Goal: Task Accomplishment & Management: Manage account settings

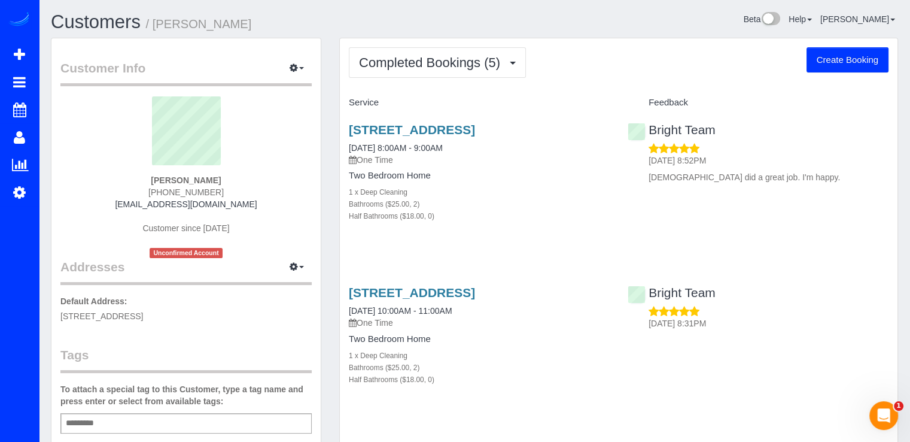
click at [855, 53] on button "Create Booking" at bounding box center [848, 59] width 82 height 25
select select "MD"
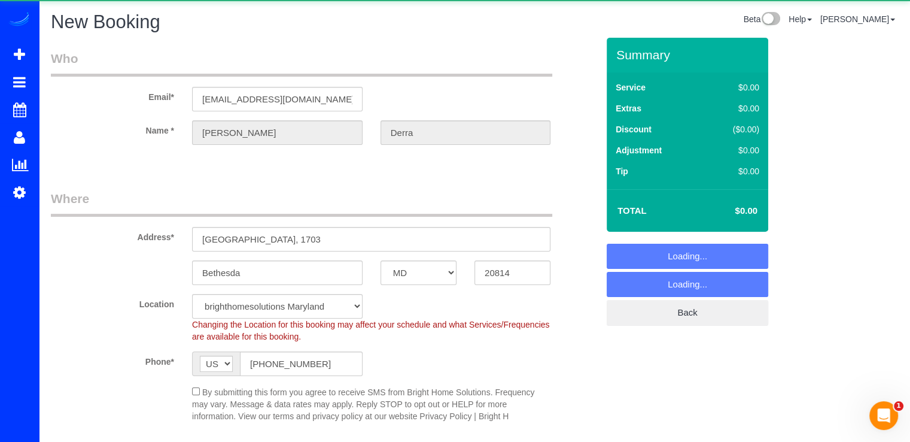
select select "object:4104"
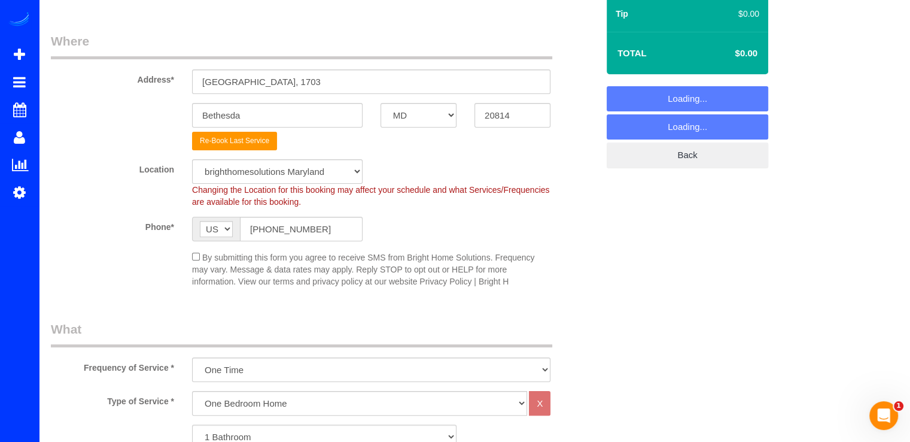
scroll to position [120, 0]
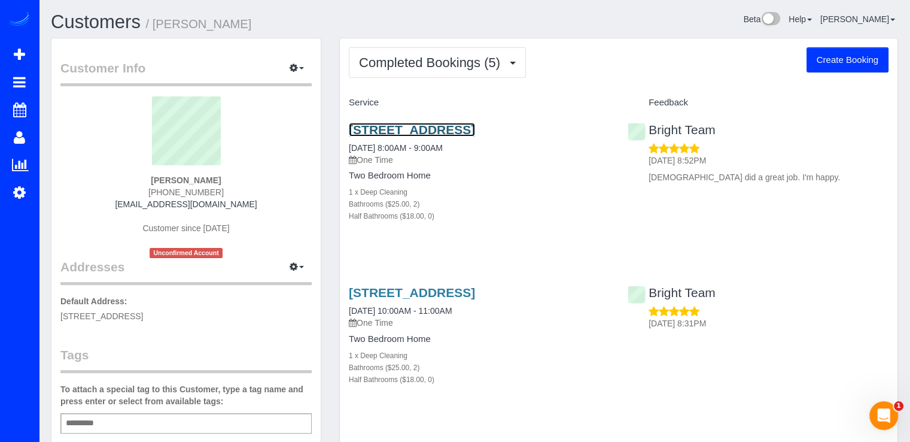
click at [416, 124] on link "7607 Old Georgetown, 1703, Bethesda, MD 20814" at bounding box center [412, 130] width 126 height 14
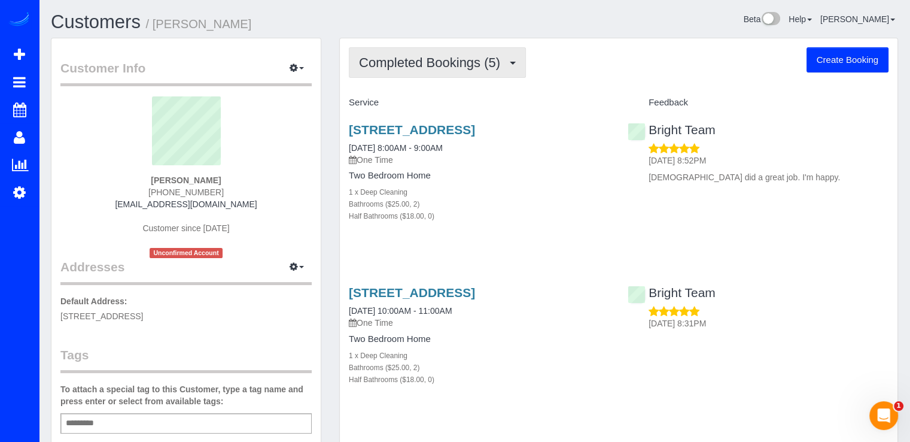
click at [424, 61] on span "Completed Bookings (5)" at bounding box center [432, 62] width 147 height 15
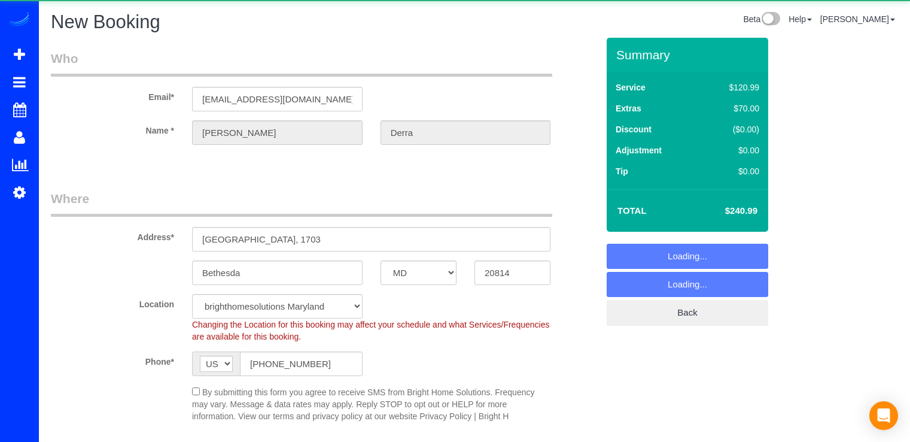
select select "MD"
select select "2"
select select "object:887"
select select "2"
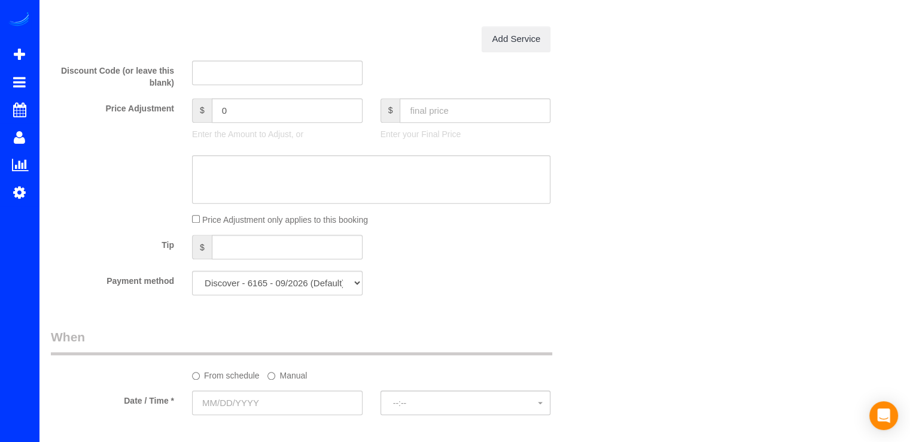
scroll to position [1257, 0]
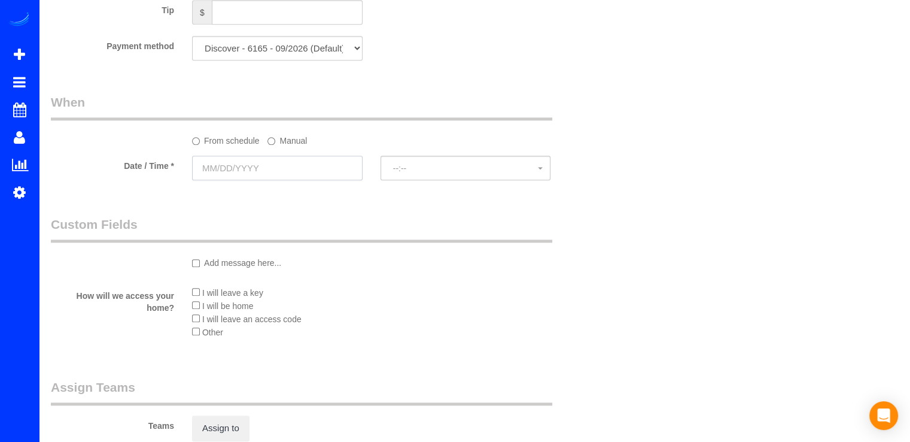
click at [276, 161] on input "text" at bounding box center [277, 168] width 171 height 25
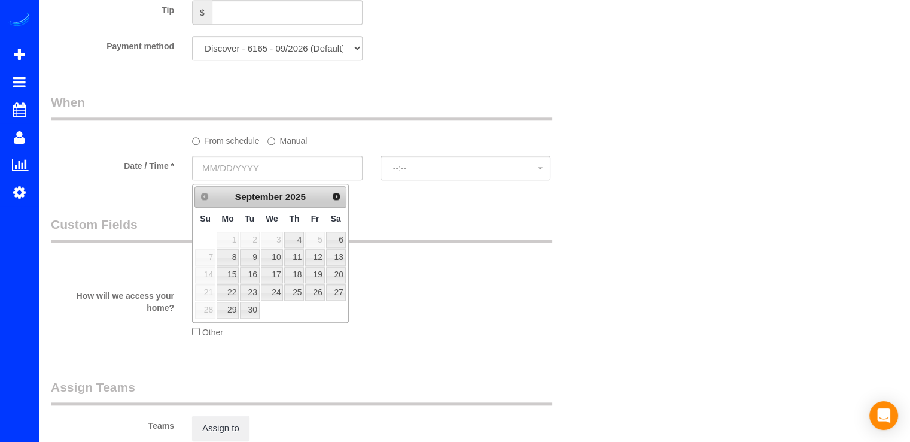
click at [276, 153] on sui-booking-spot "From schedule Manual Date / Time * --:-- --:--" at bounding box center [324, 137] width 547 height 89
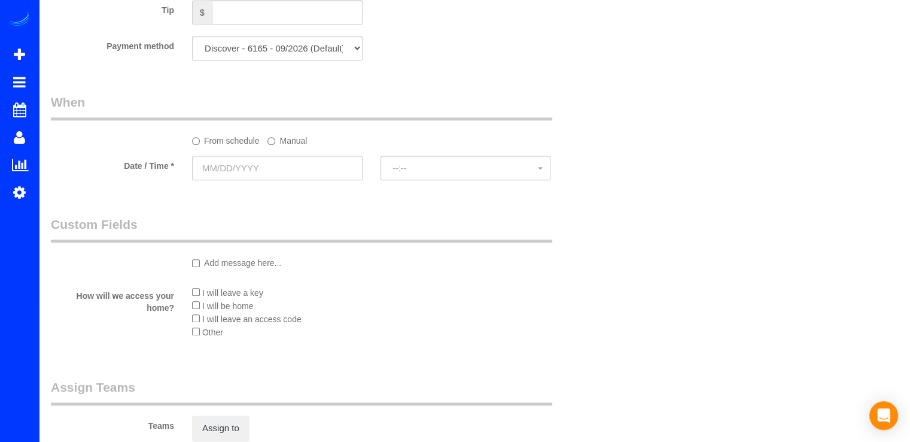
click at [278, 147] on label "Manual" at bounding box center [288, 138] width 40 height 16
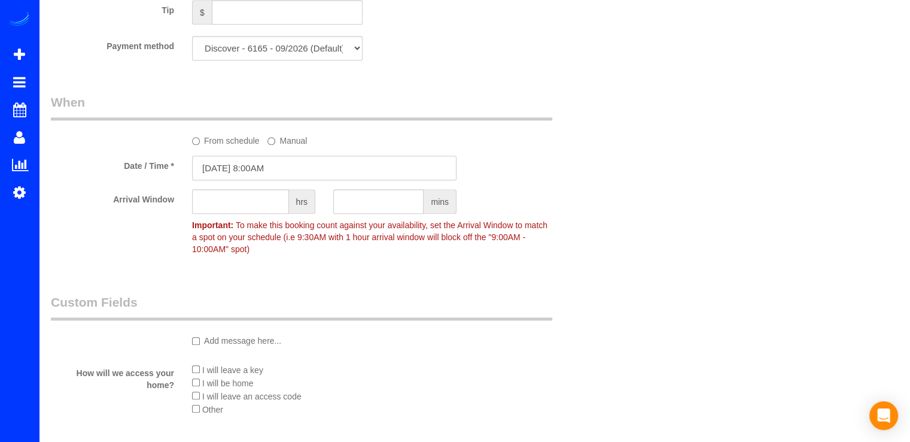
click at [256, 178] on input "09/02/2025 8:00AM" at bounding box center [324, 168] width 265 height 25
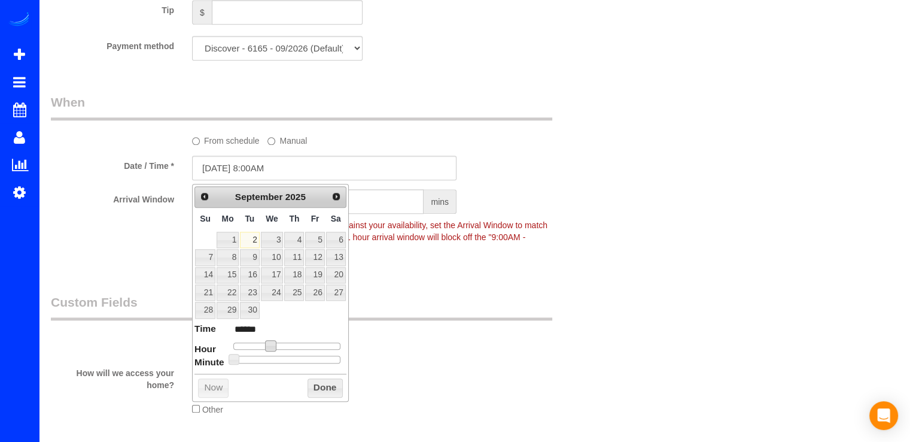
type input "09/02/2025 11:00AM"
type input "*******"
type input "09/02/2025 1:00PM"
type input "******"
type input "09/02/2025 2:00PM"
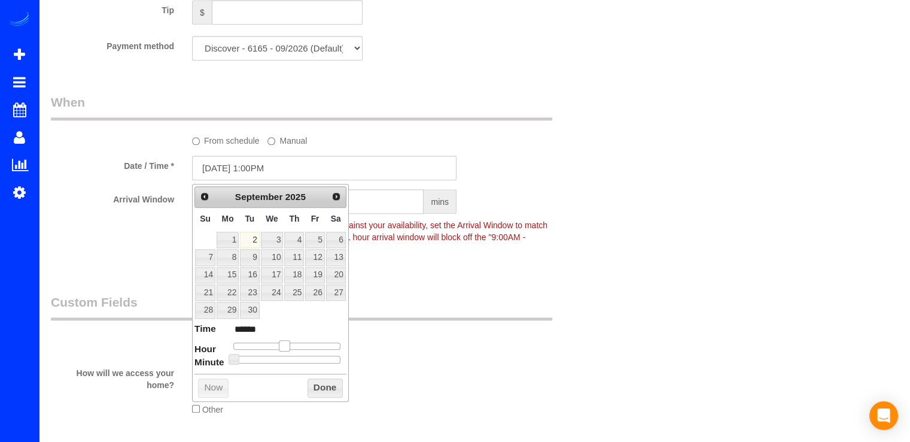
type input "******"
drag, startPoint x: 273, startPoint y: 342, endPoint x: 309, endPoint y: 348, distance: 36.5
click at [301, 341] on span at bounding box center [298, 345] width 11 height 11
drag, startPoint x: 317, startPoint y: 392, endPoint x: 321, endPoint y: 384, distance: 9.1
click at [317, 391] on button "Done" at bounding box center [325, 387] width 35 height 19
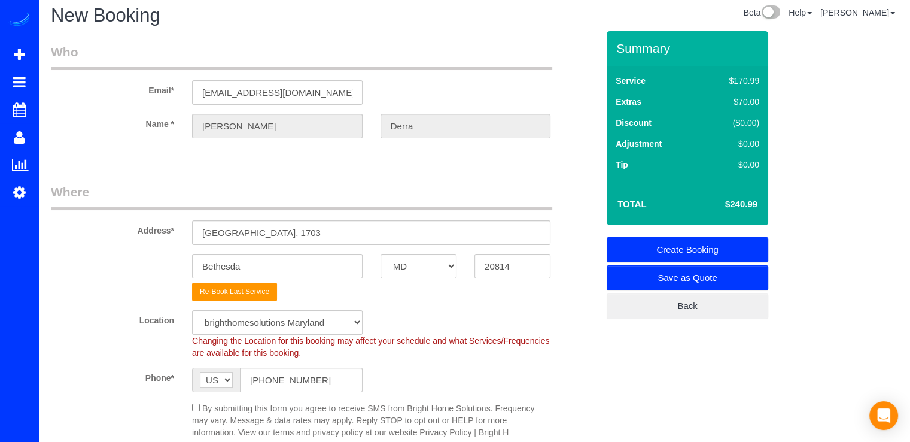
scroll to position [0, 0]
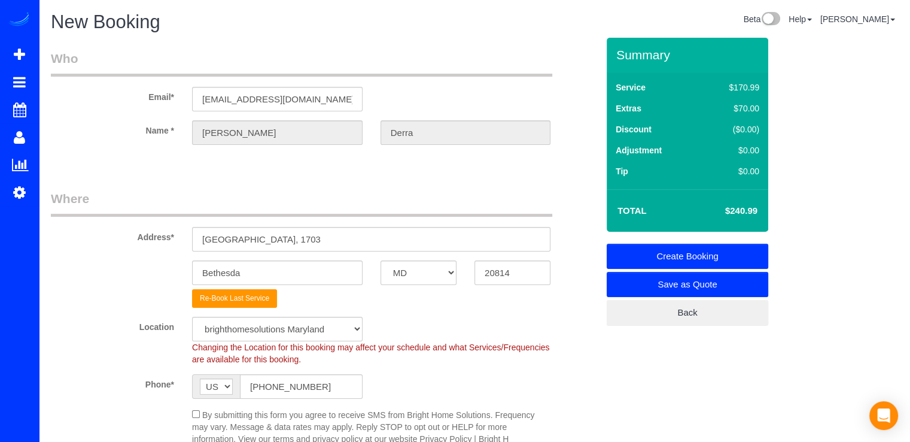
click at [728, 249] on link "Create Booking" at bounding box center [688, 256] width 162 height 25
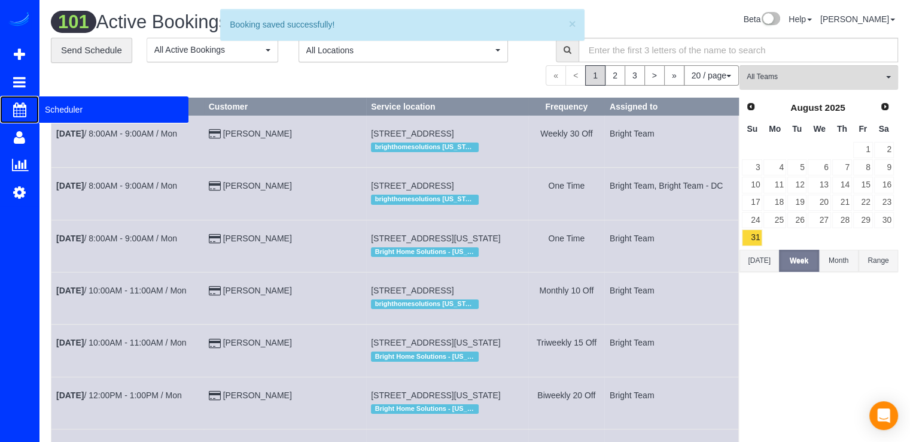
click at [41, 104] on span "Scheduler" at bounding box center [114, 110] width 150 height 28
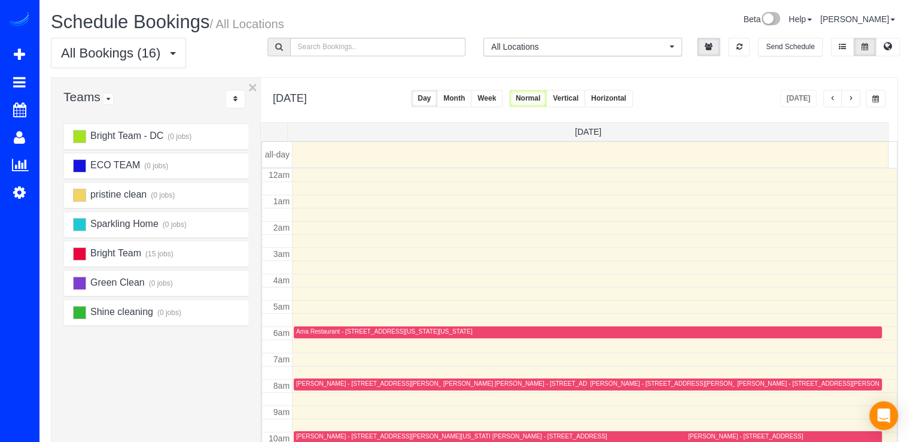
scroll to position [157, 0]
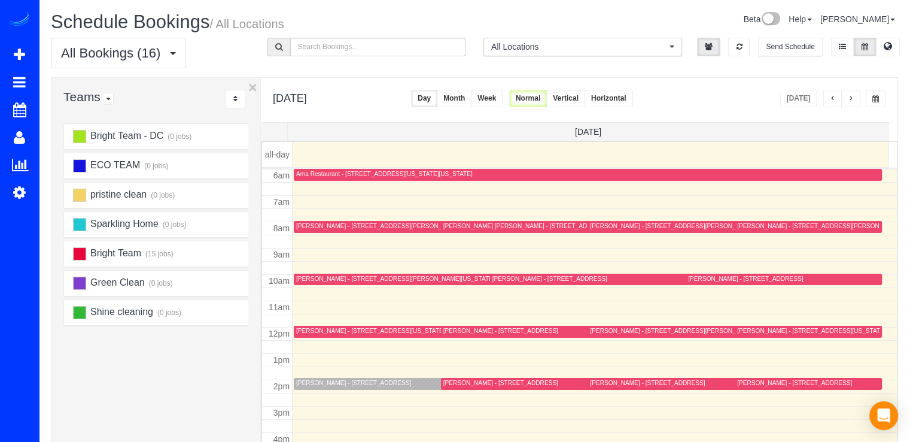
click at [836, 95] on button "button" at bounding box center [833, 98] width 19 height 17
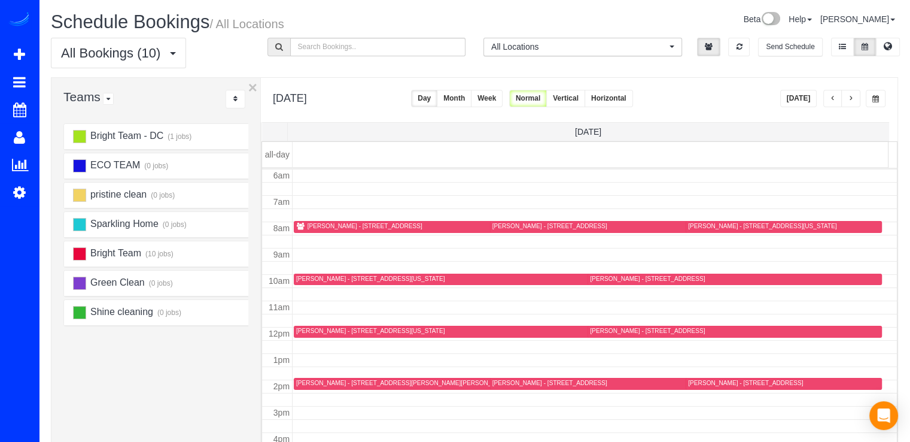
click at [853, 96] on span "button" at bounding box center [851, 98] width 6 height 7
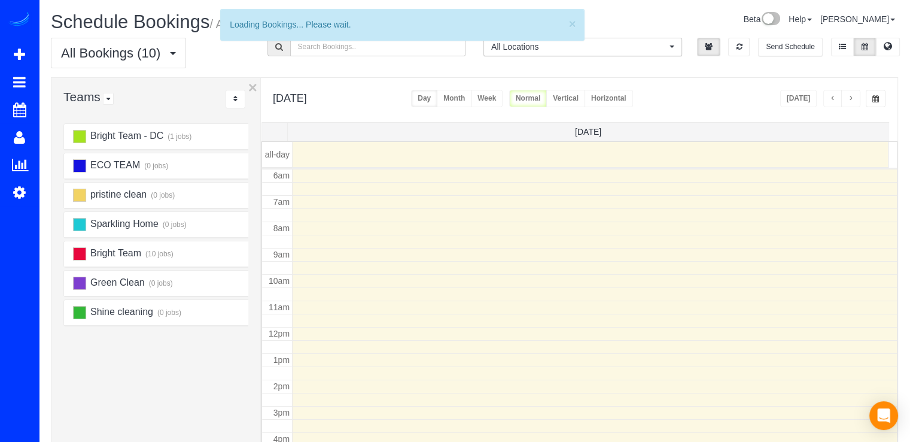
click at [853, 96] on span "button" at bounding box center [851, 98] width 6 height 7
click at [854, 96] on span "button" at bounding box center [851, 98] width 6 height 7
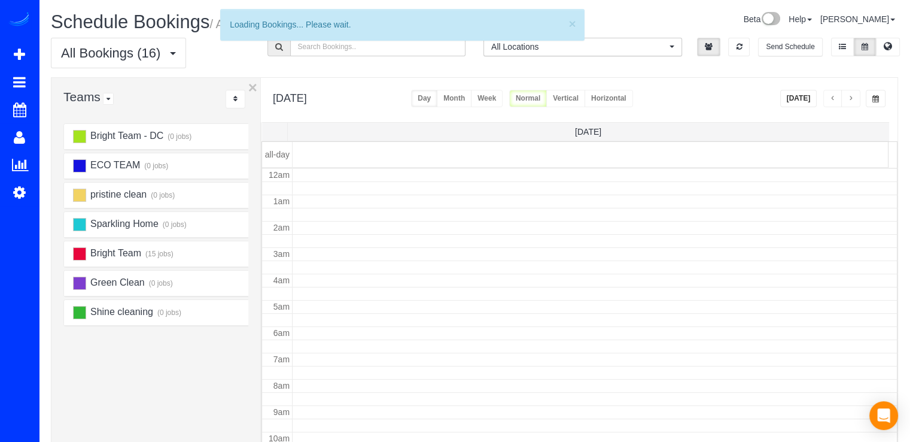
click at [854, 96] on span "button" at bounding box center [851, 98] width 6 height 7
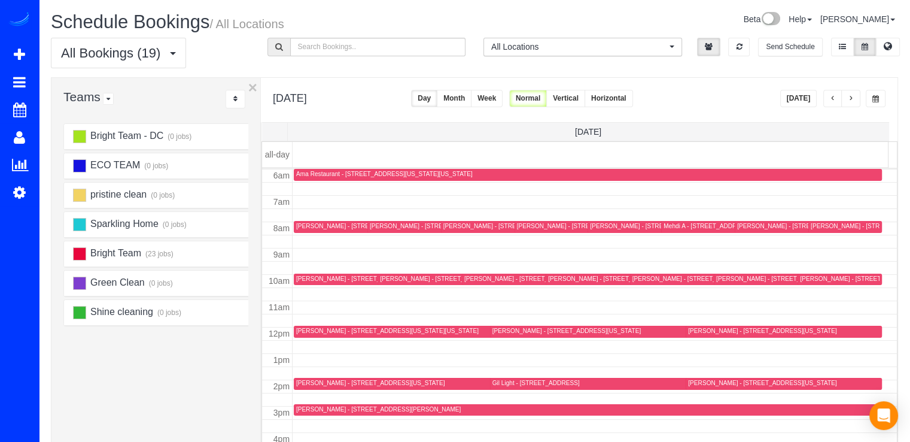
click at [854, 96] on span "button" at bounding box center [851, 98] width 6 height 7
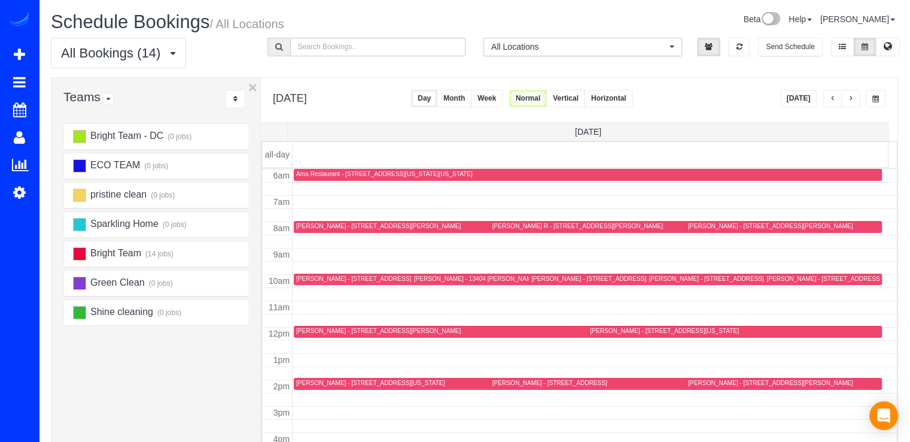
click at [854, 96] on span "button" at bounding box center [851, 98] width 6 height 7
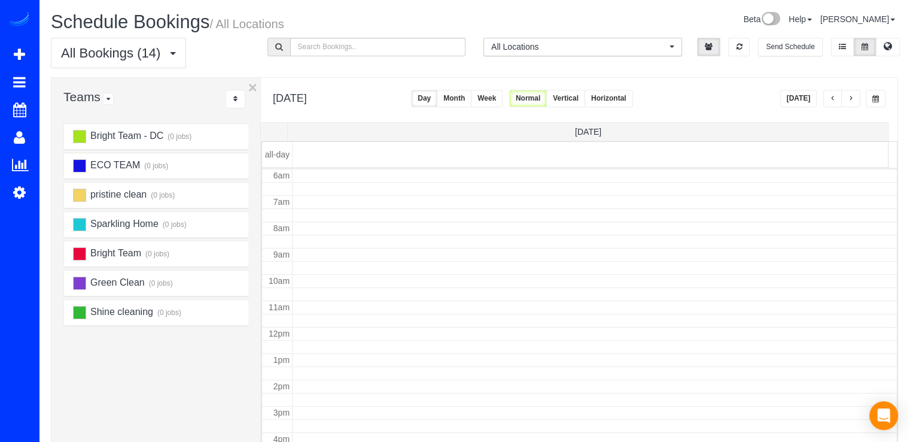
click at [854, 96] on span "button" at bounding box center [851, 98] width 6 height 7
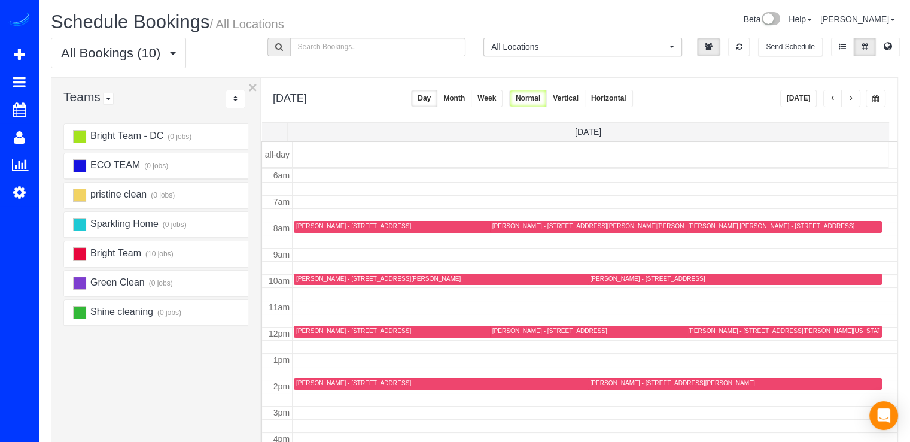
drag, startPoint x: 804, startPoint y: 96, endPoint x: 816, endPoint y: 94, distance: 12.2
click at [804, 96] on button "[DATE]" at bounding box center [798, 98] width 37 height 17
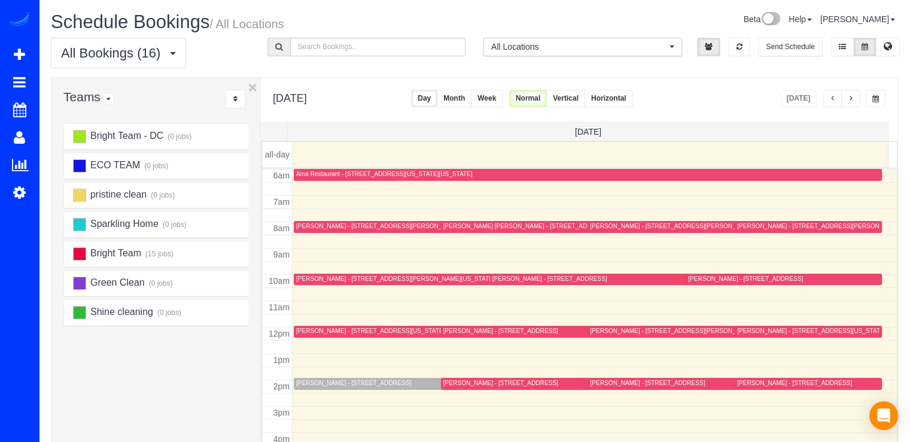
click at [319, 386] on div "Aminata Derra - 7607 Old Georgetown, 1703, Bethesda, MD 20814" at bounding box center [434, 383] width 277 height 9
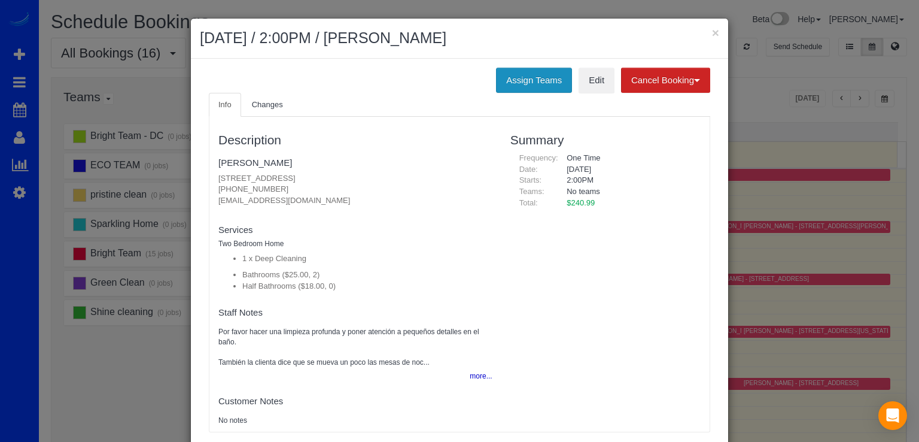
click at [528, 78] on button "Assign Teams" at bounding box center [534, 80] width 76 height 25
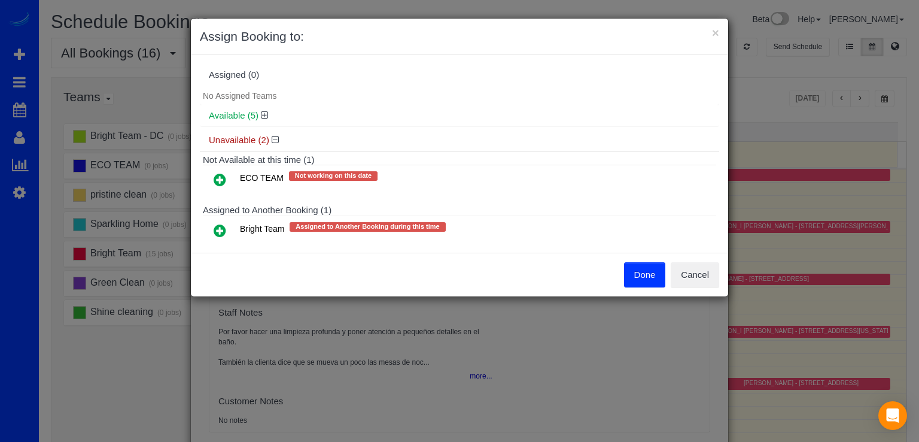
click at [223, 226] on icon at bounding box center [220, 230] width 13 height 14
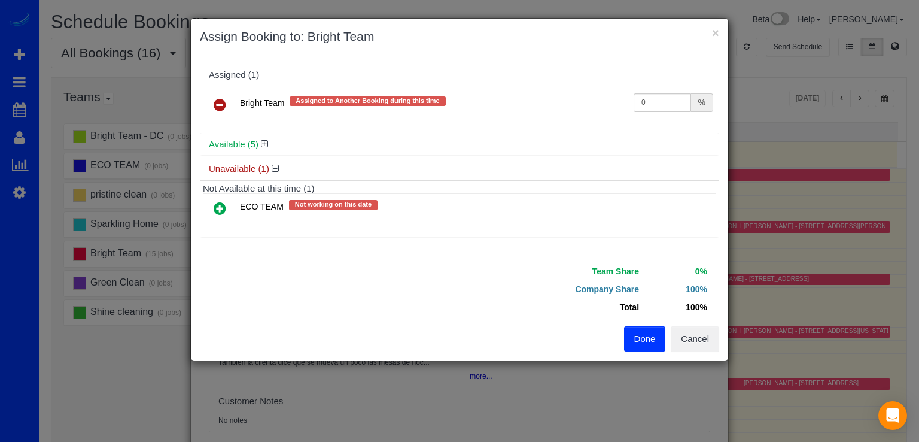
click at [645, 339] on button "Done" at bounding box center [645, 338] width 42 height 25
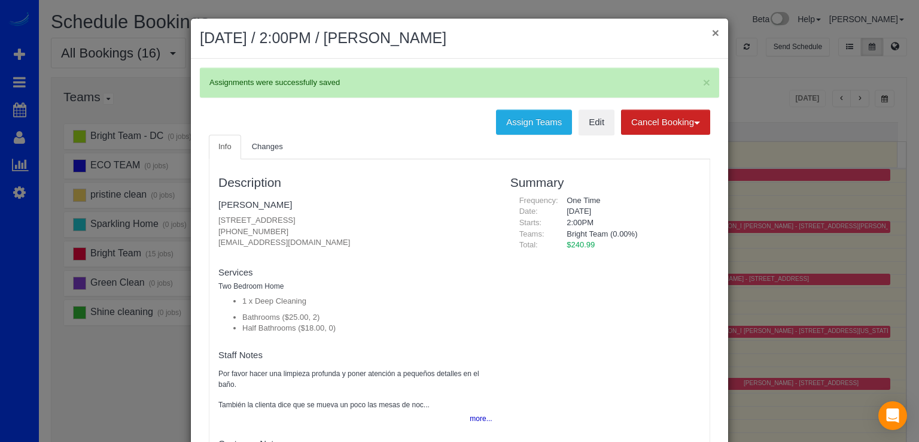
click at [715, 29] on button "×" at bounding box center [715, 32] width 7 height 13
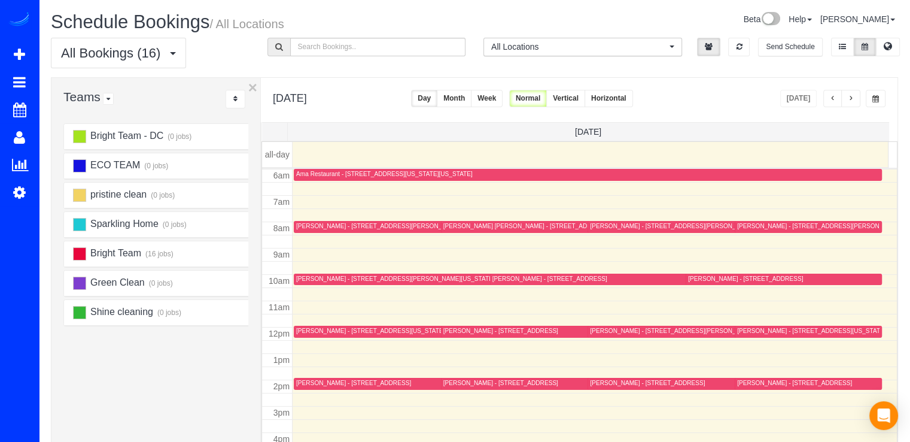
click at [848, 94] on button "button" at bounding box center [850, 98] width 19 height 17
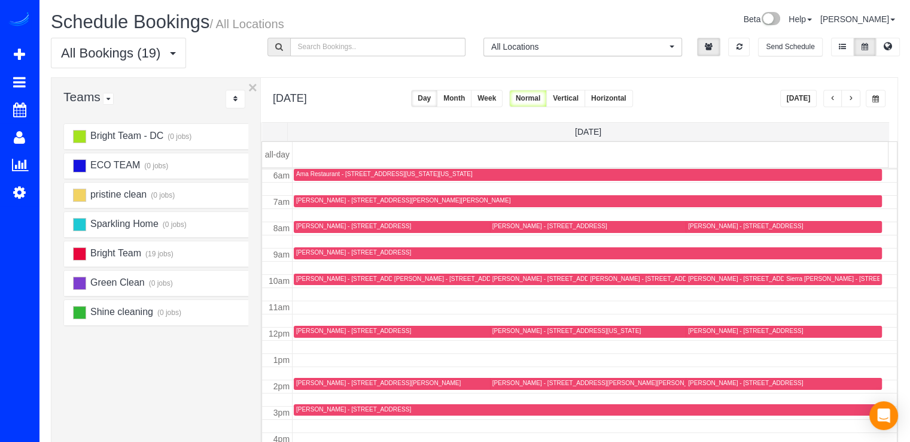
click at [853, 106] on button "button" at bounding box center [850, 98] width 19 height 17
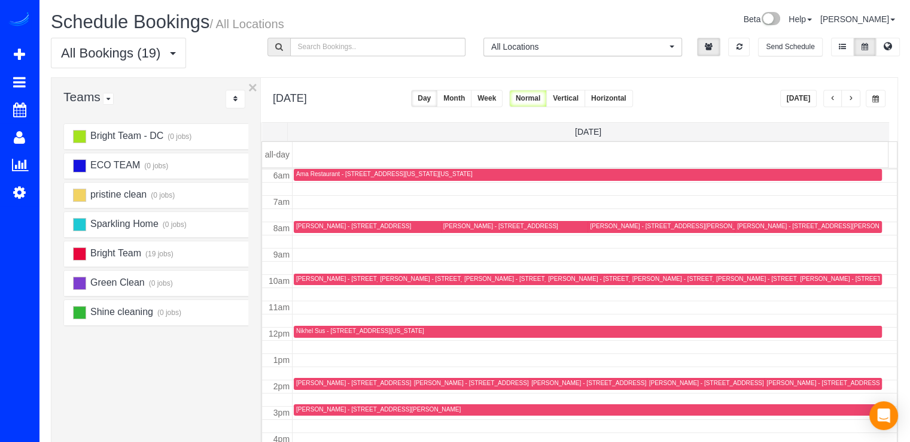
click at [737, 227] on div "James Dix - 6018 Oakdale Rd, Mclean, VA 22101" at bounding box center [819, 226] width 165 height 8
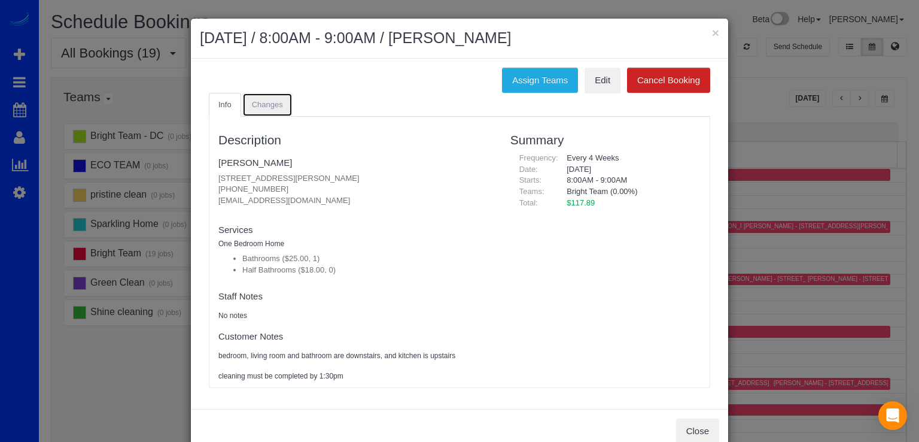
click at [256, 96] on link "Changes" at bounding box center [267, 105] width 50 height 25
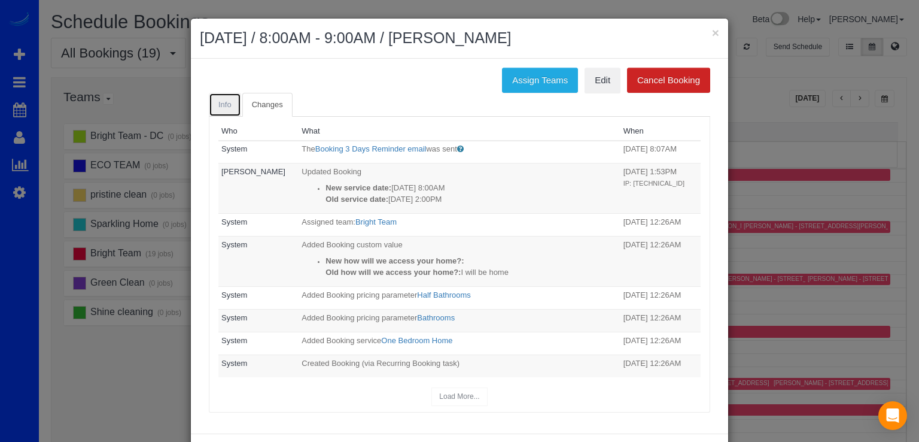
click at [225, 104] on span "Info" at bounding box center [224, 104] width 13 height 9
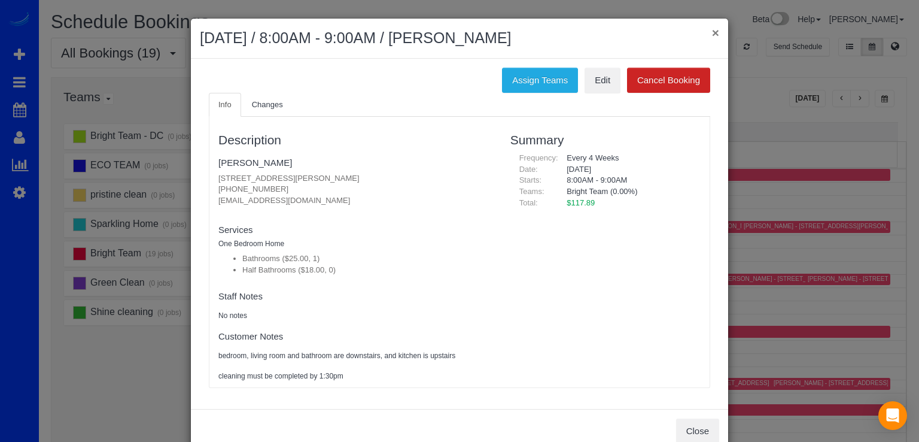
click at [713, 34] on button "×" at bounding box center [715, 32] width 7 height 13
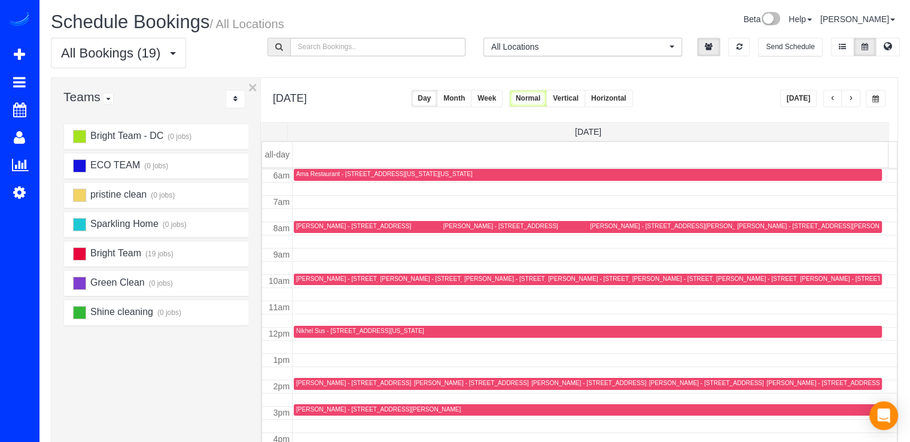
click at [746, 224] on div "James Dix - 6018 Oakdale Rd, Mclean, VA 22101" at bounding box center [819, 226] width 165 height 8
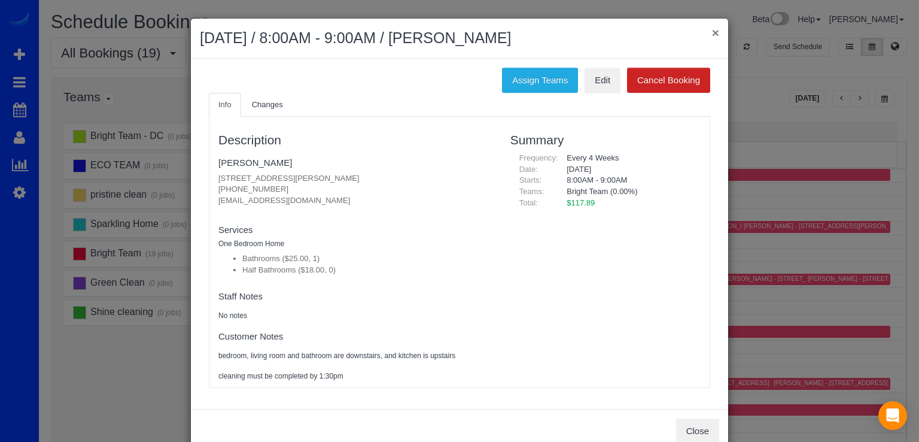
click at [712, 30] on button "×" at bounding box center [715, 32] width 7 height 13
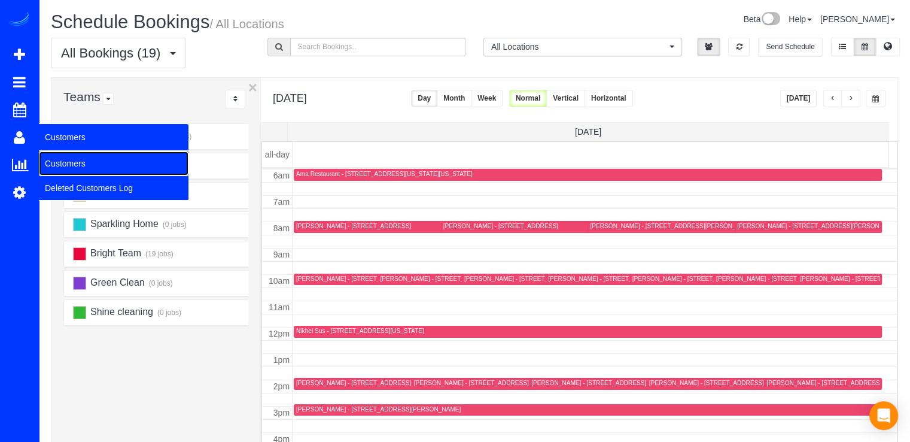
click at [56, 163] on link "Customers" at bounding box center [114, 163] width 150 height 24
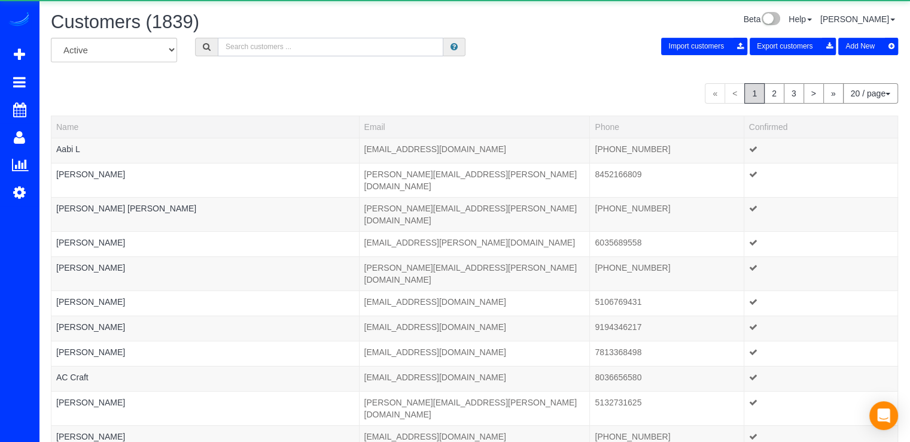
click at [268, 50] on input "text" at bounding box center [331, 47] width 226 height 19
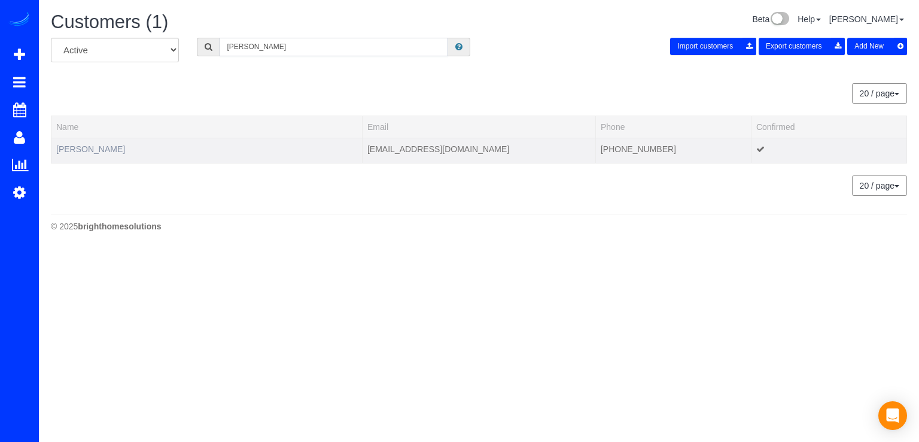
type input "Rebecca Davis"
click at [107, 149] on link "Rebecca Davis" at bounding box center [90, 149] width 69 height 10
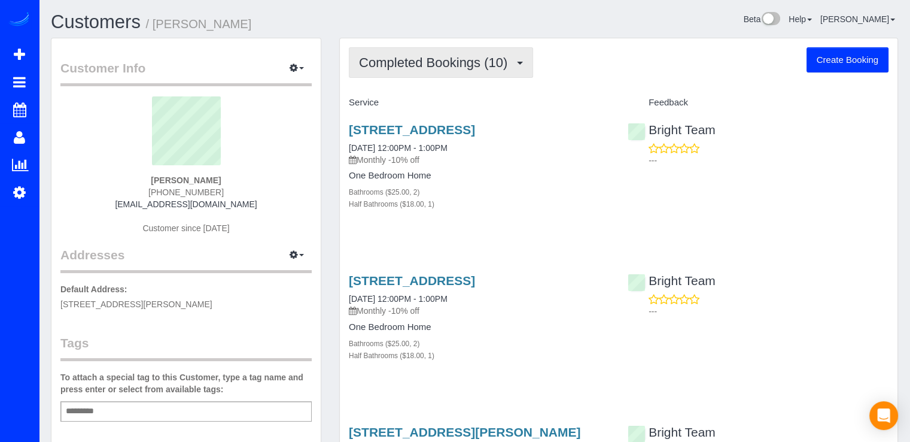
click at [484, 72] on button "Completed Bookings (10)" at bounding box center [441, 62] width 184 height 31
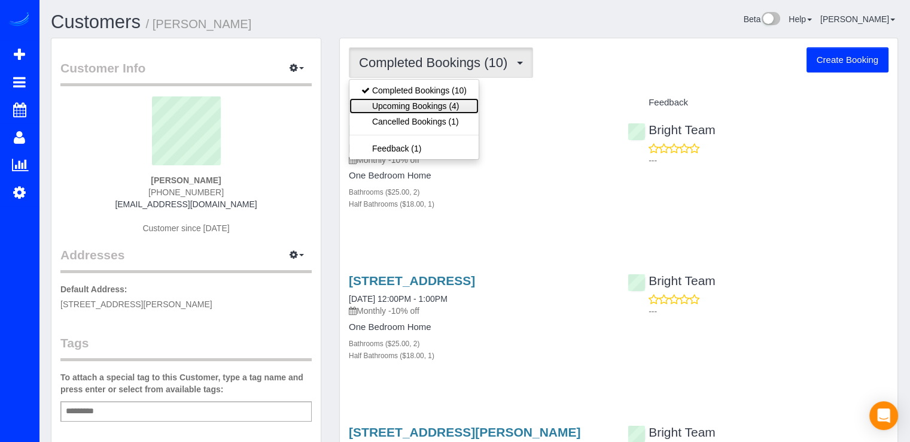
click at [463, 99] on link "Upcoming Bookings (4)" at bounding box center [414, 106] width 129 height 16
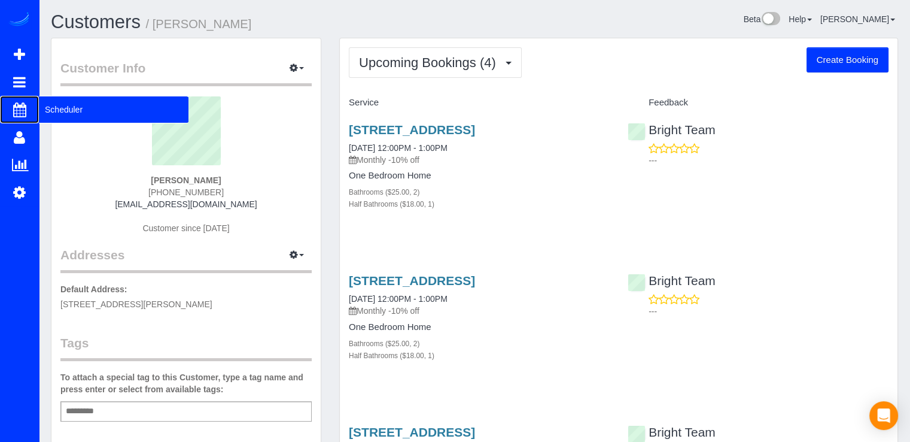
click at [43, 108] on span "Scheduler" at bounding box center [114, 110] width 150 height 28
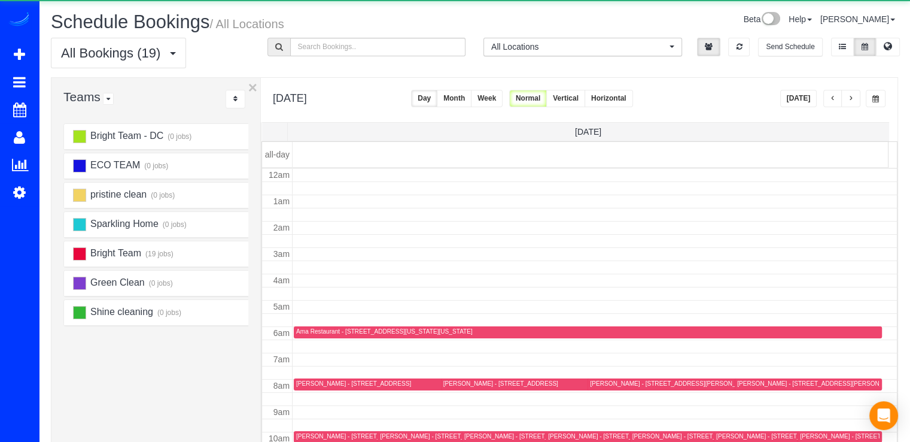
scroll to position [157, 0]
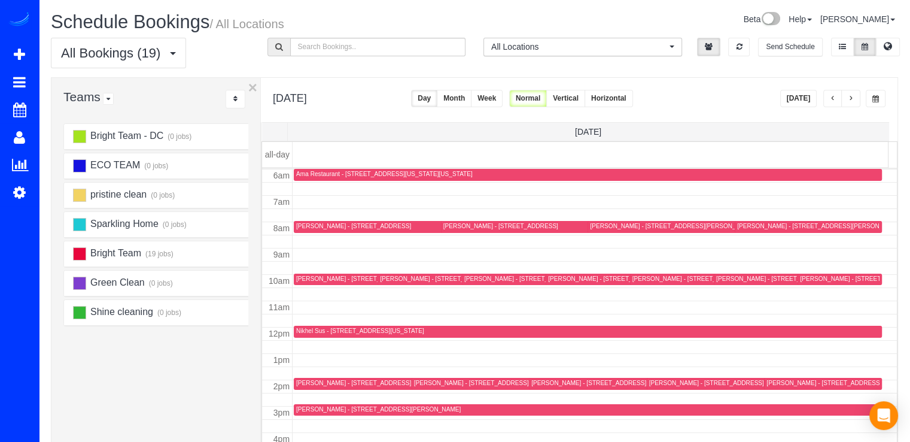
click at [854, 90] on button "button" at bounding box center [850, 98] width 19 height 17
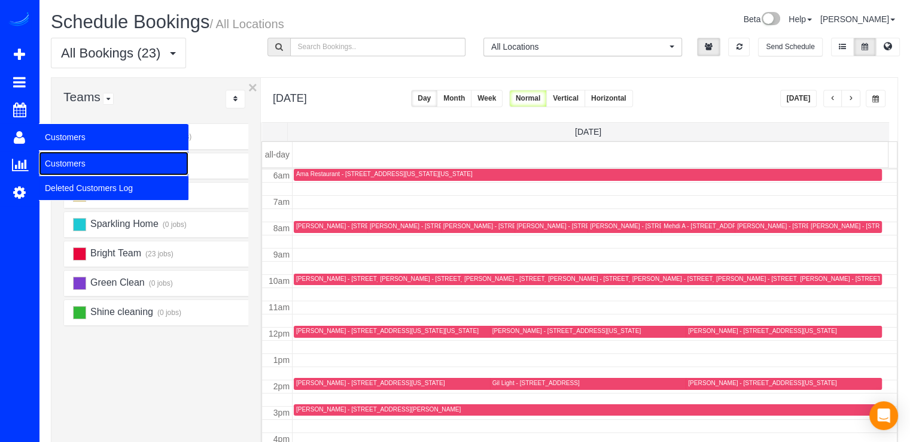
click at [60, 156] on link "Customers" at bounding box center [114, 163] width 150 height 24
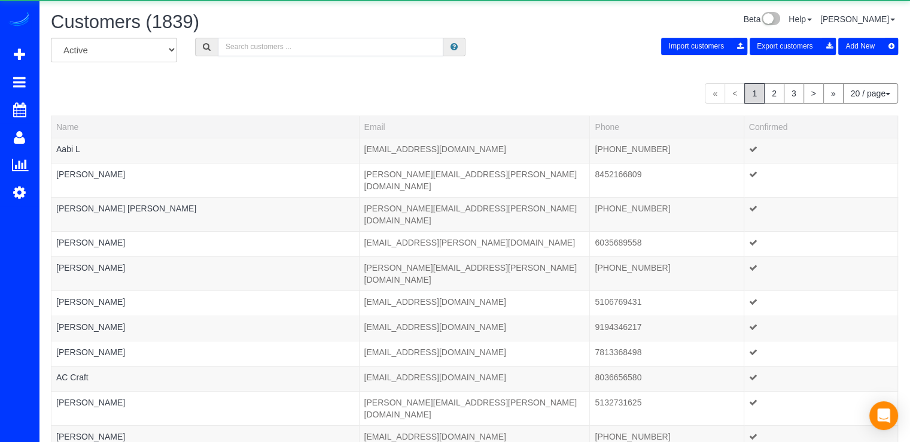
click at [290, 43] on input "text" at bounding box center [331, 47] width 226 height 19
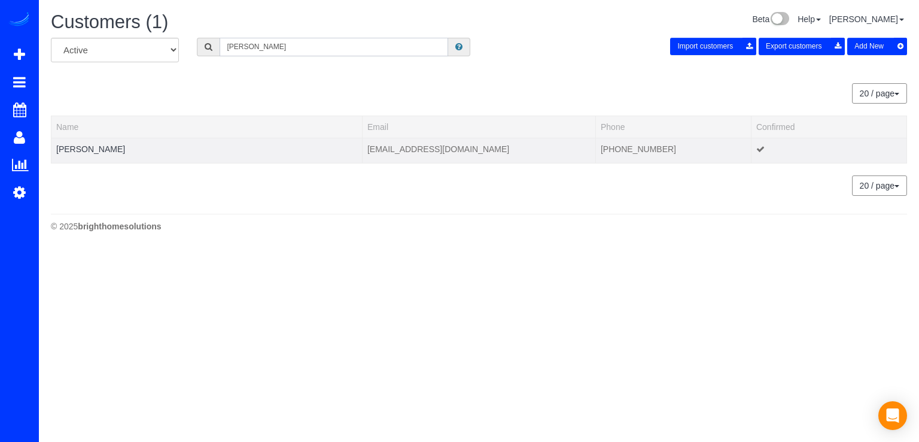
type input "Jaime Fishman"
drag, startPoint x: 86, startPoint y: 142, endPoint x: 91, endPoint y: 148, distance: 8.1
click at [89, 147] on td "Jaime Fishman" at bounding box center [206, 150] width 311 height 25
click at [96, 151] on link "Jaime Fishman" at bounding box center [90, 149] width 69 height 10
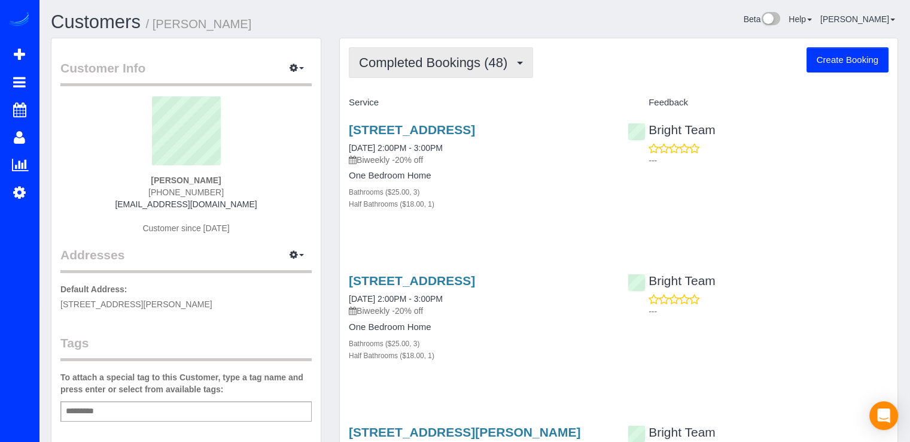
click at [470, 68] on span "Completed Bookings (48)" at bounding box center [436, 62] width 154 height 15
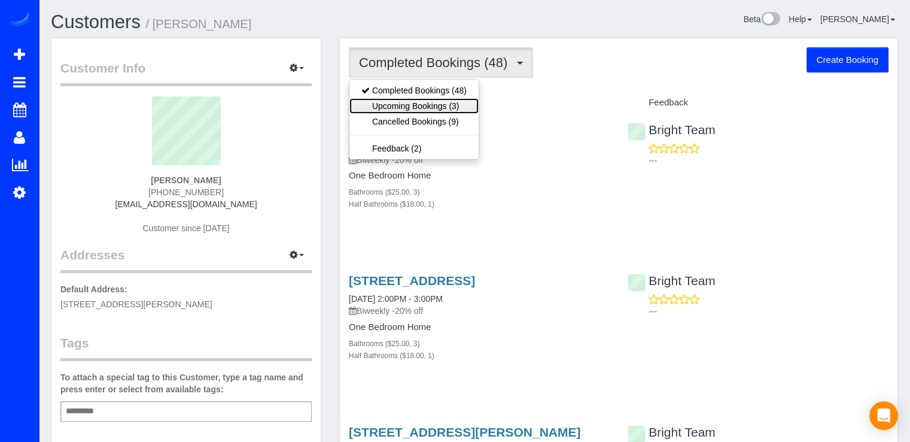
click at [452, 105] on link "Upcoming Bookings (3)" at bounding box center [414, 106] width 129 height 16
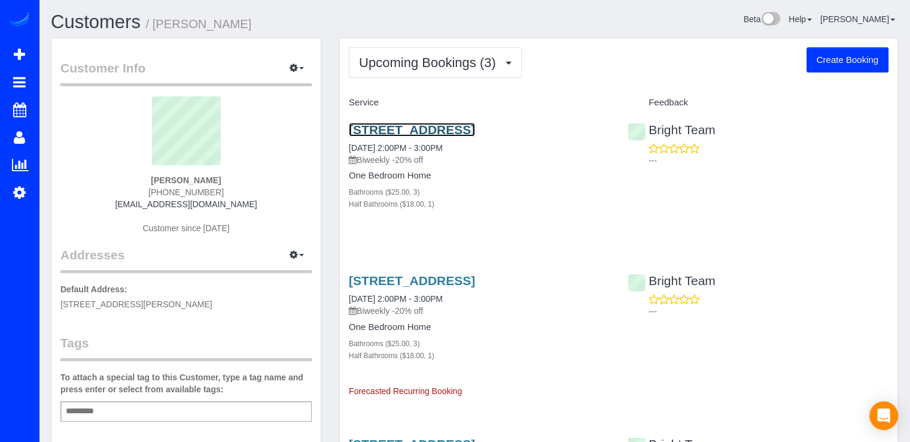
click at [409, 130] on link "402 Inspiration Lane, Gaithersburg, MD 20878" at bounding box center [412, 130] width 126 height 14
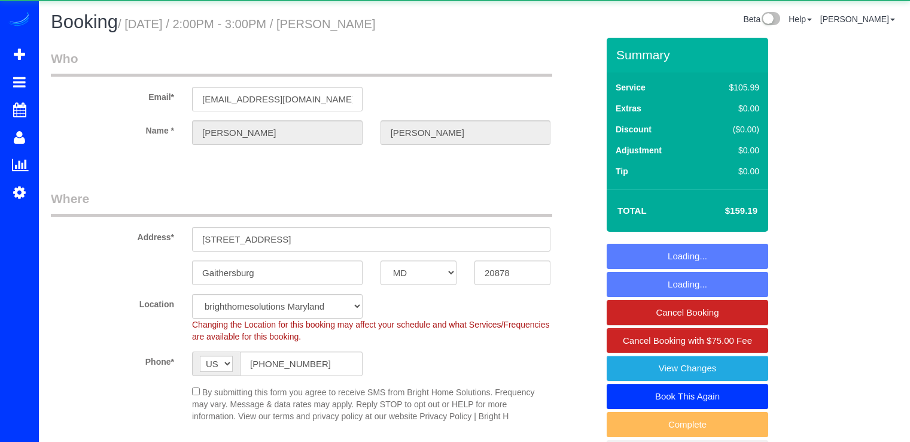
select select "MD"
select select "object:805"
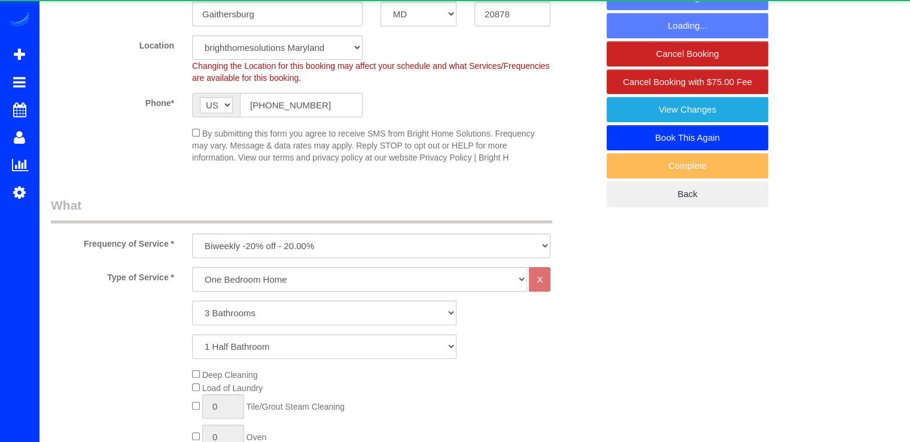
select select "spot1"
select select "3"
select select "1"
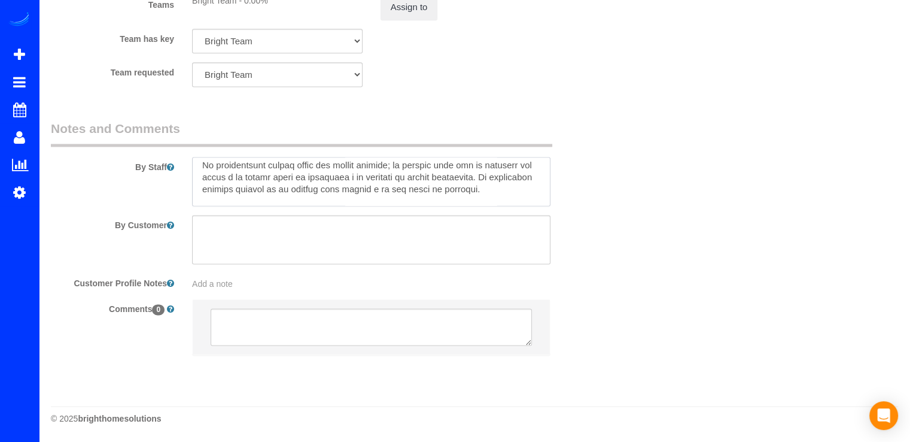
scroll to position [44, 0]
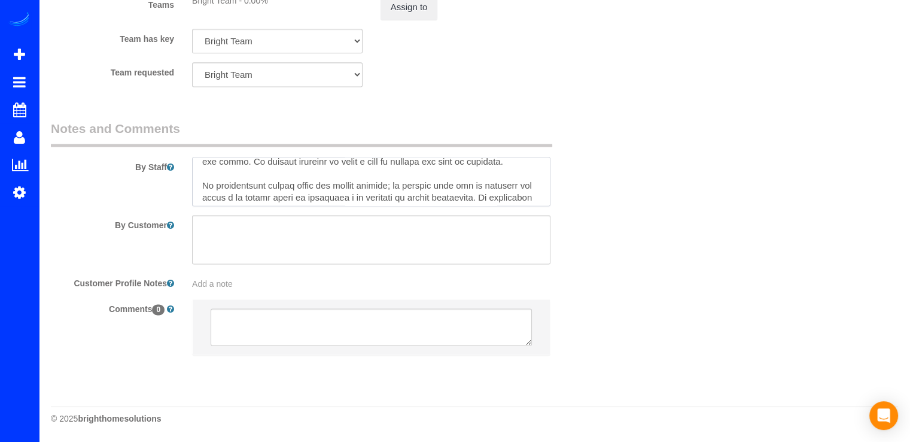
click at [540, 198] on textarea at bounding box center [371, 181] width 358 height 49
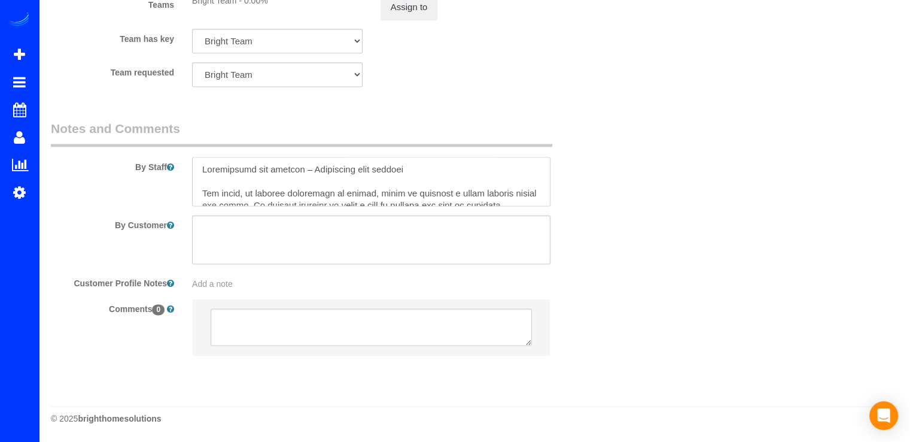
click at [199, 165] on textarea at bounding box center [371, 181] width 358 height 49
paste textarea "No colocar objetos dentro del horno. No sobrecargar ni desordenar el lavavajill…"
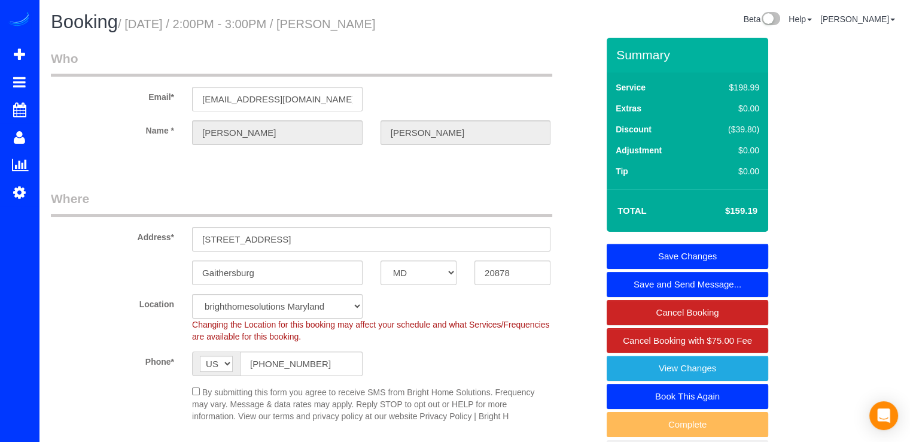
type textarea "No colocar objetos dentro del horno. No sobrecargar ni desordenar el lavavajill…"
click at [722, 254] on link "Save Changes" at bounding box center [688, 256] width 162 height 25
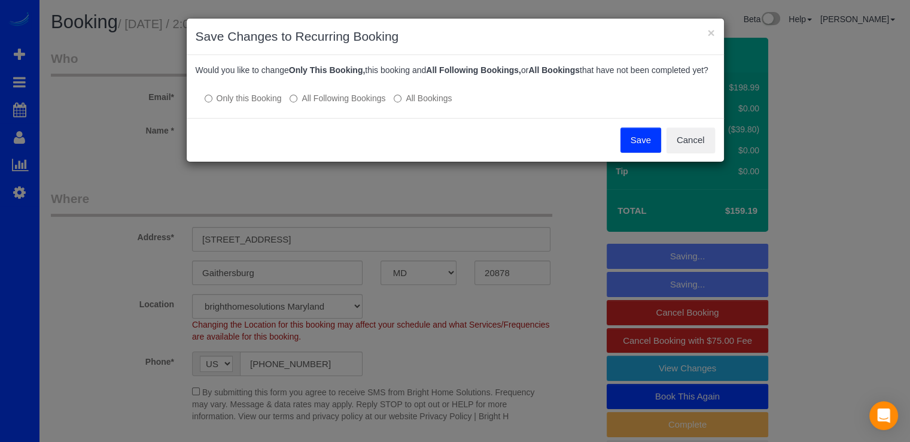
scroll to position [441, 0]
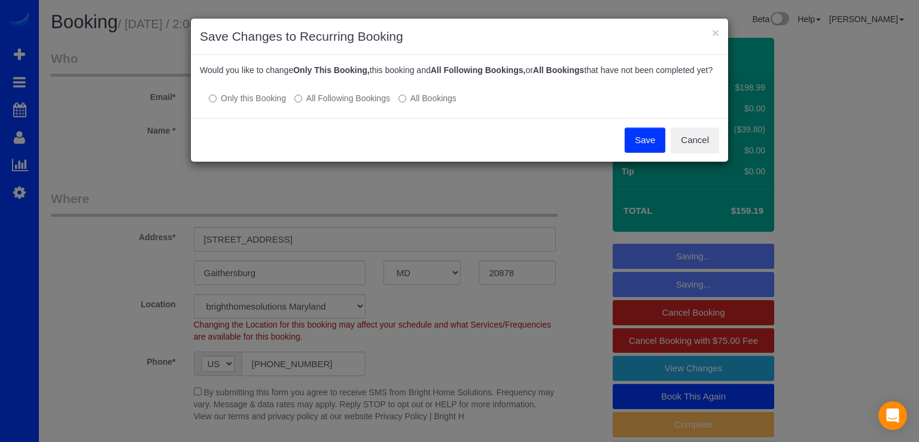
click at [339, 104] on label "All Following Bookings" at bounding box center [342, 98] width 96 height 12
click at [640, 153] on button "Save" at bounding box center [645, 139] width 41 height 25
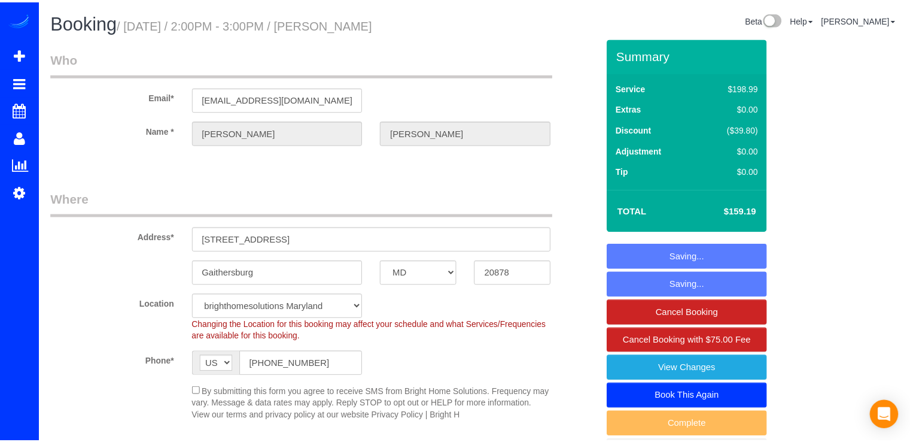
scroll to position [453, 0]
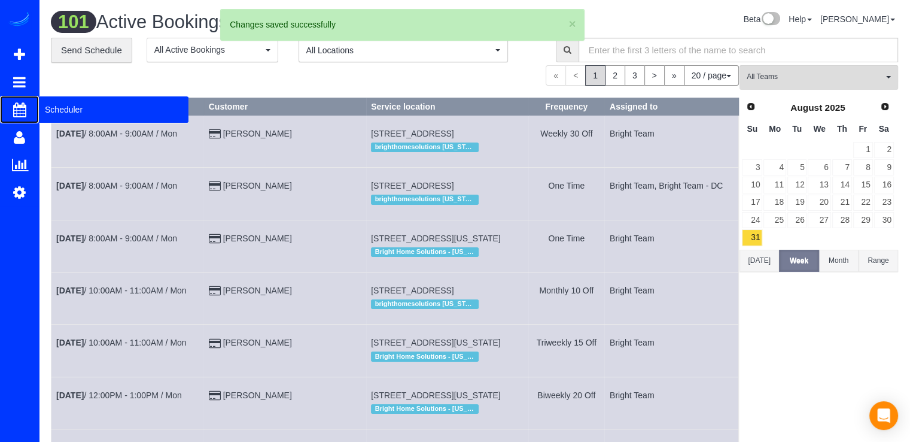
click at [80, 108] on span "Scheduler" at bounding box center [114, 110] width 150 height 28
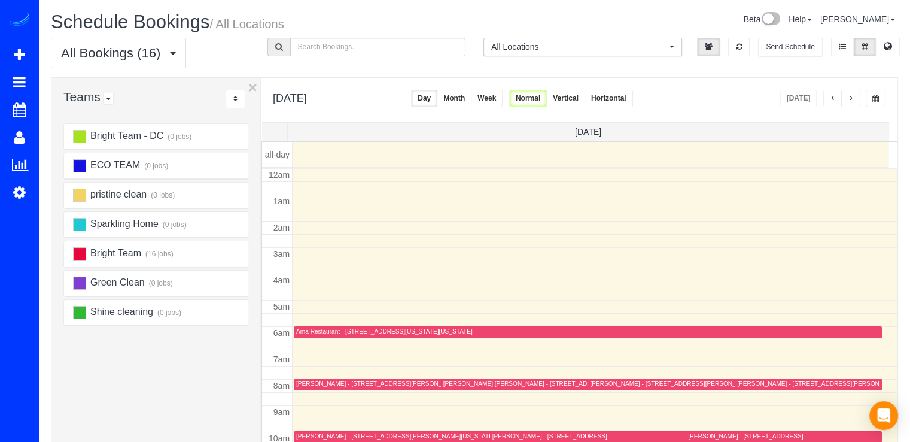
scroll to position [157, 0]
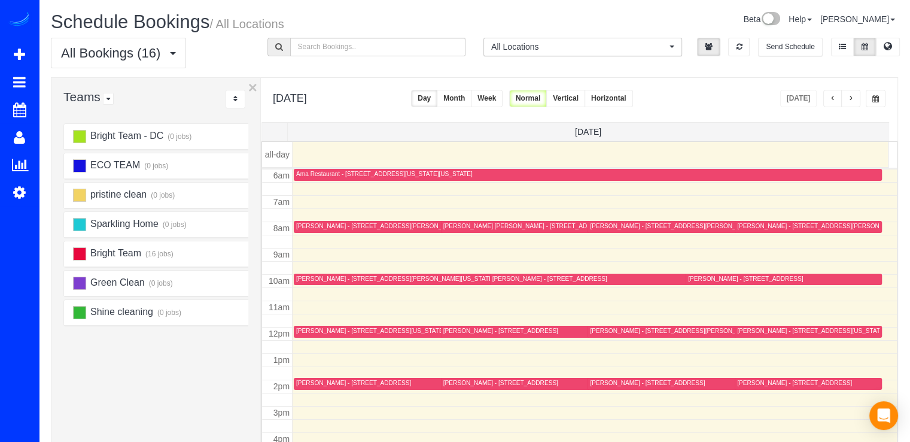
click at [852, 100] on span "button" at bounding box center [851, 98] width 6 height 7
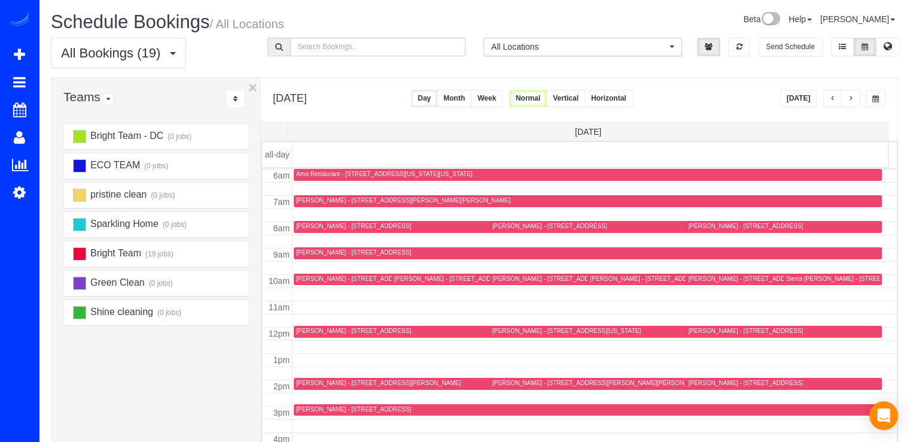
click at [848, 99] on span "button" at bounding box center [851, 98] width 6 height 7
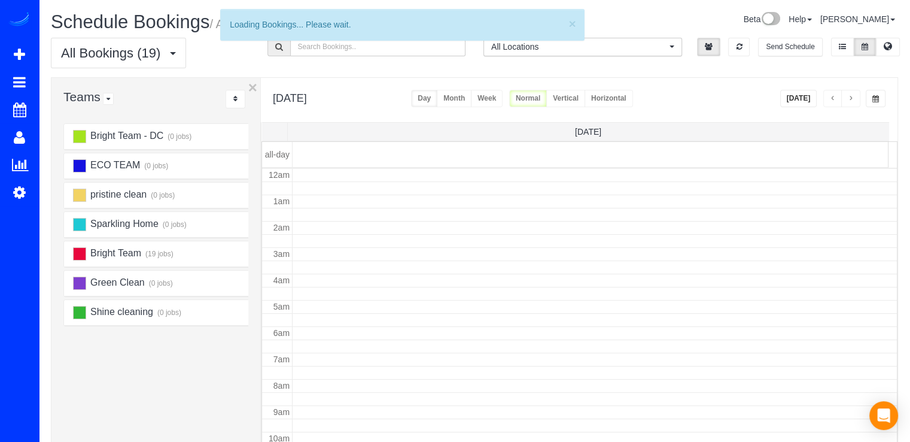
click at [848, 99] on span "button" at bounding box center [851, 98] width 6 height 7
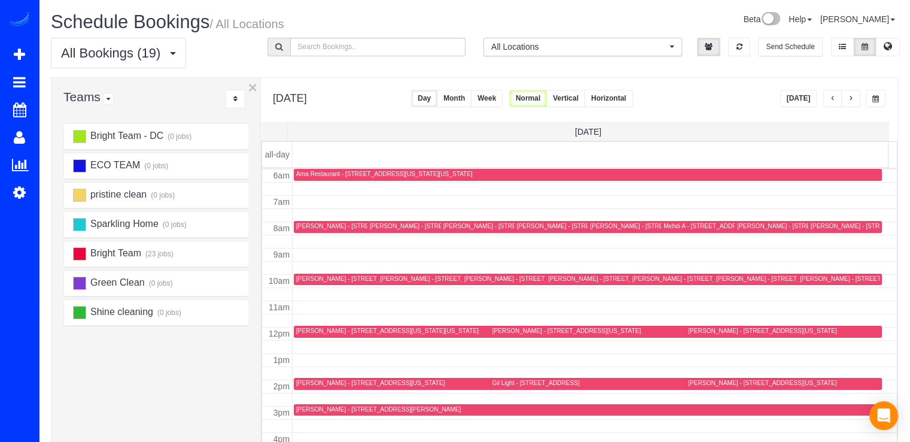
click at [849, 99] on span "button" at bounding box center [851, 98] width 6 height 7
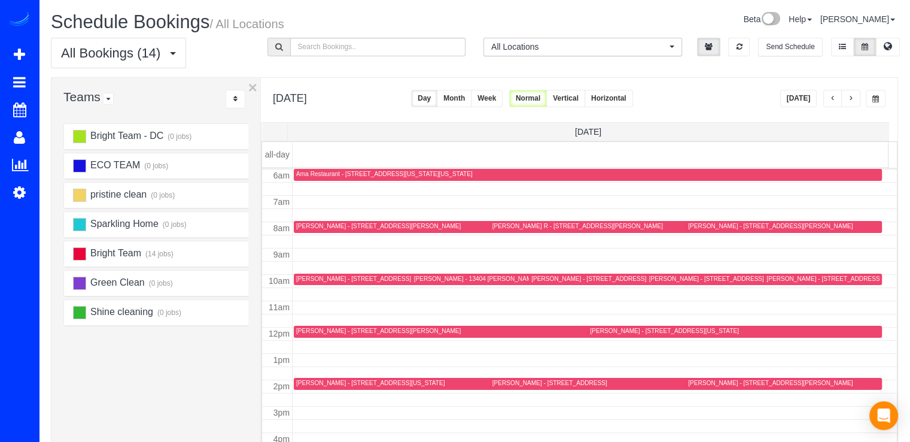
click at [797, 101] on button "[DATE]" at bounding box center [798, 98] width 37 height 17
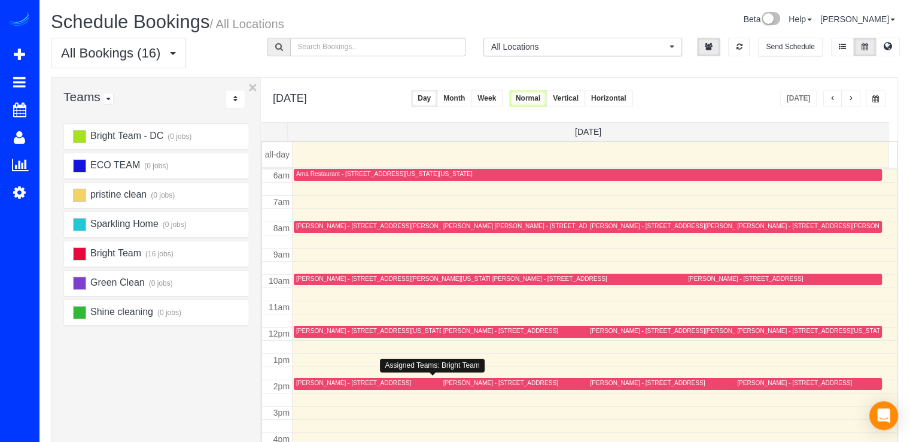
click at [326, 381] on div "Aminata Derra - 7607 Old Georgetown, 1703, Bethesda, MD 20814" at bounding box center [353, 383] width 115 height 8
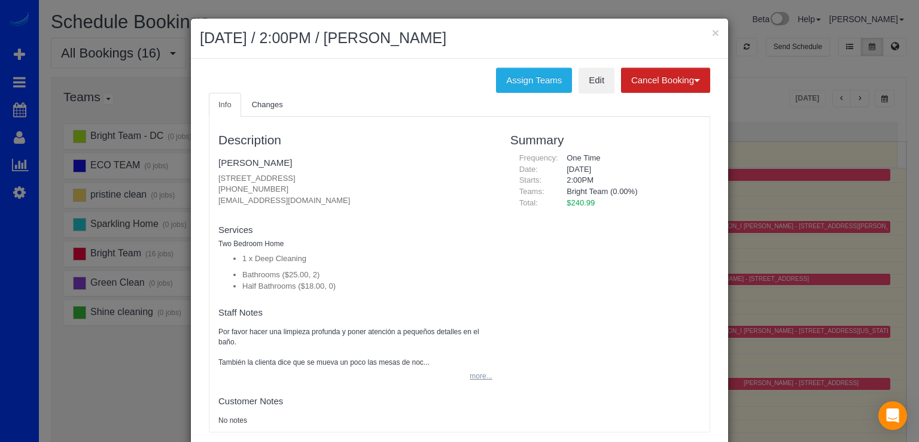
click at [471, 373] on button "more..." at bounding box center [477, 375] width 29 height 17
click at [713, 32] on button "×" at bounding box center [715, 32] width 7 height 13
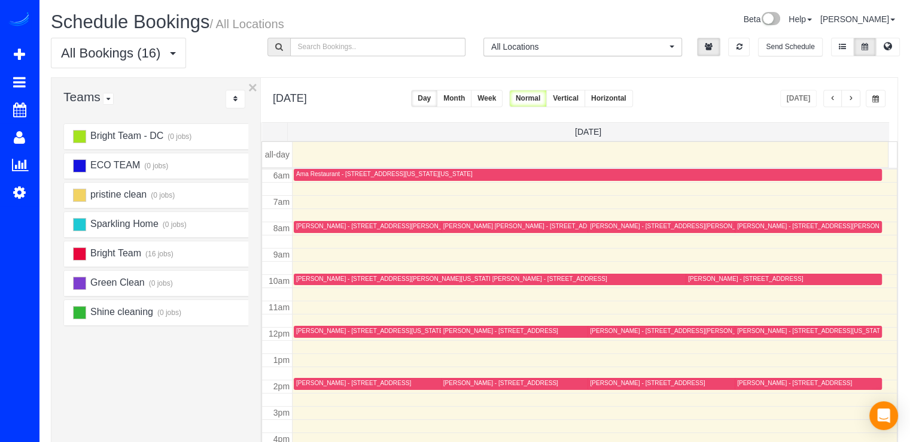
click at [854, 101] on span "button" at bounding box center [851, 98] width 6 height 7
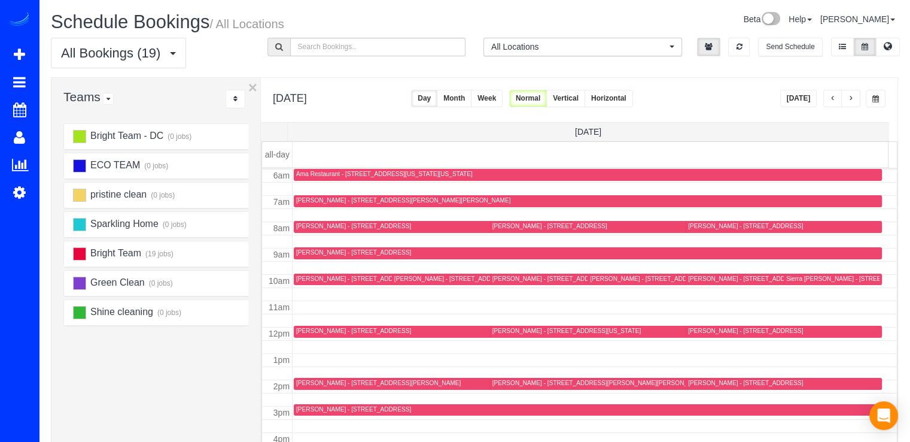
click at [831, 98] on span "button" at bounding box center [833, 98] width 6 height 7
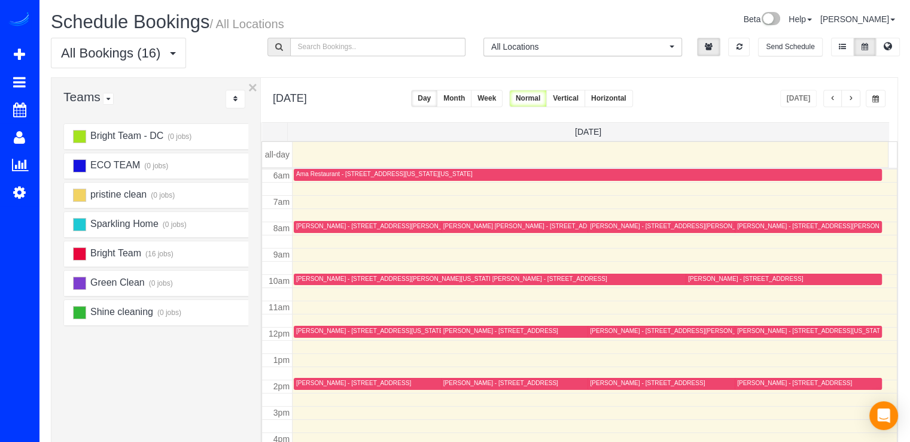
click at [854, 90] on button "button" at bounding box center [850, 98] width 19 height 17
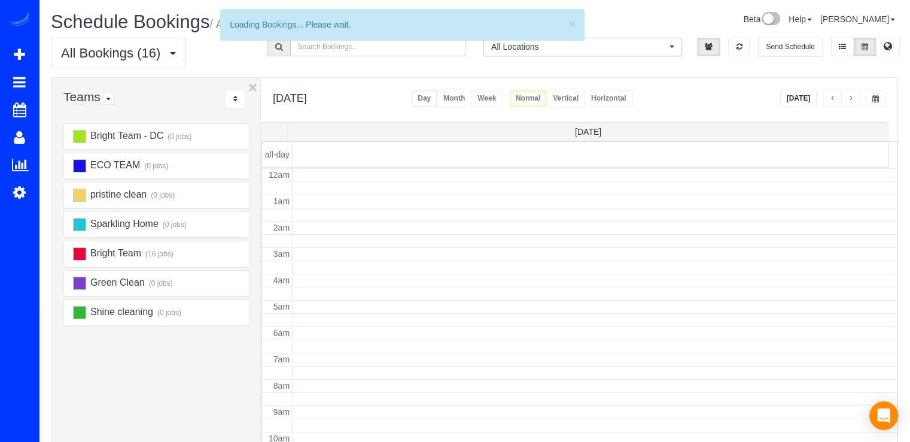
click at [853, 93] on button "button" at bounding box center [850, 98] width 19 height 17
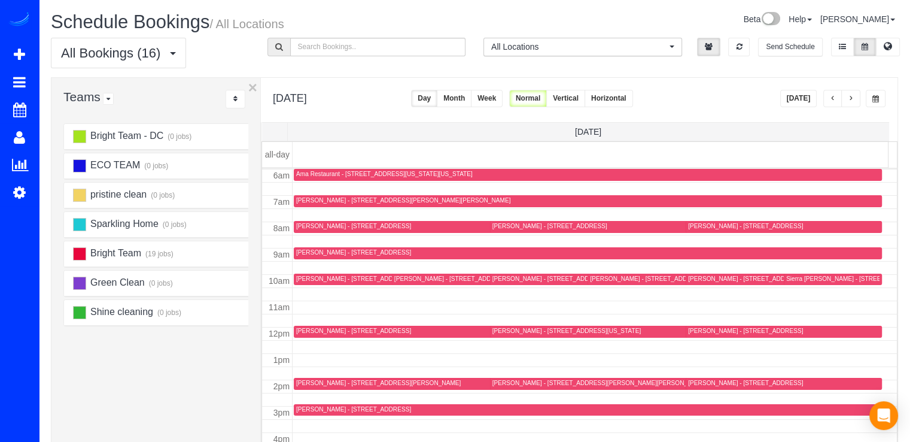
click at [853, 93] on button "button" at bounding box center [850, 98] width 19 height 17
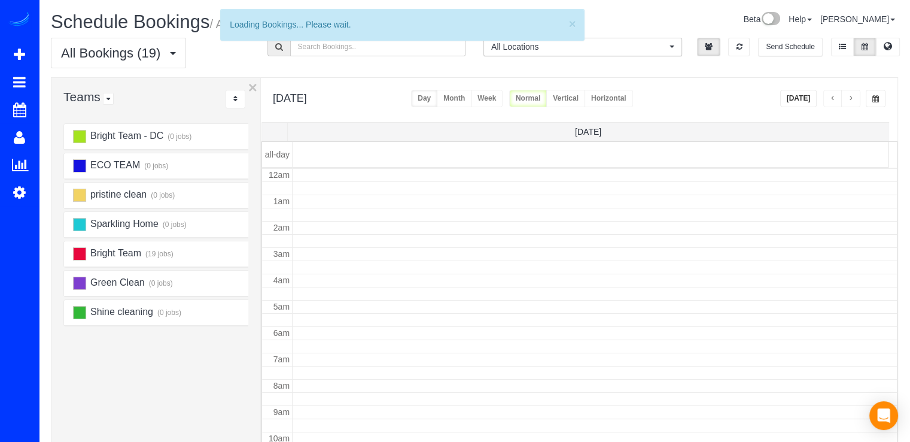
click at [853, 93] on button "button" at bounding box center [850, 98] width 19 height 17
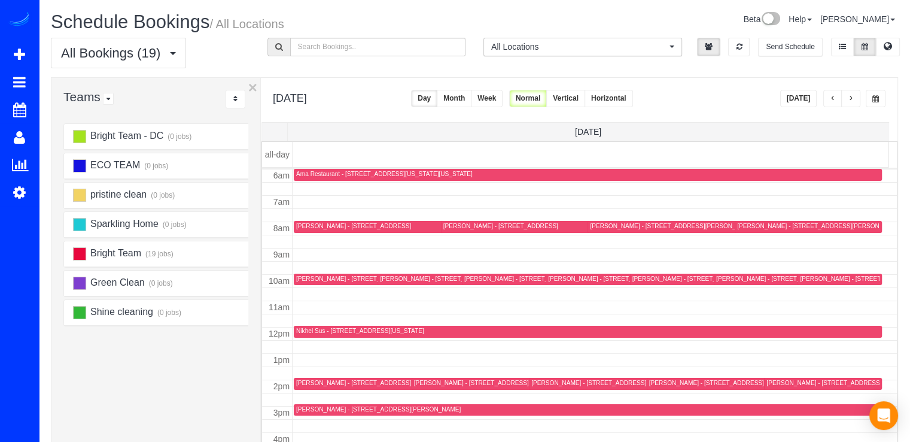
click at [853, 93] on button "button" at bounding box center [850, 98] width 19 height 17
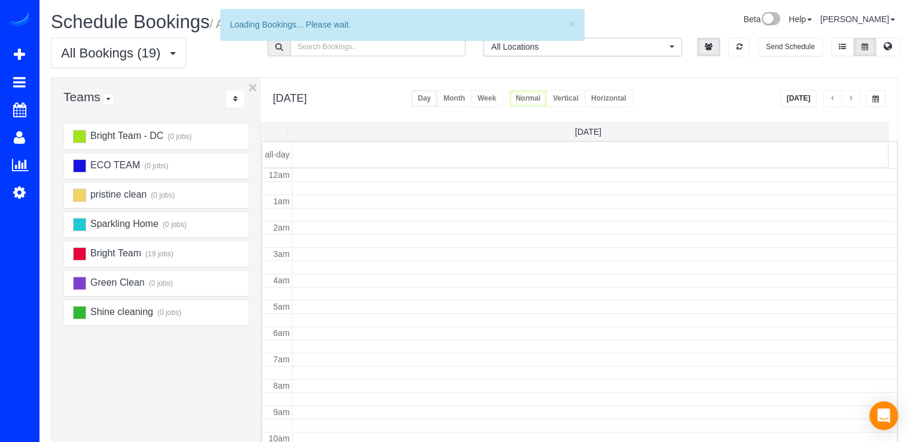
click at [853, 93] on button "button" at bounding box center [850, 98] width 19 height 17
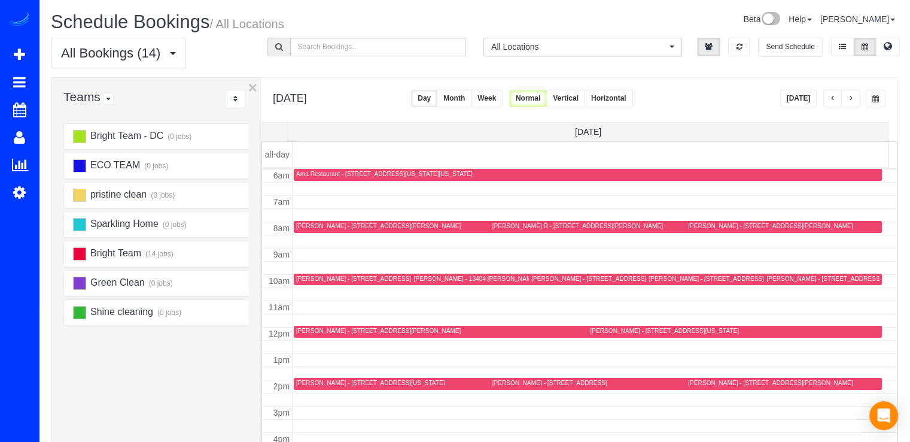
click at [813, 102] on button "Today" at bounding box center [798, 98] width 37 height 17
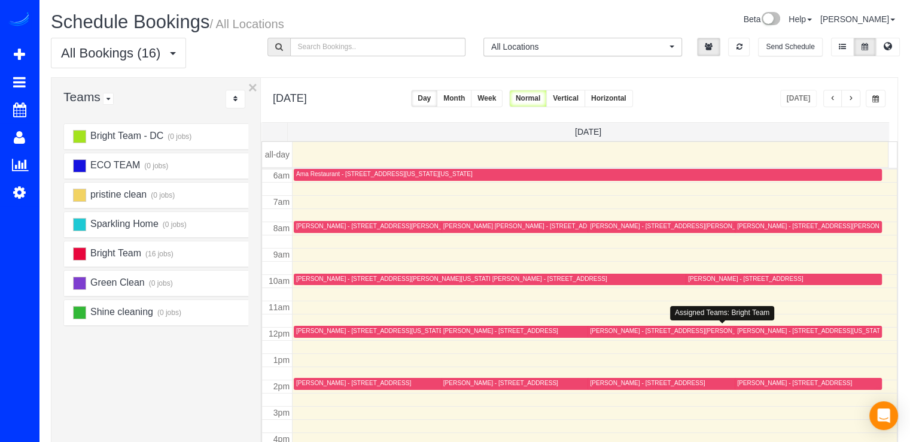
click at [611, 332] on div "Kimberly Christoph - 4330 N Henderson Rd, Arlington, VA 22203" at bounding box center [672, 331] width 165 height 8
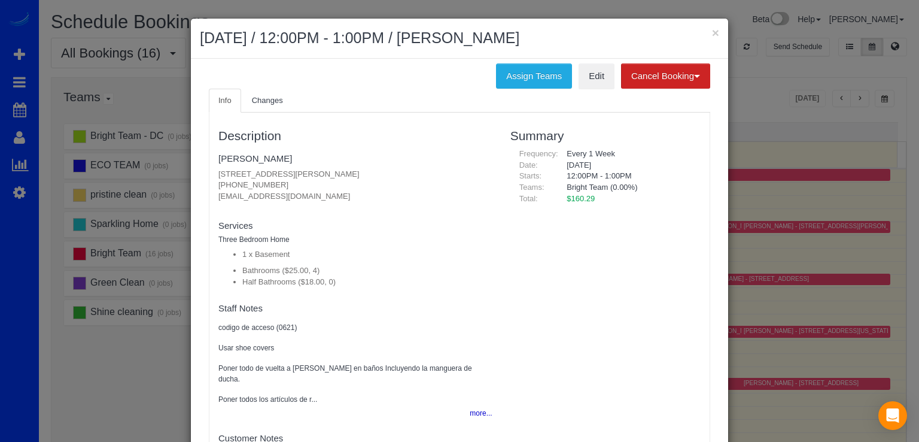
scroll to position [5, 0]
click at [463, 404] on button "more..." at bounding box center [477, 412] width 29 height 17
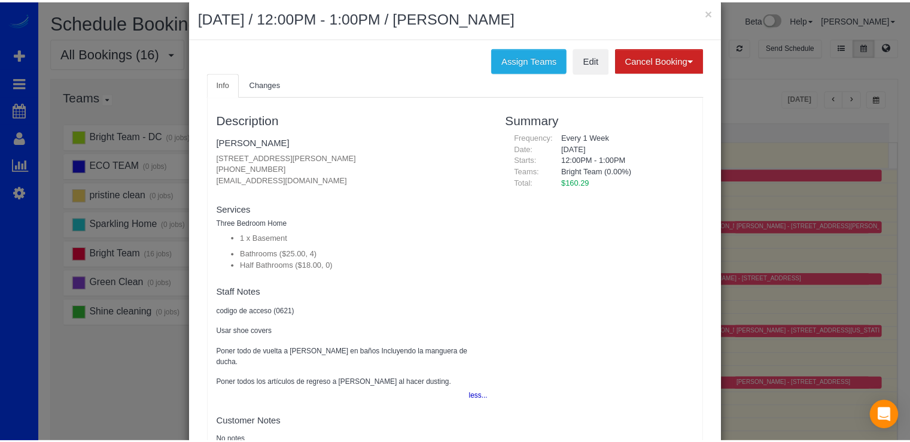
scroll to position [0, 0]
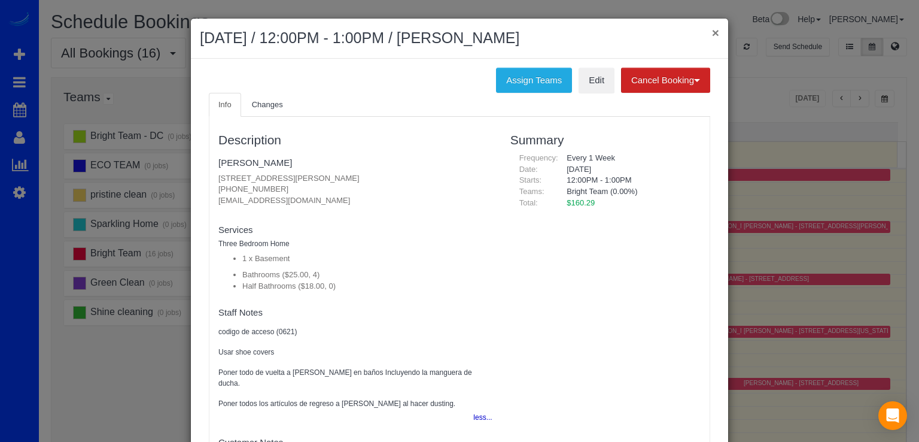
click at [712, 27] on button "×" at bounding box center [715, 32] width 7 height 13
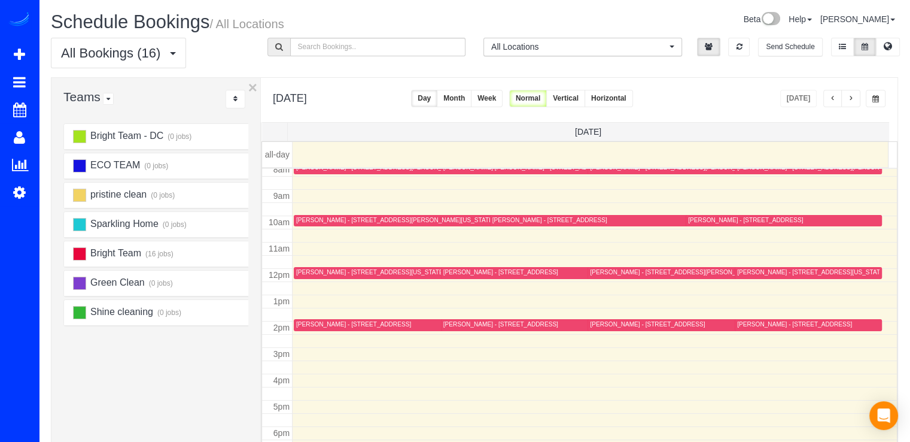
scroll to position [217, 0]
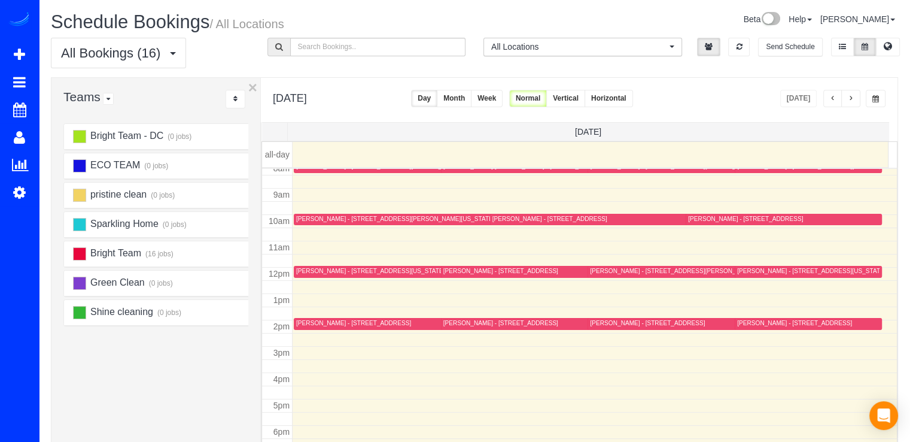
click at [849, 93] on button "button" at bounding box center [850, 98] width 19 height 17
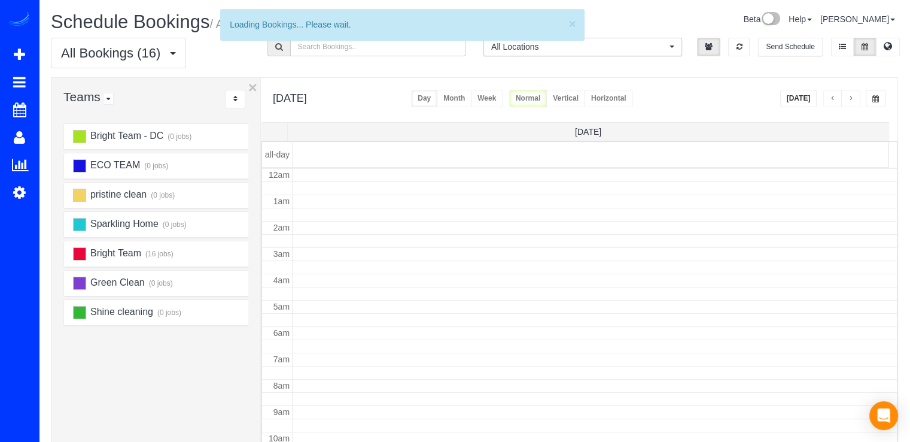
scroll to position [157, 0]
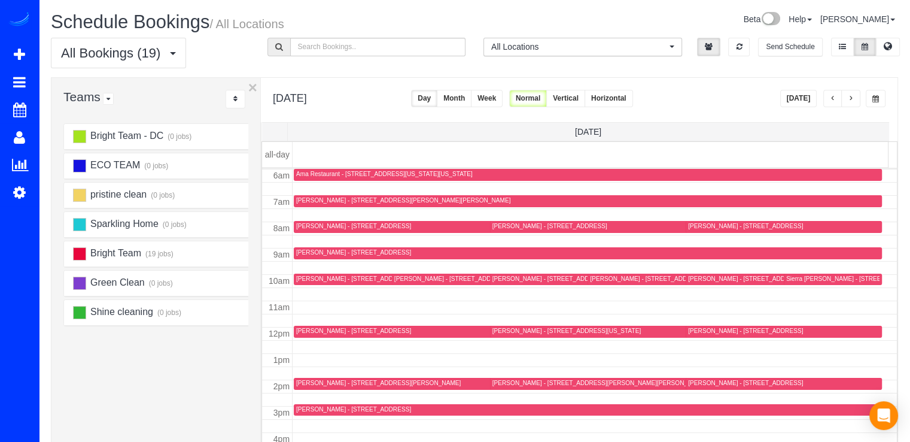
click at [831, 99] on span "button" at bounding box center [833, 98] width 6 height 7
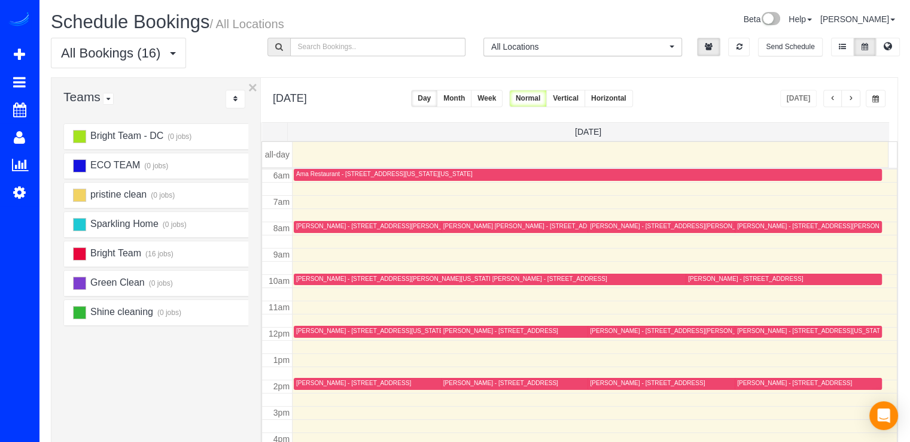
click at [314, 276] on div "Anat Ferleger - 3749 Winfield Ln Nw, Washington, DC 20007" at bounding box center [395, 279] width 199 height 8
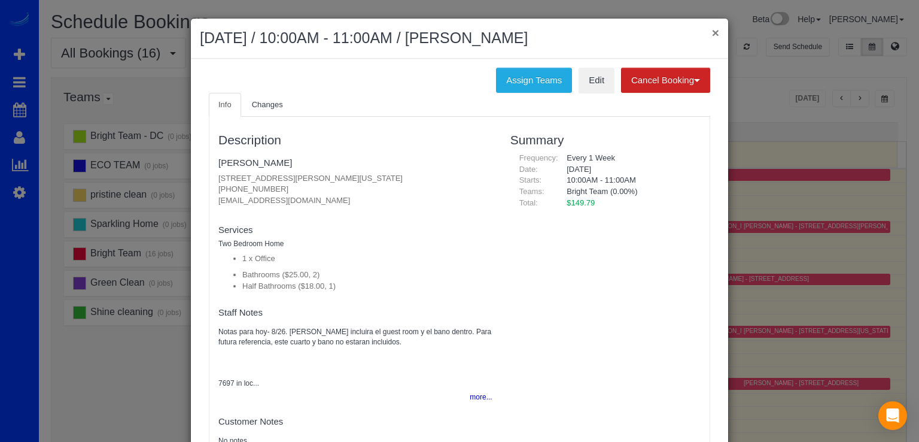
click at [712, 29] on button "×" at bounding box center [715, 32] width 7 height 13
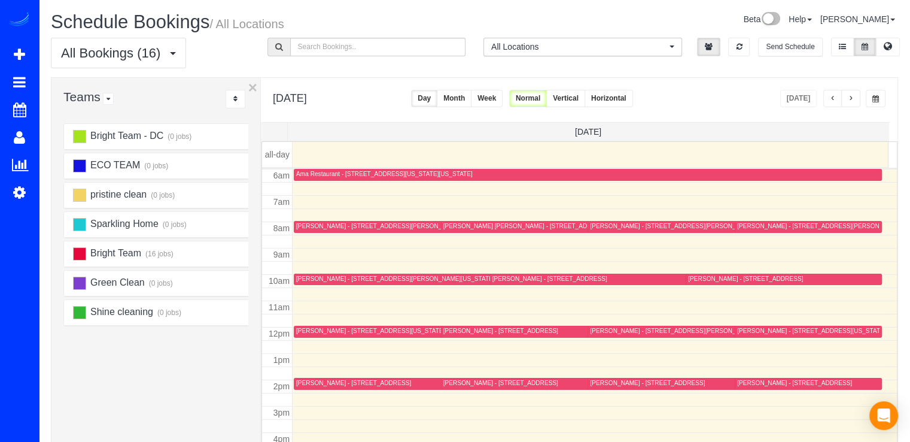
click at [314, 284] on div at bounding box center [484, 280] width 380 height 12
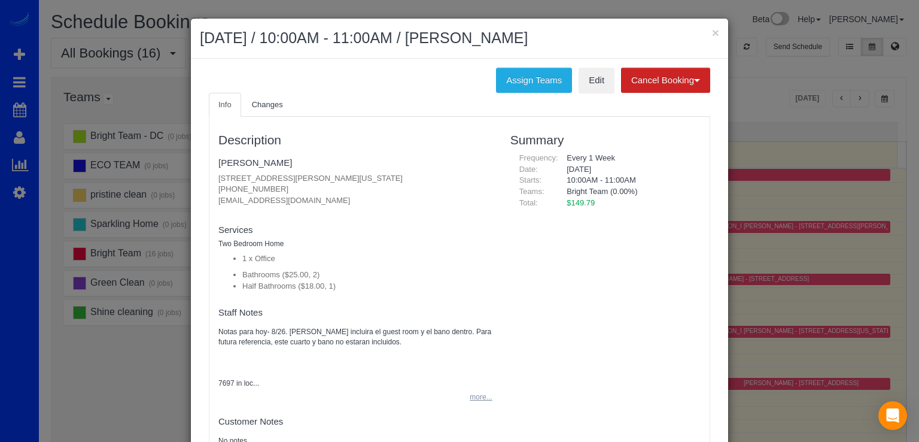
click at [470, 393] on button "more..." at bounding box center [477, 396] width 29 height 17
click at [713, 35] on button "×" at bounding box center [715, 32] width 7 height 13
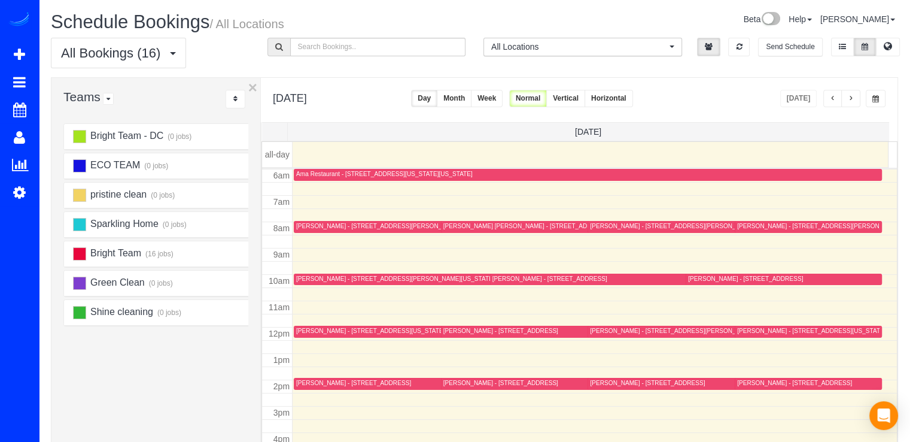
click at [317, 281] on div "Anat Ferleger - 3749 Winfield Ln Nw, Washington, DC 20007" at bounding box center [395, 279] width 199 height 8
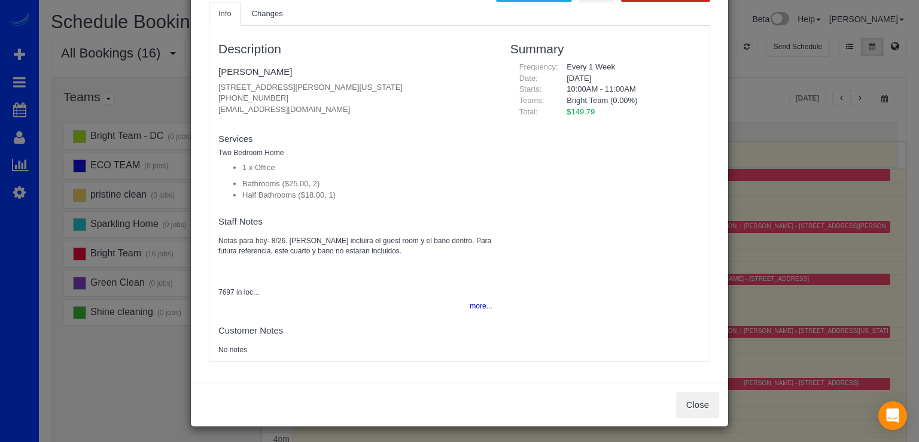
scroll to position [93, 0]
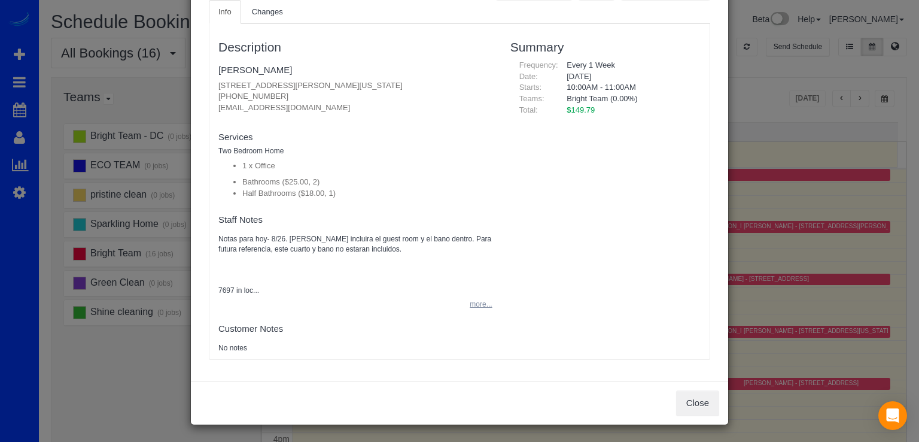
click at [464, 305] on button "more..." at bounding box center [477, 304] width 29 height 17
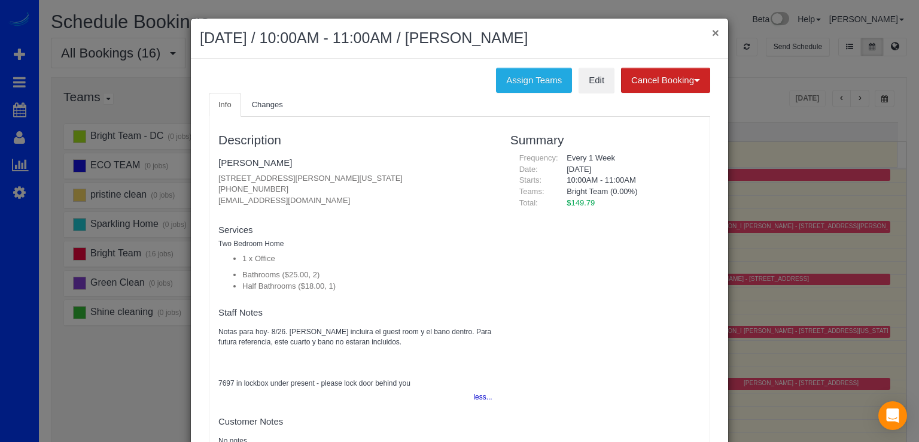
click at [712, 34] on button "×" at bounding box center [715, 32] width 7 height 13
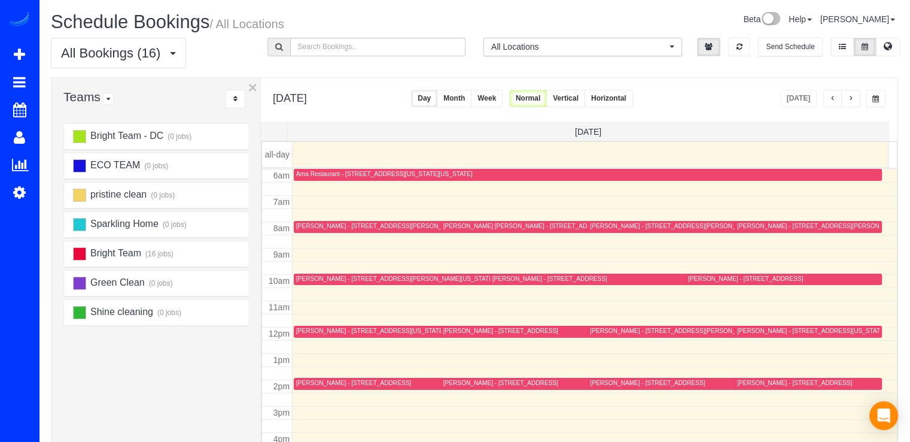
click at [328, 279] on div "[PERSON_NAME] - [STREET_ADDRESS][PERSON_NAME][US_STATE]" at bounding box center [395, 279] width 199 height 8
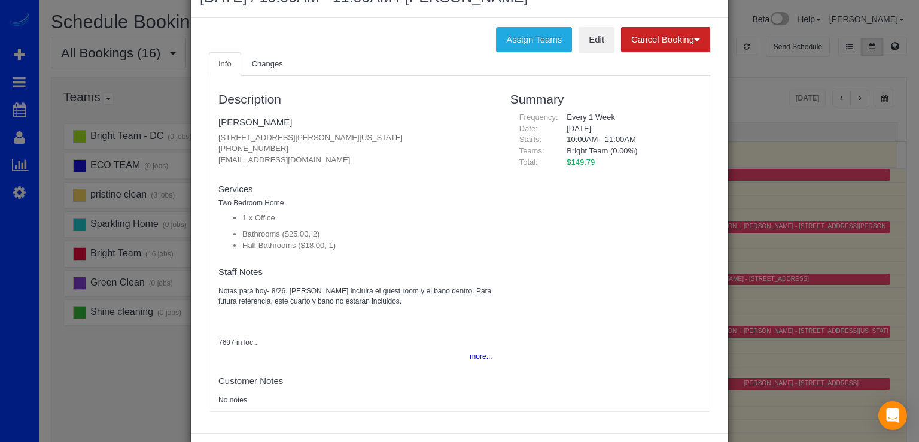
scroll to position [60, 0]
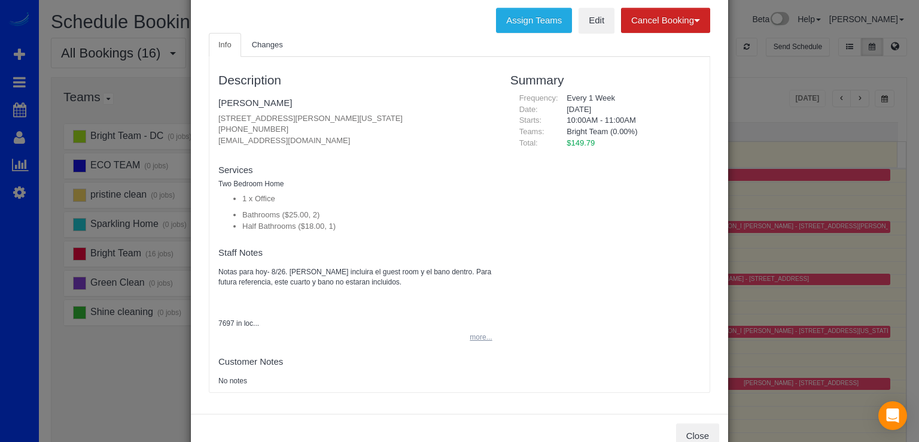
click at [476, 342] on button "more..." at bounding box center [477, 337] width 29 height 17
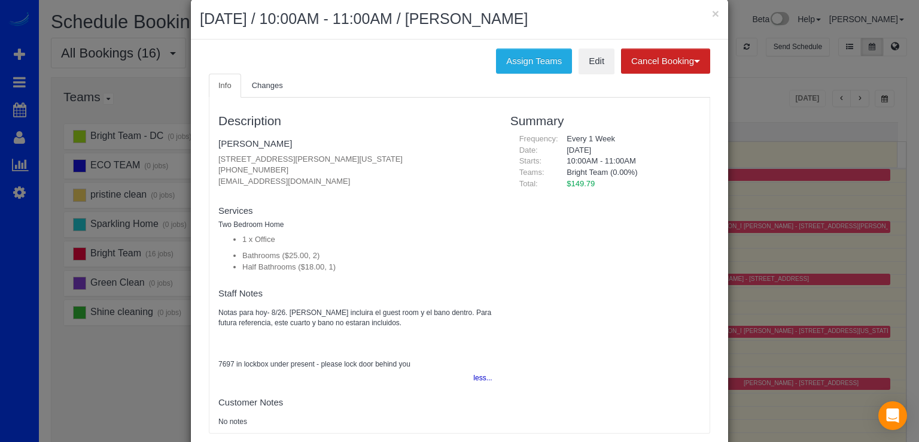
scroll to position [0, 0]
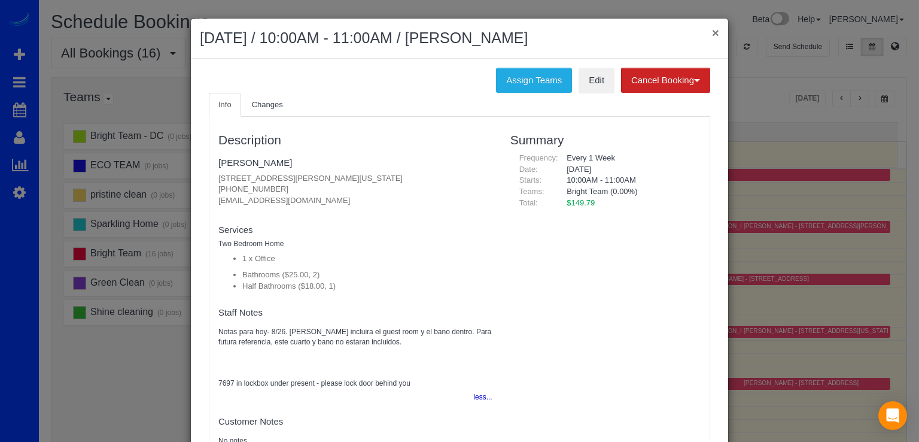
click at [712, 32] on button "×" at bounding box center [715, 32] width 7 height 13
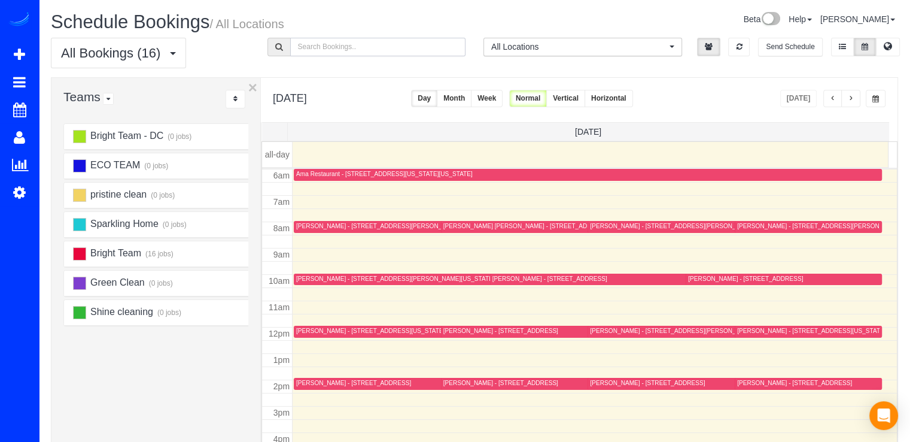
click at [309, 41] on input "text" at bounding box center [378, 47] width 176 height 19
type input "n"
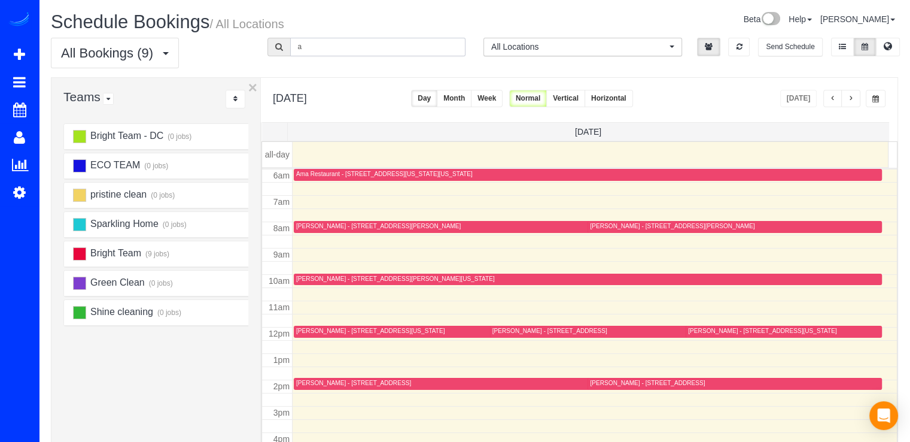
type input "a"
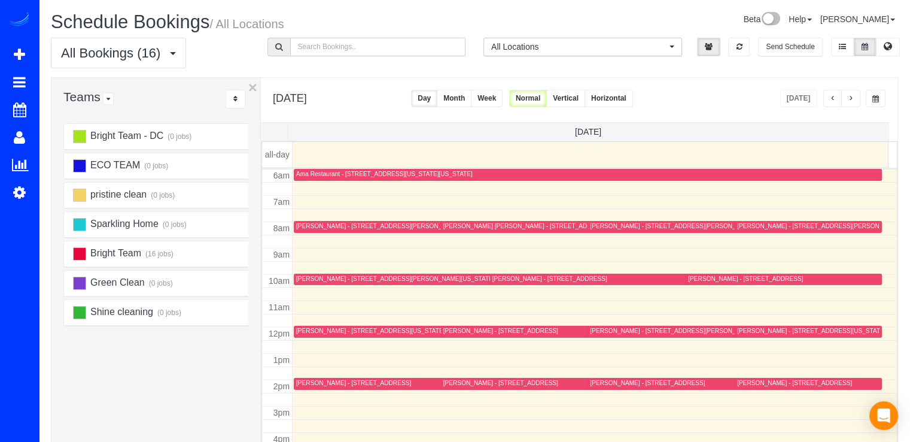
click at [300, 275] on div "Anat Ferleger - 3749 Winfield Ln Nw, Washington, DC 20007" at bounding box center [395, 279] width 199 height 8
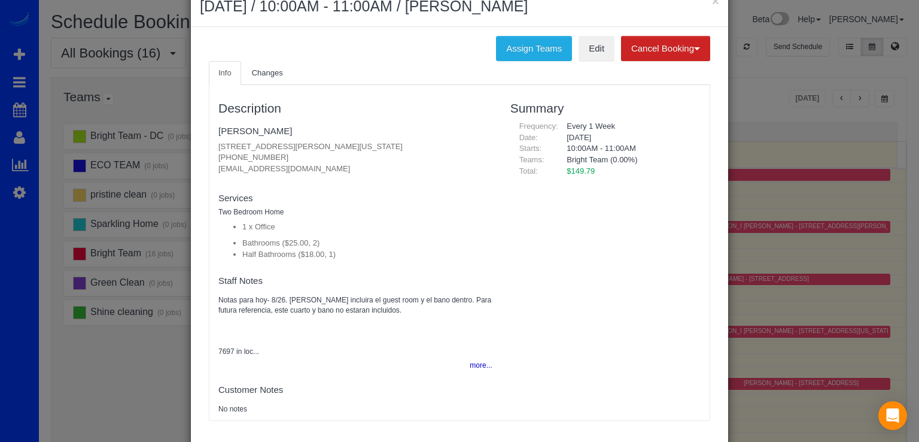
scroll to position [60, 0]
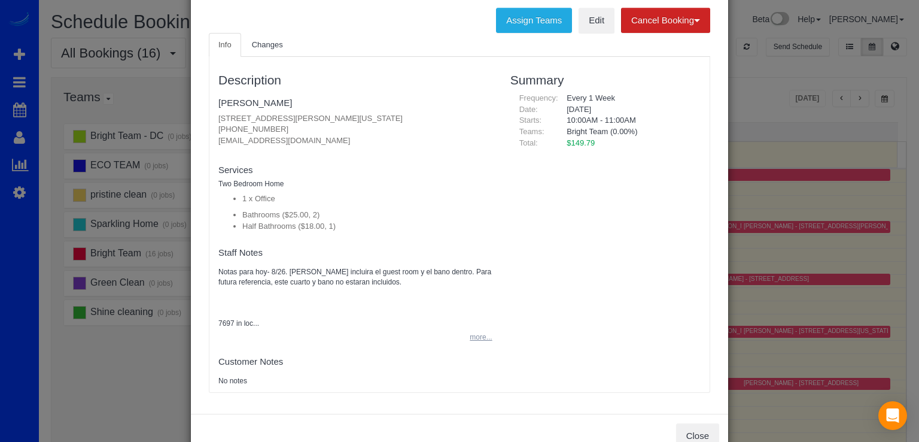
click at [479, 341] on button "more..." at bounding box center [477, 337] width 29 height 17
click at [582, 8] on link "Edit" at bounding box center [597, 20] width 36 height 25
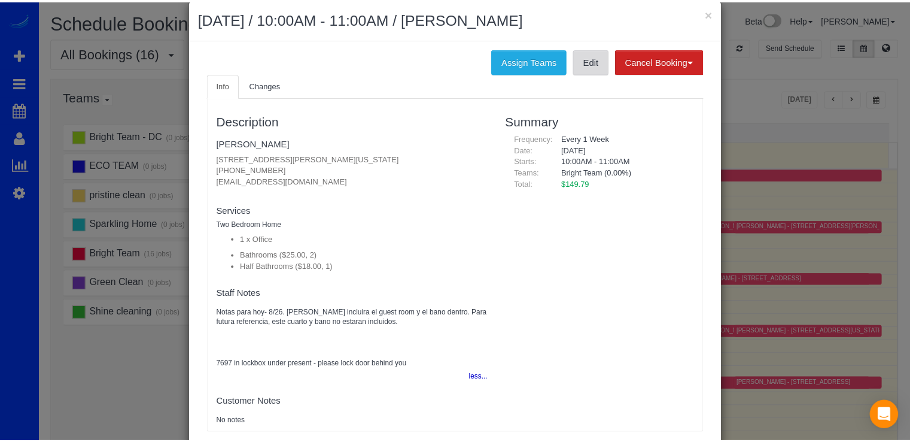
scroll to position [0, 0]
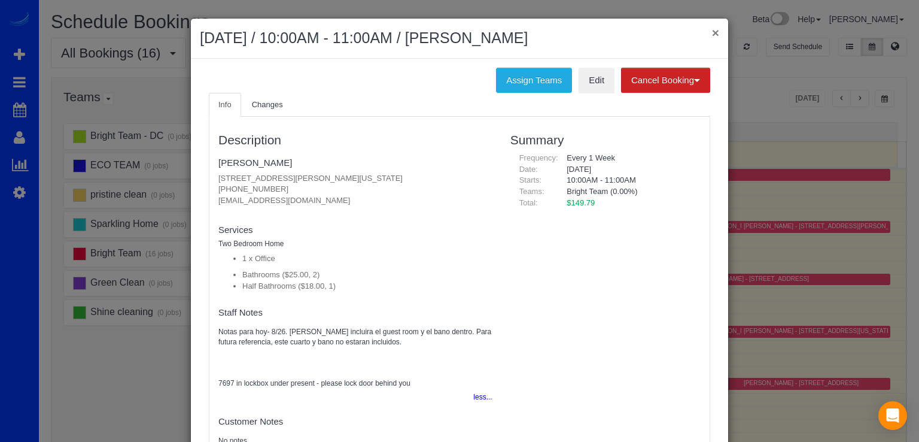
click at [712, 27] on button "×" at bounding box center [715, 32] width 7 height 13
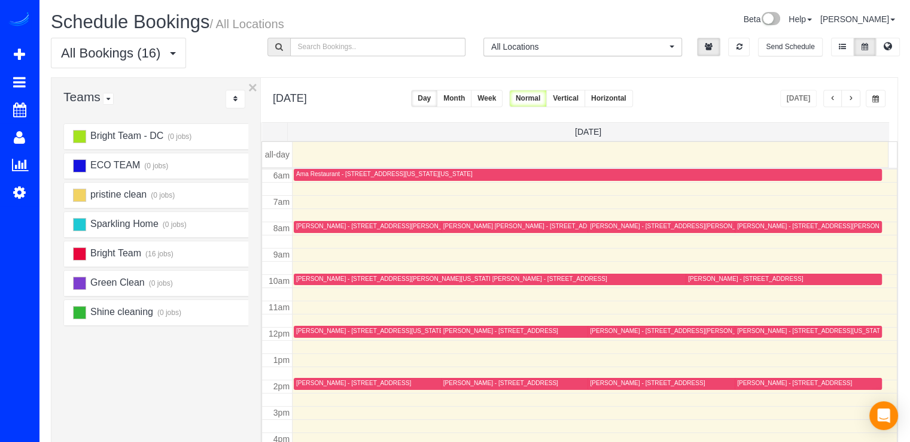
click at [855, 97] on button "button" at bounding box center [850, 98] width 19 height 17
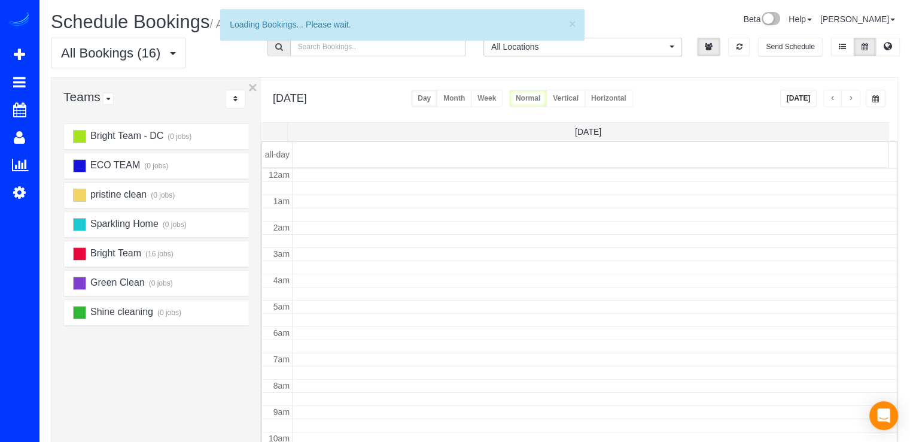
scroll to position [157, 0]
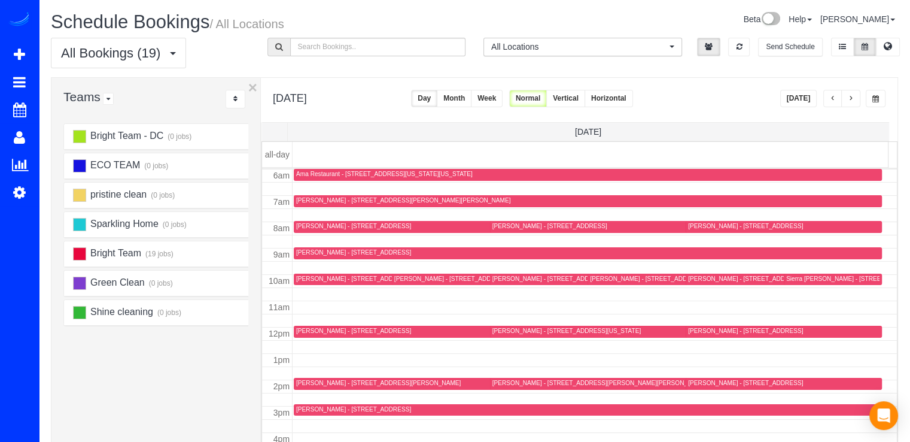
click at [855, 97] on button "button" at bounding box center [850, 98] width 19 height 17
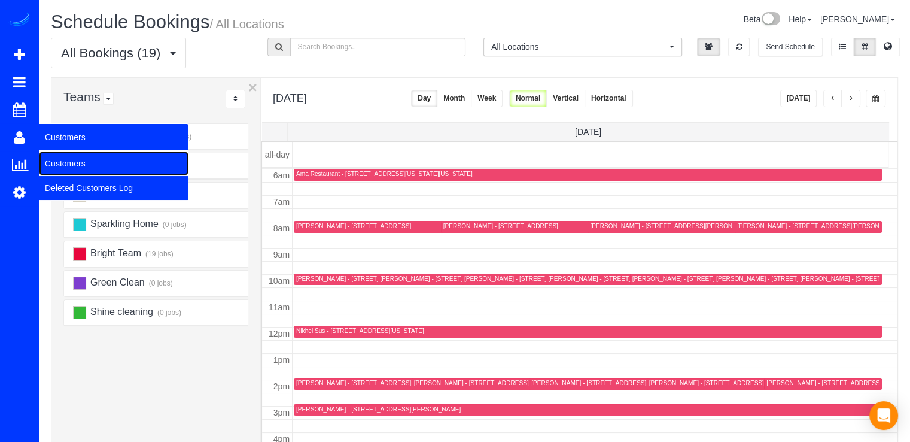
click at [51, 156] on link "Customers" at bounding box center [114, 163] width 150 height 24
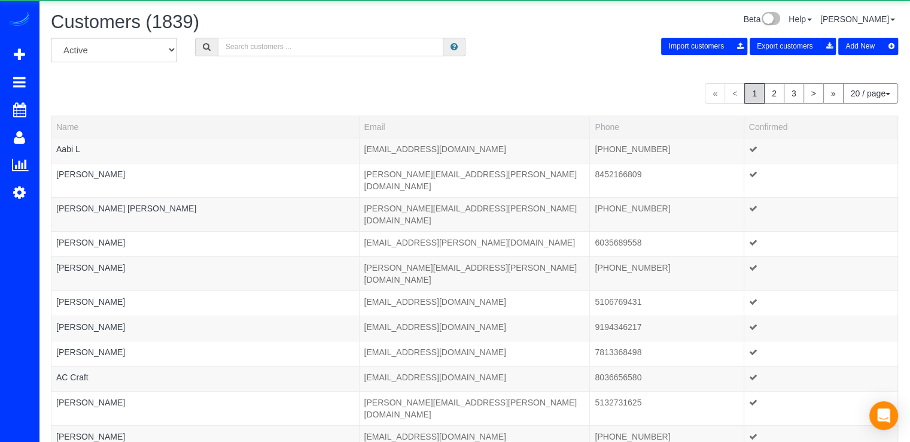
click at [271, 49] on input "text" at bounding box center [331, 47] width 226 height 19
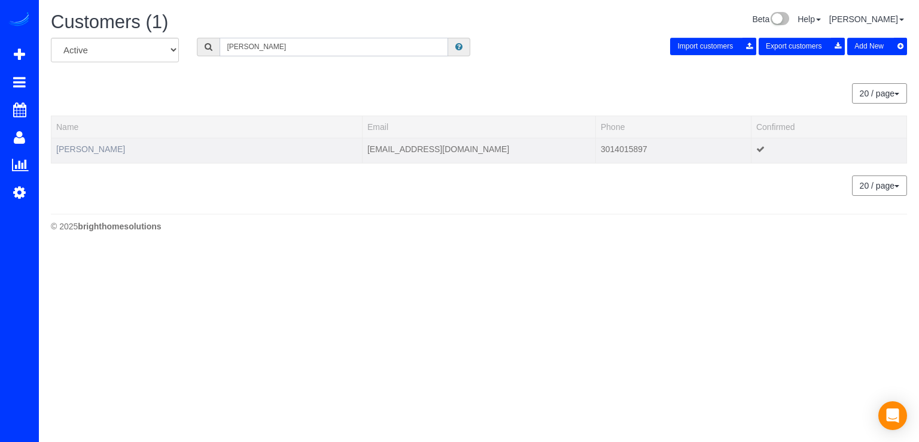
type input "andrew boston"
click at [103, 148] on link "Andrew Boston" at bounding box center [90, 149] width 69 height 10
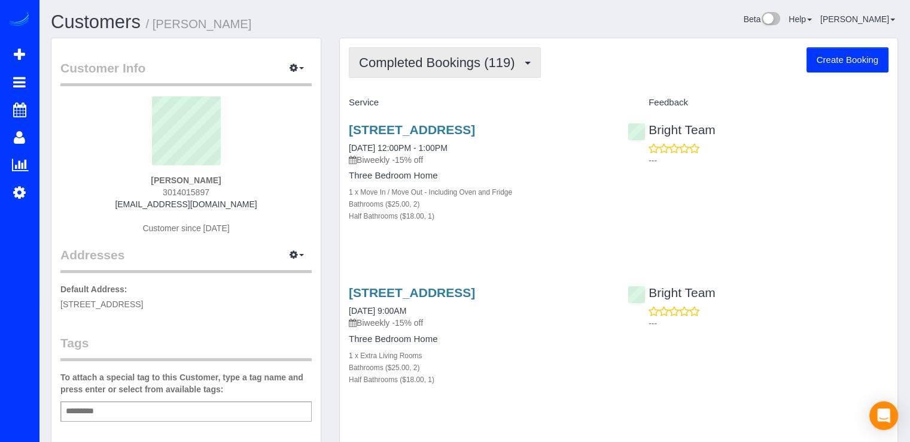
click at [458, 63] on span "Completed Bookings (119)" at bounding box center [440, 62] width 162 height 15
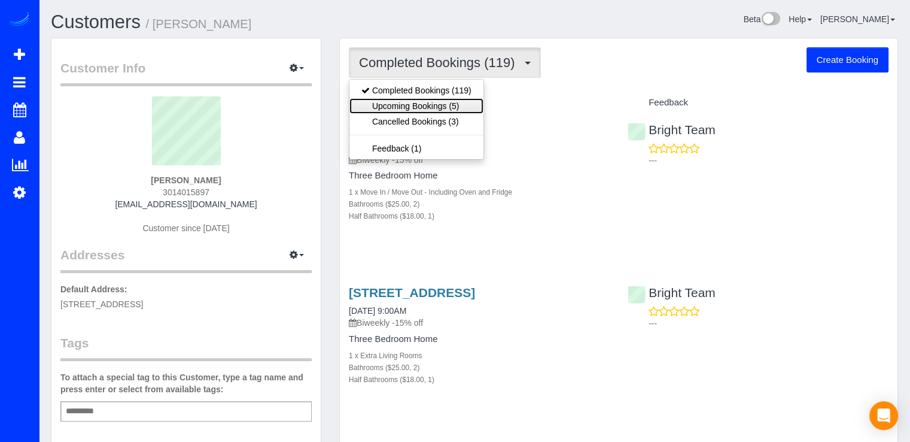
click at [459, 107] on link "Upcoming Bookings (5)" at bounding box center [417, 106] width 134 height 16
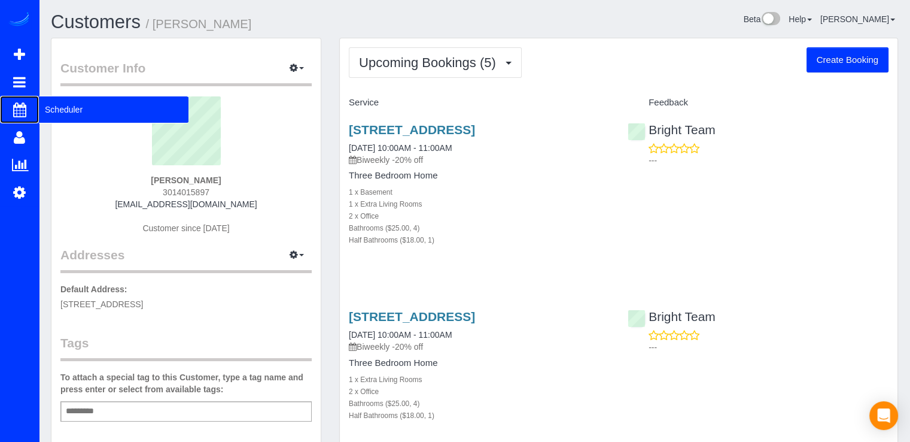
click at [48, 108] on span "Scheduler" at bounding box center [114, 110] width 150 height 28
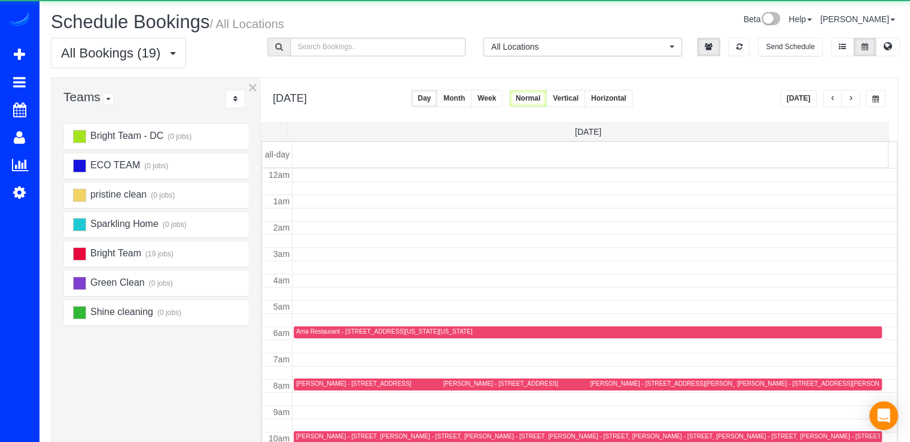
scroll to position [157, 0]
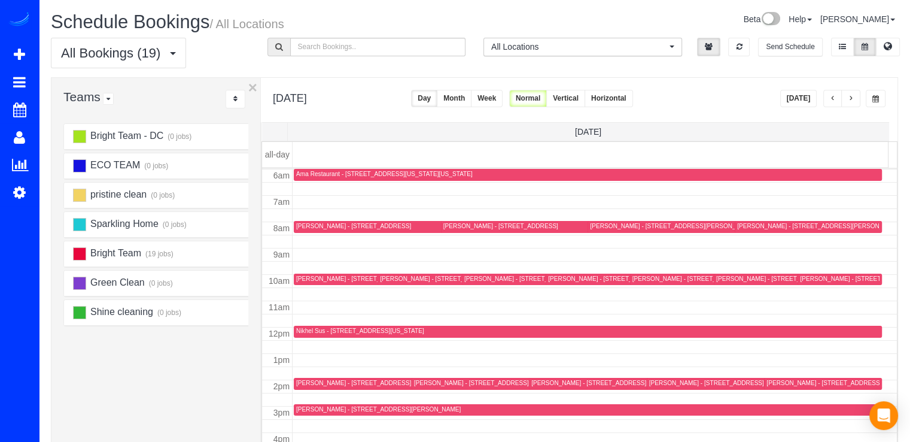
click at [802, 90] on button "Today" at bounding box center [798, 98] width 37 height 17
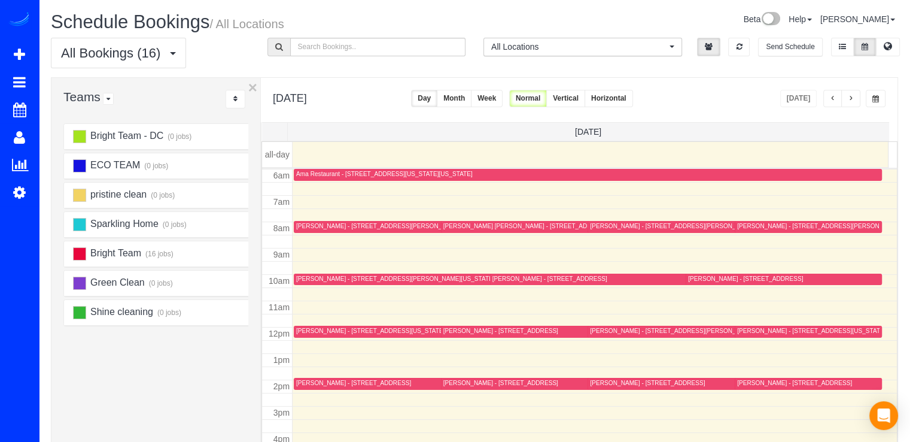
click at [318, 281] on div "Anat Ferleger - 3749 Winfield Ln Nw, Washington, DC 20007" at bounding box center [483, 279] width 375 height 9
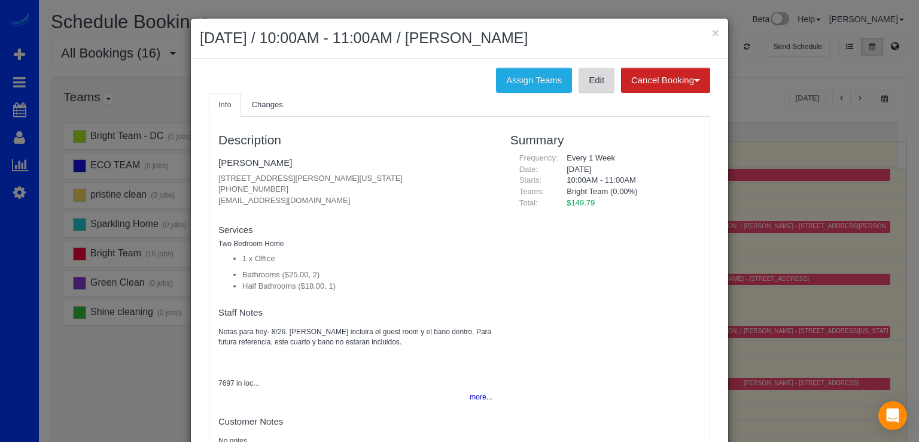
click at [594, 84] on link "Edit" at bounding box center [597, 80] width 36 height 25
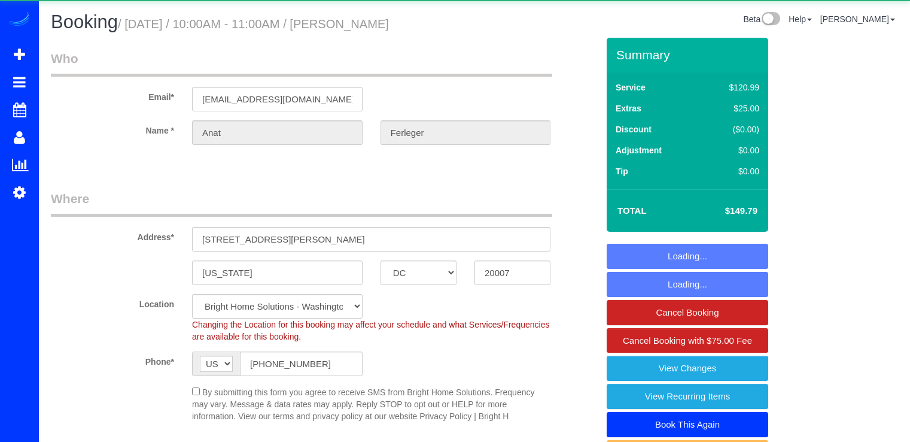
select select "DC"
select select "2"
select select "1"
select select "spot1"
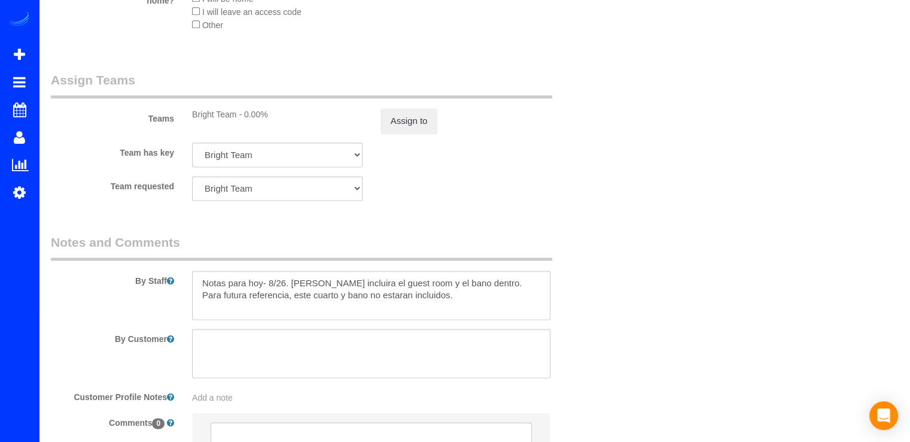
scroll to position [1556, 0]
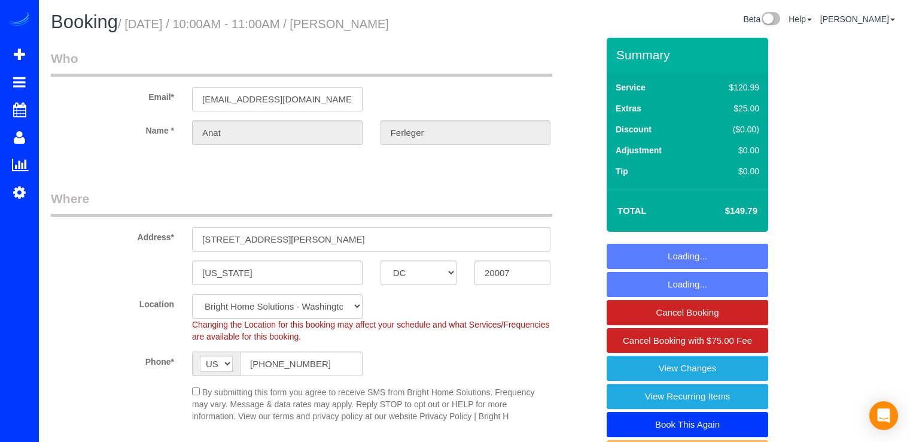
select select "DC"
select select "2"
select select "1"
select select "spot1"
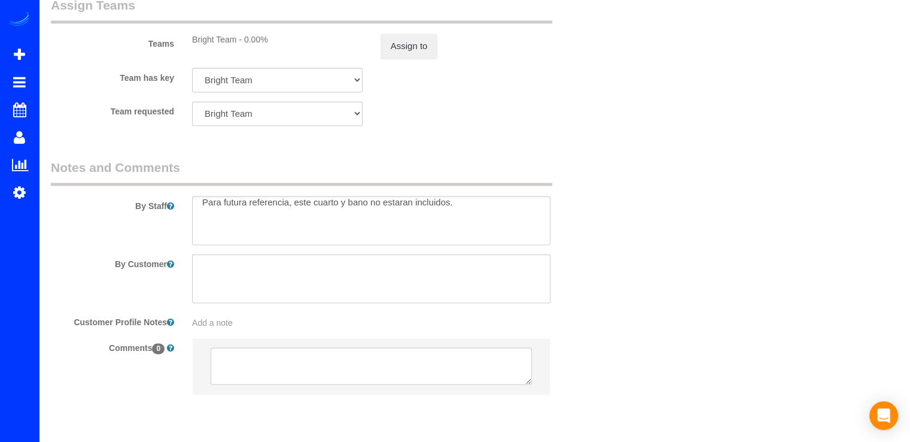
scroll to position [36, 0]
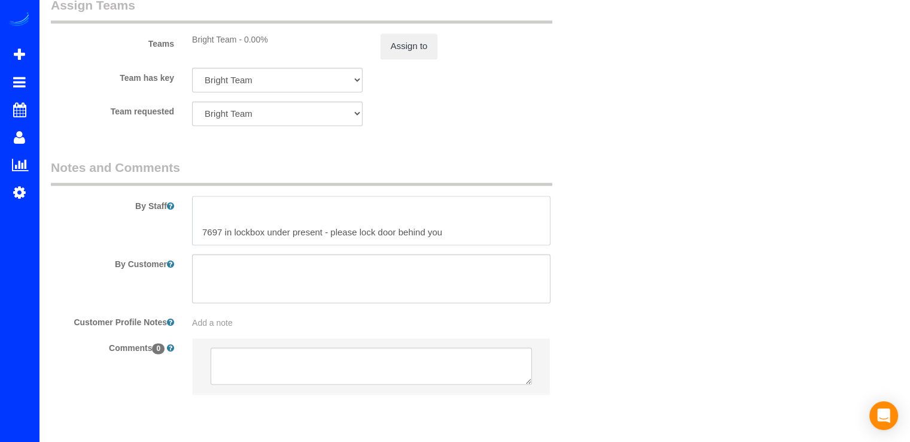
click at [218, 235] on textarea at bounding box center [371, 220] width 358 height 49
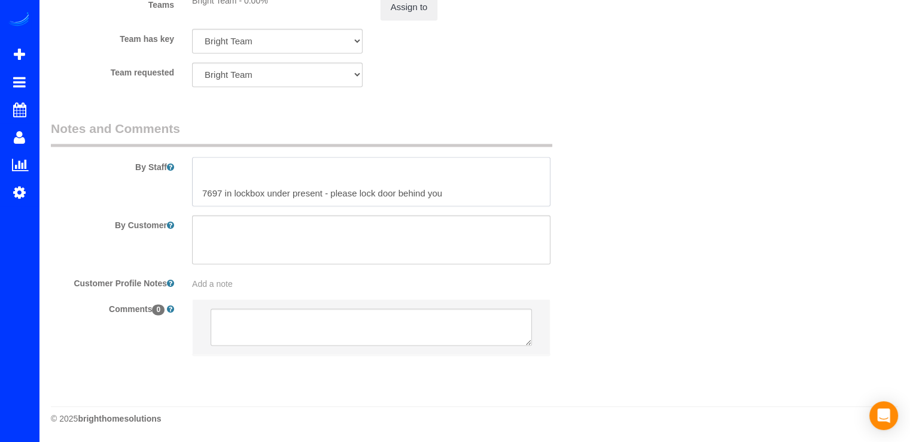
drag, startPoint x: 461, startPoint y: 198, endPoint x: 189, endPoint y: 189, distance: 273.1
click at [189, 189] on div at bounding box center [371, 181] width 376 height 49
click at [221, 192] on textarea at bounding box center [371, 181] width 358 height 49
click at [254, 192] on textarea at bounding box center [371, 181] width 358 height 49
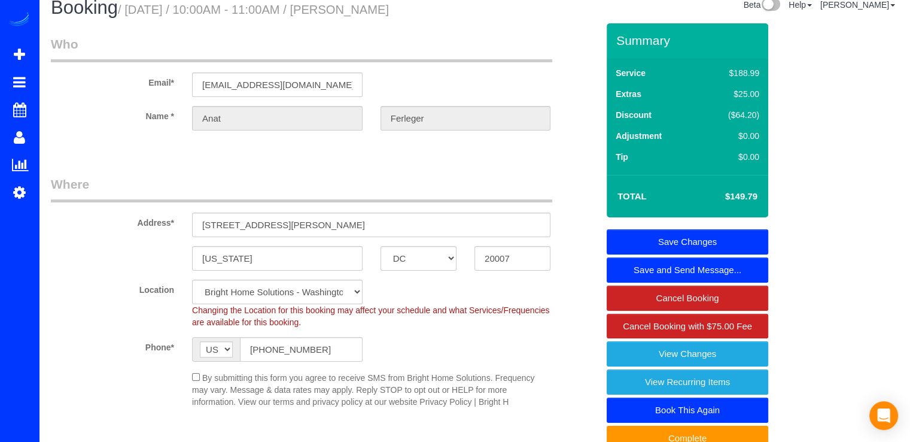
scroll to position [0, 0]
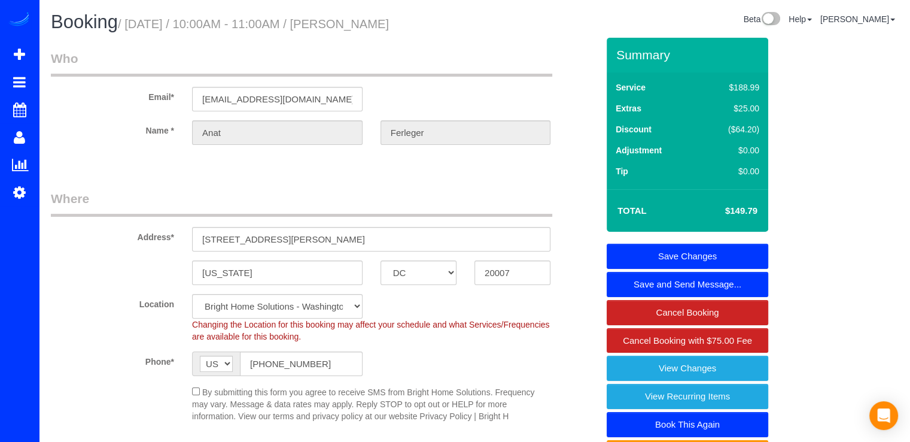
type textarea "Notas para hoy- 8/26. [PERSON_NAME] incluira el guest room y el bano dentro. Pa…"
click at [744, 254] on link "Save Changes" at bounding box center [688, 256] width 162 height 25
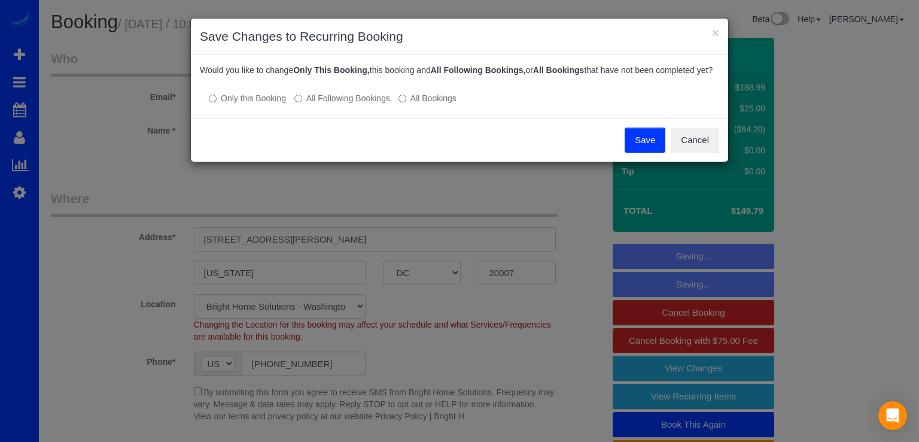
click at [320, 104] on label "All Following Bookings" at bounding box center [342, 98] width 96 height 12
click at [637, 153] on button "Save" at bounding box center [645, 139] width 41 height 25
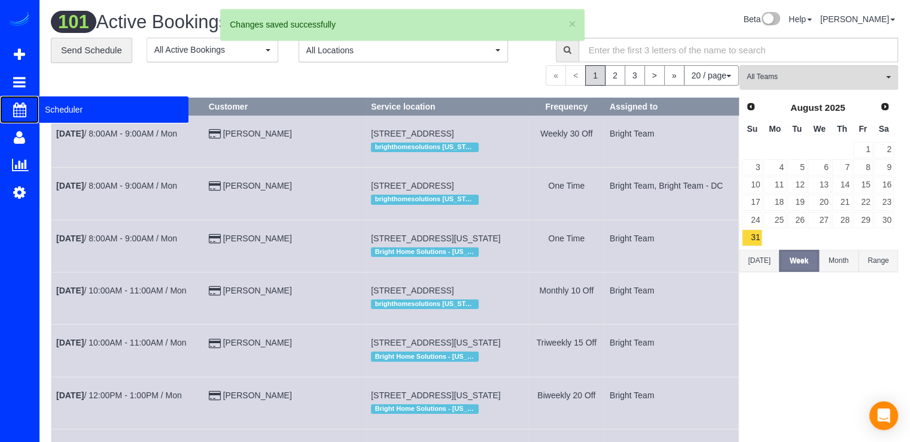
click at [60, 110] on span "Scheduler" at bounding box center [114, 110] width 150 height 28
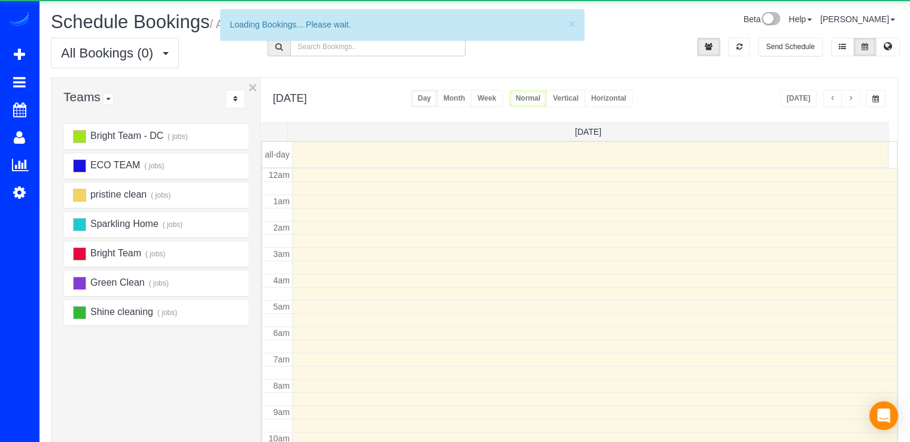
scroll to position [157, 0]
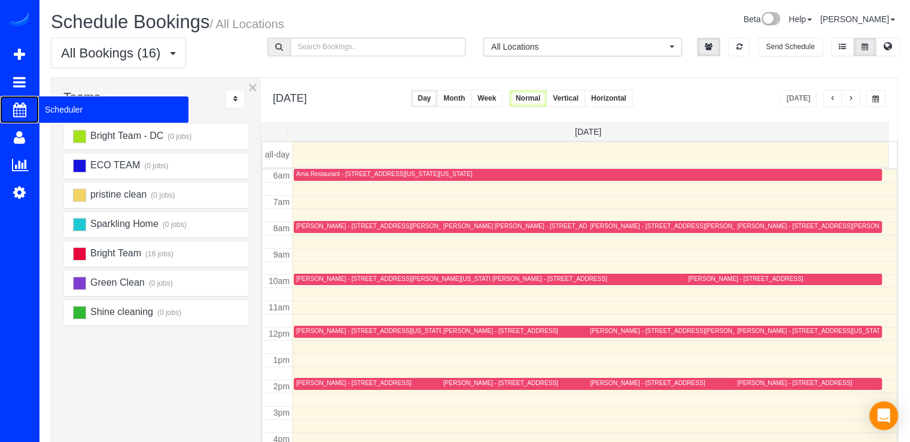
click at [57, 114] on span "Scheduler" at bounding box center [114, 110] width 150 height 28
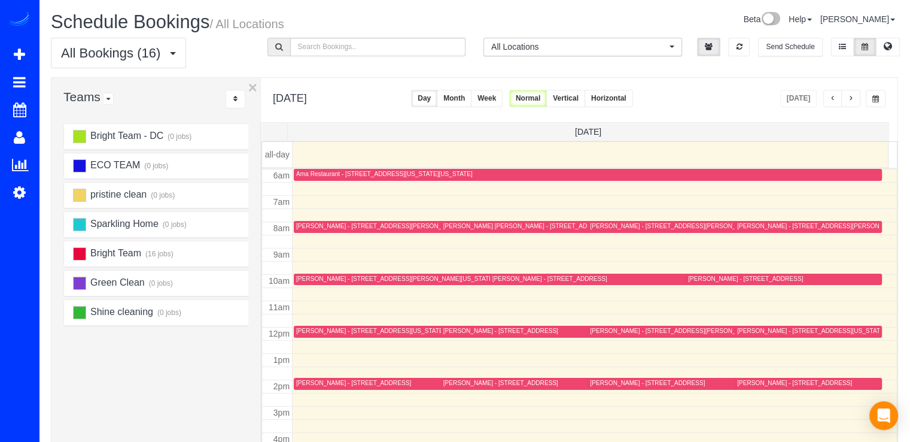
click at [830, 104] on button "button" at bounding box center [833, 98] width 19 height 17
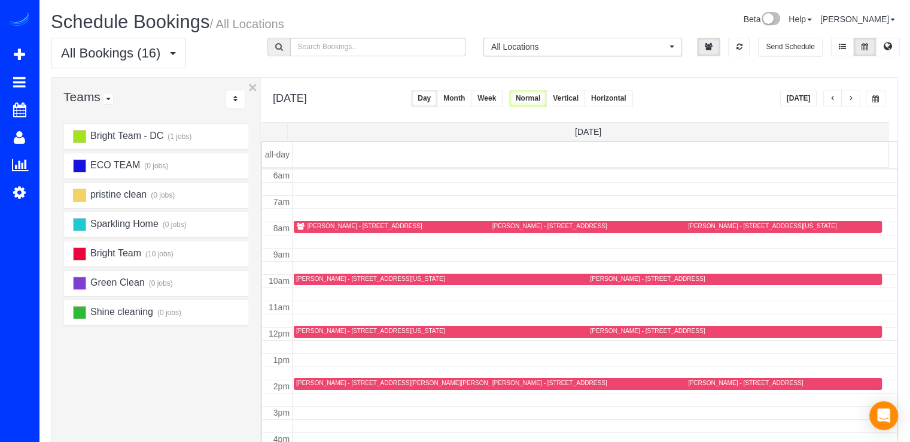
click at [831, 103] on button "button" at bounding box center [833, 98] width 19 height 17
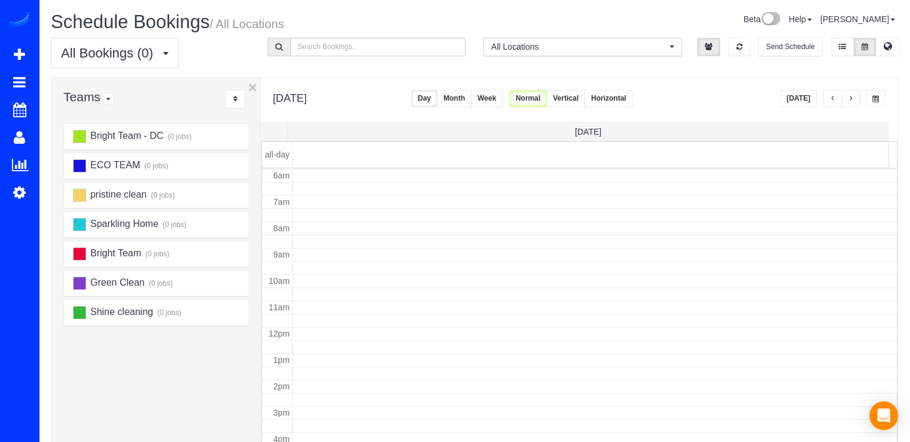
click at [831, 103] on button "button" at bounding box center [833, 98] width 19 height 17
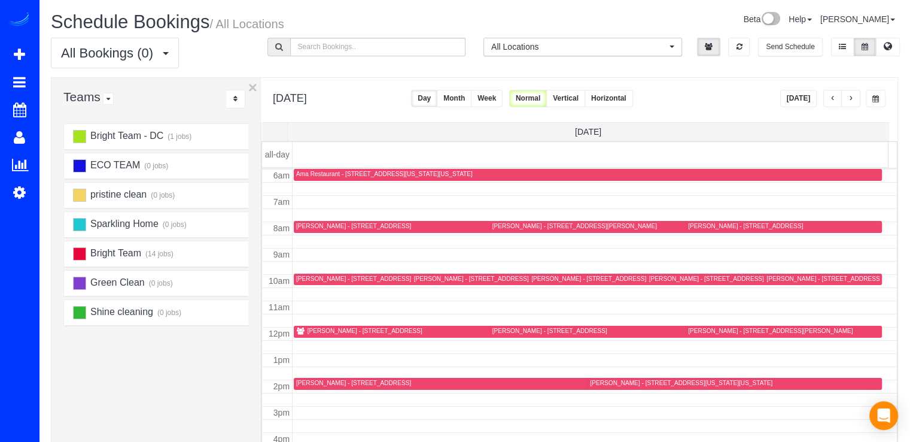
click at [831, 103] on button "button" at bounding box center [833, 98] width 19 height 17
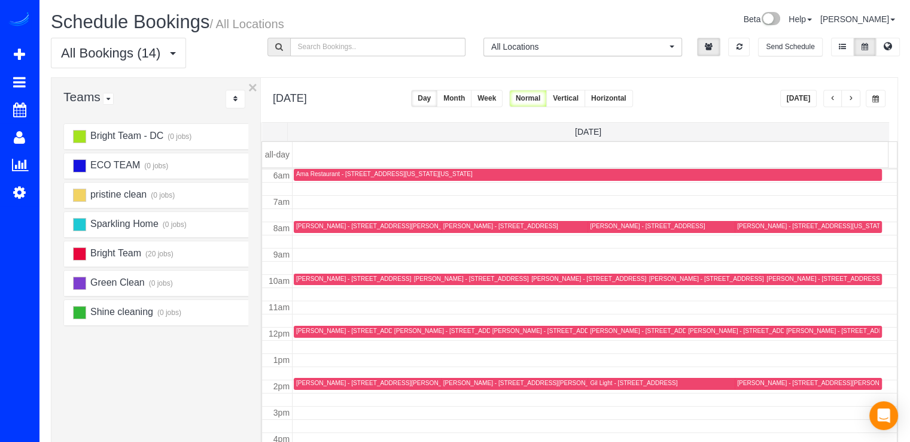
click at [831, 103] on button "button" at bounding box center [833, 98] width 19 height 17
click at [741, 224] on div "MSS 1 (MSS1) - 5307 Merriam Street Bethesda, Md 20814, Bethesda, MD 20814" at bounding box center [808, 226] width 142 height 9
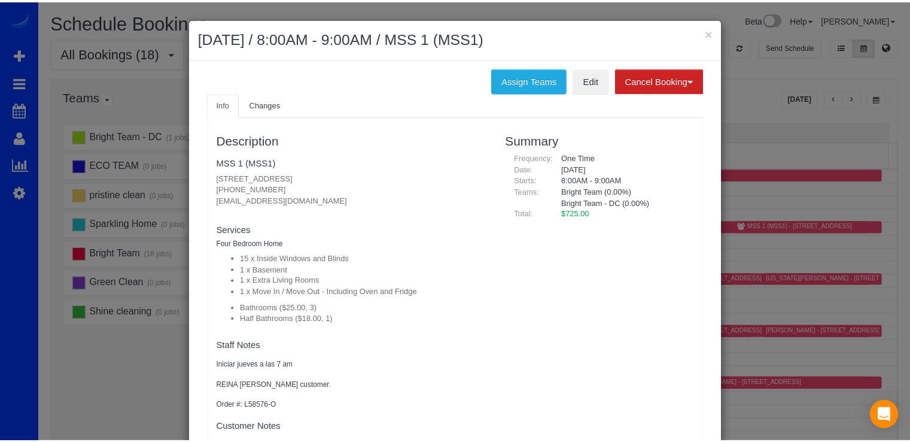
scroll to position [1, 0]
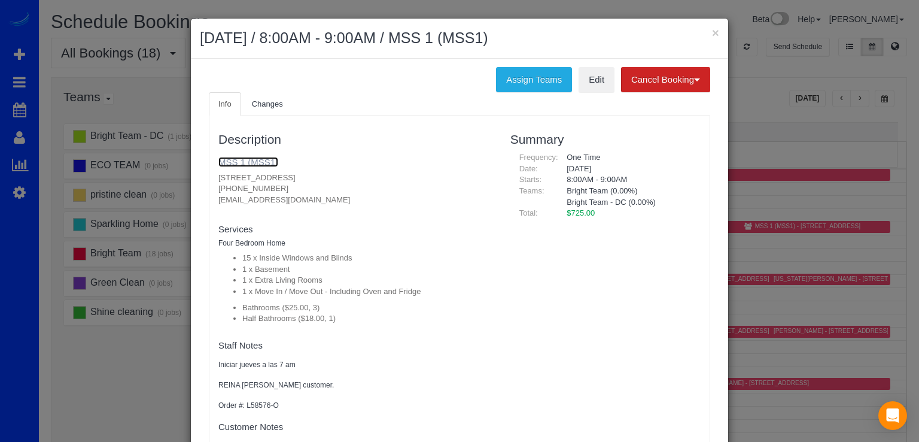
click at [227, 161] on link "MSS 1 (MSS1)" at bounding box center [248, 162] width 60 height 10
click at [715, 32] on div "× August 28, 2025 / 8:00AM - 9:00AM / MSS 1 (MSS1)" at bounding box center [459, 39] width 537 height 40
click at [707, 31] on div "× August 28, 2025 / 8:00AM - 9:00AM / MSS 1 (MSS1)" at bounding box center [459, 39] width 537 height 40
click at [712, 30] on button "×" at bounding box center [715, 32] width 7 height 13
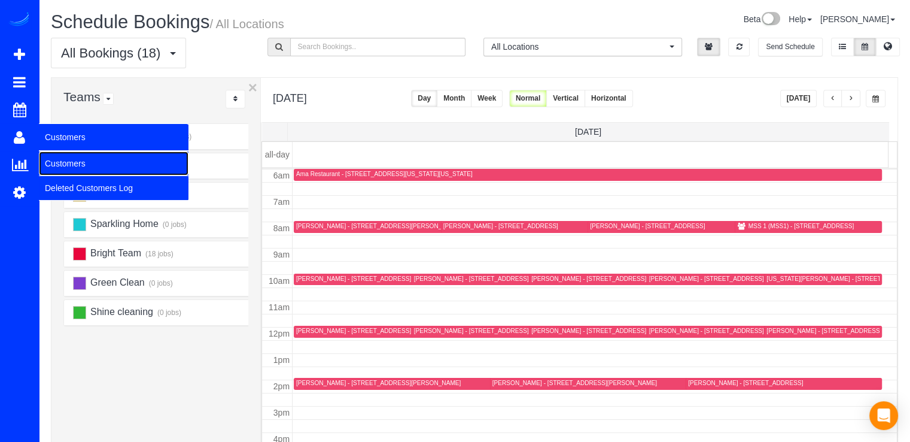
drag, startPoint x: 50, startPoint y: 161, endPoint x: 72, endPoint y: 144, distance: 27.3
click at [50, 161] on link "Customers" at bounding box center [114, 163] width 150 height 24
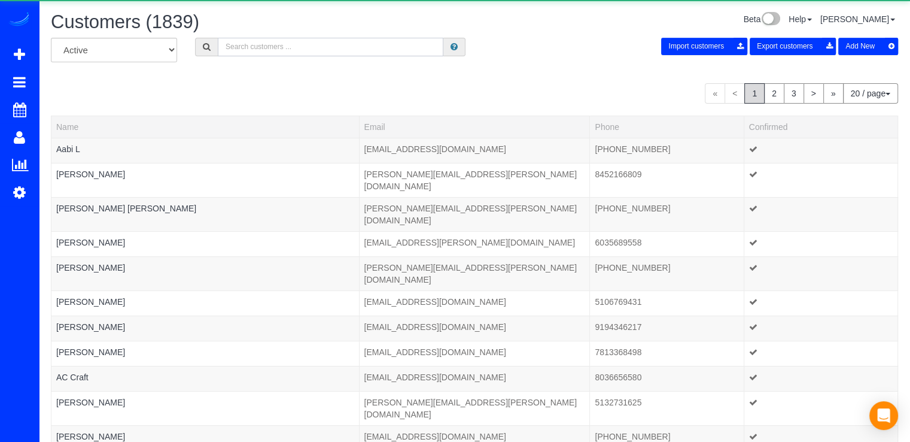
click at [267, 55] on input "text" at bounding box center [331, 47] width 226 height 19
click at [271, 44] on input "text" at bounding box center [331, 47] width 226 height 19
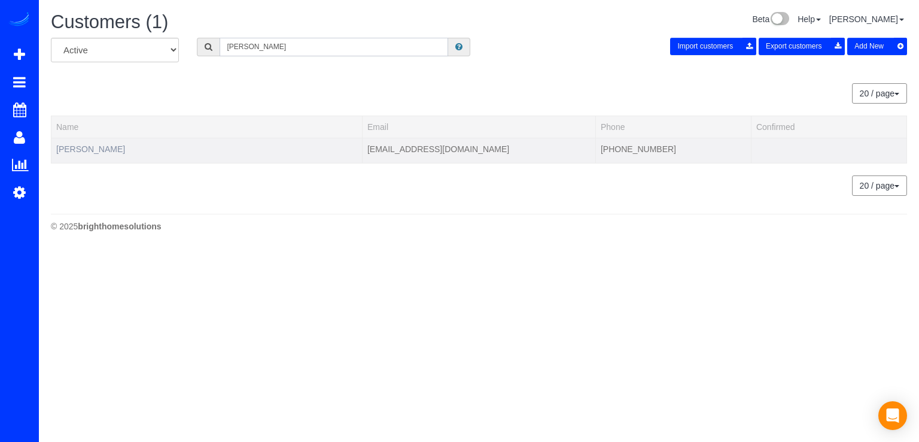
type input "Florence Talley"
click at [95, 149] on link "Florence Talley" at bounding box center [90, 149] width 69 height 10
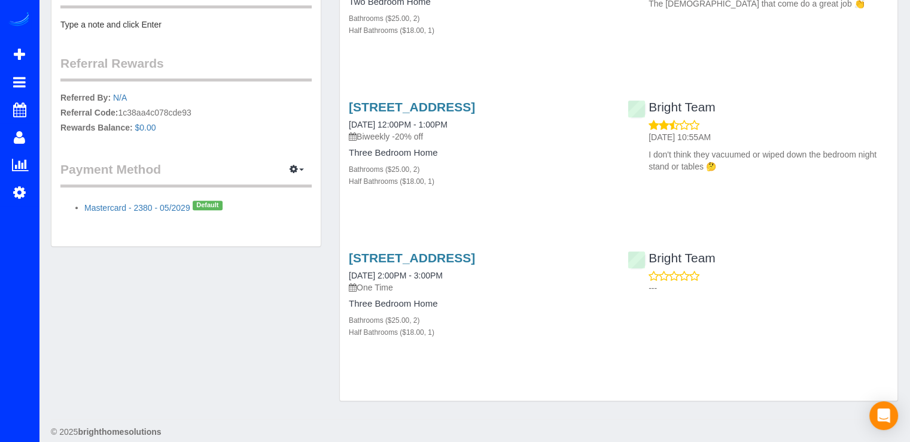
scroll to position [558, 0]
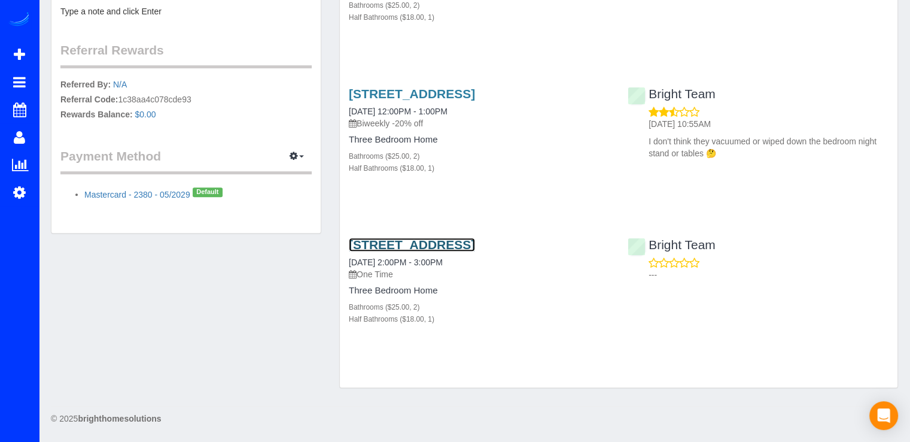
click at [451, 238] on link "20469 Waters Point Ln, Germantown, MD 20874" at bounding box center [412, 245] width 126 height 14
click at [418, 87] on link "20469 Waters Point Ln, Germantown, MD 20874" at bounding box center [412, 94] width 126 height 14
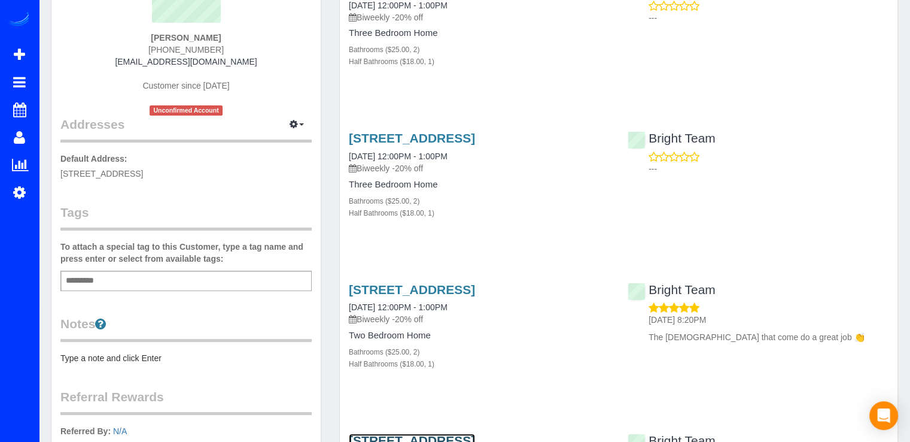
scroll to position [0, 0]
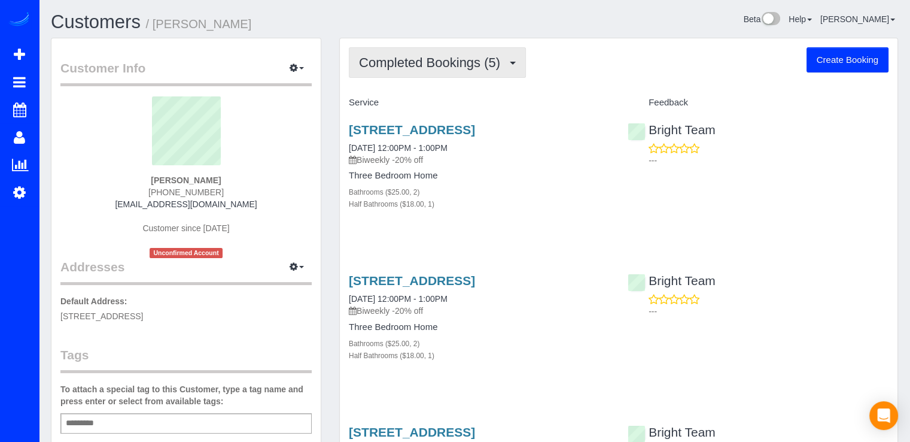
click at [482, 71] on button "Completed Bookings (5)" at bounding box center [437, 62] width 177 height 31
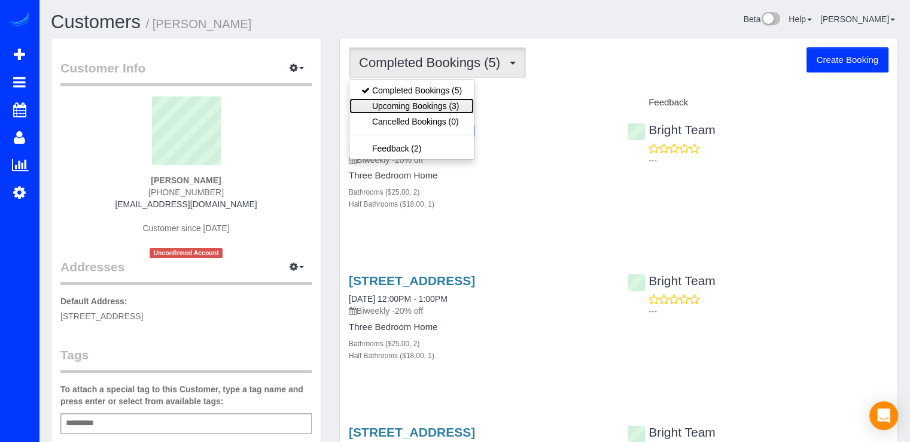
click at [450, 105] on link "Upcoming Bookings (3)" at bounding box center [412, 106] width 124 height 16
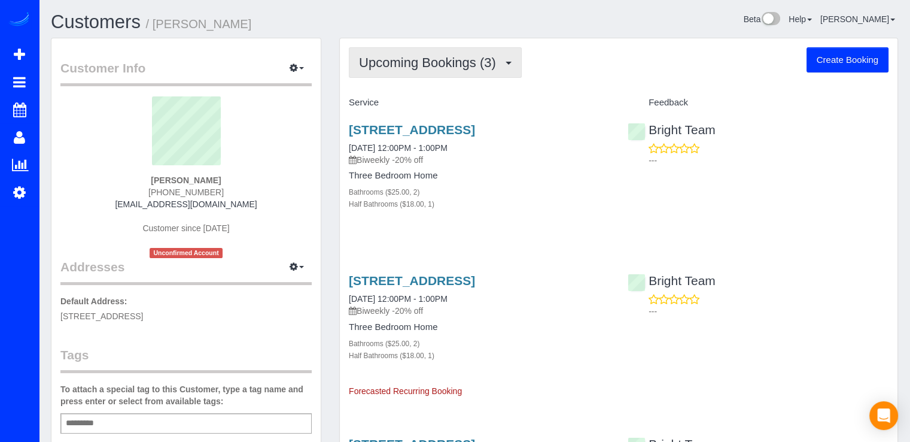
click at [412, 63] on span "Upcoming Bookings (3)" at bounding box center [430, 62] width 143 height 15
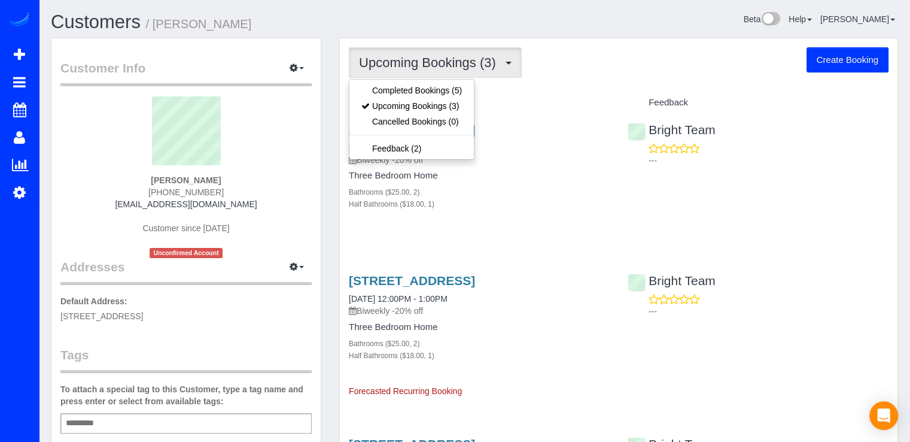
click at [606, 85] on div "Upcoming Bookings (3) Completed Bookings (5) Upcoming Bookings (3) Cancelled Bo…" at bounding box center [619, 318] width 558 height 560
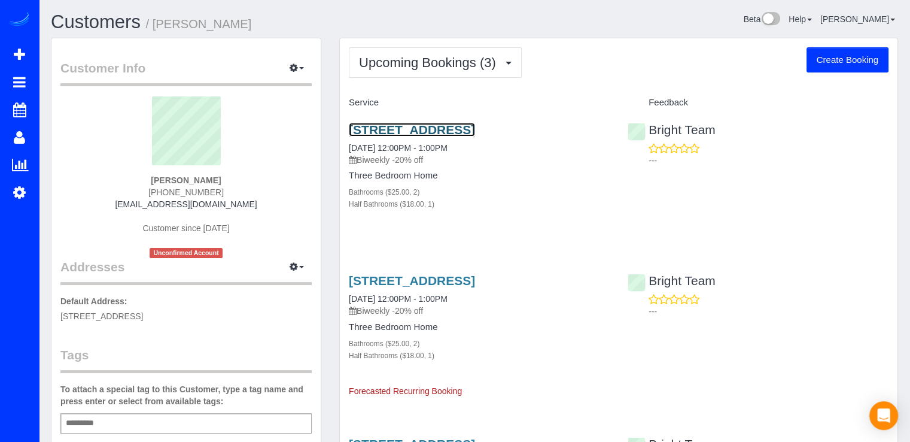
click at [472, 128] on link "20469 Waters Point Ln, Germantown, MD 20874" at bounding box center [412, 130] width 126 height 14
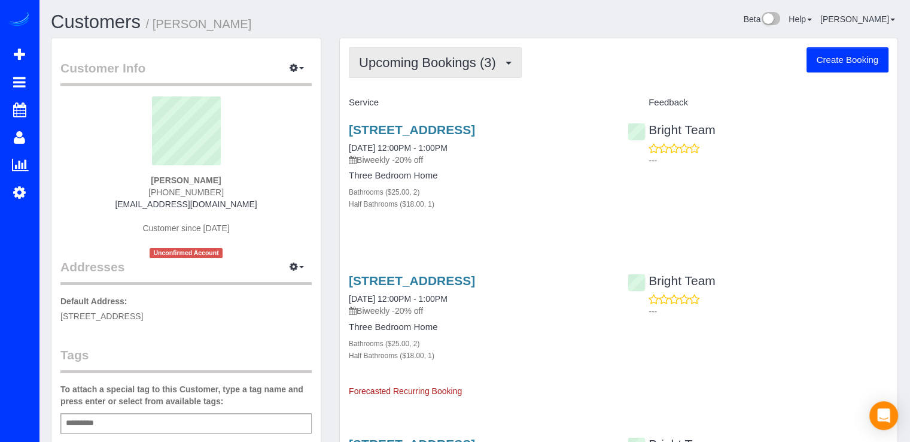
click at [417, 66] on span "Upcoming Bookings (3)" at bounding box center [430, 62] width 143 height 15
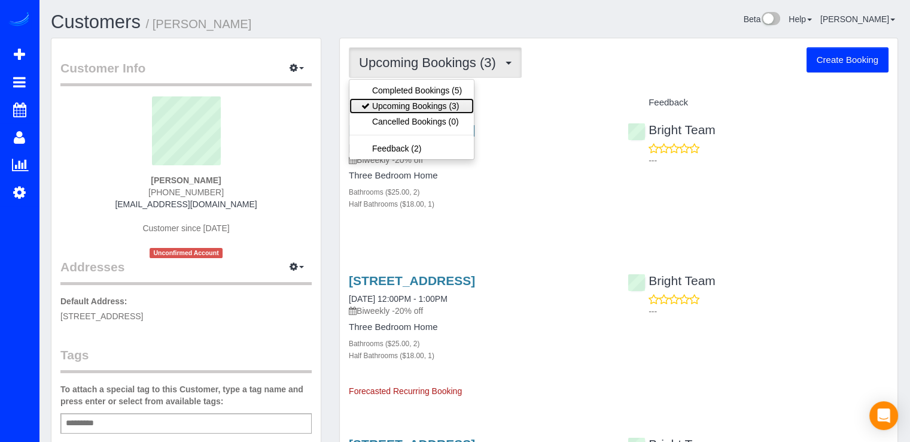
click at [440, 98] on link "Upcoming Bookings (3)" at bounding box center [412, 106] width 124 height 16
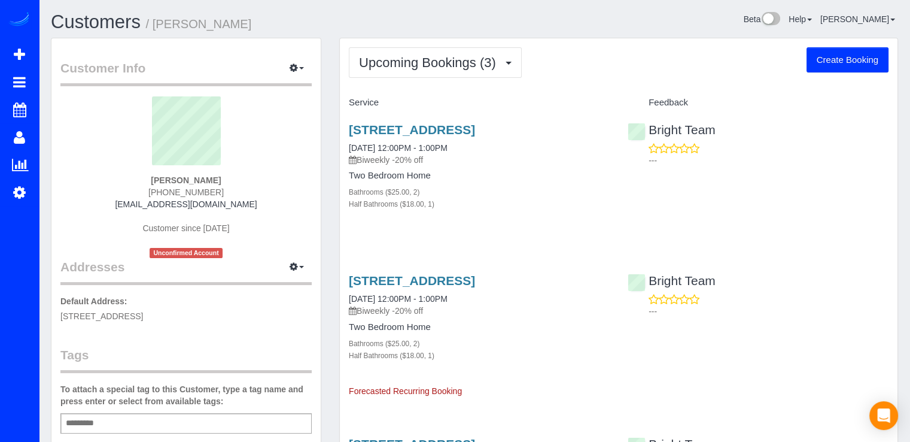
click at [391, 287] on h3 "20469 Waters Point Ln, Germantown, MD 20874" at bounding box center [479, 281] width 261 height 14
click at [388, 287] on link "20469 Waters Point Ln, Germantown, MD 20874" at bounding box center [412, 281] width 126 height 14
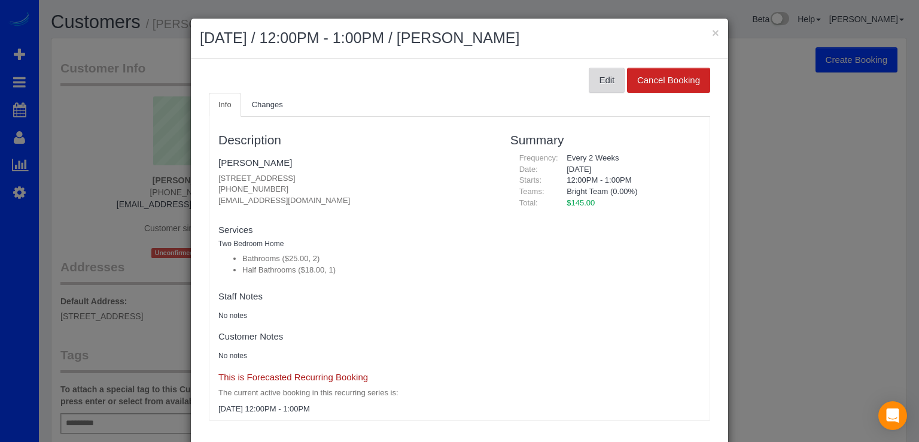
click at [609, 80] on button "Edit" at bounding box center [607, 80] width 36 height 25
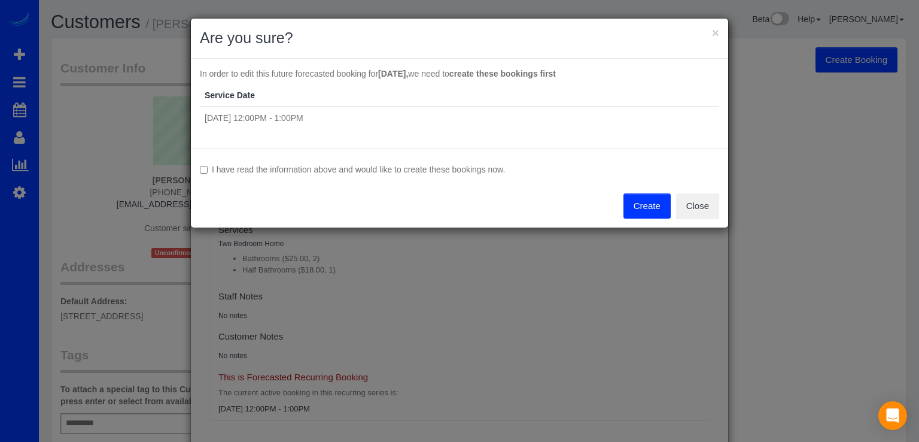
click at [644, 210] on button "Create" at bounding box center [647, 205] width 47 height 25
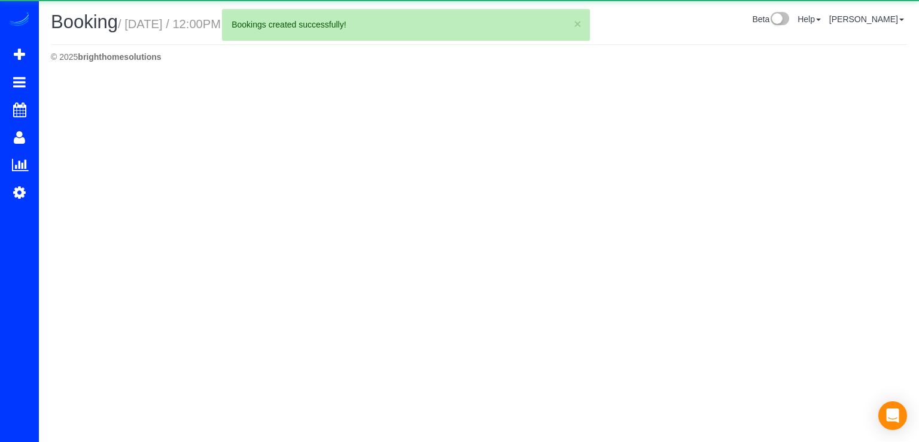
select select "MD"
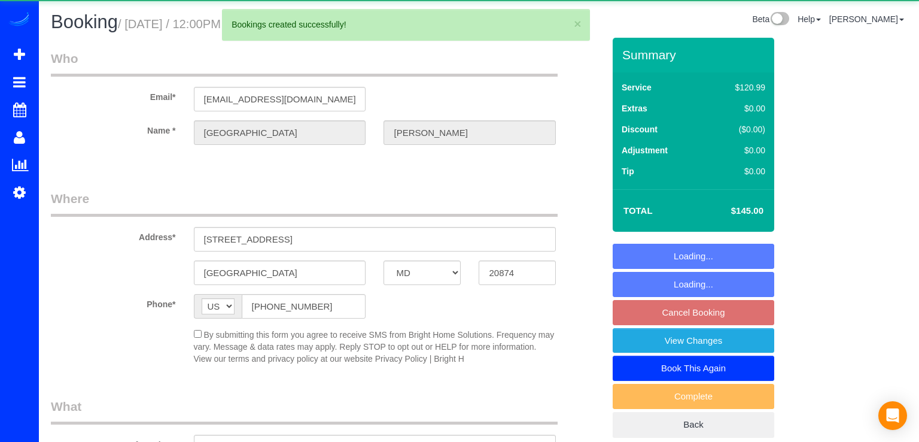
select select "2"
select select "1"
select select "spot14"
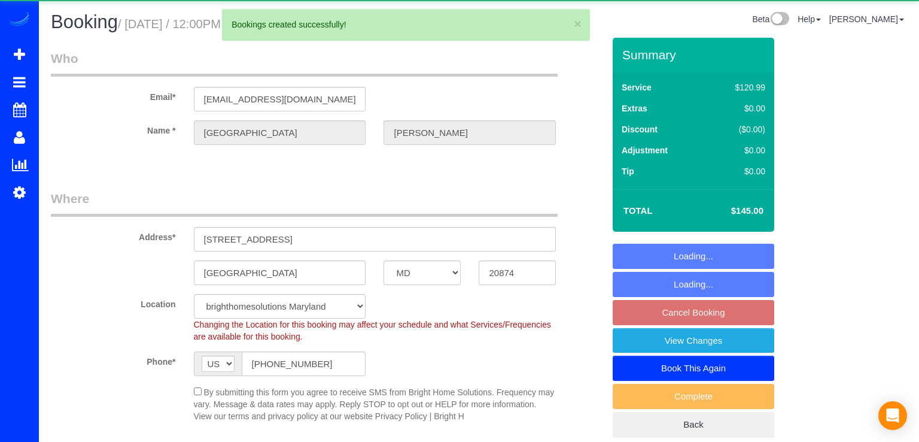
select select "object:3435"
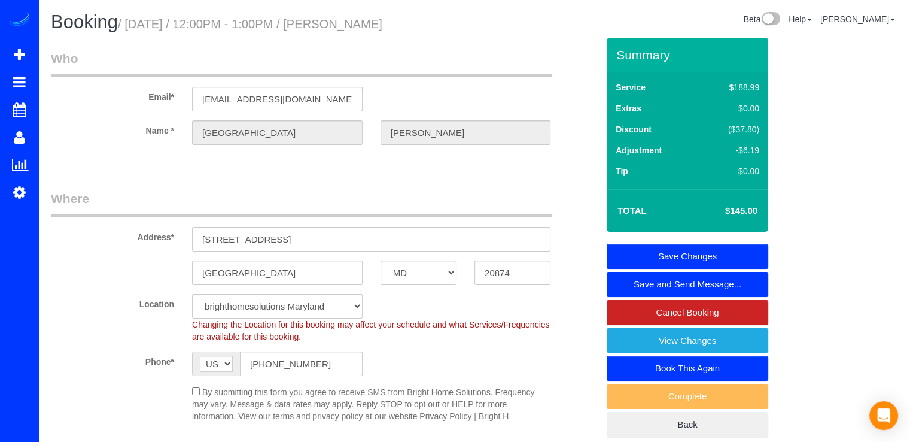
click at [669, 250] on link "Save Changes" at bounding box center [688, 256] width 162 height 25
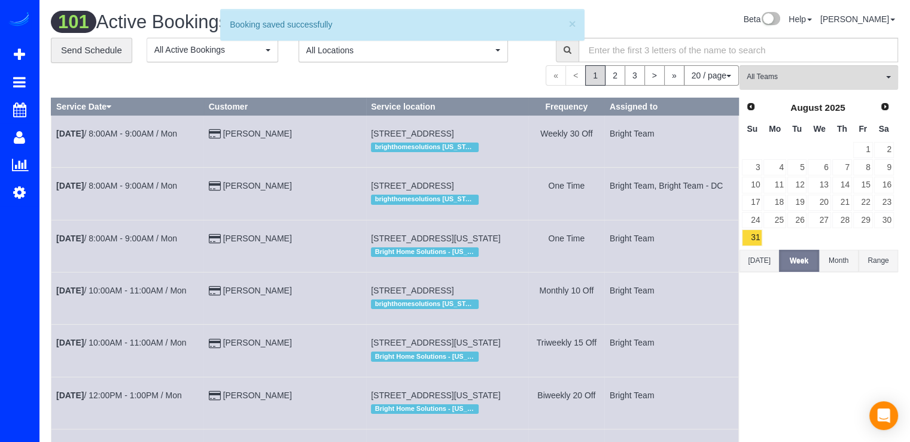
click at [57, 156] on td "Sep 1st / 8:00AM - 9:00AM / Mon" at bounding box center [127, 141] width 153 height 52
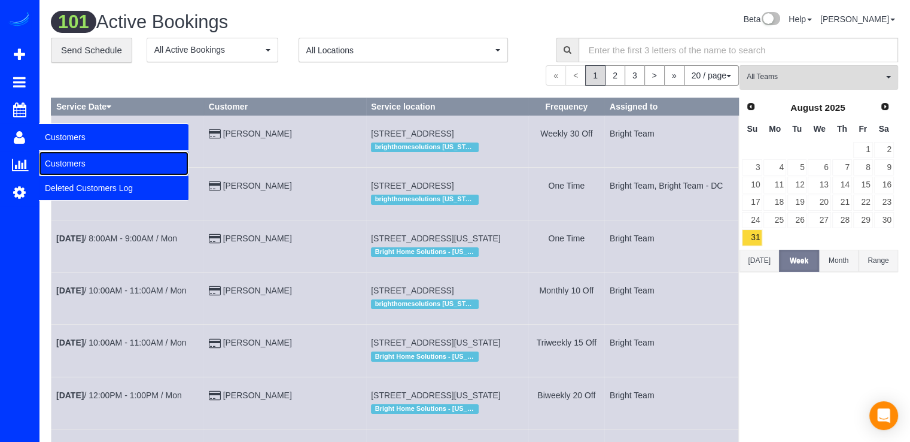
click at [66, 166] on link "Customers" at bounding box center [114, 163] width 150 height 24
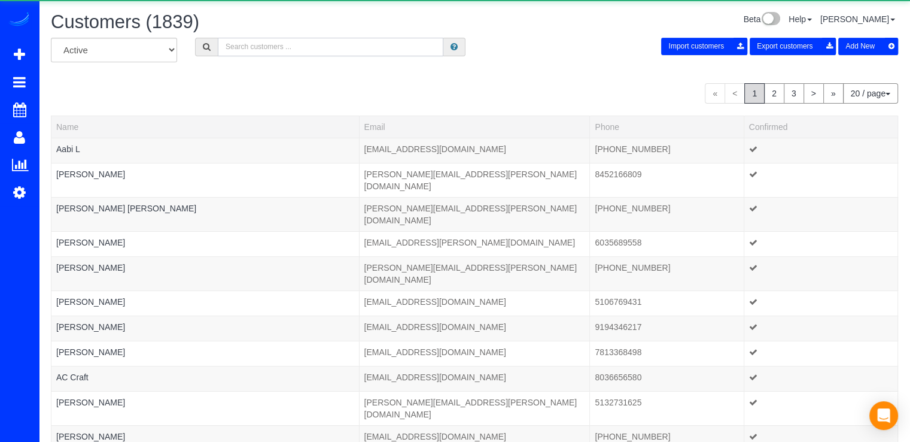
click at [232, 40] on input "text" at bounding box center [331, 47] width 226 height 19
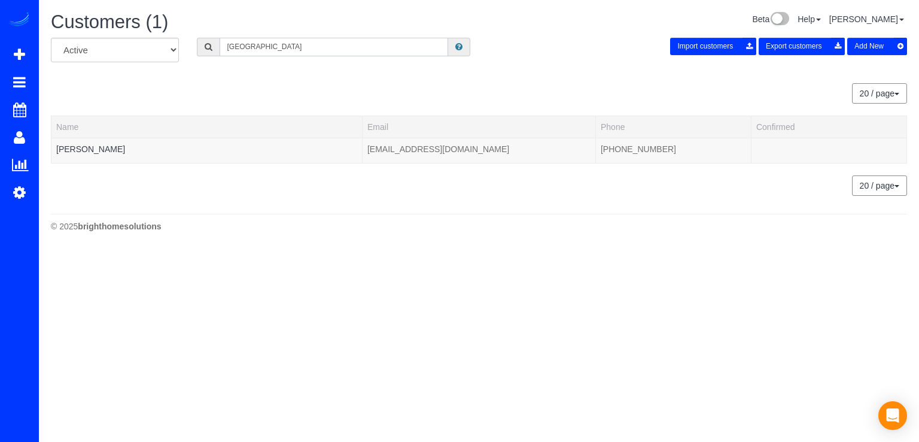
type input "Florence"
click at [86, 135] on th "Name" at bounding box center [206, 127] width 311 height 22
click at [84, 142] on td "Florence Talley" at bounding box center [206, 150] width 311 height 25
click at [76, 146] on link "Florence Talley" at bounding box center [90, 149] width 69 height 10
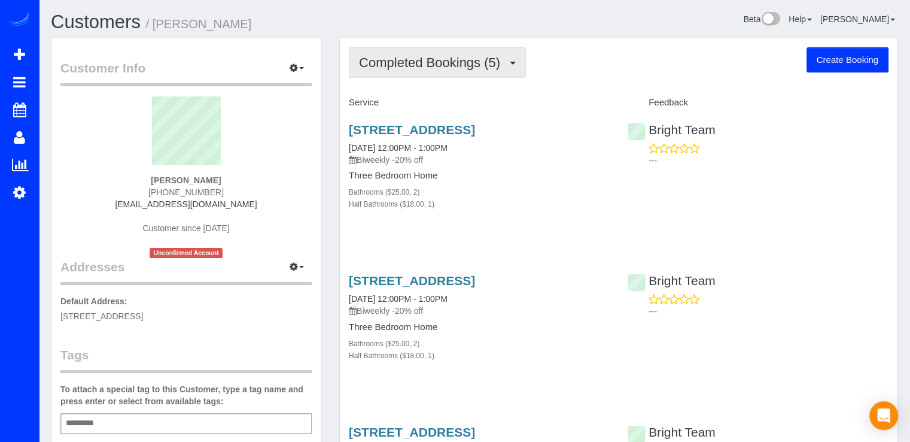
click at [433, 75] on button "Completed Bookings (5)" at bounding box center [437, 62] width 177 height 31
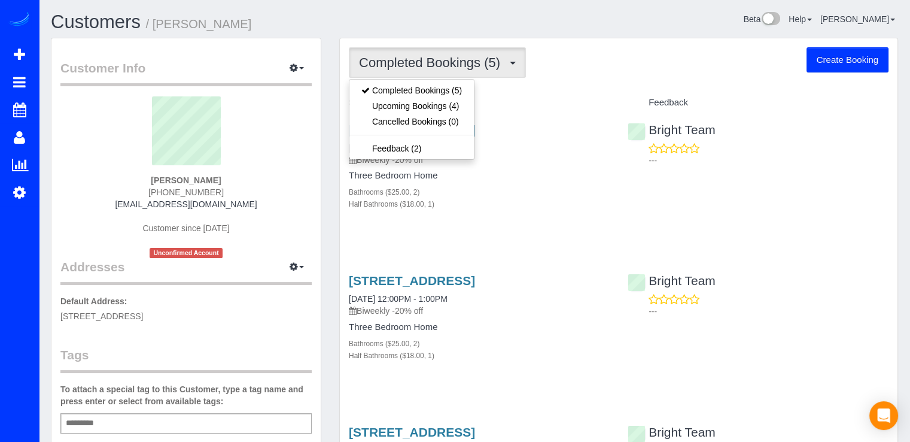
click at [541, 99] on h4 "Service" at bounding box center [479, 103] width 261 height 10
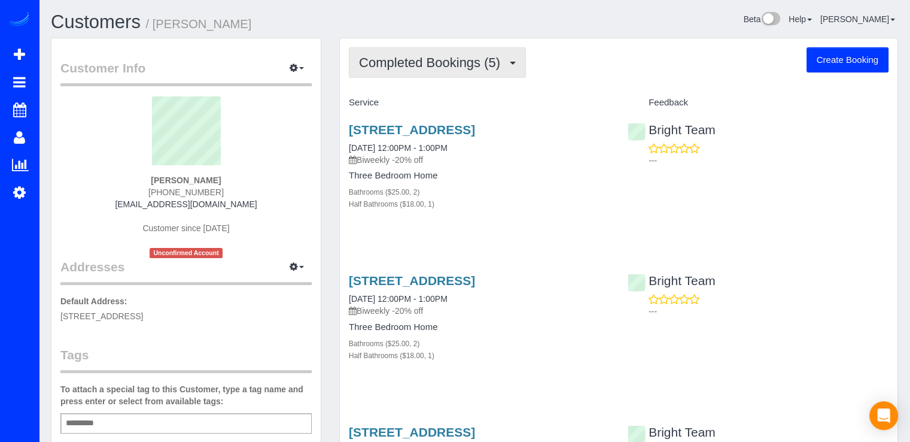
click at [473, 65] on span "Completed Bookings (5)" at bounding box center [432, 62] width 147 height 15
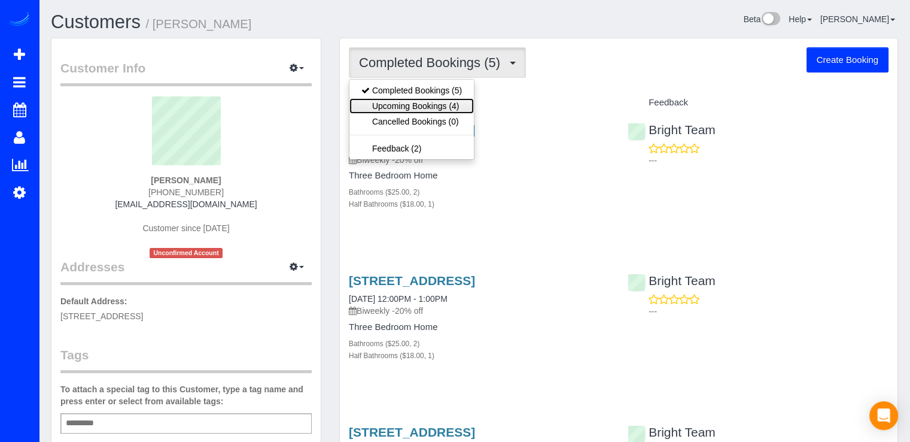
click at [461, 102] on link "Upcoming Bookings (4)" at bounding box center [412, 106] width 124 height 16
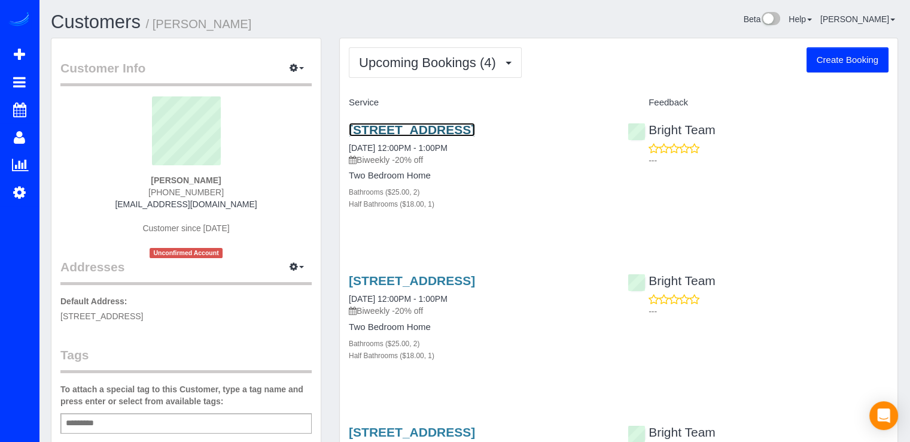
click at [417, 132] on link "20469 Waters Point Ln, Germantown, MD 20874" at bounding box center [412, 130] width 126 height 14
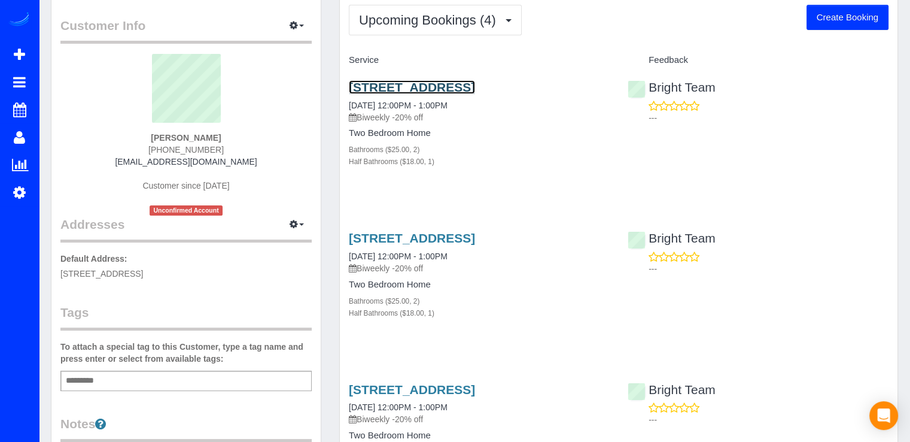
scroll to position [299, 0]
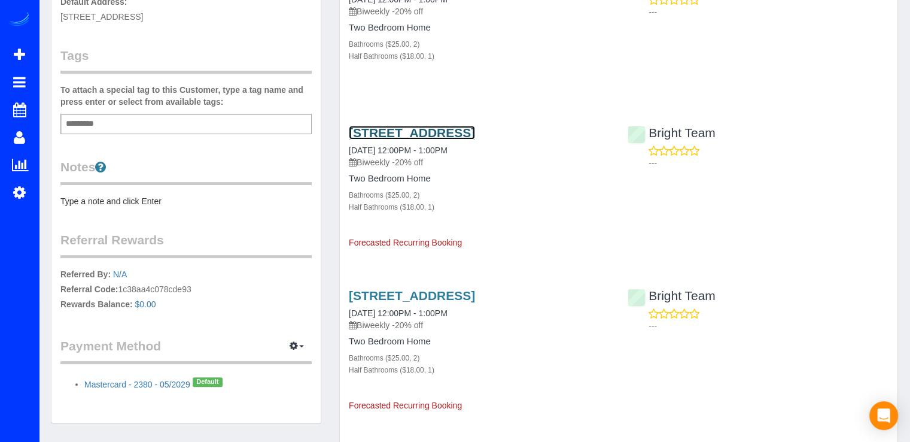
click at [415, 139] on link "20469 Waters Point Ln, Germantown, MD 20874" at bounding box center [412, 133] width 126 height 14
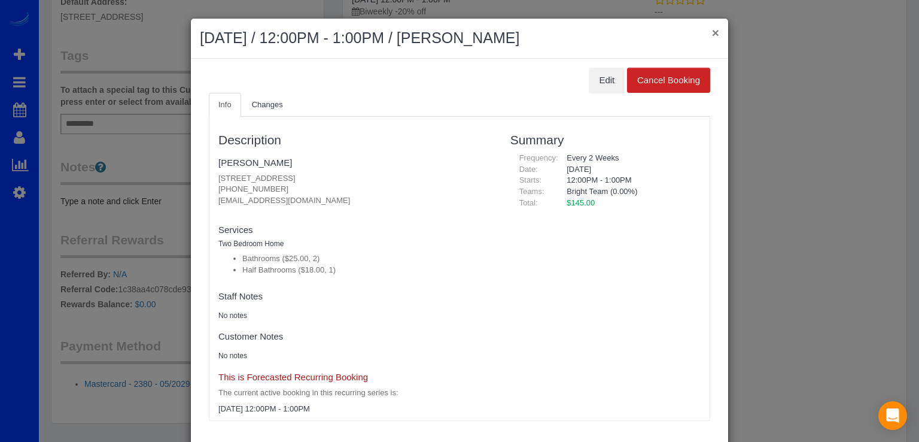
click at [713, 31] on button "×" at bounding box center [715, 32] width 7 height 13
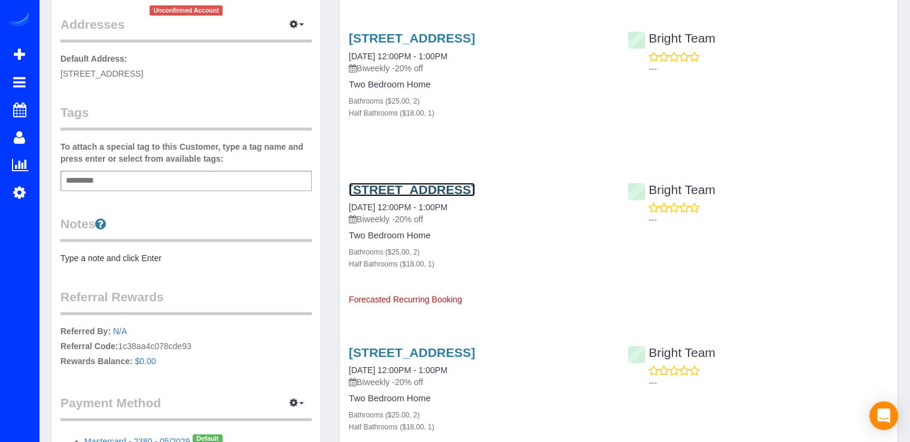
scroll to position [120, 0]
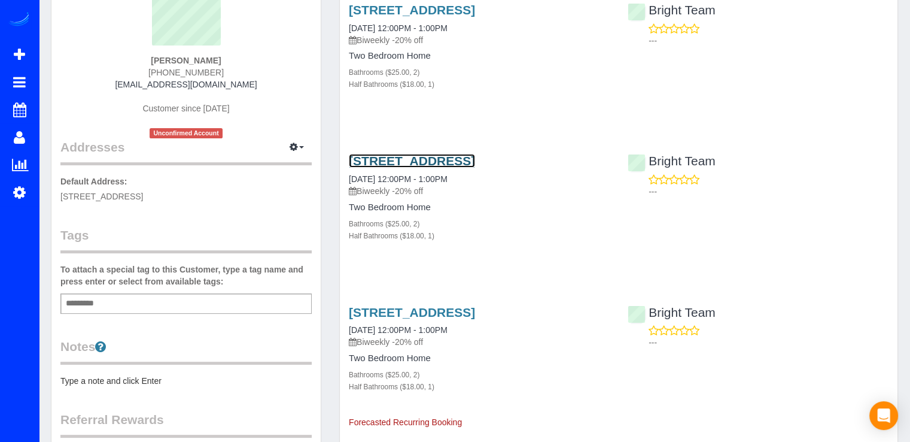
click at [415, 168] on link "20469 Waters Point Ln, Germantown, MD 20874" at bounding box center [412, 161] width 126 height 14
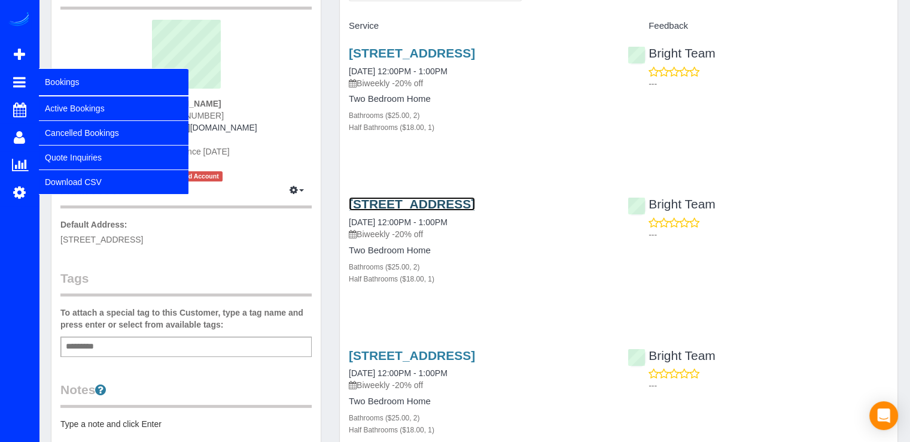
scroll to position [60, 0]
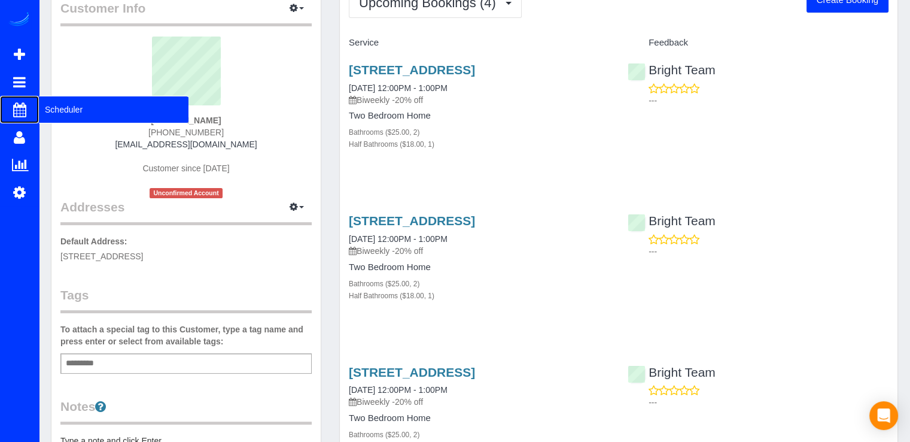
click at [65, 107] on span "Scheduler" at bounding box center [114, 110] width 150 height 28
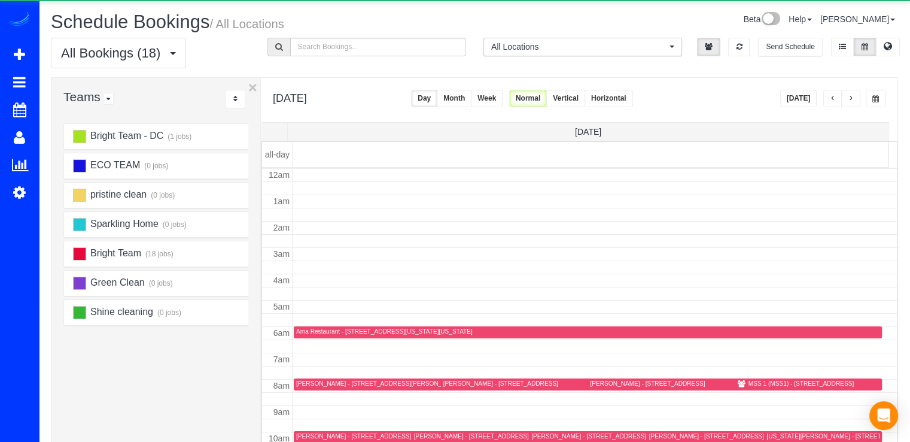
scroll to position [157, 0]
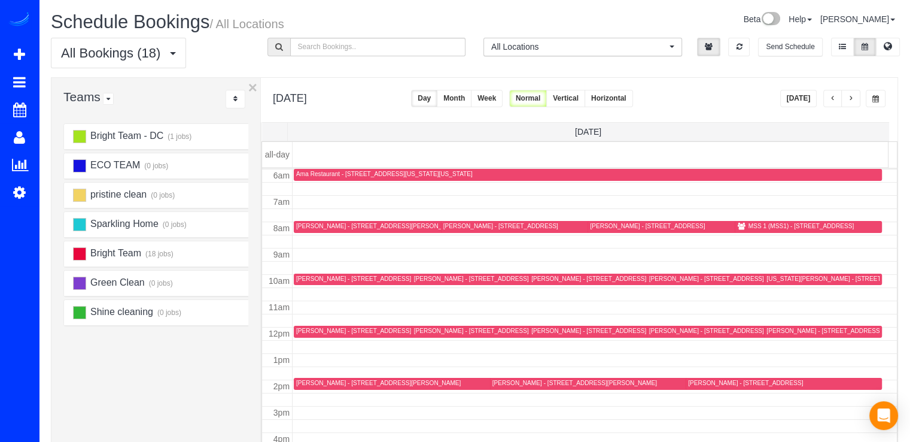
click at [814, 97] on button "Today" at bounding box center [798, 98] width 37 height 17
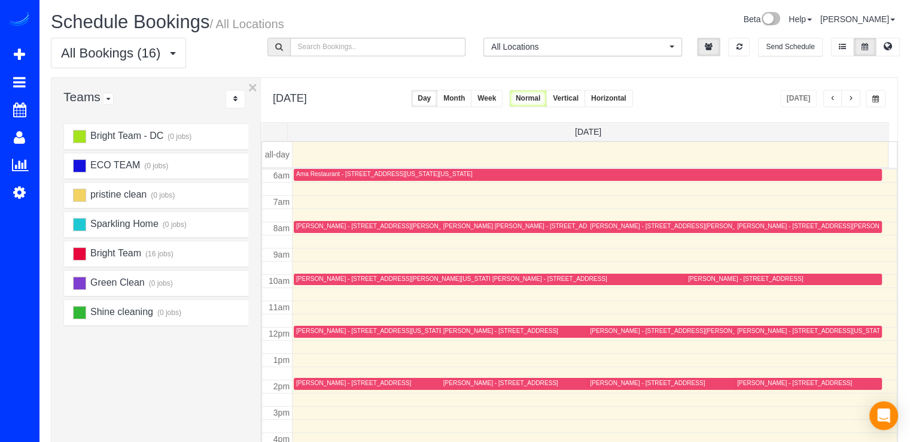
click at [748, 380] on div "Solome Abebe - 1815 Tufa Terrace, Silver Spring, MD 20904" at bounding box center [794, 383] width 115 height 8
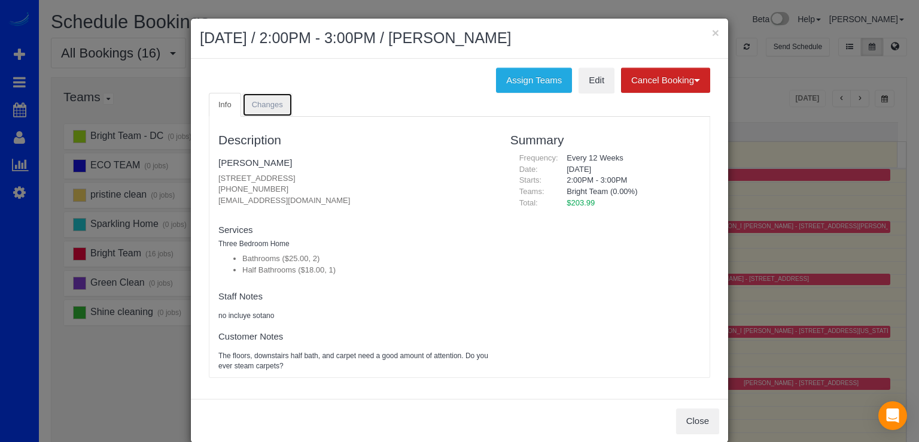
click at [273, 108] on link "Changes" at bounding box center [267, 105] width 50 height 25
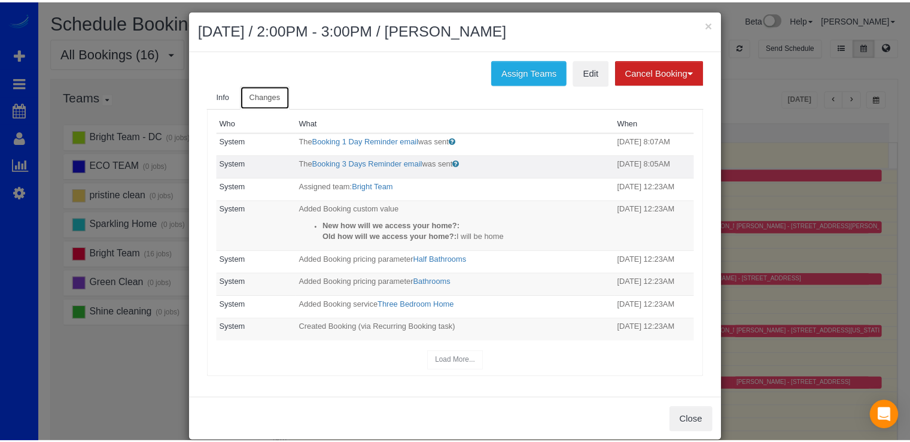
scroll to position [0, 0]
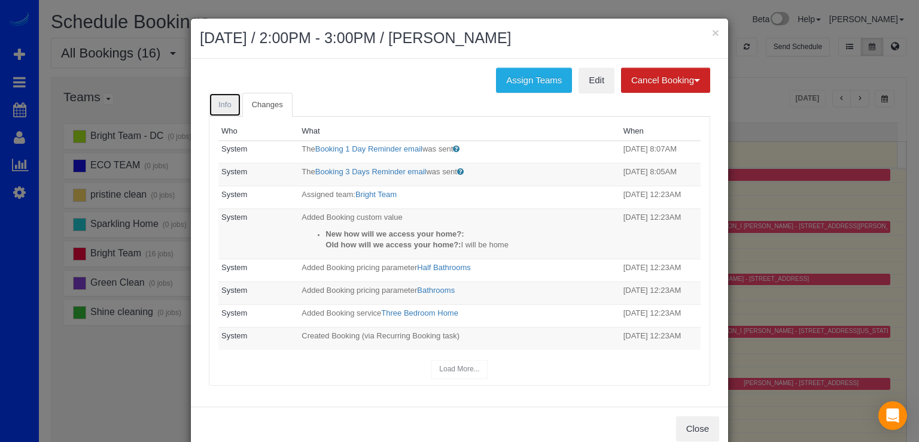
click at [225, 110] on link "Info" at bounding box center [225, 105] width 32 height 25
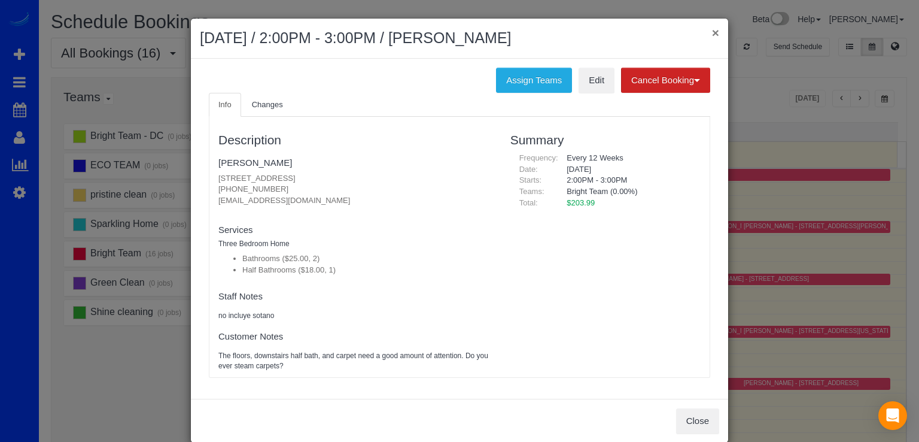
click at [712, 37] on button "×" at bounding box center [715, 32] width 7 height 13
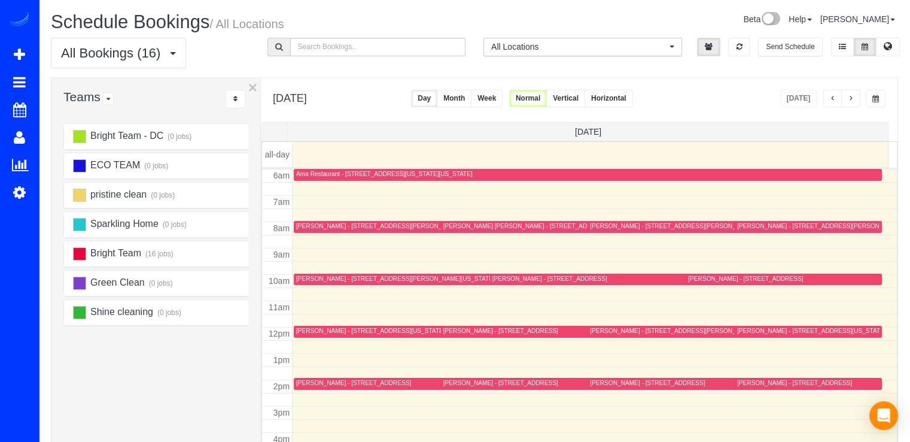
click at [849, 101] on span "button" at bounding box center [851, 98] width 6 height 7
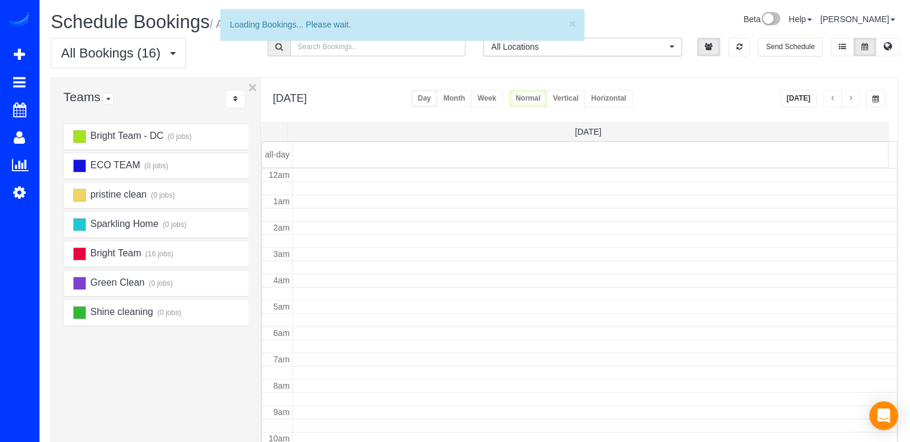
click at [849, 101] on span "button" at bounding box center [851, 98] width 6 height 7
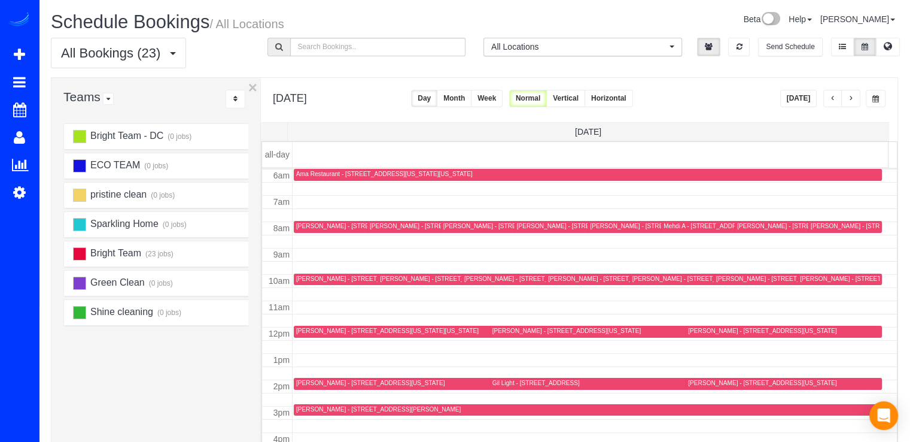
click at [849, 98] on span "button" at bounding box center [851, 98] width 6 height 7
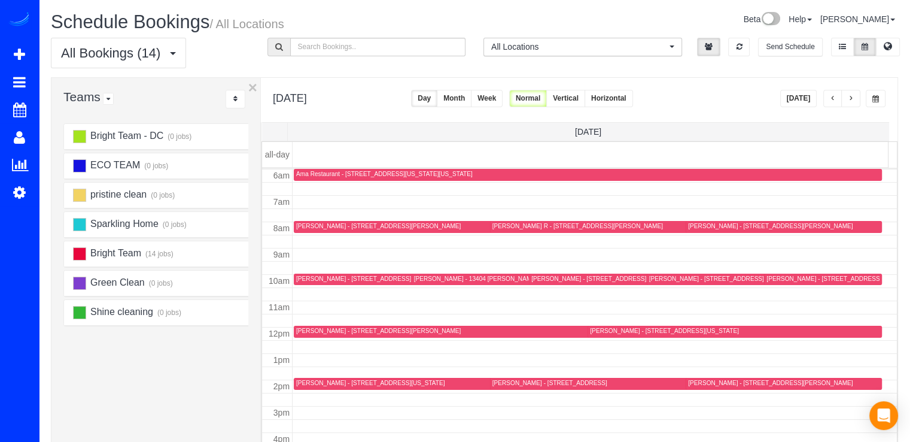
click at [854, 98] on span "button" at bounding box center [851, 98] width 6 height 7
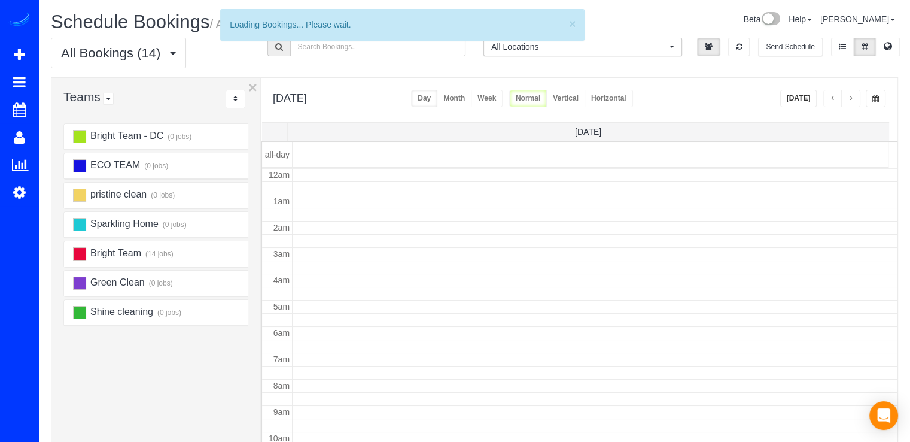
click at [854, 98] on span "button" at bounding box center [851, 98] width 6 height 7
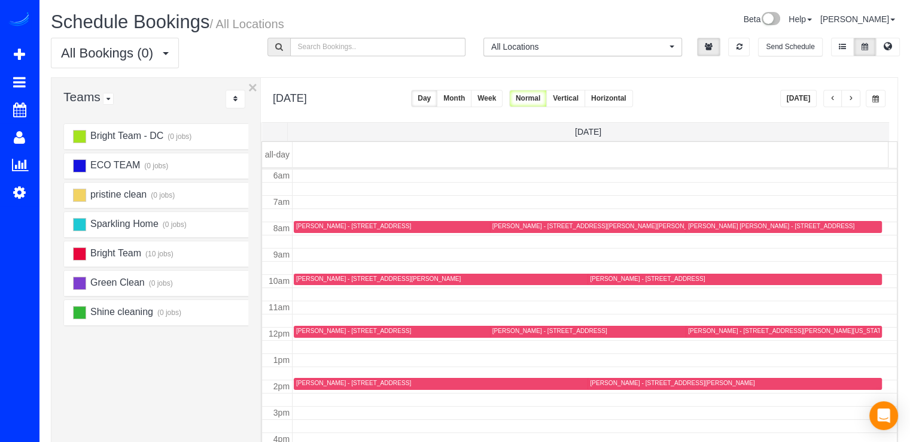
click at [854, 98] on span "button" at bounding box center [851, 98] width 6 height 7
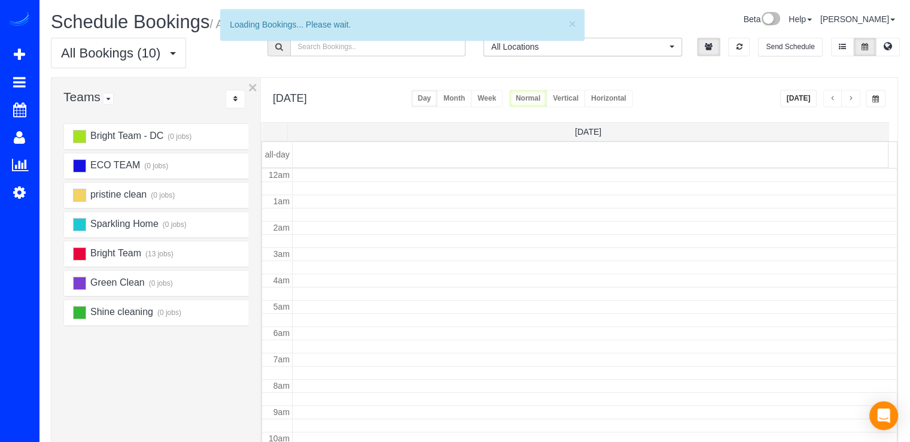
click at [854, 98] on span "button" at bounding box center [851, 98] width 6 height 7
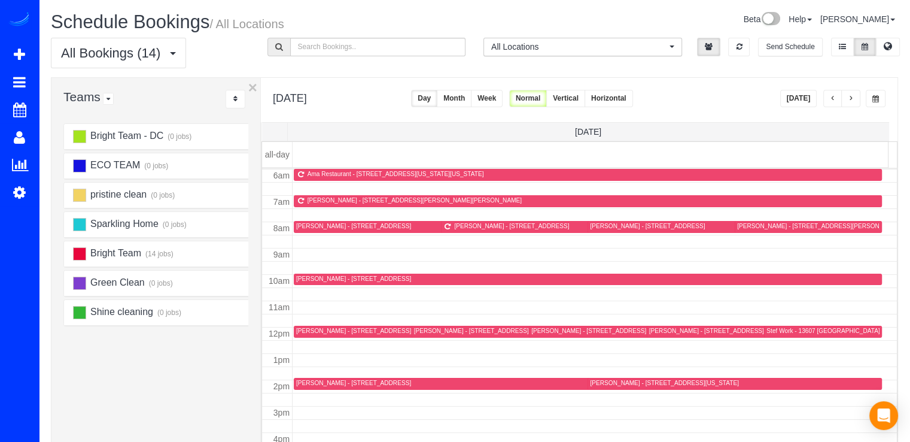
click at [854, 98] on span "button" at bounding box center [851, 98] width 6 height 7
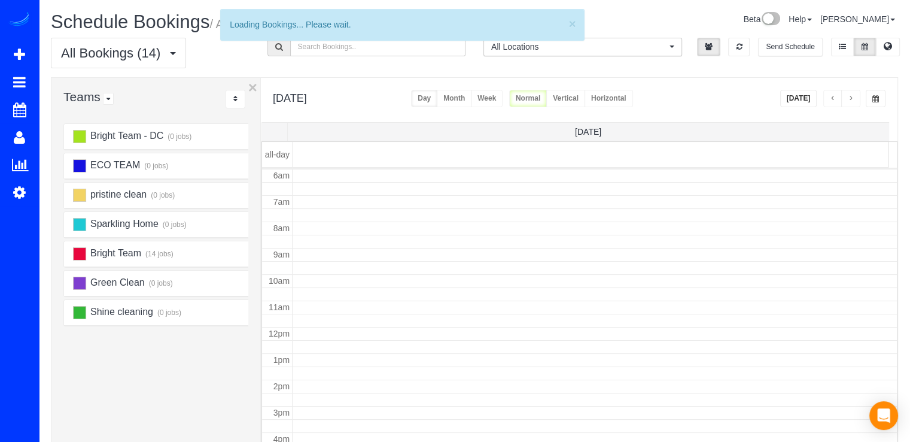
click at [854, 98] on span "button" at bounding box center [851, 98] width 6 height 7
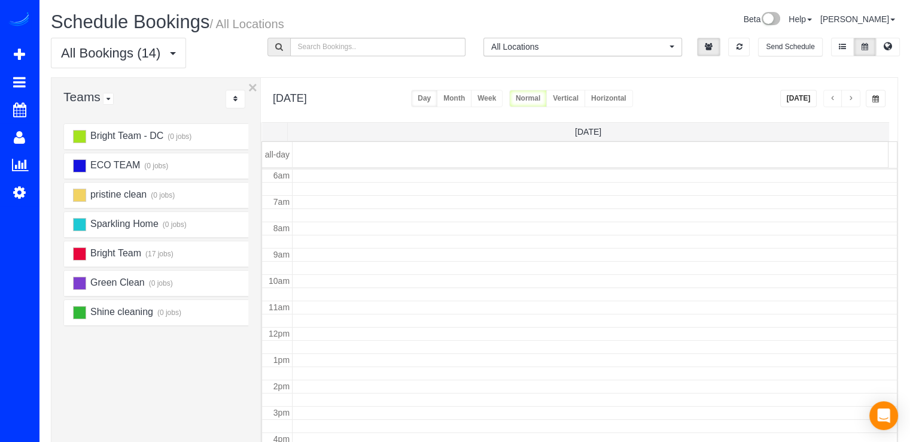
click at [854, 98] on span "button" at bounding box center [851, 98] width 6 height 7
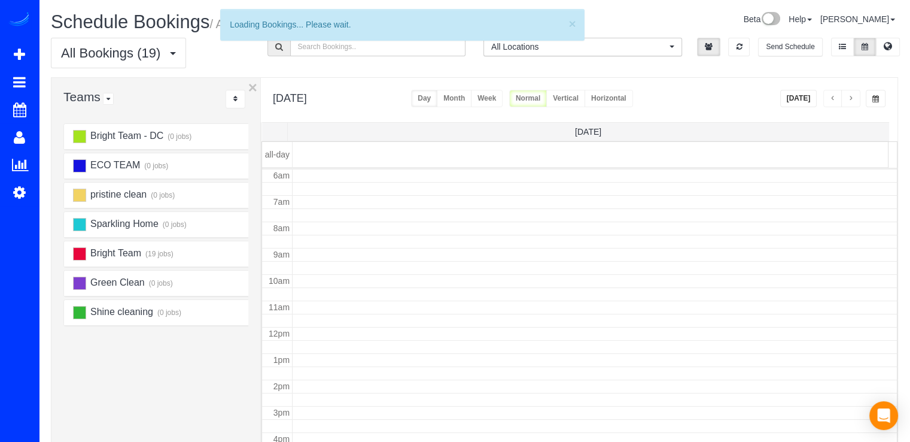
click at [854, 98] on span "button" at bounding box center [851, 98] width 6 height 7
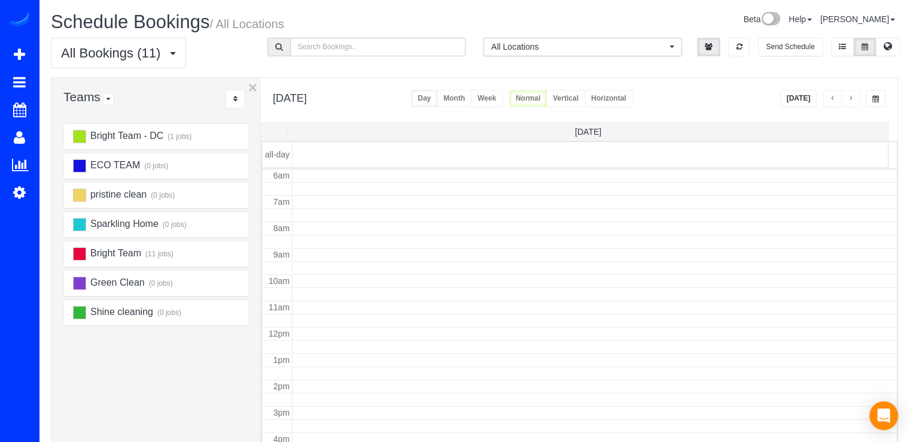
click at [854, 98] on span "button" at bounding box center [851, 98] width 6 height 7
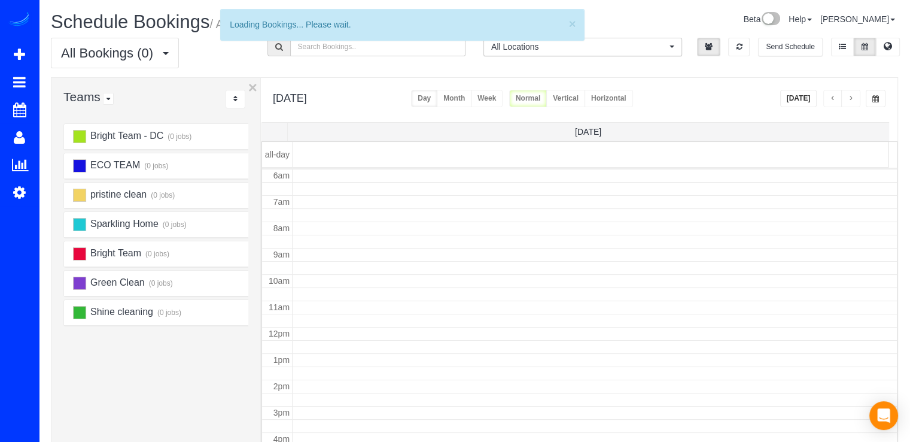
click at [854, 98] on span "button" at bounding box center [851, 98] width 6 height 7
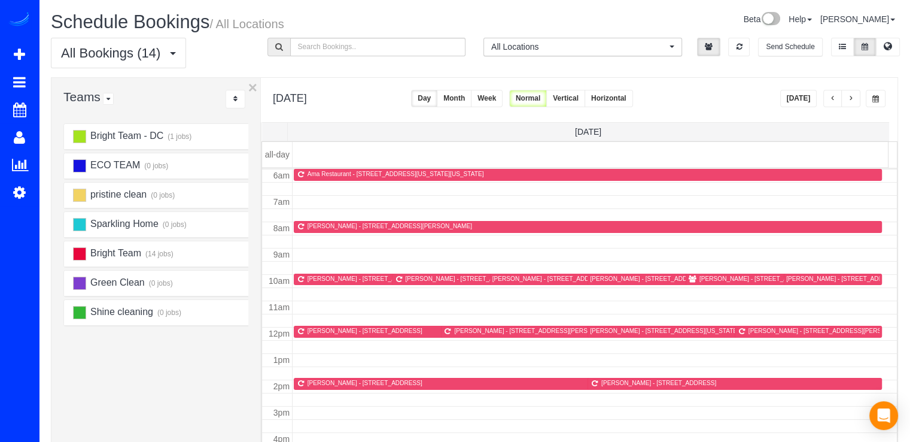
click at [833, 93] on button "button" at bounding box center [833, 98] width 19 height 17
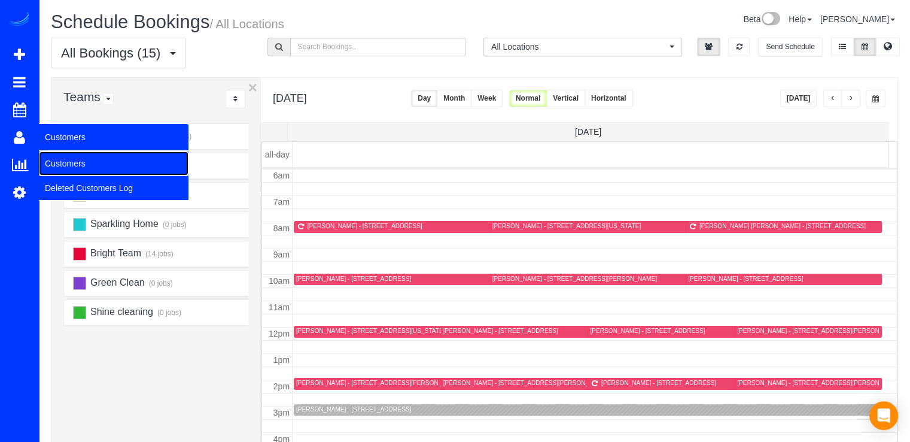
click at [55, 156] on link "Customers" at bounding box center [114, 163] width 150 height 24
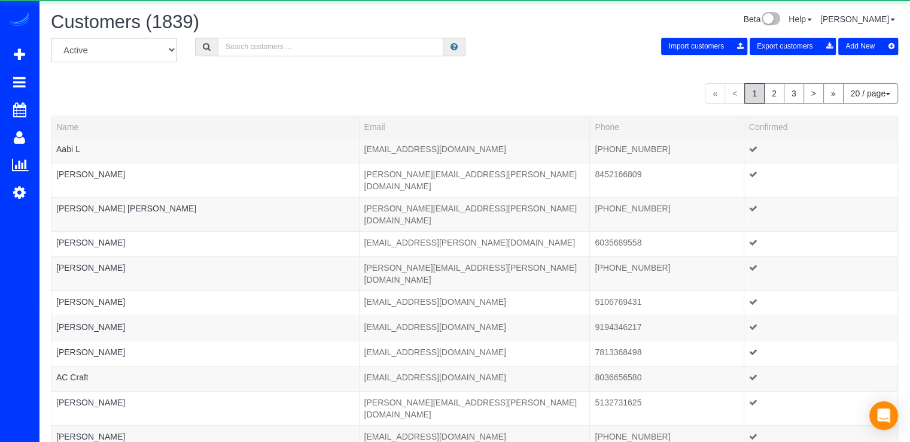
click at [270, 47] on input "text" at bounding box center [331, 47] width 226 height 19
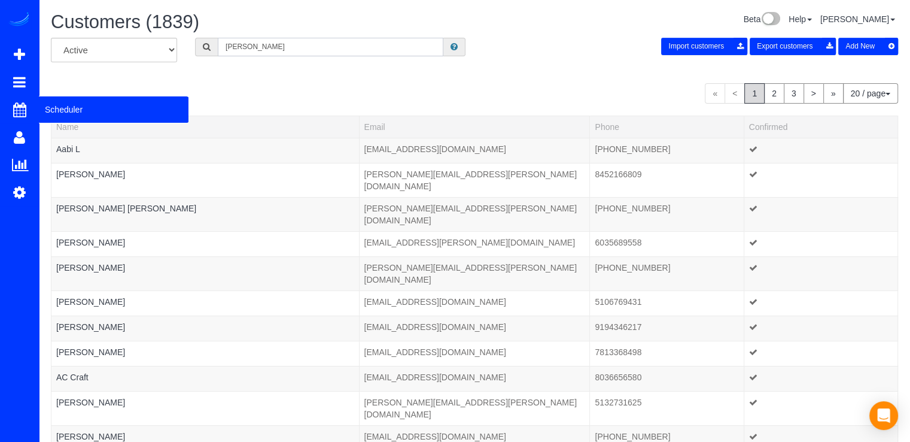
type input "Lisa"
click at [55, 105] on span "Scheduler" at bounding box center [114, 110] width 150 height 28
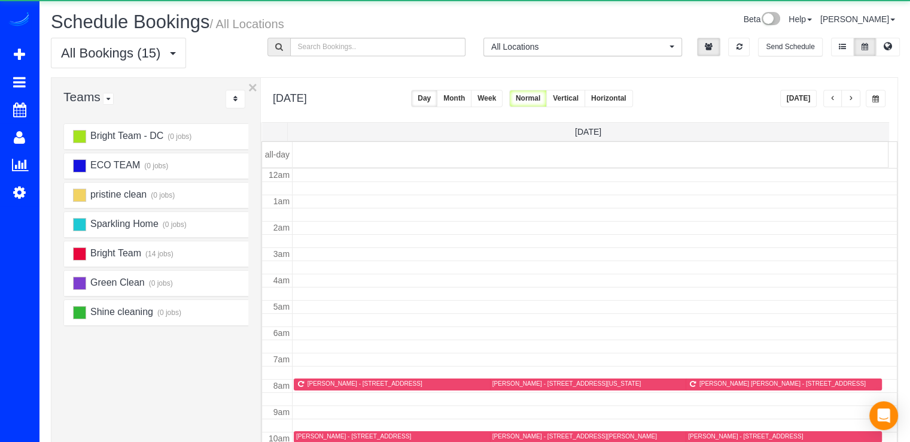
scroll to position [157, 0]
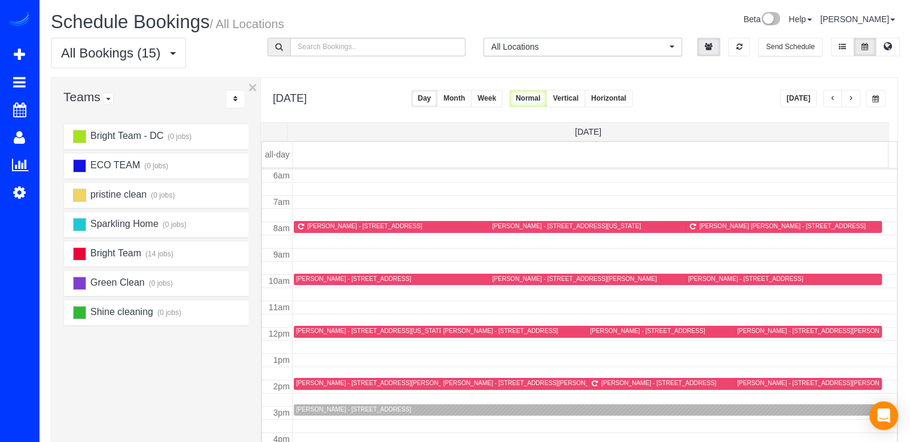
click at [855, 95] on button "button" at bounding box center [850, 98] width 19 height 17
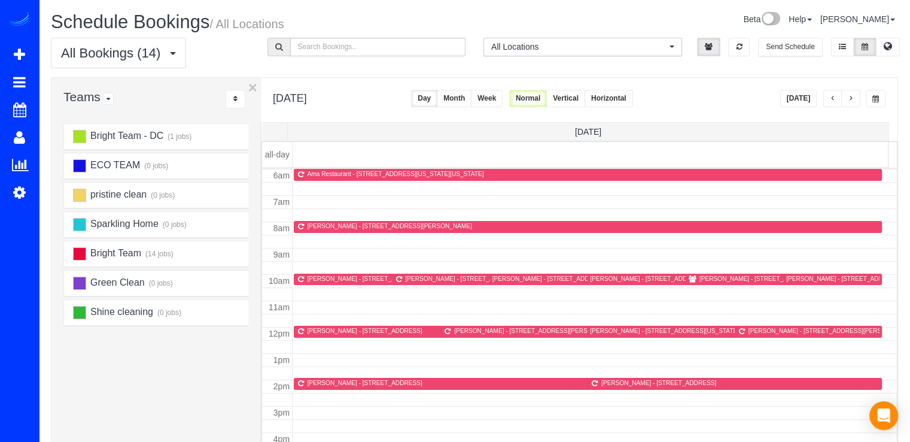
click at [829, 98] on button "button" at bounding box center [833, 98] width 19 height 17
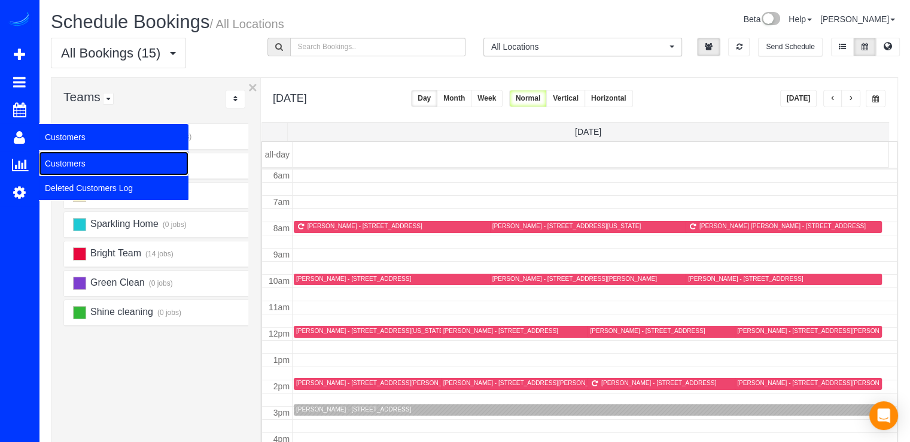
click at [61, 159] on link "Customers" at bounding box center [114, 163] width 150 height 24
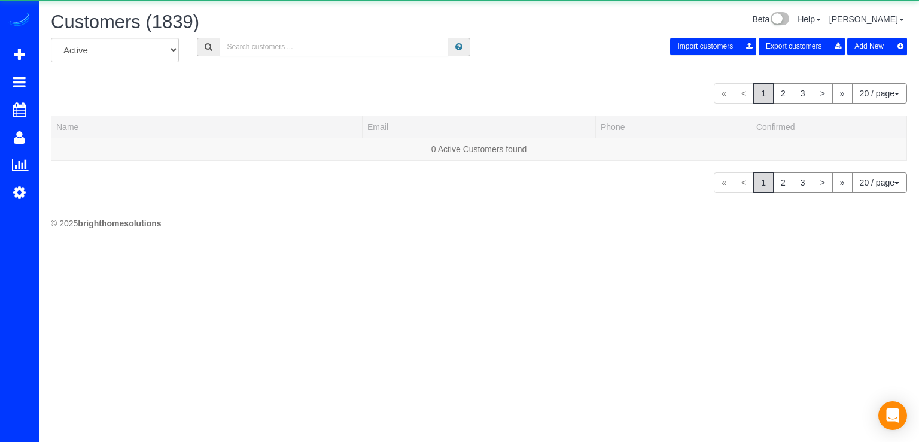
click at [312, 51] on input "text" at bounding box center [334, 47] width 229 height 19
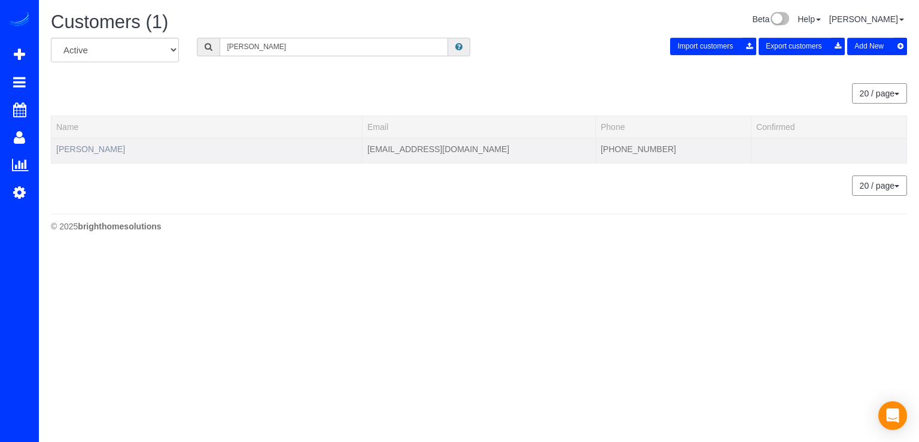
type input "Lisa Sny"
click at [86, 152] on link "Lisa Snyder" at bounding box center [90, 149] width 69 height 10
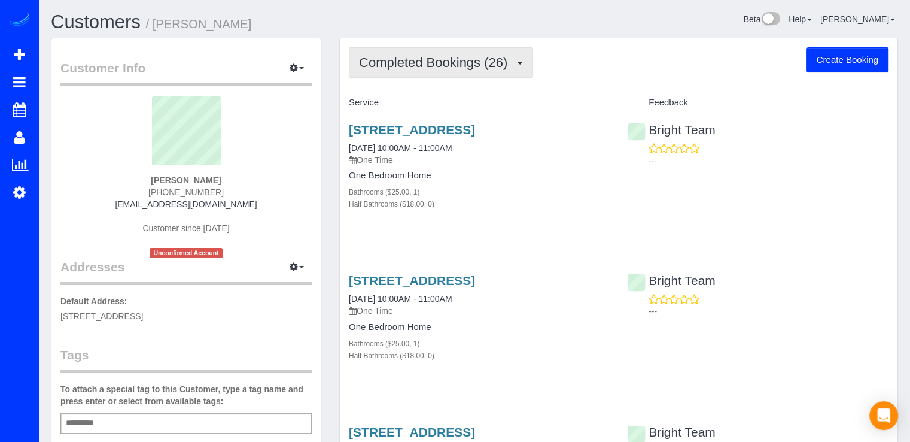
click at [425, 70] on button "Completed Bookings (26)" at bounding box center [441, 62] width 184 height 31
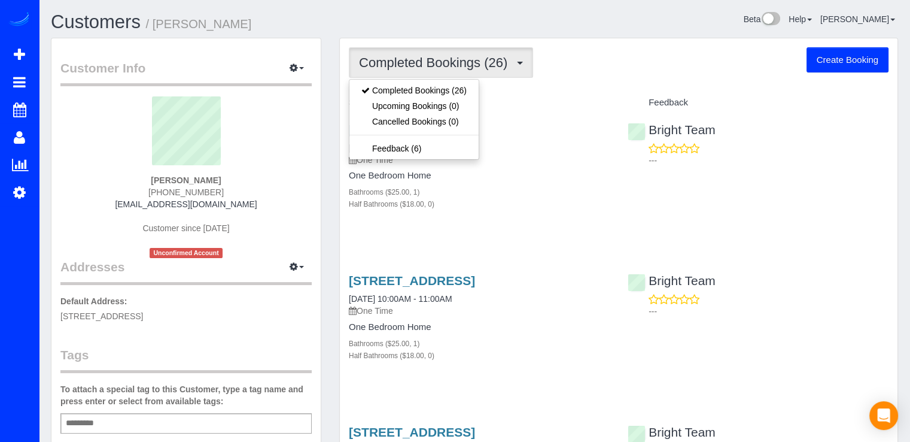
click at [853, 60] on button "Create Booking" at bounding box center [848, 59] width 82 height 25
select select "MD"
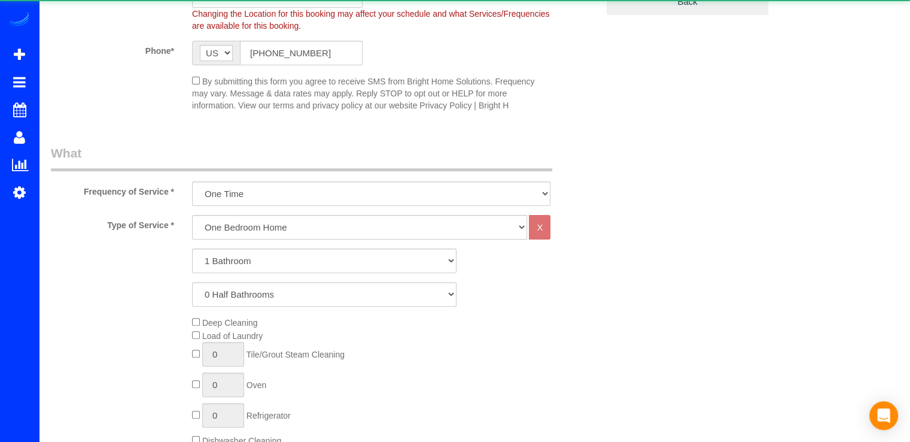
select select "object:7655"
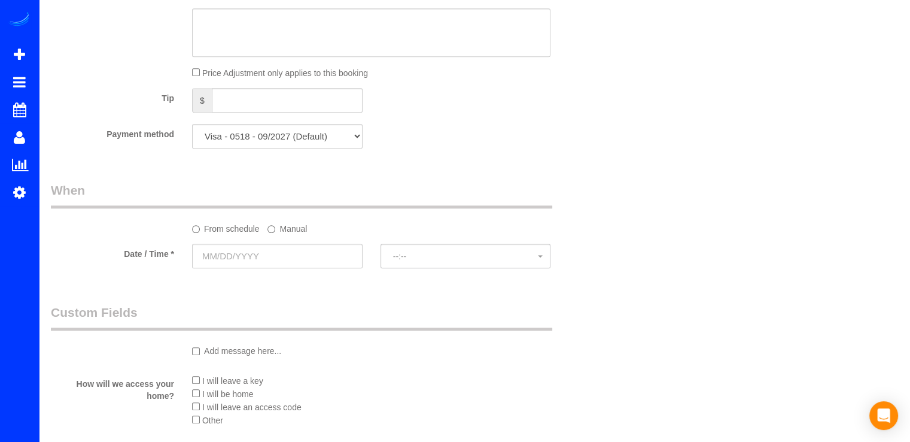
scroll to position [1111, 0]
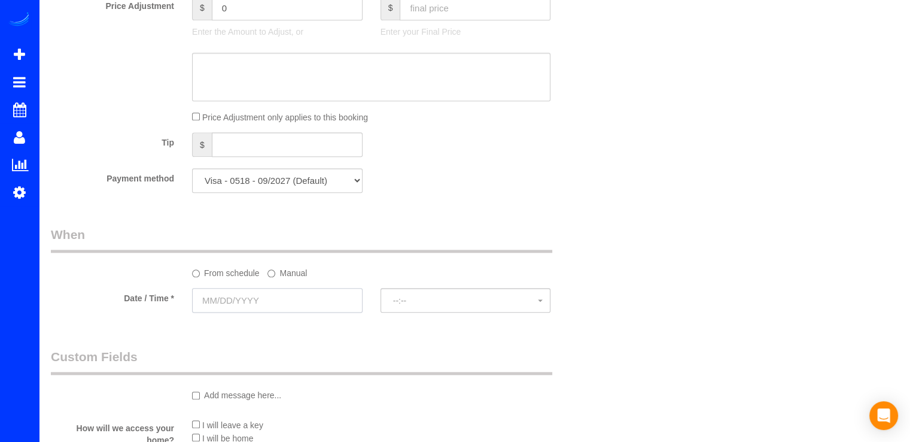
click at [272, 303] on input "text" at bounding box center [277, 300] width 171 height 25
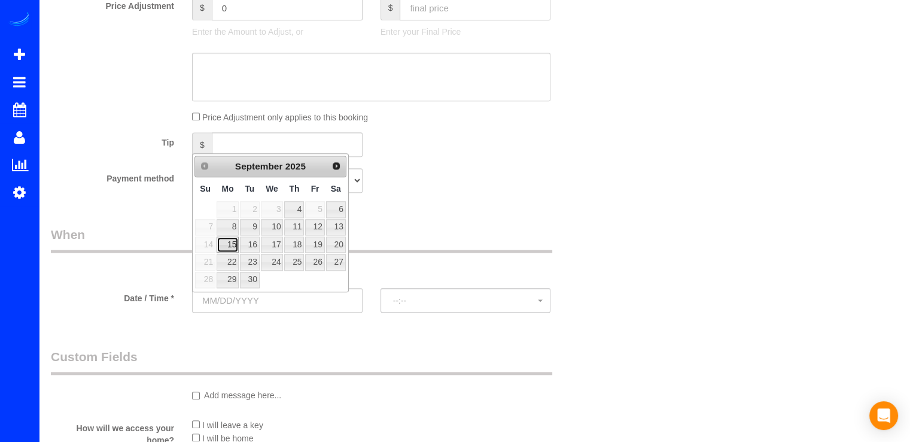
click at [224, 247] on link "15" at bounding box center [228, 244] width 22 height 16
type input "09/15/2025"
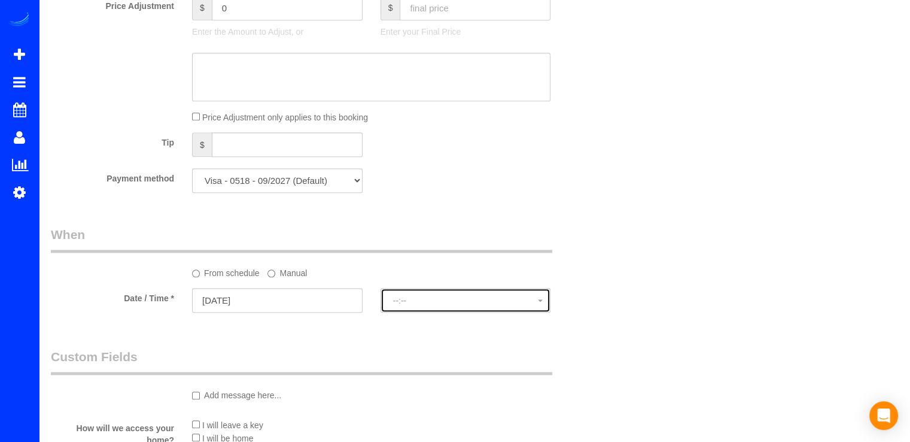
click at [488, 301] on span "--:--" at bounding box center [465, 301] width 145 height 10
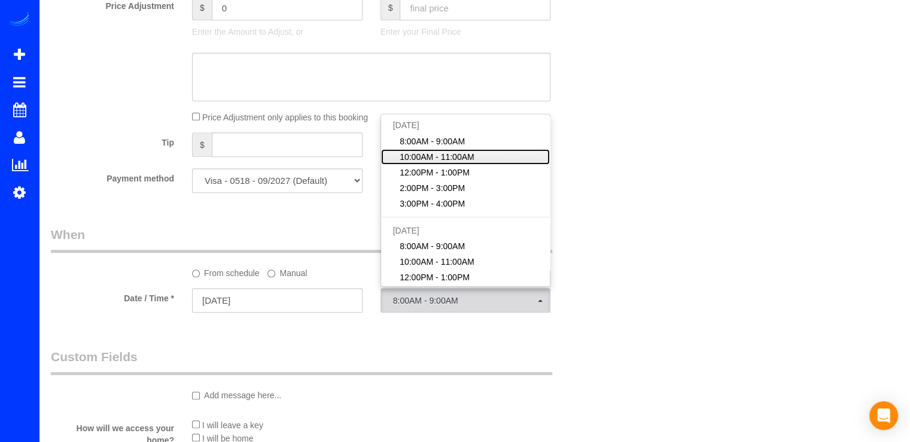
click at [457, 156] on span "10:00AM - 11:00AM" at bounding box center [437, 157] width 75 height 12
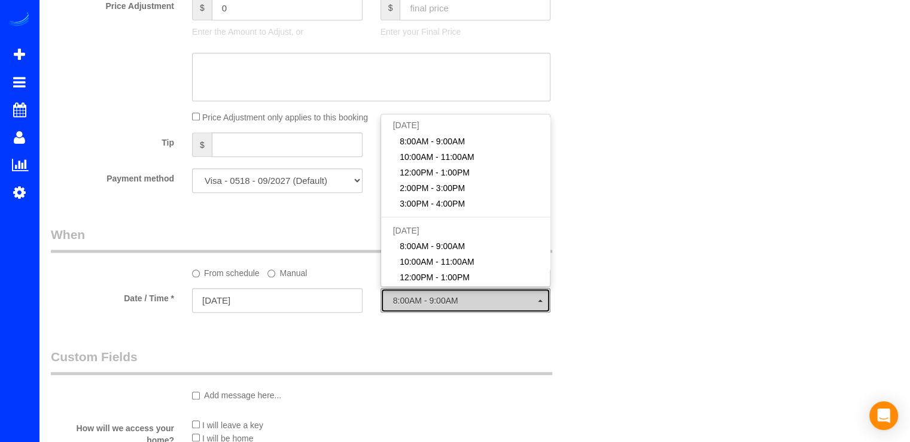
select select "spot30"
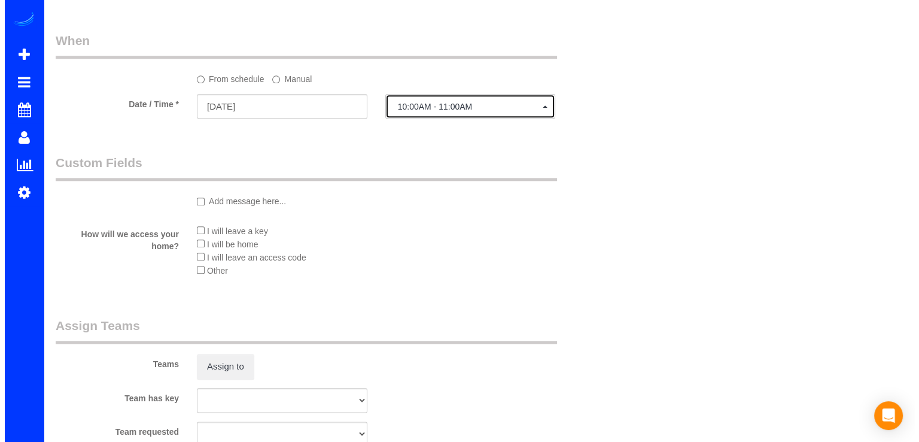
scroll to position [1351, 0]
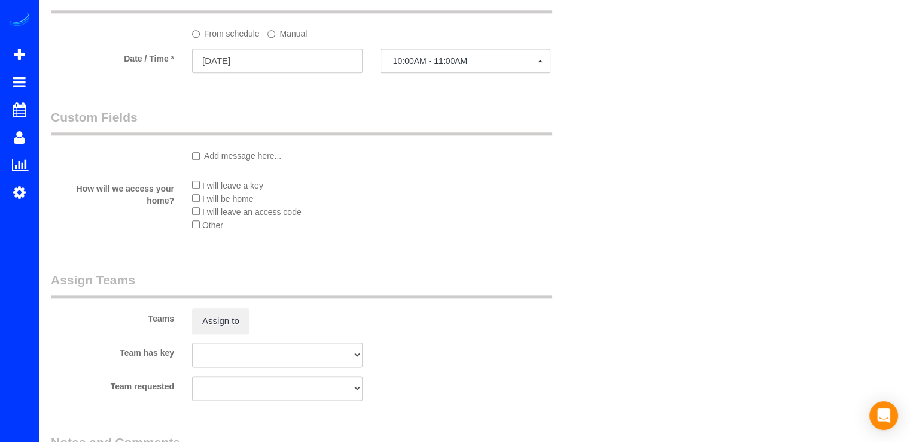
click at [192, 198] on div "I will leave a key I will be home I will leave an access code Other" at bounding box center [371, 208] width 376 height 60
click at [215, 317] on button "Assign to" at bounding box center [220, 320] width 57 height 25
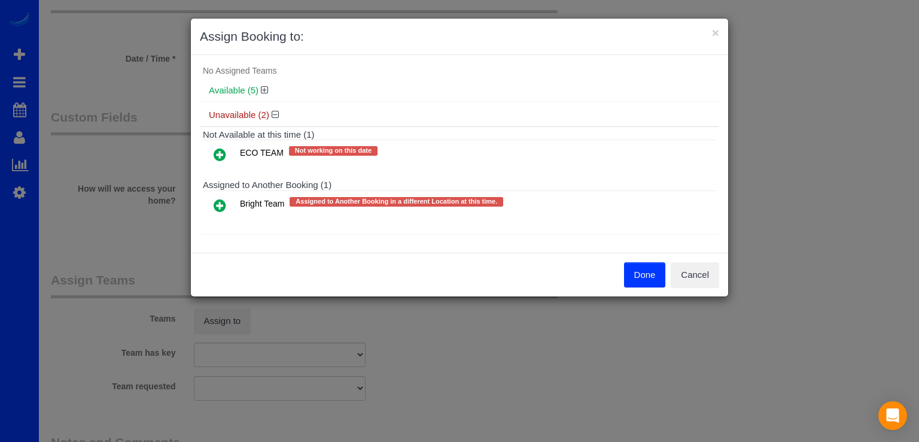
click at [217, 205] on icon at bounding box center [220, 205] width 13 height 14
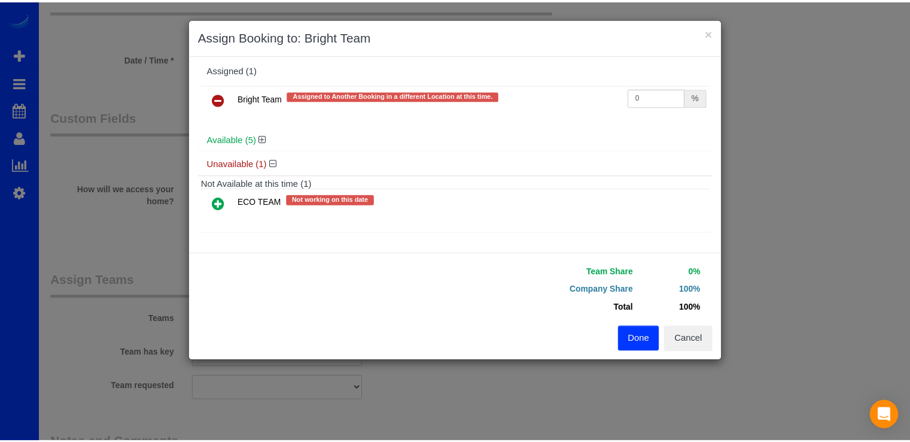
scroll to position [3, 0]
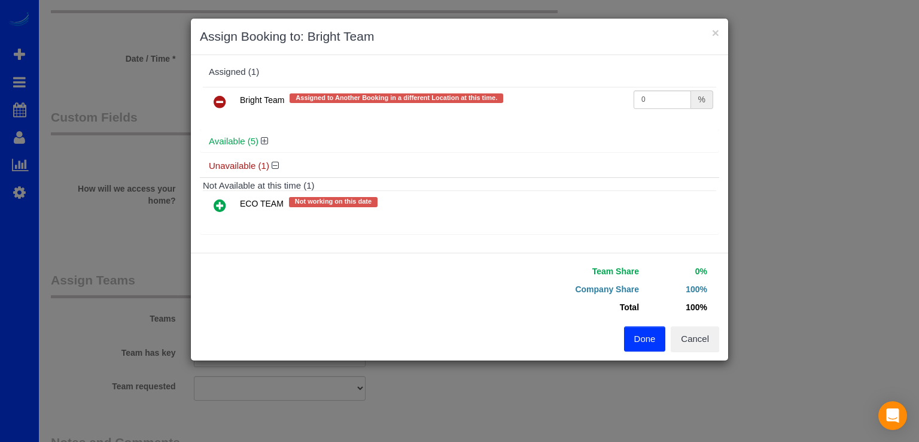
click at [651, 349] on button "Done" at bounding box center [645, 338] width 42 height 25
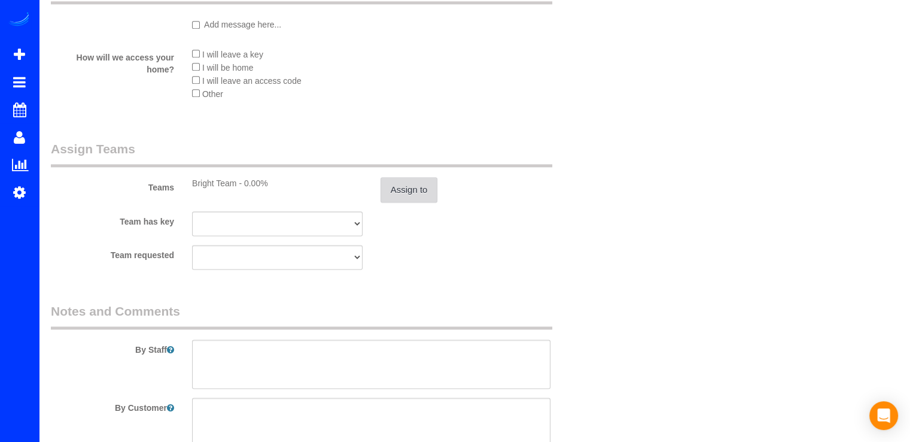
scroll to position [1590, 0]
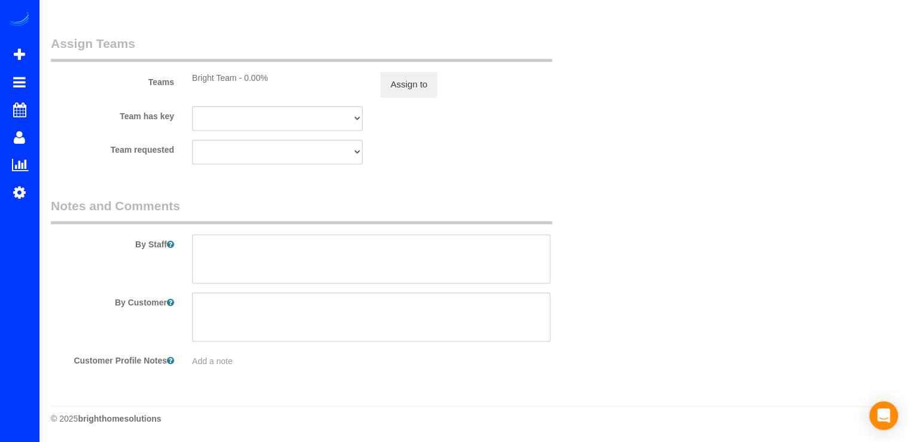
click at [233, 250] on textarea at bounding box center [371, 258] width 358 height 49
drag, startPoint x: 327, startPoint y: 247, endPoint x: 407, endPoint y: 263, distance: 81.9
click at [407, 263] on textarea at bounding box center [371, 258] width 358 height 49
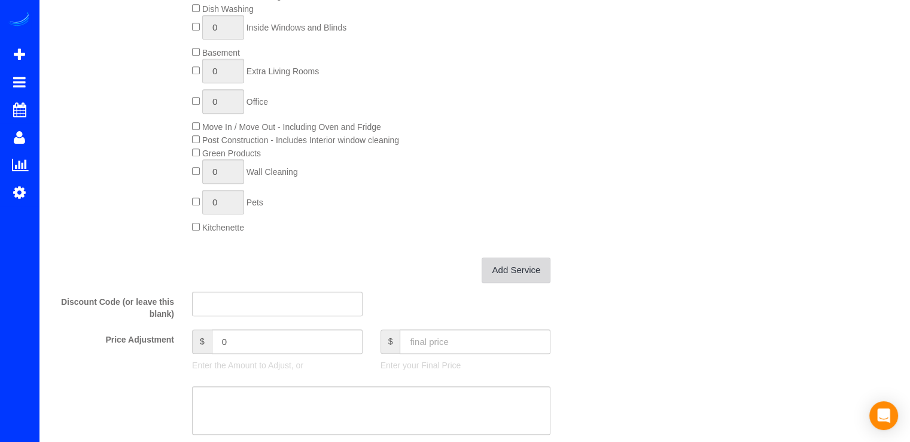
scroll to position [1017, 0]
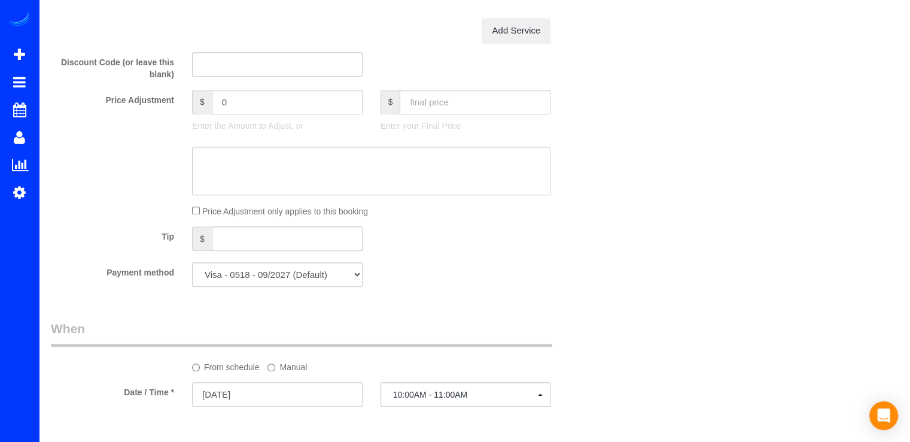
type textarea "Equipo de 2 pesronas preferiblemente ."
click at [414, 99] on input "text" at bounding box center [475, 102] width 151 height 25
type input "117.89"
type input "-13.1"
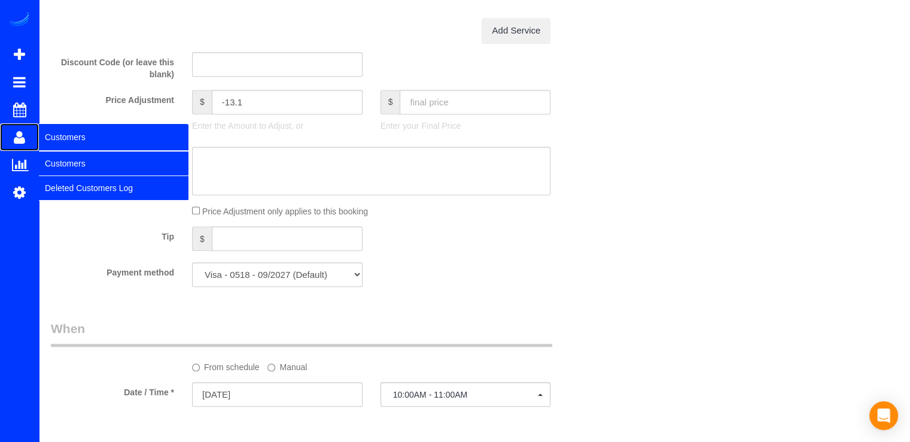
drag, startPoint x: 26, startPoint y: 109, endPoint x: 19, endPoint y: 137, distance: 28.9
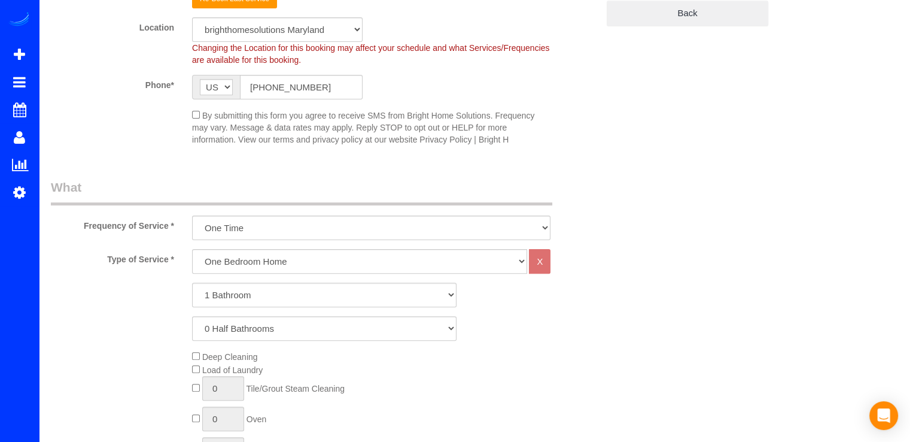
scroll to position [0, 0]
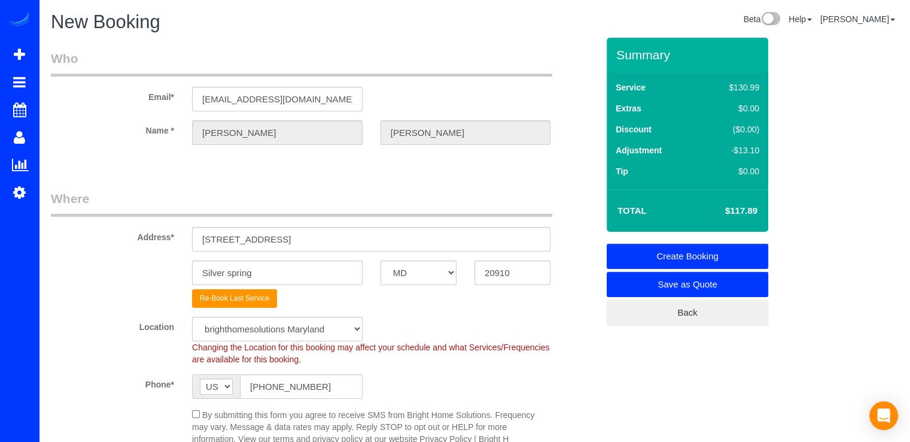
click at [730, 247] on link "Create Booking" at bounding box center [688, 256] width 162 height 25
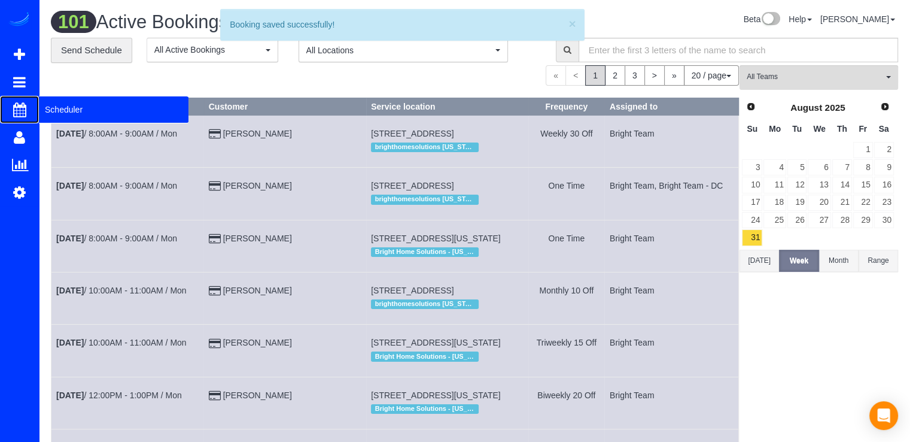
click at [51, 110] on span "Scheduler" at bounding box center [114, 110] width 150 height 28
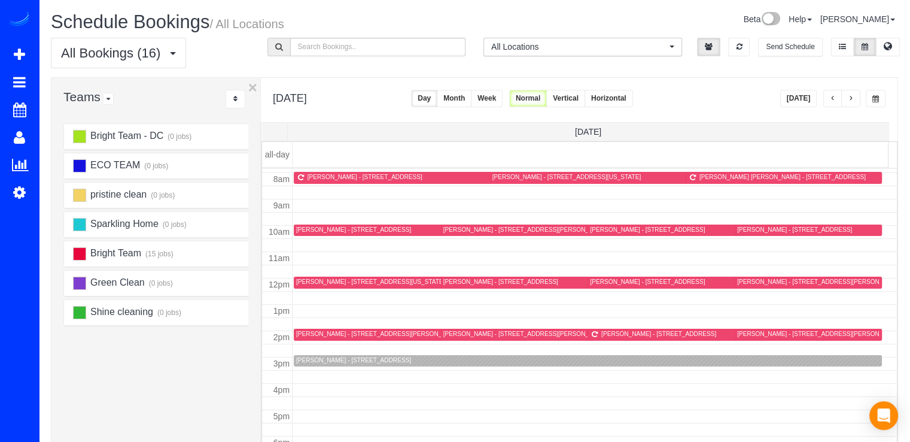
scroll to position [178, 0]
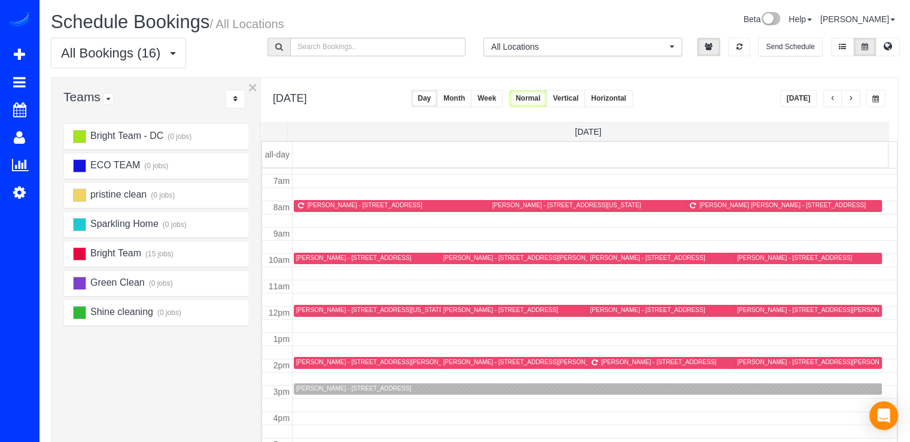
click at [813, 99] on button "Today" at bounding box center [798, 98] width 37 height 17
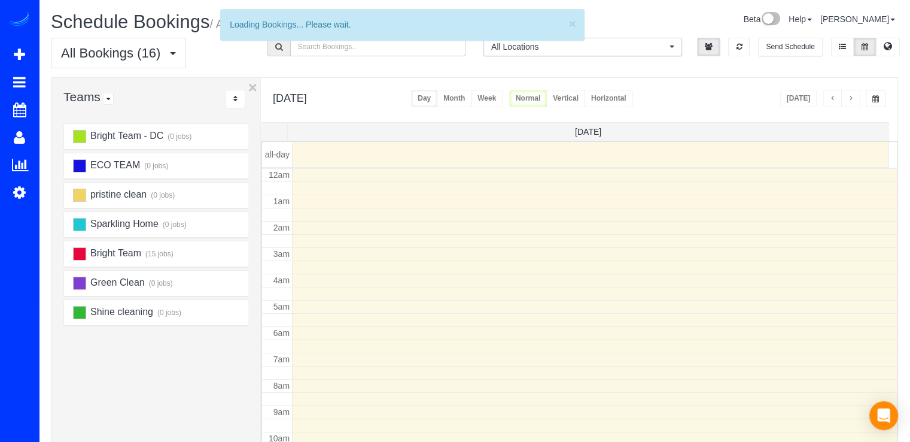
scroll to position [157, 0]
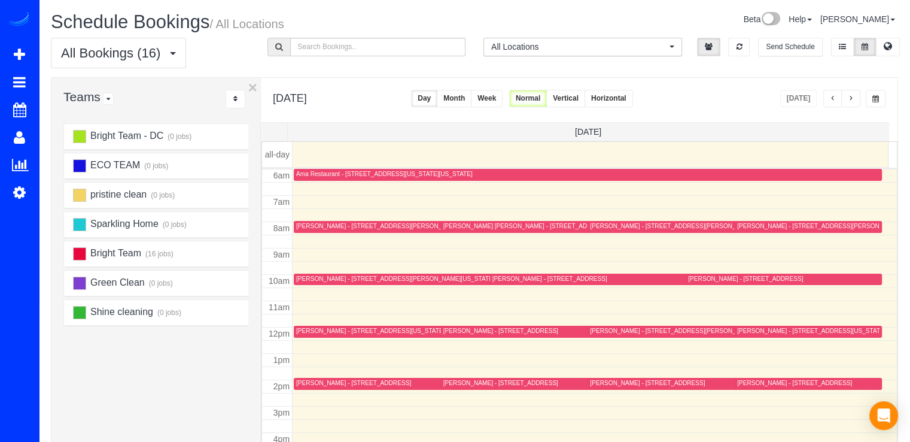
click at [830, 96] on span "button" at bounding box center [833, 98] width 6 height 7
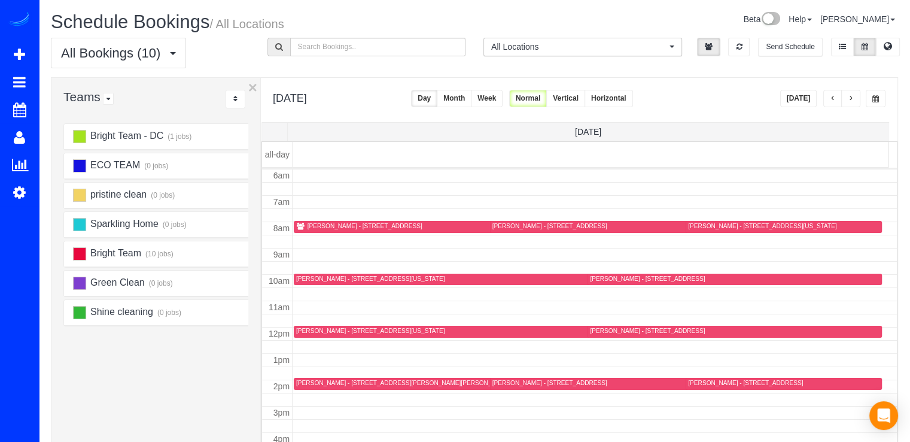
click at [314, 393] on td at bounding box center [595, 399] width 605 height 13
click at [314, 384] on div "Claudia Loza - 42279 Hampton Woods Ter, Ashburn, VA 20148" at bounding box center [428, 383] width 265 height 8
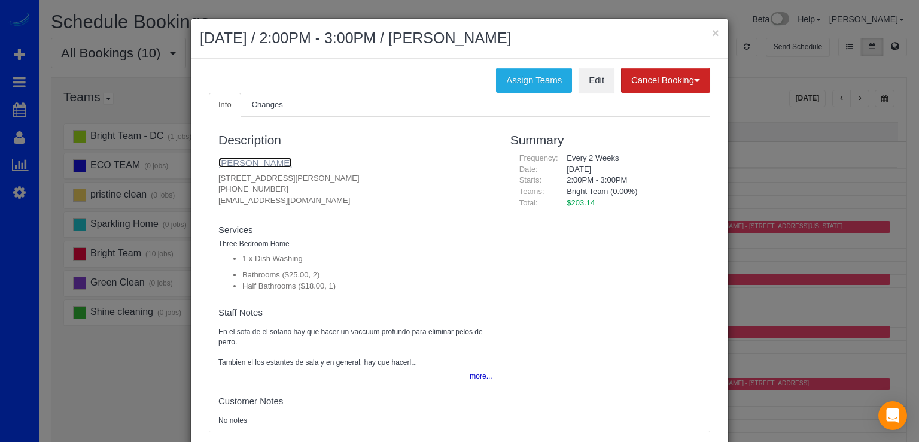
click at [237, 159] on link "Claudia Loza" at bounding box center [255, 162] width 74 height 10
click at [244, 160] on link "Claudia Loza" at bounding box center [255, 162] width 74 height 10
click at [712, 30] on button "×" at bounding box center [715, 32] width 7 height 13
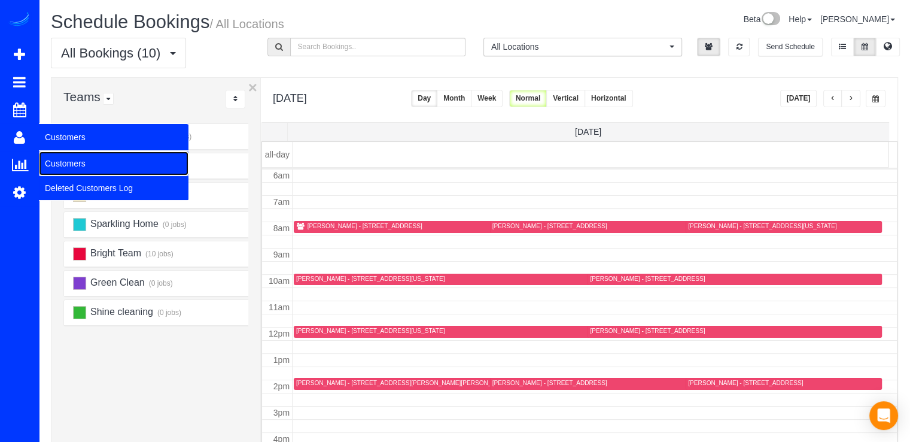
click at [64, 168] on link "Customers" at bounding box center [114, 163] width 150 height 24
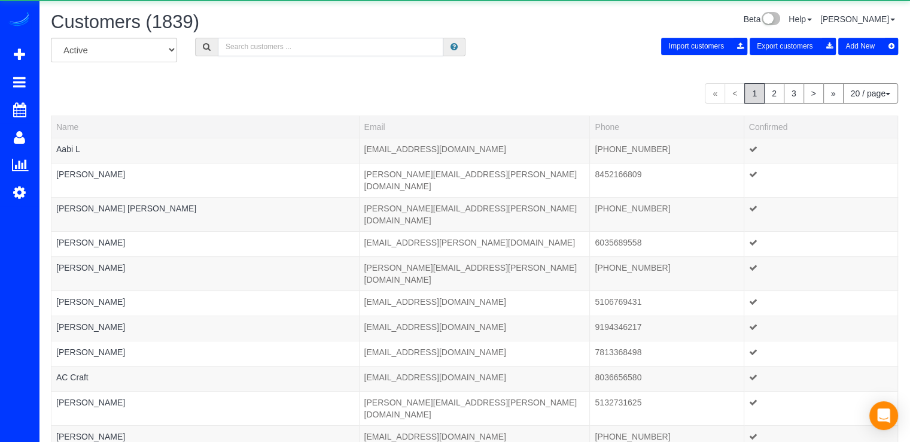
click at [281, 48] on input "text" at bounding box center [331, 47] width 226 height 19
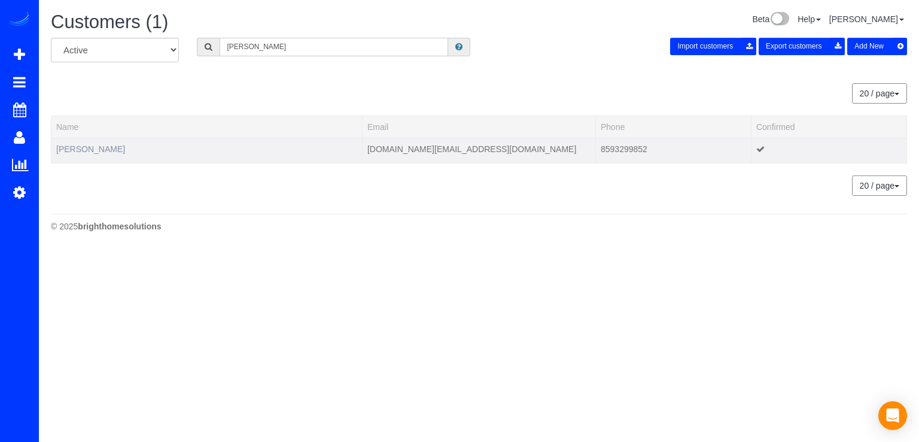
type input "ty sharp"
click at [81, 147] on link "Ty Sharp" at bounding box center [90, 149] width 69 height 10
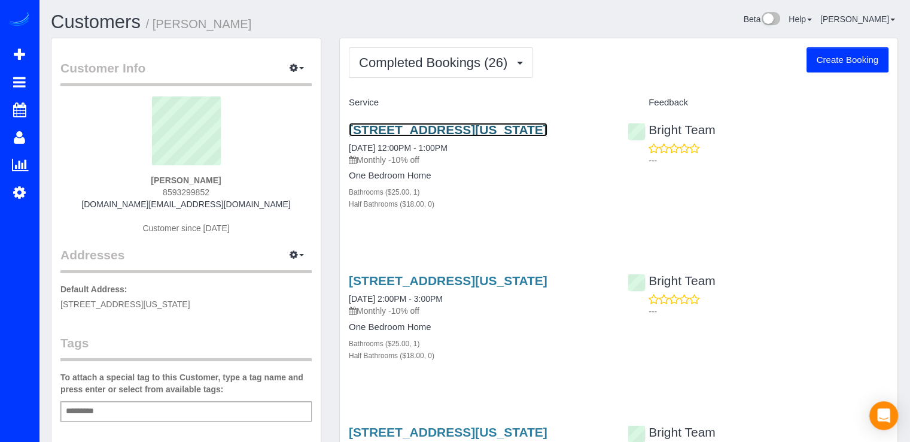
click at [380, 133] on link "1025 1st St Se, Apt 702, Washington, DC 20003" at bounding box center [448, 130] width 199 height 14
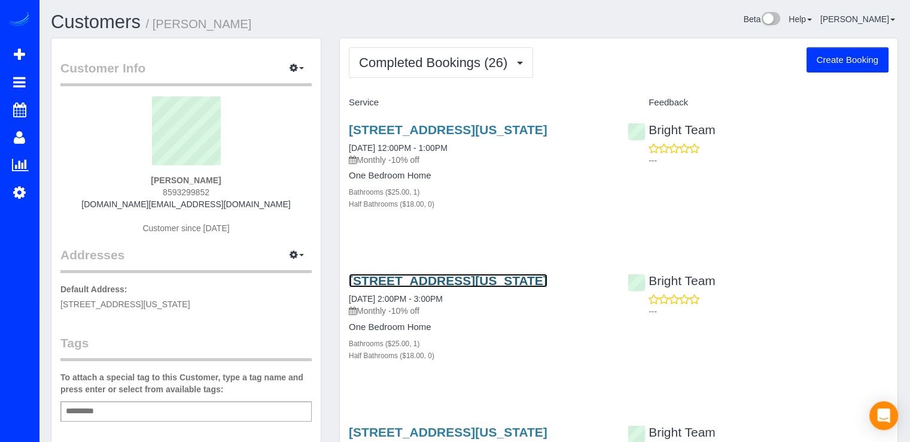
click at [375, 287] on link "1025 1st St Se, Apt 702, Washington, DC 20003" at bounding box center [448, 281] width 199 height 14
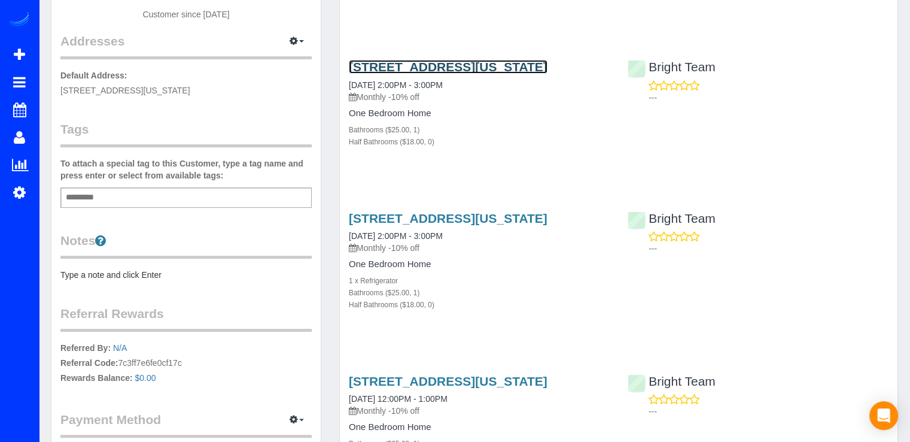
scroll to position [239, 0]
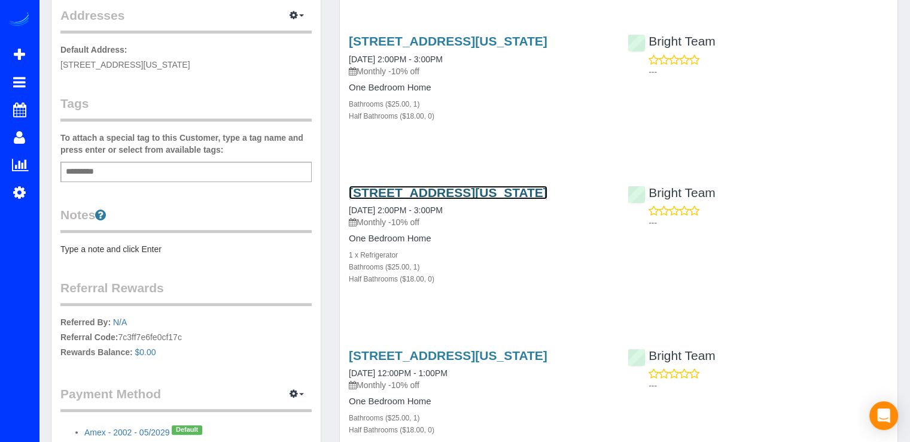
click at [369, 199] on link "1025 1st St Se, Apt 607, Washington, DC 20003" at bounding box center [448, 193] width 199 height 14
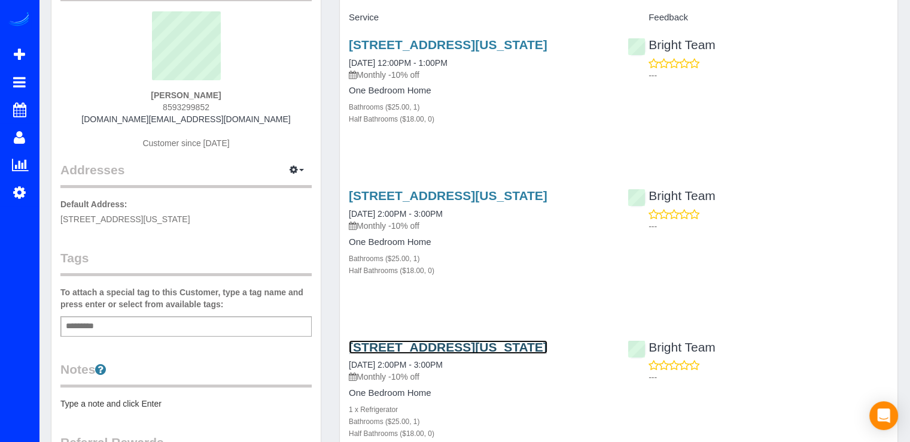
scroll to position [0, 0]
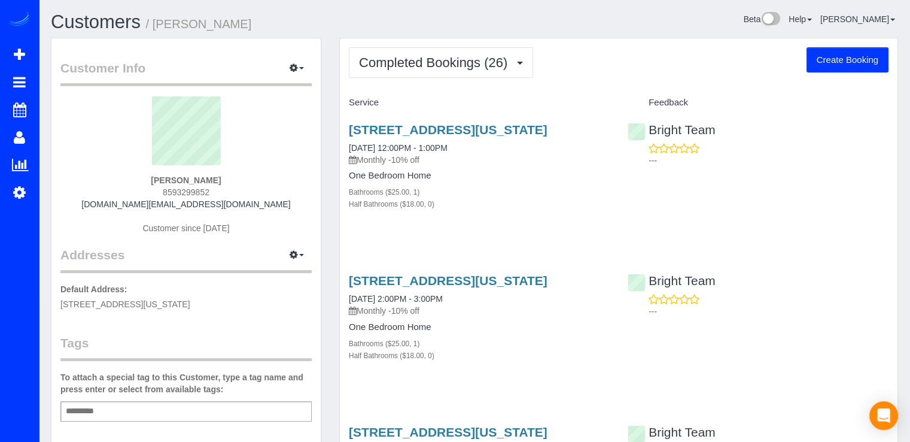
click at [150, 210] on div "Ty Sharp 8593299852 ty.sharp@outlook.com Customer since 2023" at bounding box center [185, 171] width 251 height 150
drag, startPoint x: 141, startPoint y: 203, endPoint x: 257, endPoint y: 200, distance: 116.7
click at [257, 200] on div "Ty Sharp 8593299852 ty.sharp@outlook.com Customer since 2023" at bounding box center [185, 171] width 251 height 150
copy link "ty.sharp@outlook.com"
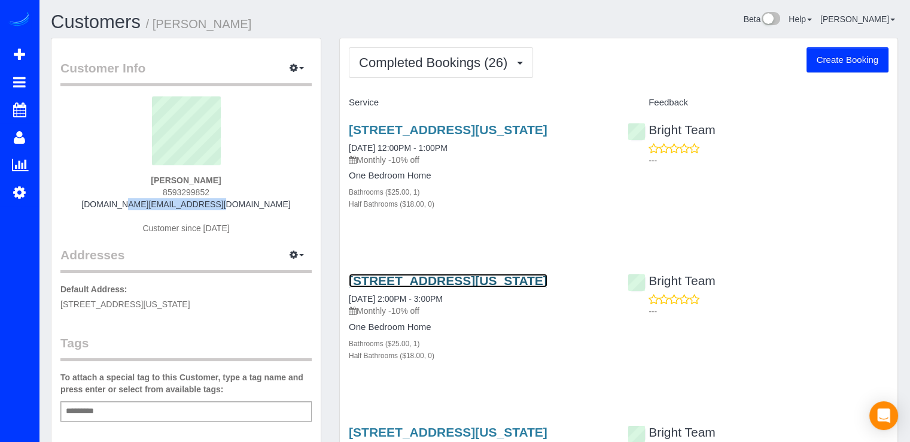
click at [385, 287] on link "1025 1st St Se, Apt 702, Washington, DC 20003" at bounding box center [448, 281] width 199 height 14
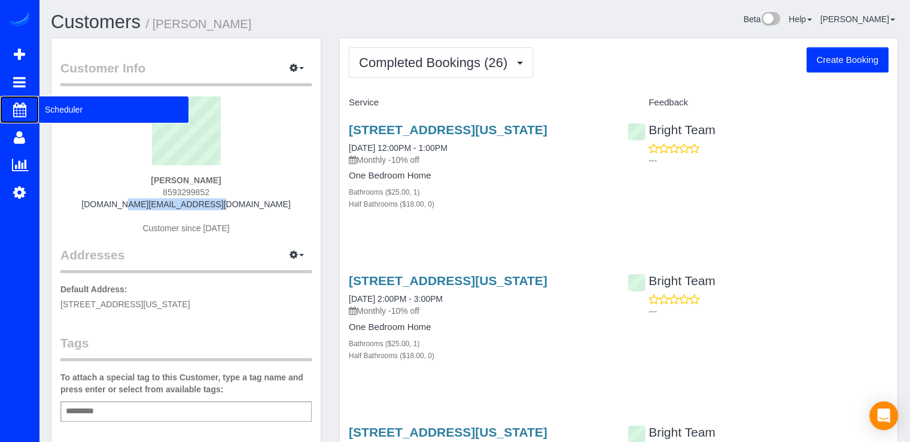
click at [43, 107] on span "Scheduler" at bounding box center [114, 110] width 150 height 28
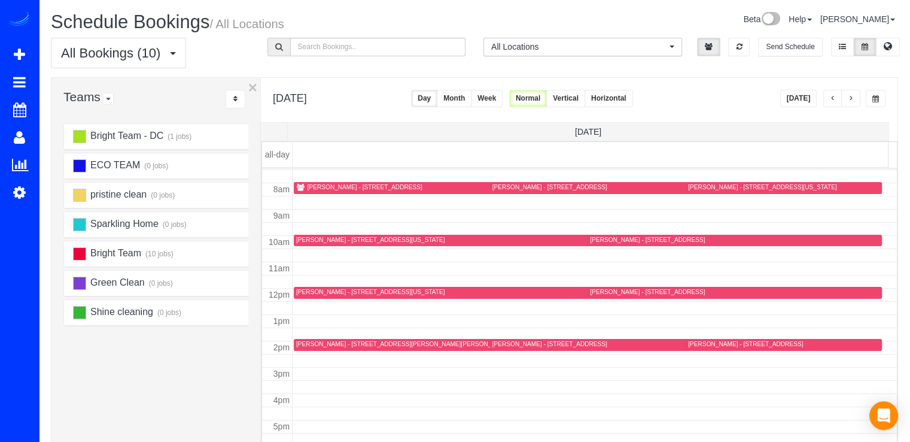
scroll to position [217, 0]
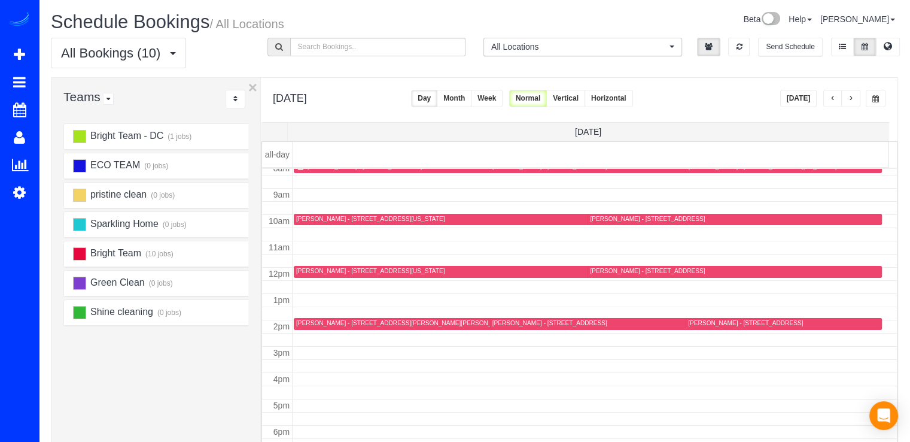
click at [306, 321] on div "Claudia Loza - 42279 Hampton Woods Ter, Ashburn, VA 20148" at bounding box center [428, 323] width 265 height 8
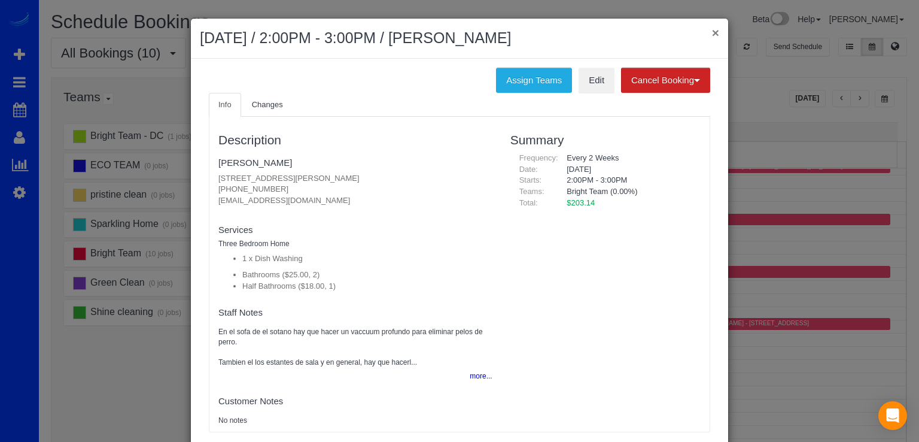
click at [713, 32] on button "×" at bounding box center [715, 32] width 7 height 13
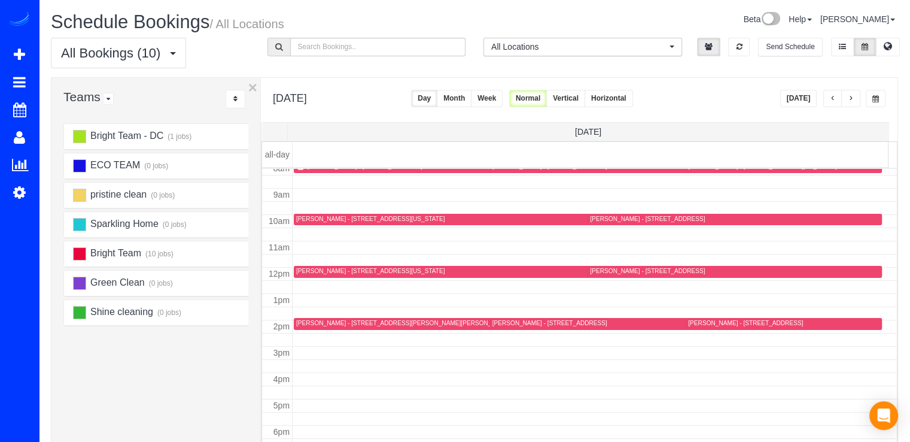
click at [792, 103] on button "Today" at bounding box center [798, 98] width 37 height 17
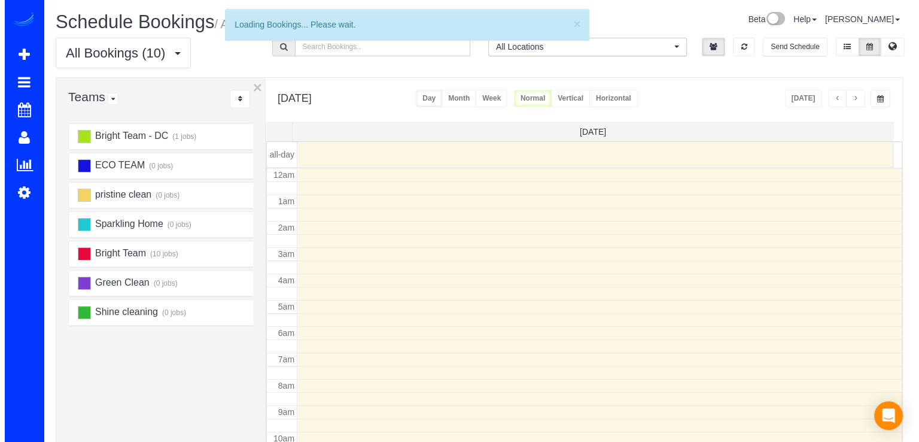
scroll to position [157, 0]
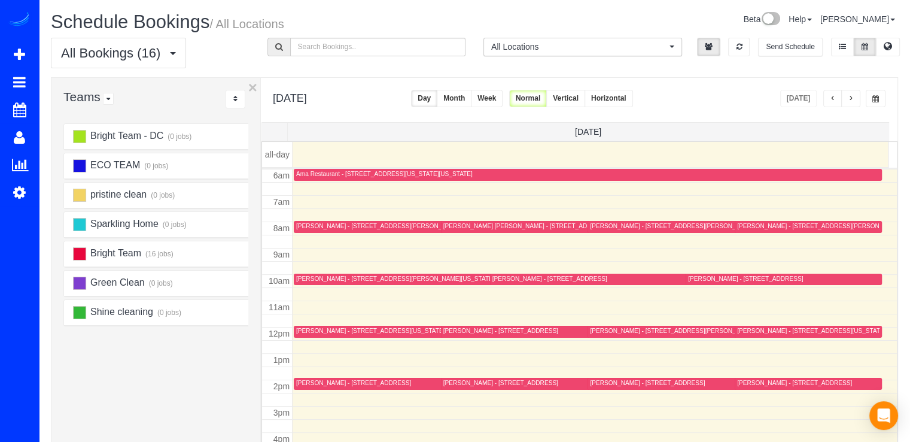
click at [761, 381] on div "Solome Abebe - 1815 Tufa Terrace, Silver Spring, MD 20904" at bounding box center [794, 383] width 115 height 8
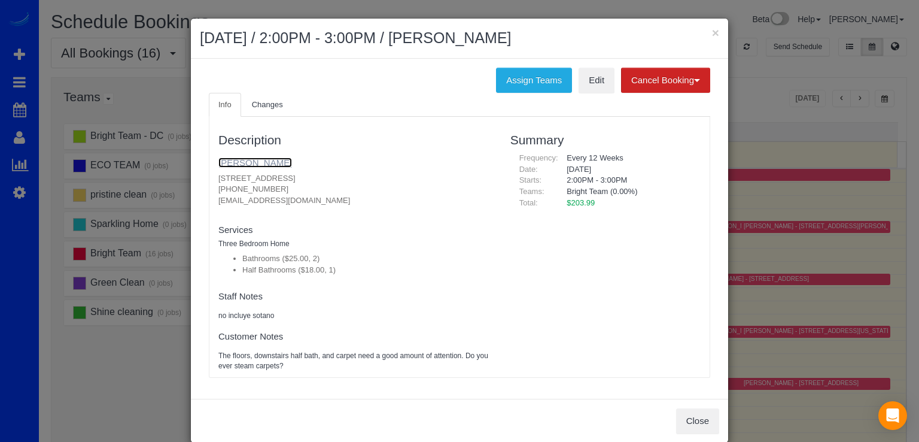
click at [247, 162] on link "Solome Abebe" at bounding box center [255, 162] width 74 height 10
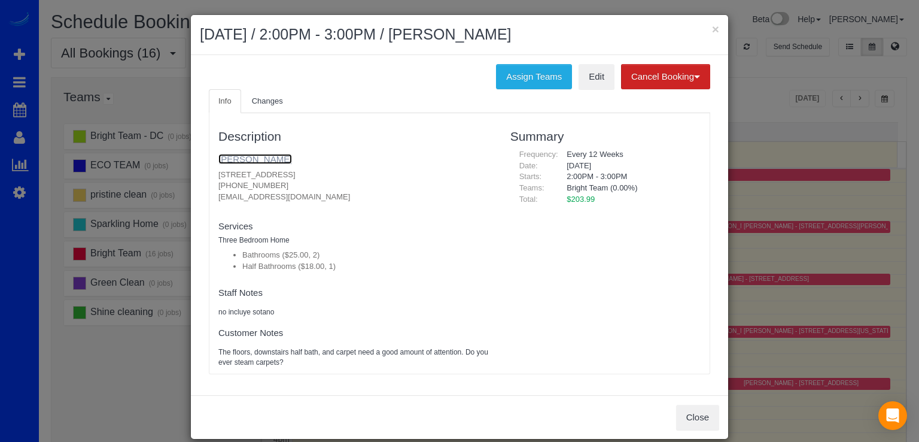
scroll to position [0, 0]
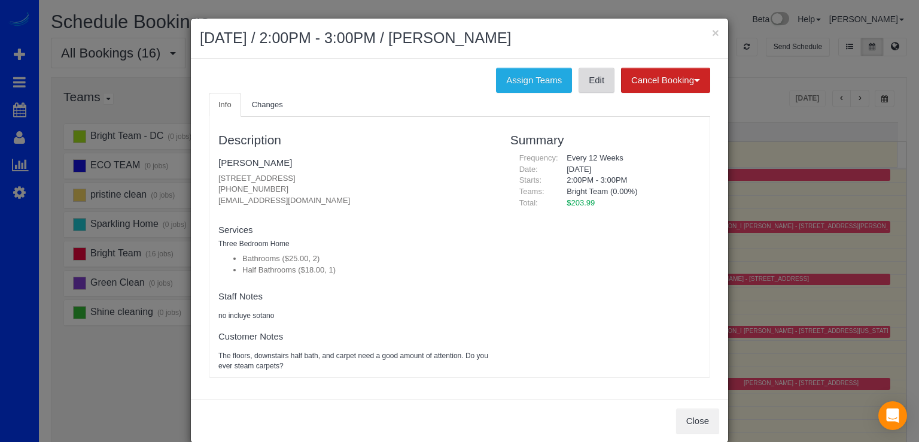
click at [601, 87] on link "Edit" at bounding box center [597, 80] width 36 height 25
click at [223, 161] on link "Solome Abebe" at bounding box center [255, 162] width 74 height 10
click at [593, 87] on link "Edit" at bounding box center [597, 80] width 36 height 25
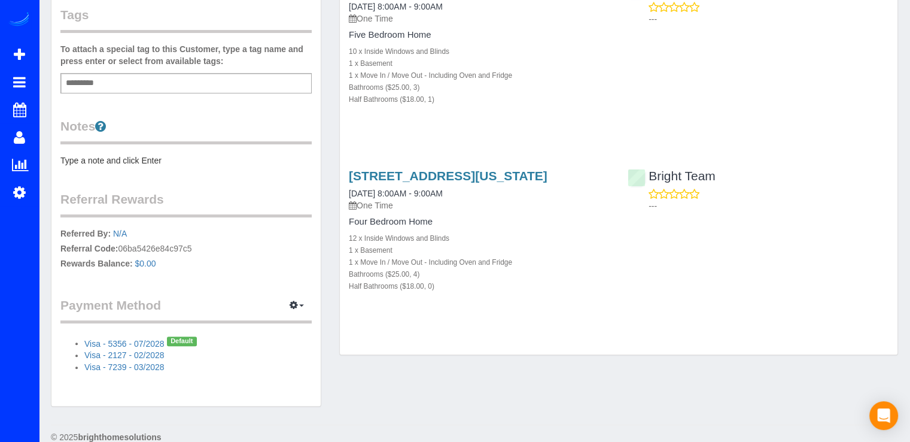
scroll to position [358, 0]
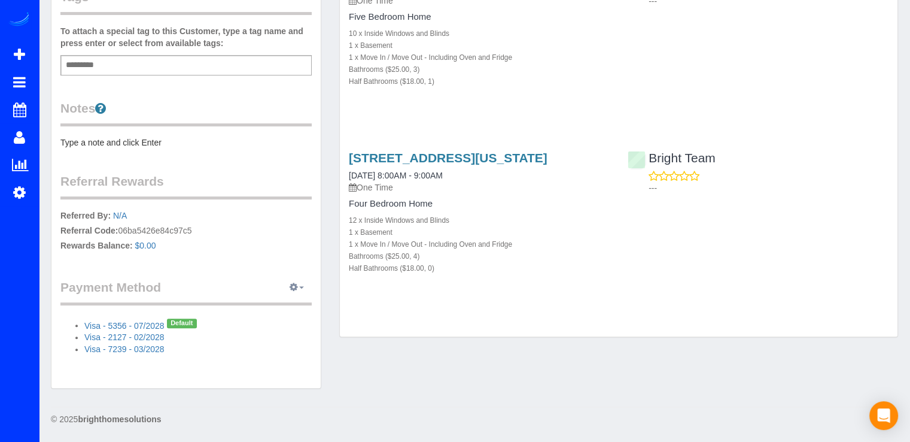
click at [293, 288] on icon "button" at bounding box center [294, 286] width 8 height 7
click at [253, 320] on link "Add Credit/Debit Card" at bounding box center [255, 325] width 112 height 16
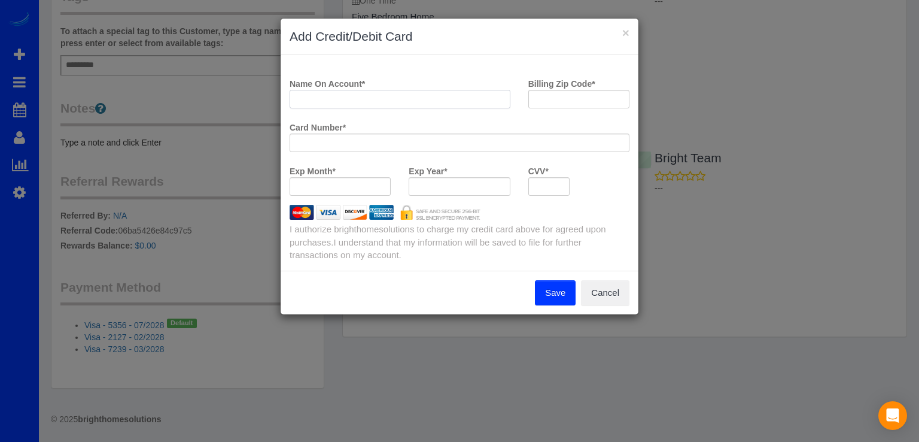
click at [296, 93] on input "Name On Account *" at bounding box center [400, 99] width 221 height 19
click at [610, 100] on input "Billing Zip Code *" at bounding box center [578, 99] width 101 height 19
click at [330, 104] on input "MSS1" at bounding box center [400, 99] width 221 height 19
type input "M"
type input "Movers Specialty Service"
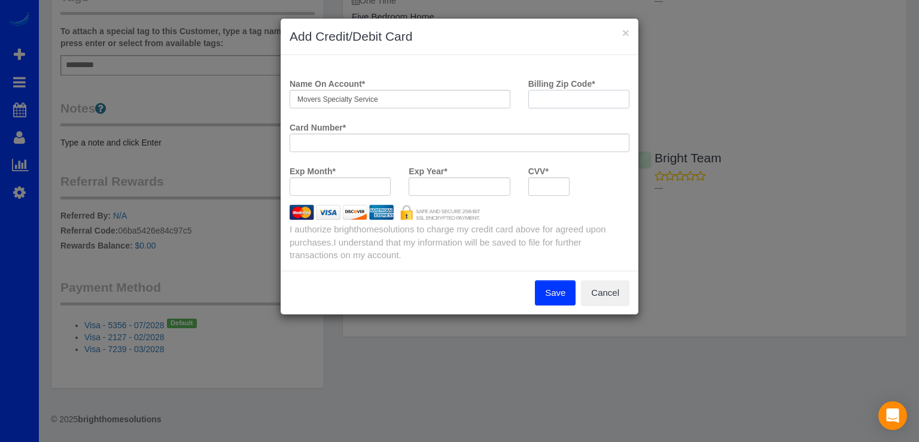
click at [547, 99] on input "Billing Zip Code *" at bounding box center [578, 99] width 101 height 19
type input "18936"
click at [487, 177] on div at bounding box center [459, 186] width 101 height 19
click at [553, 294] on button "Save" at bounding box center [555, 292] width 41 height 25
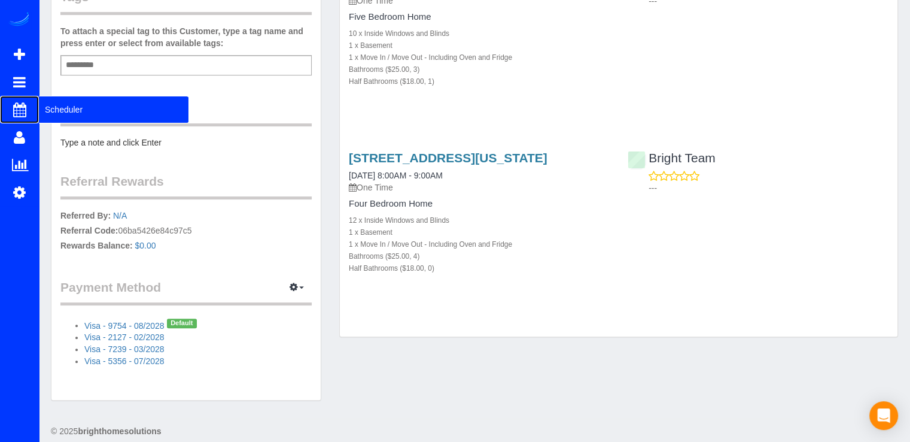
click at [51, 105] on span "Scheduler" at bounding box center [114, 110] width 150 height 28
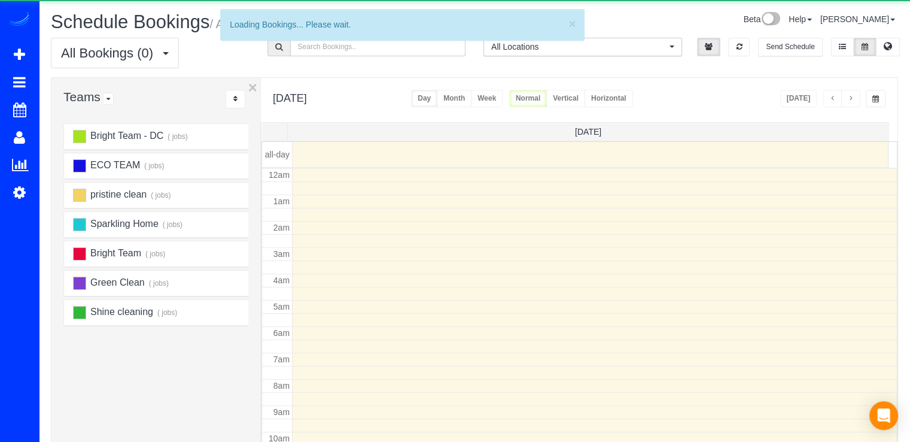
scroll to position [157, 0]
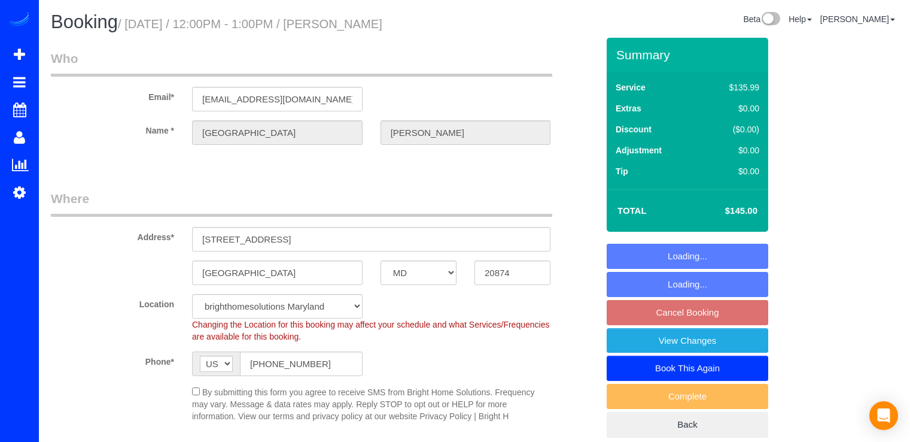
select select "MD"
select select "2"
select select "1"
select select "spot3"
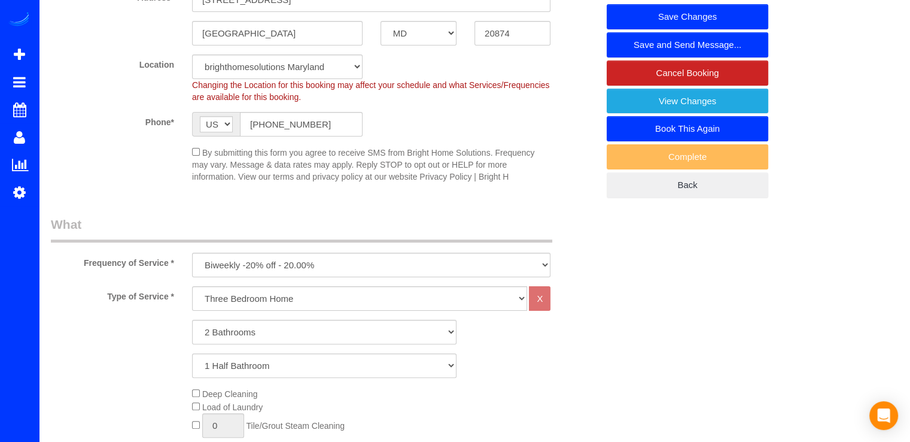
scroll to position [299, 0]
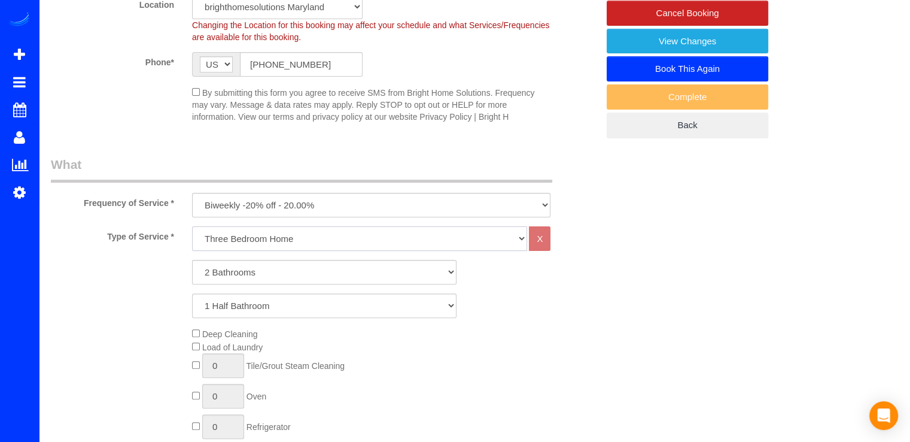
click at [360, 240] on select "One Bedroom Home Two Bedroom Home Three Bedroom Home Four Bedroom Home Five Bed…" at bounding box center [359, 238] width 335 height 25
select select "255"
click at [192, 226] on select "One Bedroom Home Two Bedroom Home Three Bedroom Home Four Bedroom Home Five Bed…" at bounding box center [359, 238] width 335 height 25
select select "2"
select select "1"
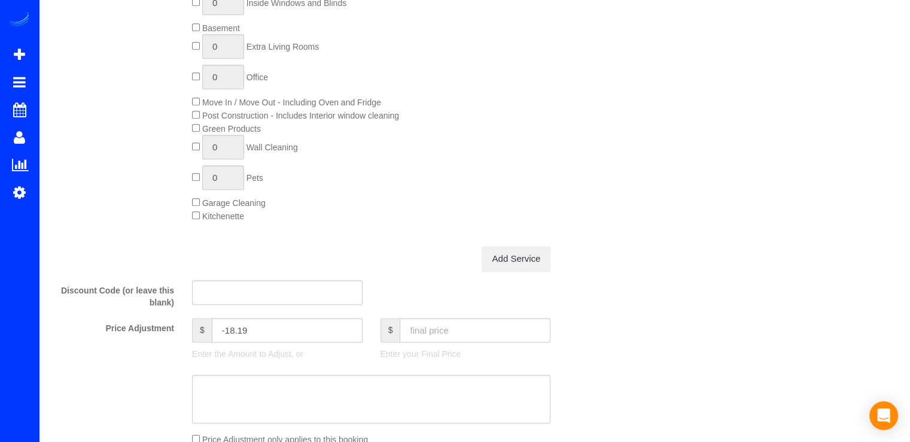
scroll to position [838, 0]
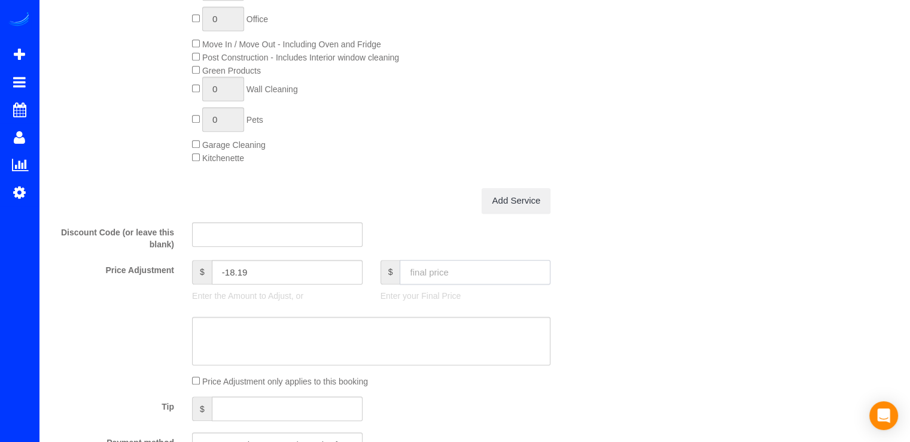
click at [449, 282] on input "text" at bounding box center [475, 272] width 151 height 25
type input "145"
type input "-6.19"
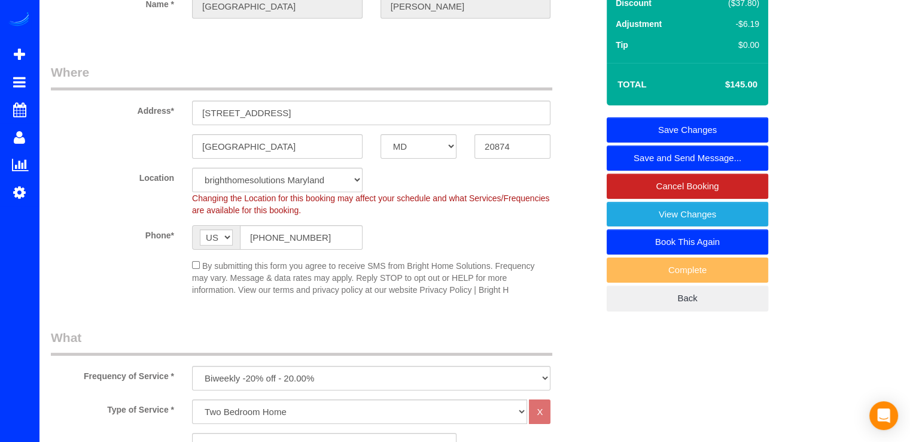
scroll to position [0, 0]
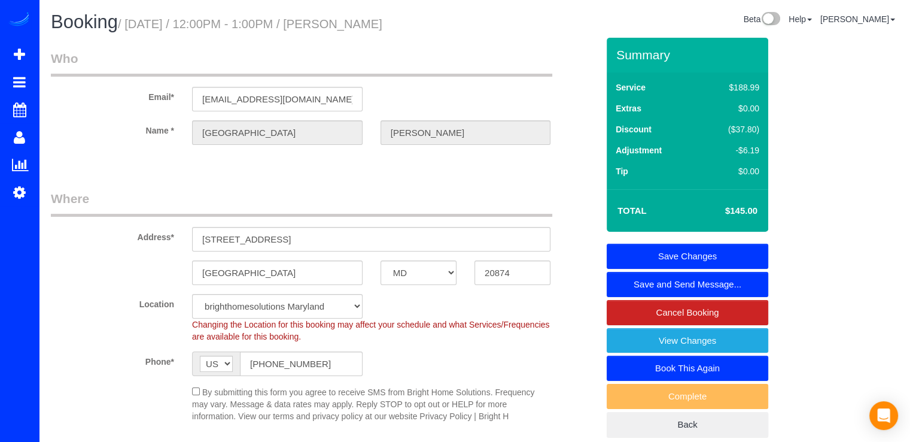
click at [664, 250] on link "Save Changes" at bounding box center [688, 256] width 162 height 25
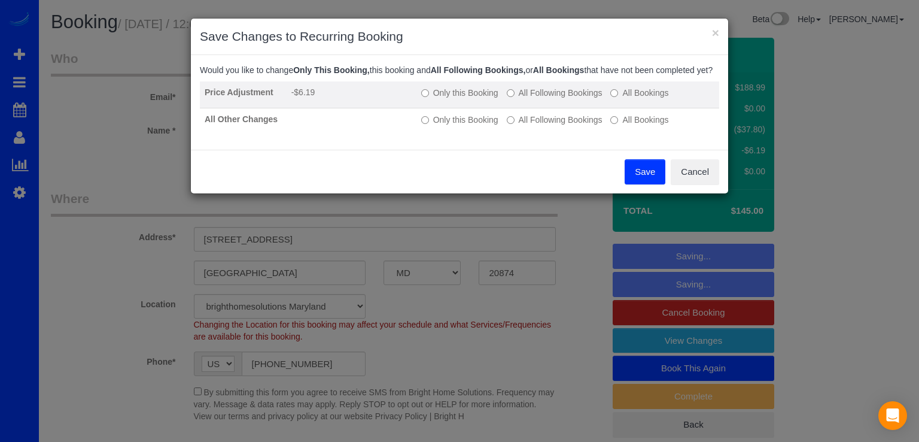
click at [539, 99] on label "All Following Bookings" at bounding box center [555, 93] width 96 height 12
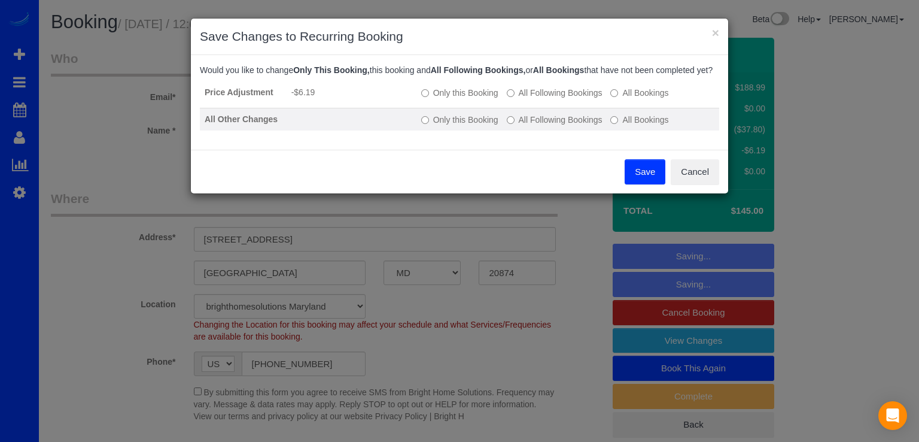
click at [563, 126] on label "All Following Bookings" at bounding box center [555, 120] width 96 height 12
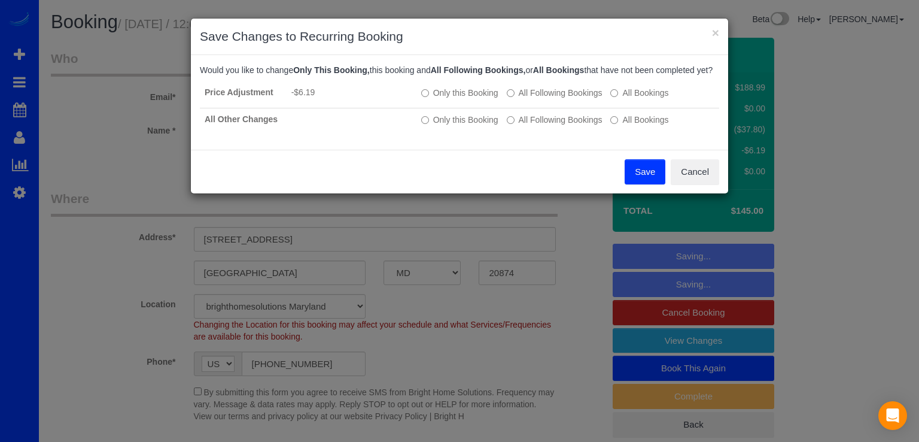
click at [649, 174] on button "Save" at bounding box center [645, 171] width 41 height 25
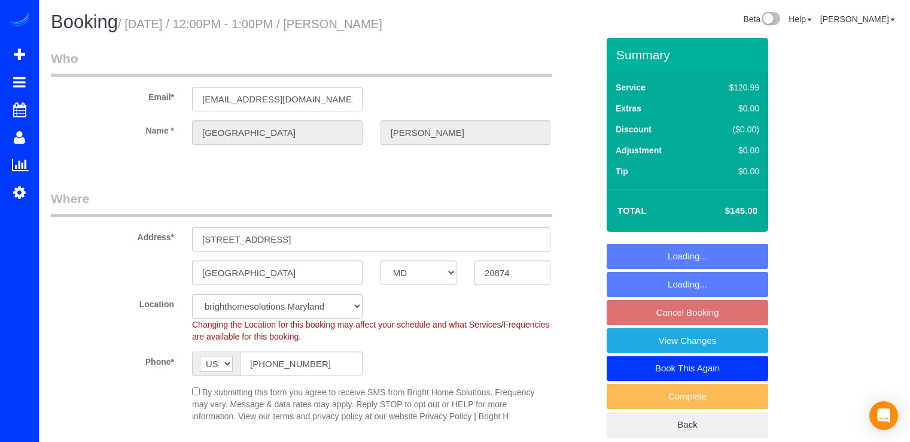
select select "MD"
select select "2"
select select "1"
select select "spot3"
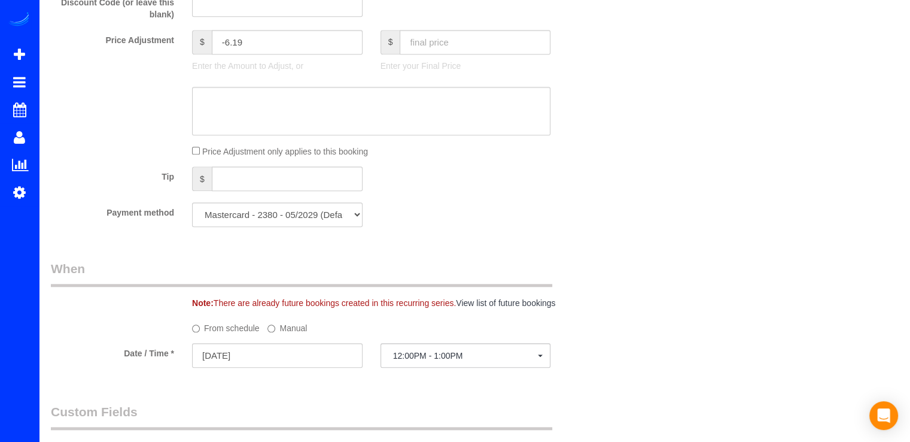
scroll to position [1017, 0]
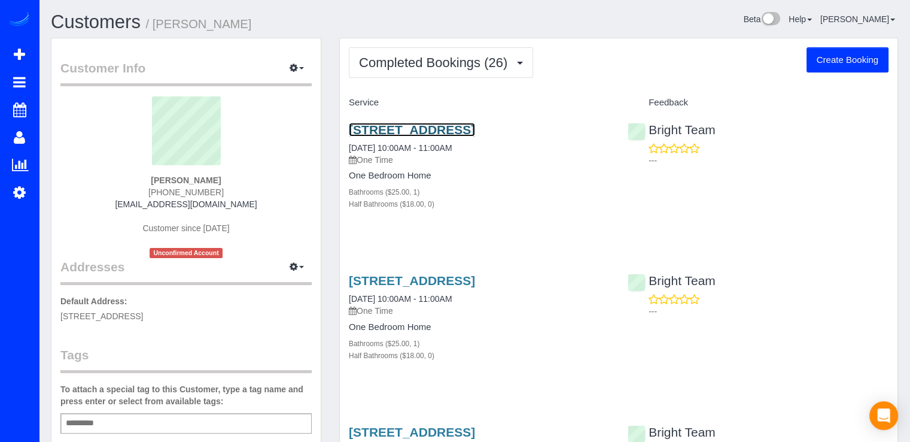
click at [438, 127] on link "[STREET_ADDRESS]" at bounding box center [412, 130] width 126 height 14
click at [367, 136] on link "[STREET_ADDRESS]" at bounding box center [412, 130] width 126 height 14
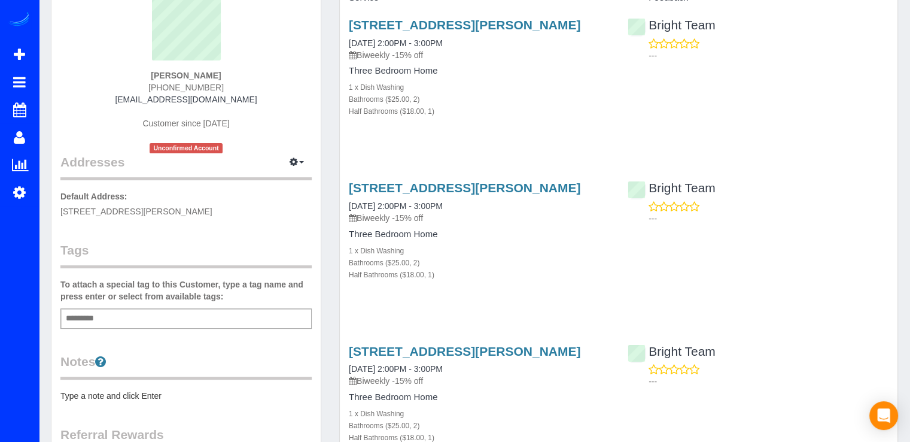
scroll to position [180, 0]
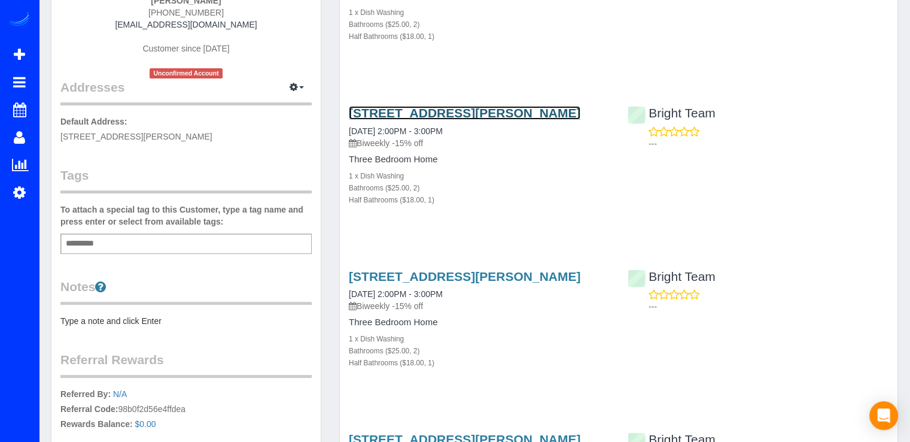
click at [390, 120] on link "[STREET_ADDRESS][PERSON_NAME]" at bounding box center [465, 113] width 232 height 14
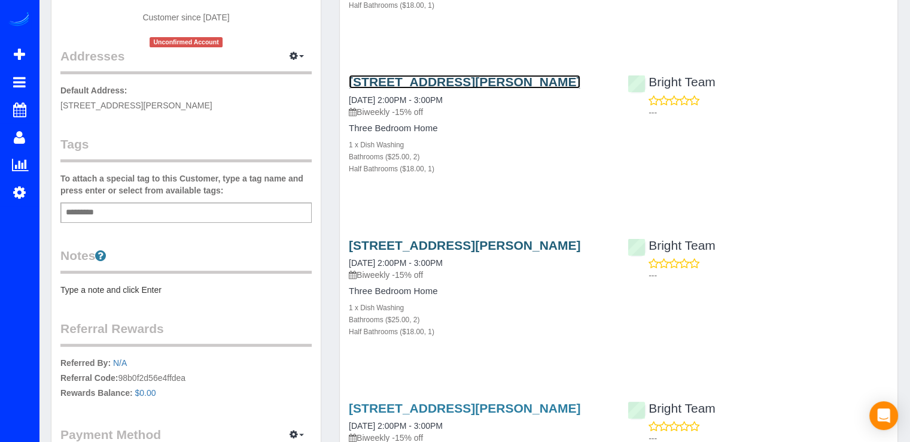
scroll to position [239, 0]
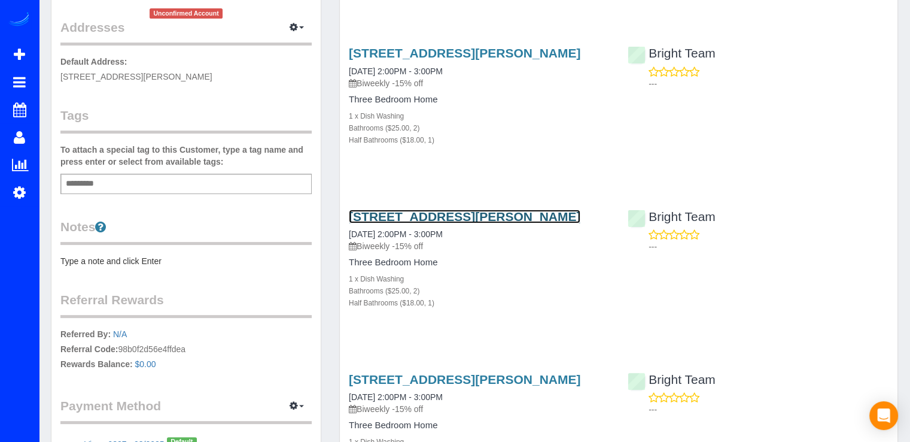
click at [384, 223] on link "[STREET_ADDRESS][PERSON_NAME]" at bounding box center [465, 216] width 232 height 14
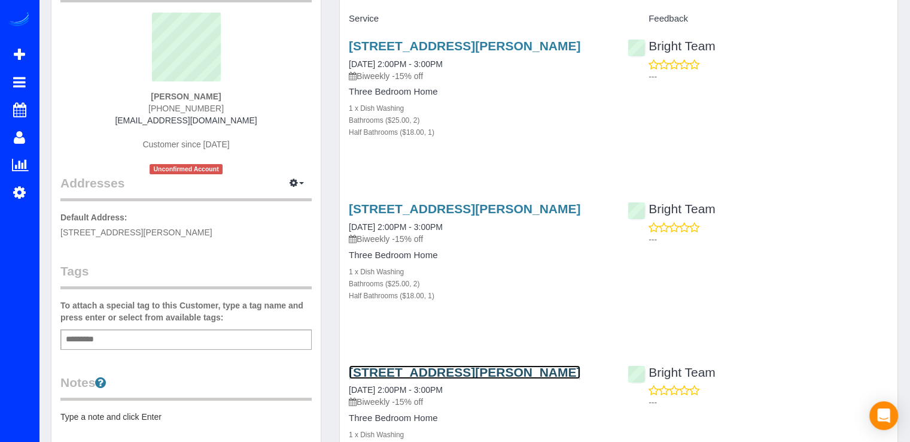
scroll to position [0, 0]
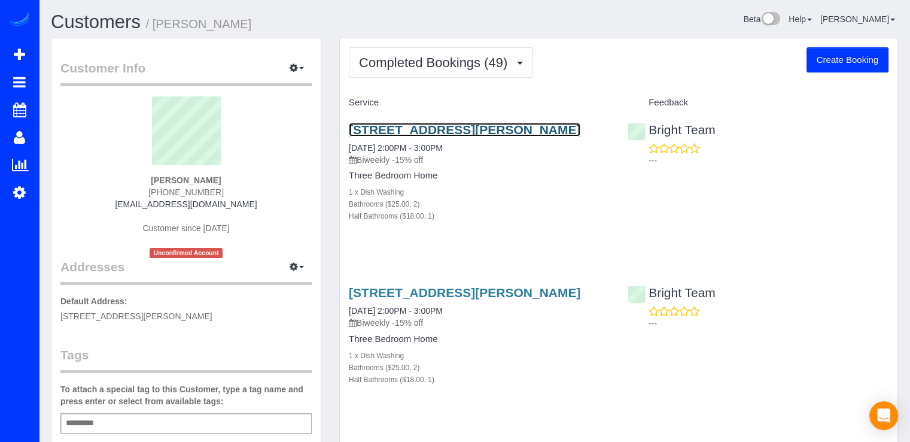
click at [390, 127] on link "[STREET_ADDRESS][PERSON_NAME]" at bounding box center [465, 130] width 232 height 14
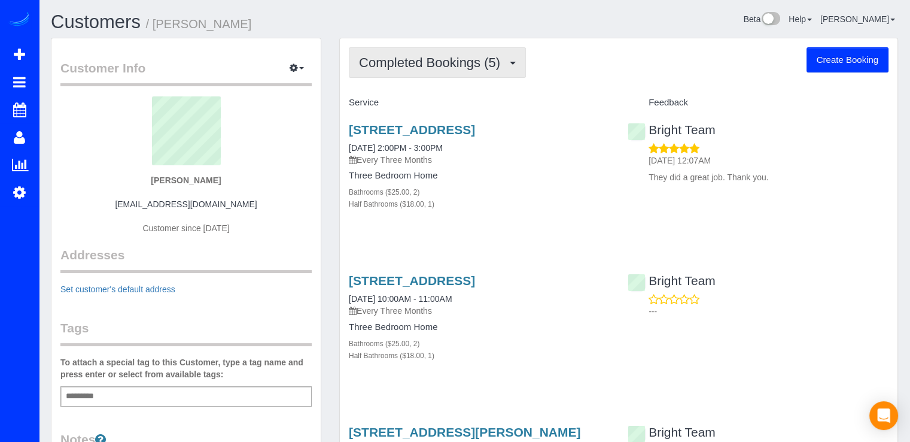
click at [454, 68] on span "Completed Bookings (5)" at bounding box center [432, 62] width 147 height 15
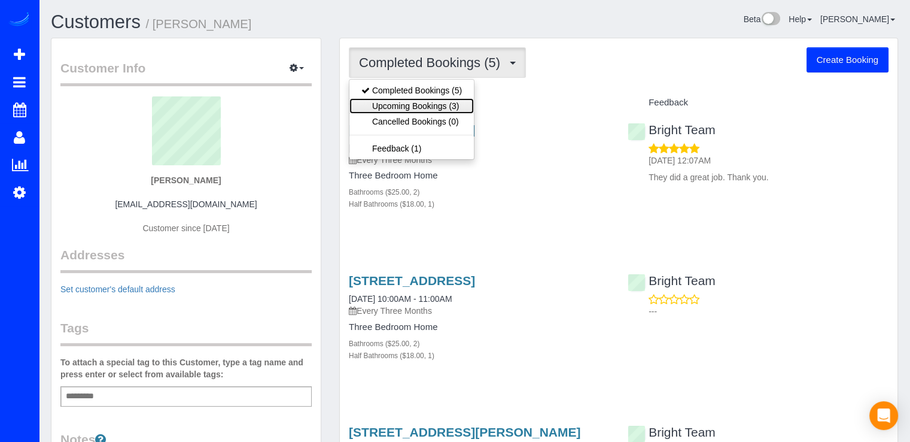
click at [449, 106] on link "Upcoming Bookings (3)" at bounding box center [412, 106] width 124 height 16
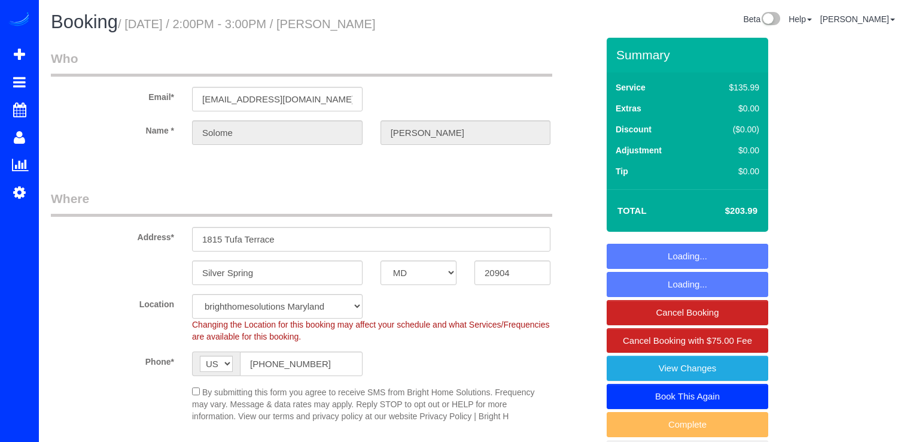
select select "MD"
select select "2"
select select "1"
select select "string:fspay-faf89cb0-a740-4e2e-b1b9-6c636fea2c52"
select select "spot1"
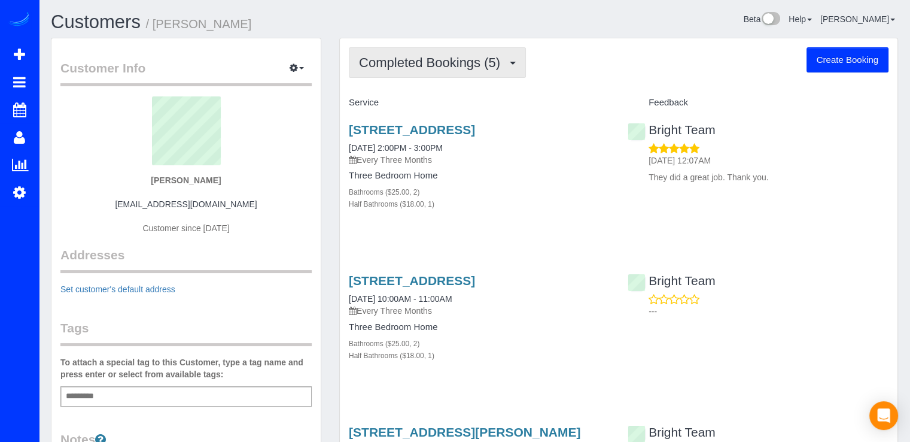
click at [500, 75] on button "Completed Bookings (5)" at bounding box center [437, 62] width 177 height 31
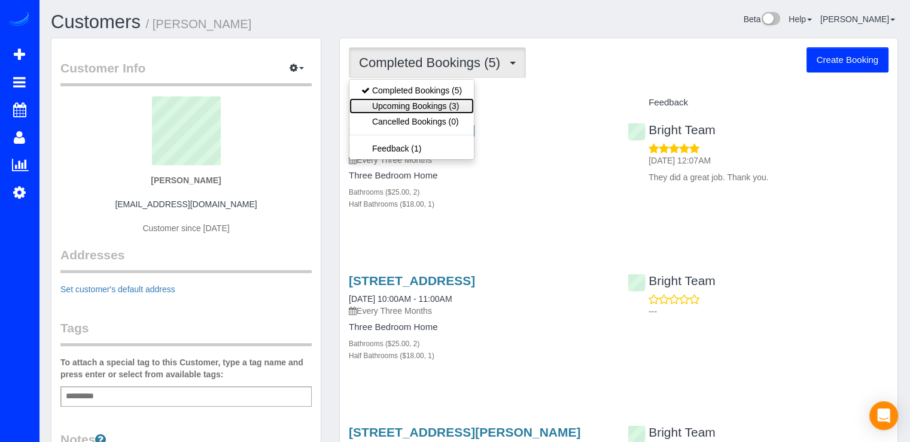
click at [462, 101] on link "Upcoming Bookings (3)" at bounding box center [412, 106] width 124 height 16
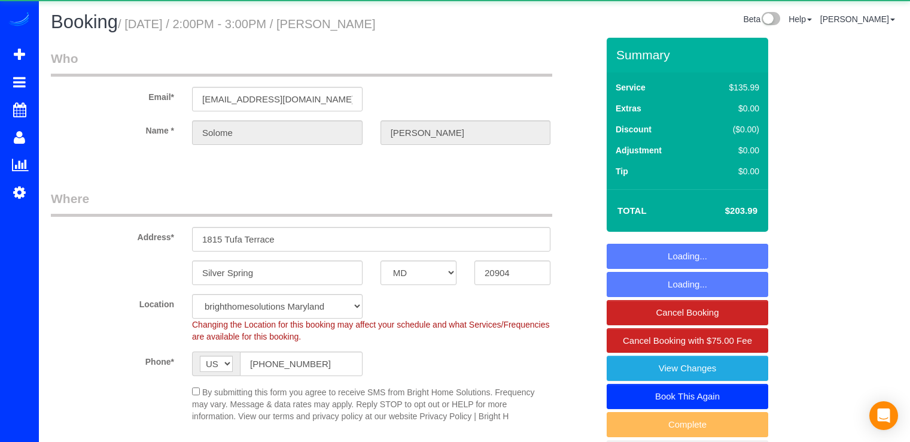
select select "MD"
select select "2"
select select "1"
select select "string:fspay-faf89cb0-a740-4e2e-b1b9-6c636fea2c52"
select select "spot12"
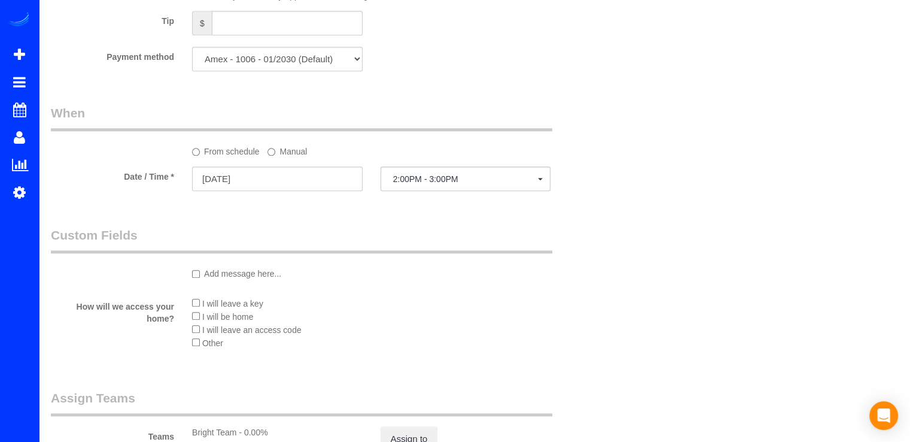
scroll to position [1257, 0]
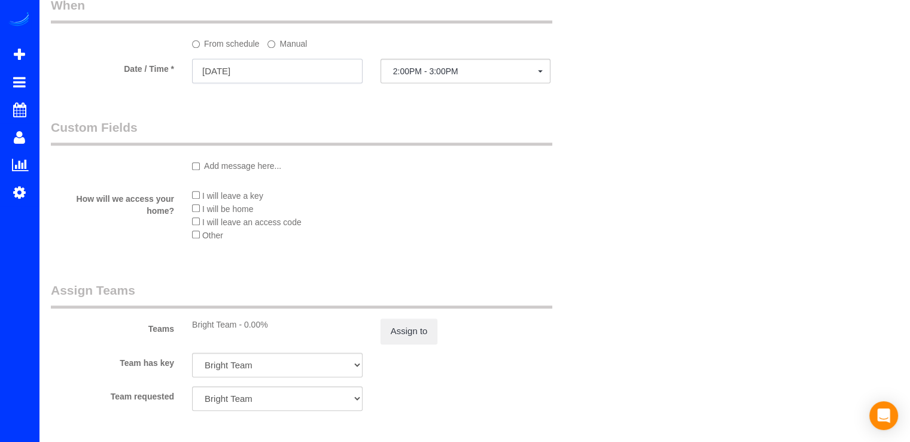
click at [281, 76] on input "[DATE]" at bounding box center [277, 71] width 171 height 25
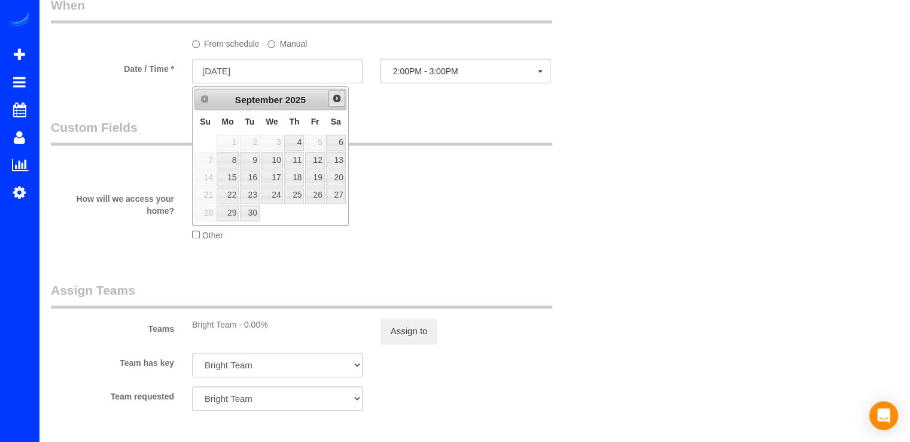
click at [336, 99] on span "Next" at bounding box center [337, 98] width 10 height 10
click at [335, 99] on span "Next" at bounding box center [337, 98] width 10 height 10
click at [248, 211] on link "25" at bounding box center [249, 213] width 19 height 16
type input "11/25/2025"
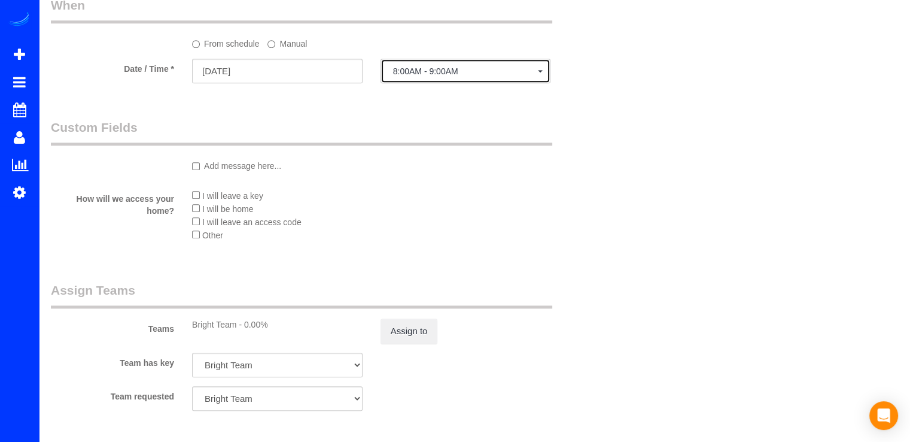
drag, startPoint x: 435, startPoint y: 80, endPoint x: 440, endPoint y: 83, distance: 6.7
click at [435, 80] on button "8:00AM - 9:00AM" at bounding box center [466, 71] width 171 height 25
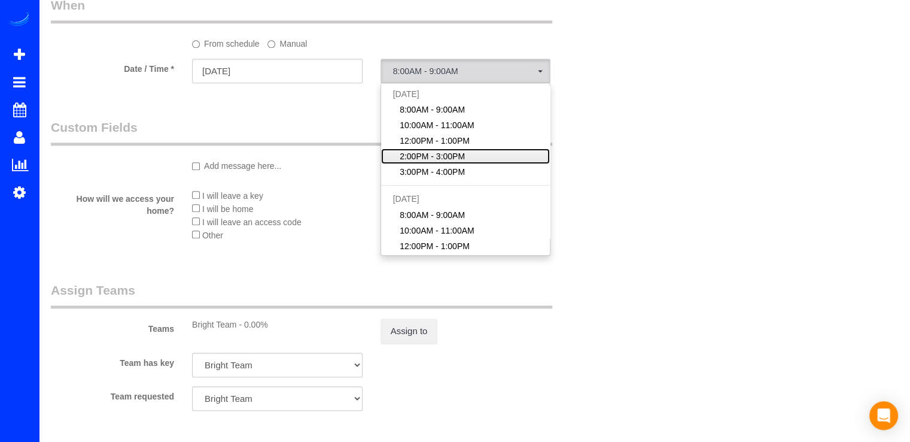
click at [436, 160] on span "2:00PM - 3:00PM" at bounding box center [432, 156] width 65 height 12
select select "spot26"
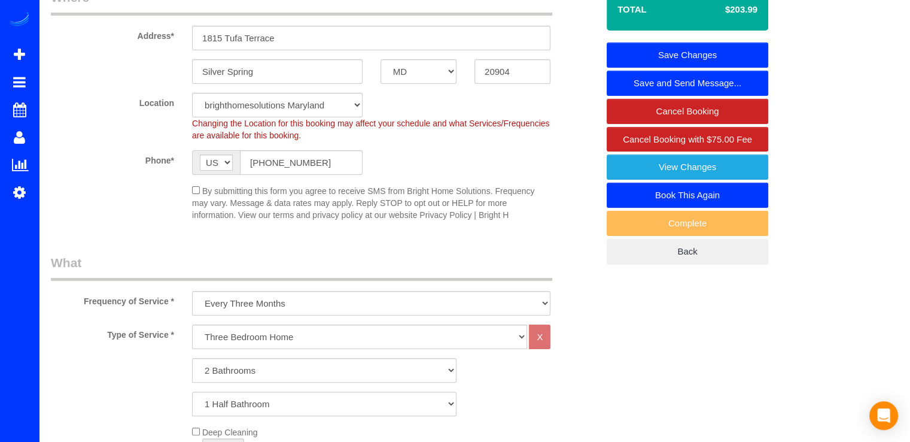
scroll to position [0, 0]
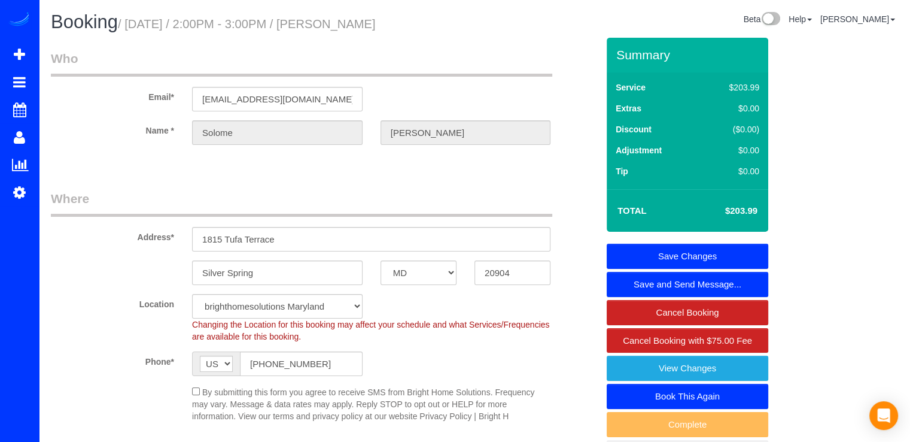
click at [713, 250] on link "Save Changes" at bounding box center [688, 256] width 162 height 25
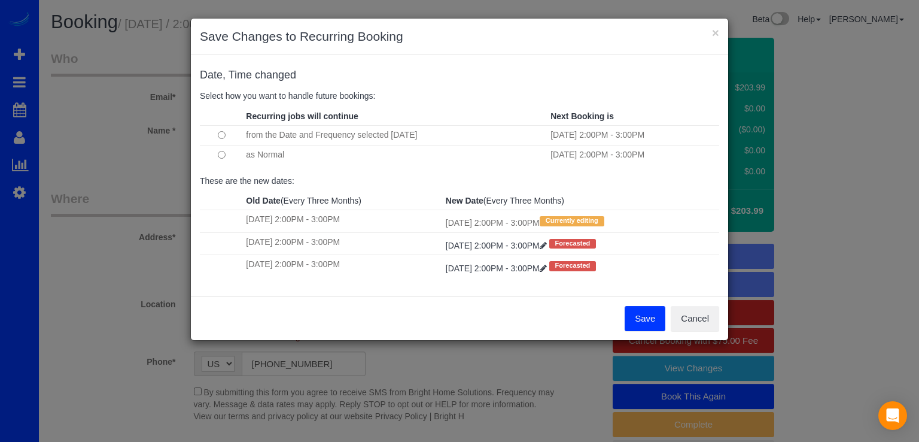
click at [649, 315] on button "Save" at bounding box center [645, 318] width 41 height 25
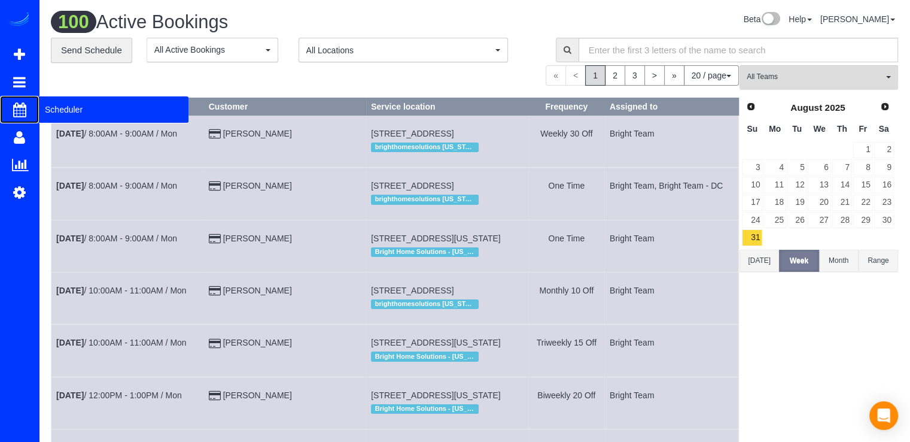
click at [69, 110] on span "Scheduler" at bounding box center [114, 110] width 150 height 28
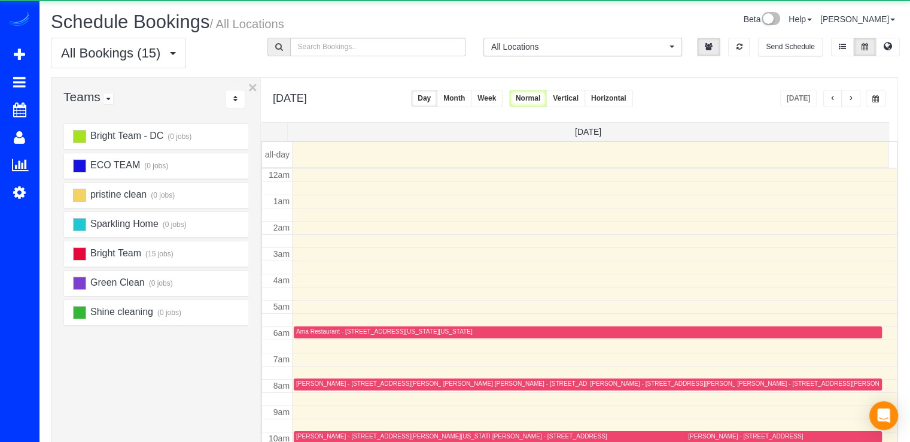
scroll to position [157, 0]
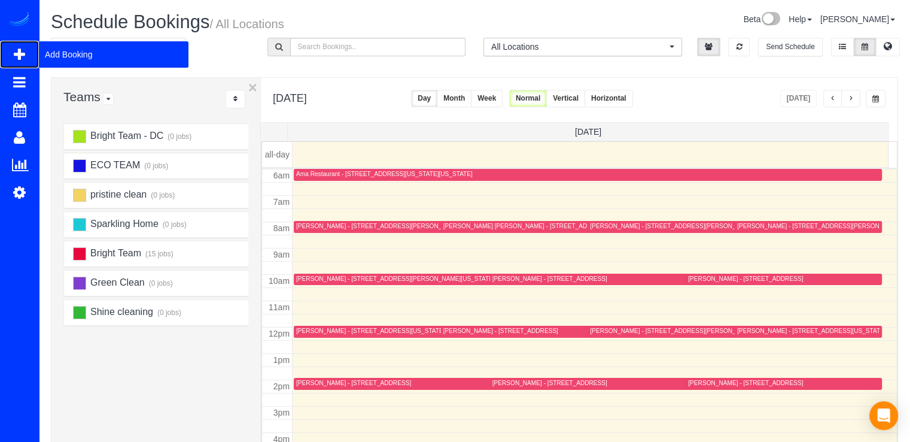
click at [57, 54] on span "Add Booking" at bounding box center [114, 55] width 150 height 28
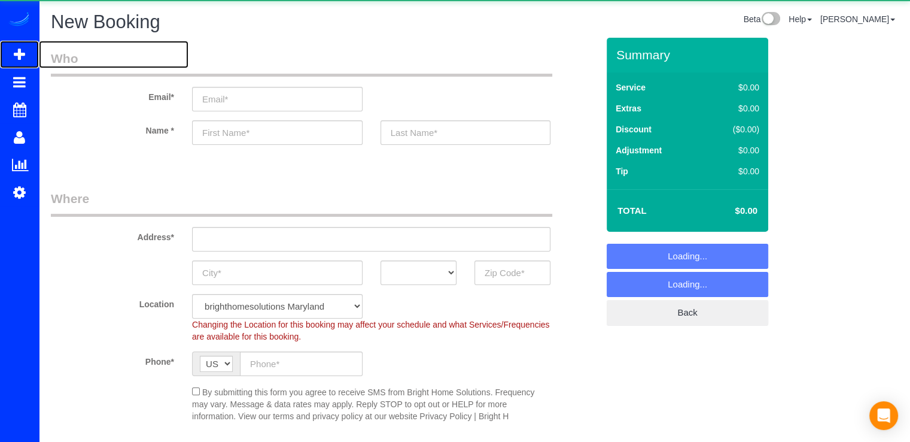
select select "object:2060"
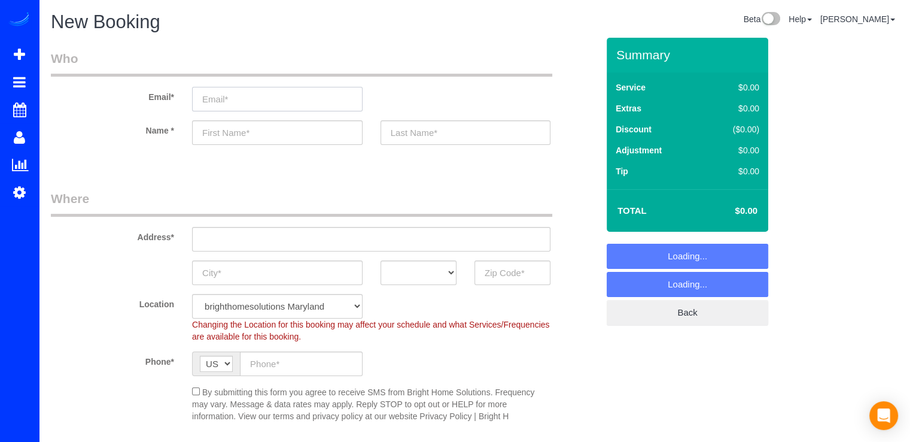
click at [245, 104] on input "email" at bounding box center [277, 99] width 171 height 25
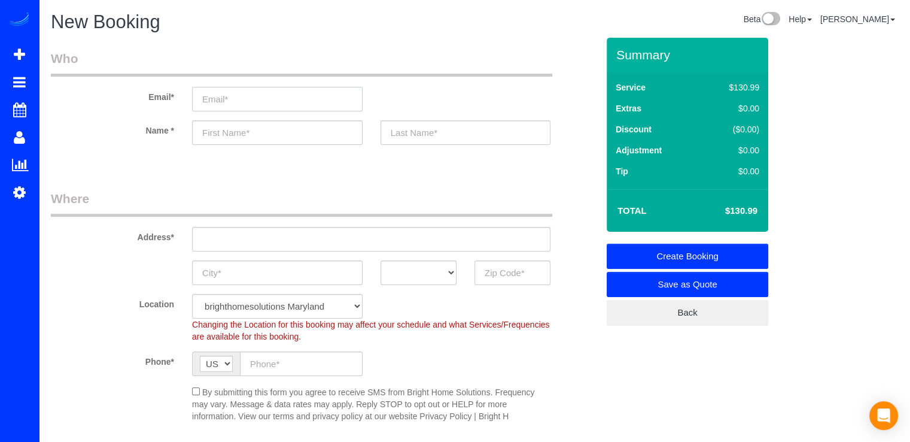
paste input "tsdang1996@gmail.com"
type input "tsdang1996@gmail.com"
click at [305, 135] on input "text" at bounding box center [277, 132] width 171 height 25
type input "Shamain"
click at [455, 139] on input "text" at bounding box center [466, 132] width 171 height 25
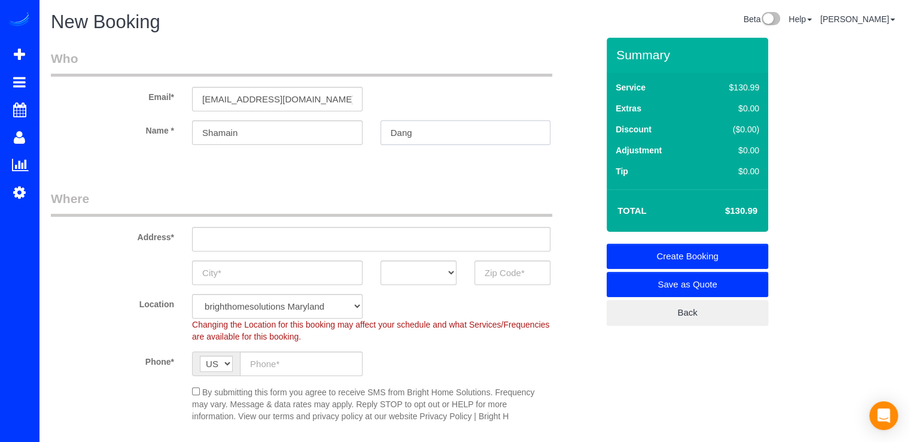
type input "Dang"
click at [226, 239] on input "text" at bounding box center [371, 239] width 358 height 25
paste input "3824 Glenbrook RdFairfax, VA 22031"
type input "3824 Glenbrook RdFairfax, VA 22031"
click at [498, 277] on input "text" at bounding box center [513, 272] width 76 height 25
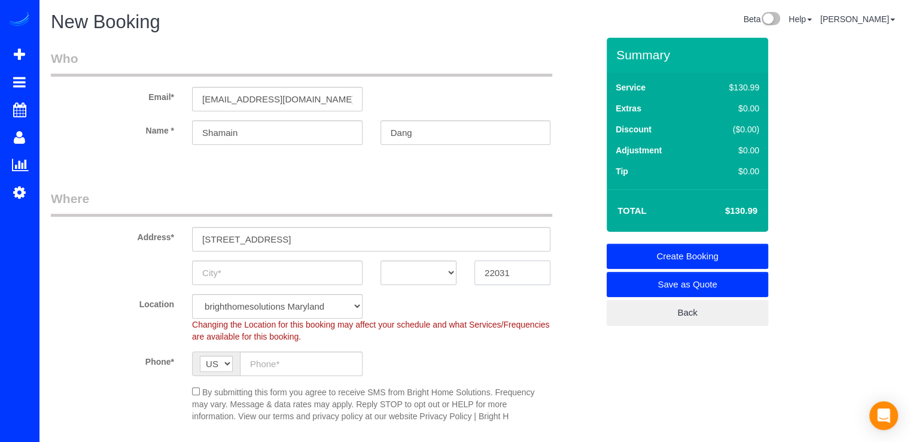
type input "22031"
click at [411, 278] on select "AK AL AR AZ CA CO CT DC DE FL GA HI IA ID IL IN KS KY LA MA MD ME MI MN MO MS M…" at bounding box center [419, 272] width 76 height 25
select select "3"
select select "object:2244"
select select "VA"
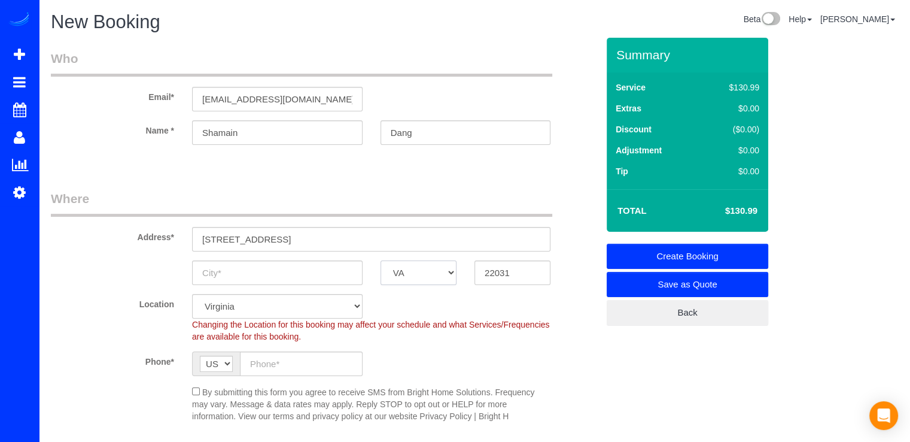
click at [381, 260] on select "AK AL AR AZ CA CO CT DC DE FL GA HI IA ID IL IN KS KY LA MA MD ME MI MN MO MS M…" at bounding box center [419, 272] width 76 height 25
drag, startPoint x: 280, startPoint y: 238, endPoint x: 306, endPoint y: 239, distance: 26.4
click at [306, 239] on input "3824 Glenbrook RdFairfax, VA 22031" at bounding box center [371, 239] width 358 height 25
click at [317, 275] on input "text" at bounding box center [277, 272] width 171 height 25
paste input "Fairfax"
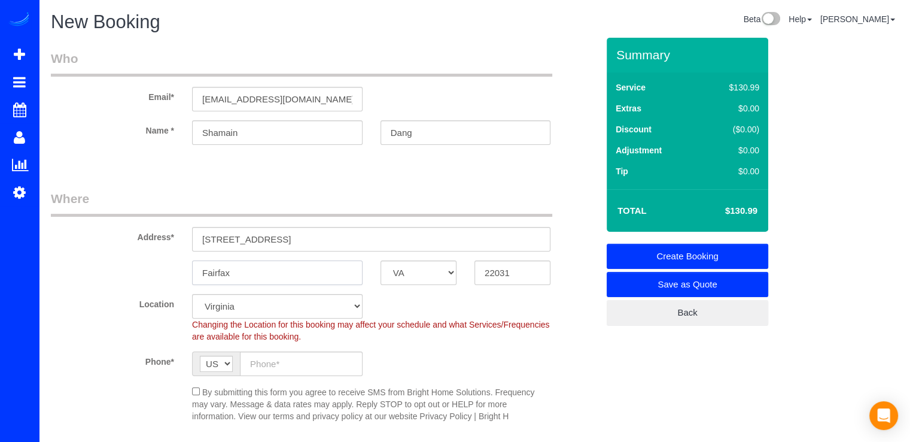
type input "Fairfax"
drag, startPoint x: 392, startPoint y: 242, endPoint x: 281, endPoint y: 240, distance: 111.3
click at [281, 240] on input "3824 Glenbrook RdFairfax, VA 22031" at bounding box center [371, 239] width 358 height 25
type input "3824 Glenbrook Rd"
click at [266, 367] on input "text" at bounding box center [301, 363] width 123 height 25
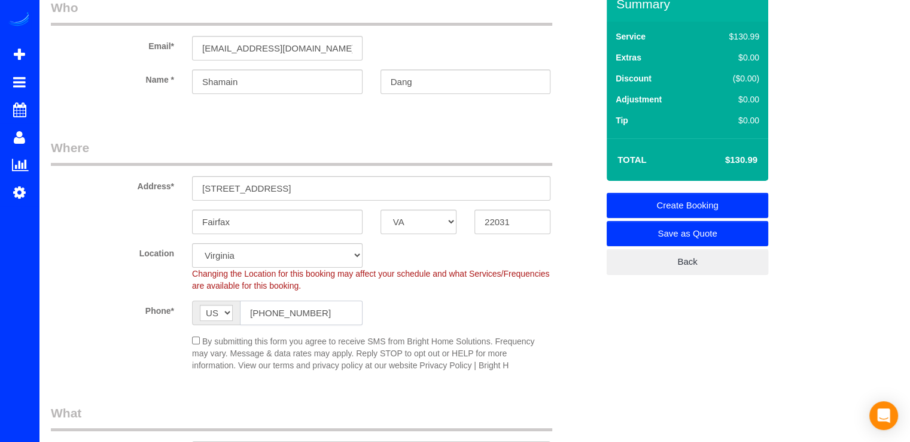
scroll to position [299, 0]
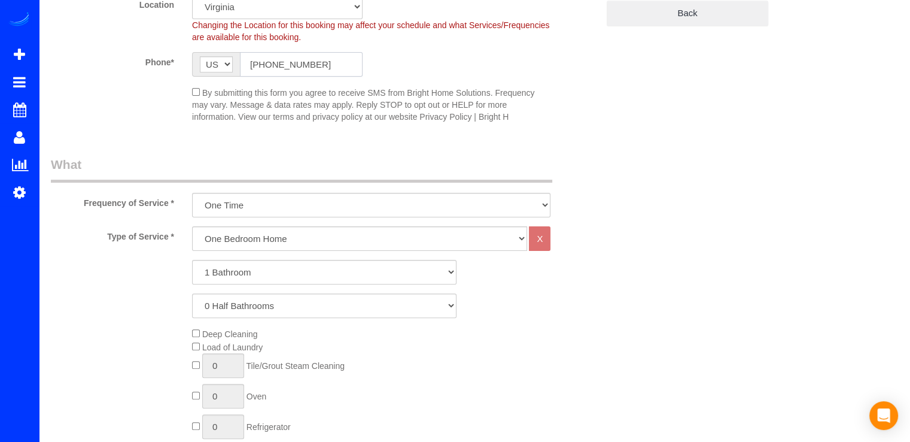
type input "(703) 868-9923"
click at [270, 230] on select "One Bedroom Home Two Bedroom Home Three Bedroom Home Four Bedroom Home Five Bed…" at bounding box center [359, 238] width 335 height 25
click at [192, 226] on select "One Bedroom Home Two Bedroom Home Three Bedroom Home Four Bedroom Home Five Bed…" at bounding box center [359, 238] width 335 height 25
click at [232, 232] on select "One Bedroom Home Two Bedroom Home Three Bedroom Home Four Bedroom Home Five Bed…" at bounding box center [359, 238] width 335 height 25
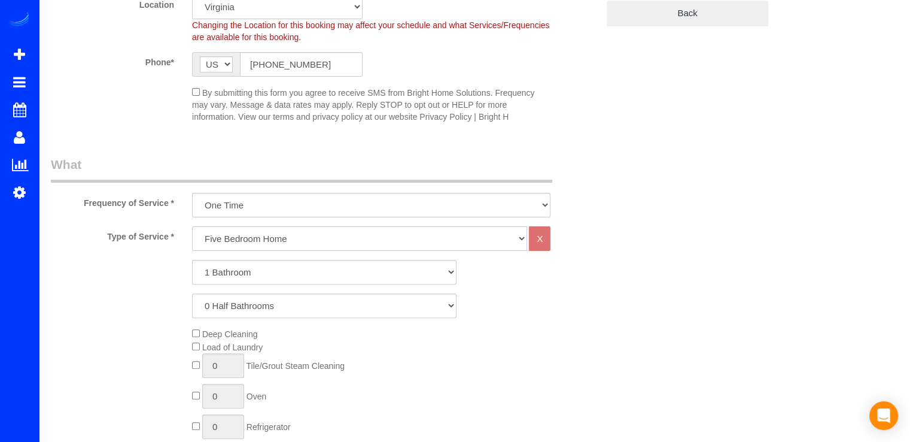
select select "259"
click at [192, 226] on select "One Bedroom Home Two Bedroom Home Three Bedroom Home Four Bedroom Home Five Bed…" at bounding box center [359, 238] width 335 height 25
click at [254, 274] on select "1 Bathroom 2 Bathrooms 3 Bathrooms 4 Bathrooms 5 Bathrooms 6 Bathrooms 7 Bathro…" at bounding box center [324, 272] width 265 height 25
select select "6"
click at [192, 260] on select "1 Bathroom 2 Bathrooms 3 Bathrooms 4 Bathrooms 5 Bathrooms 6 Bathrooms 7 Bathro…" at bounding box center [324, 272] width 265 height 25
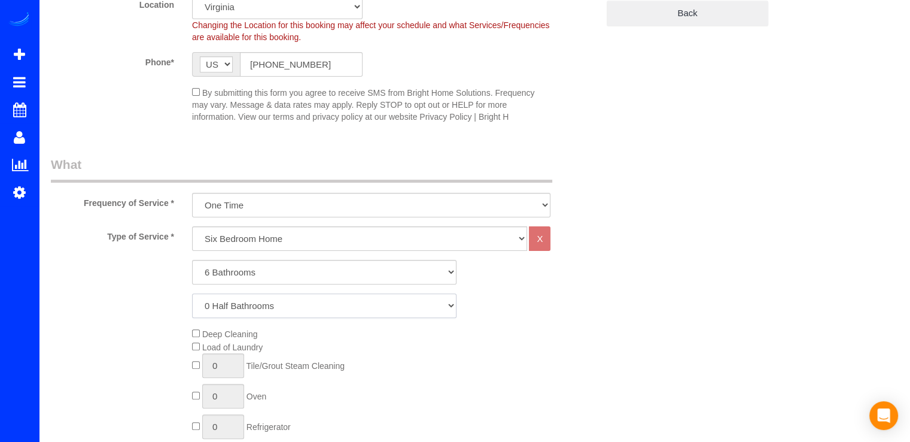
click at [244, 314] on select "0 Half Bathrooms 1 Half Bathroom 2 Half Bathrooms 3 Half Bathrooms 4 Half Bathr…" at bounding box center [324, 305] width 265 height 25
select select "1"
click at [192, 293] on select "0 Half Bathrooms 1 Half Bathroom 2 Half Bathrooms 3 Half Bathrooms 4 Half Bathr…" at bounding box center [324, 305] width 265 height 25
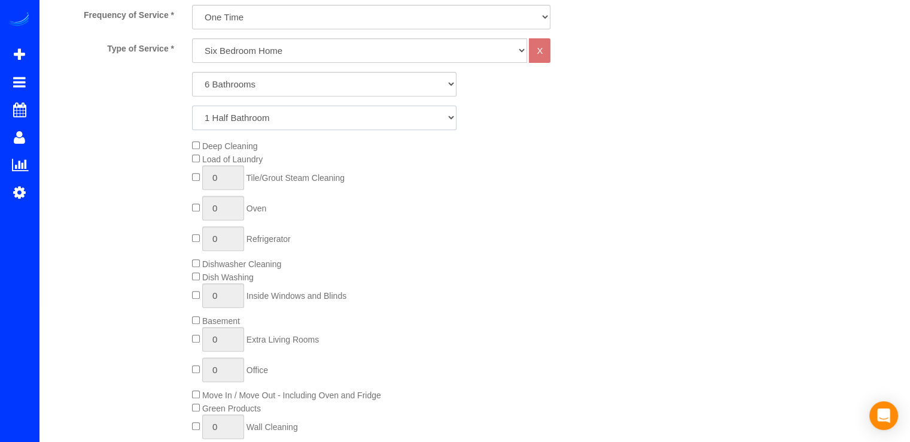
scroll to position [539, 0]
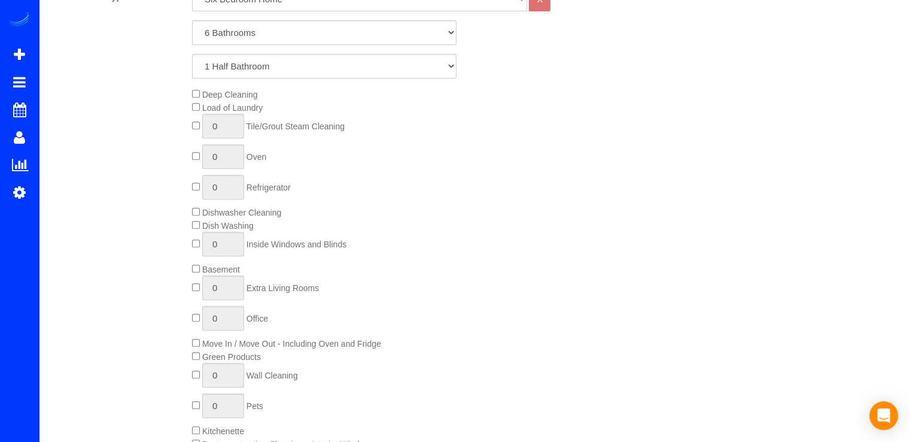
click at [195, 292] on span "0 Extra Living Rooms" at bounding box center [255, 288] width 127 height 10
click at [199, 290] on span "0 Extra Living Rooms" at bounding box center [255, 288] width 127 height 10
type input "1"
click at [200, 154] on span "0 Oven" at bounding box center [229, 157] width 74 height 10
type input "1"
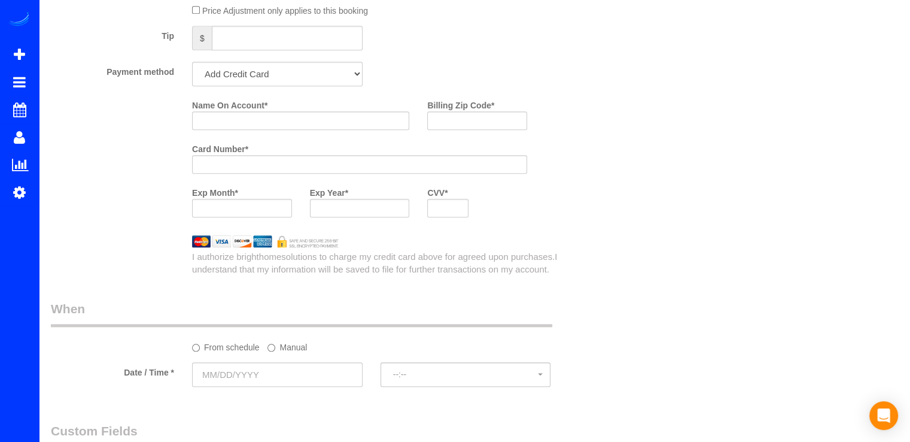
scroll to position [1077, 0]
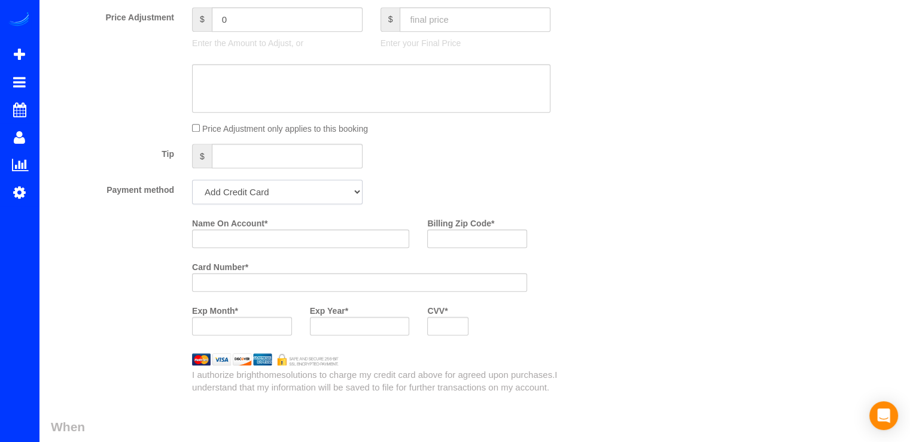
click at [306, 198] on select "Add Credit Card Cash Check Paypal" at bounding box center [277, 192] width 171 height 25
select select "string:check"
click at [192, 183] on select "Add Credit Card Cash Check Paypal" at bounding box center [277, 192] width 171 height 25
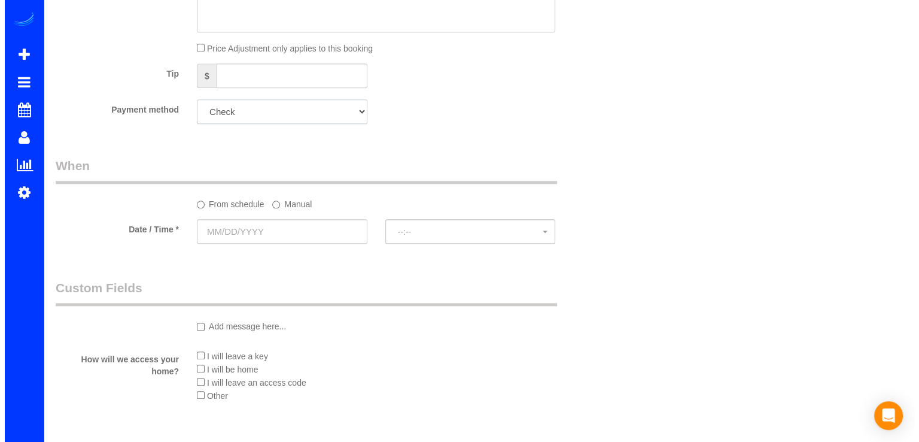
scroll to position [1257, 0]
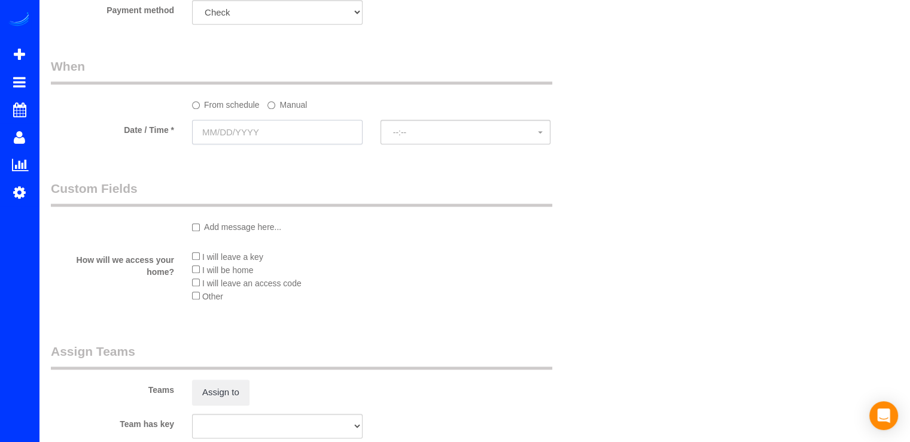
click at [301, 132] on input "text" at bounding box center [277, 132] width 171 height 25
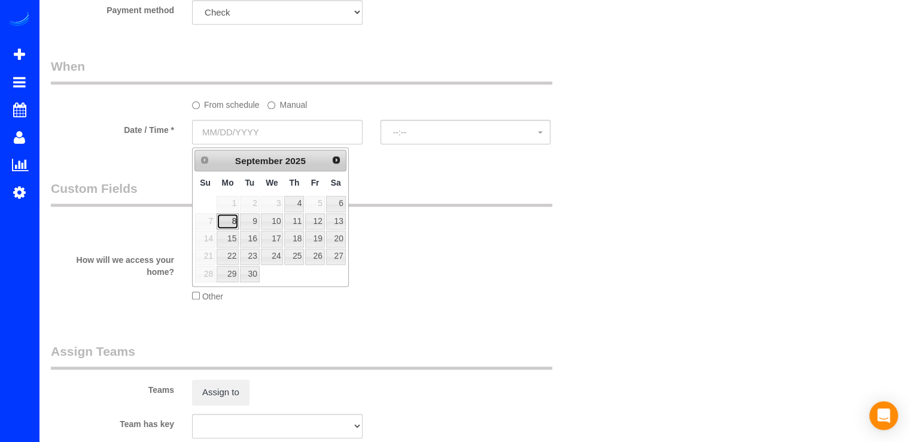
click at [228, 220] on link "8" at bounding box center [228, 221] width 22 height 16
type input "09/08/2025"
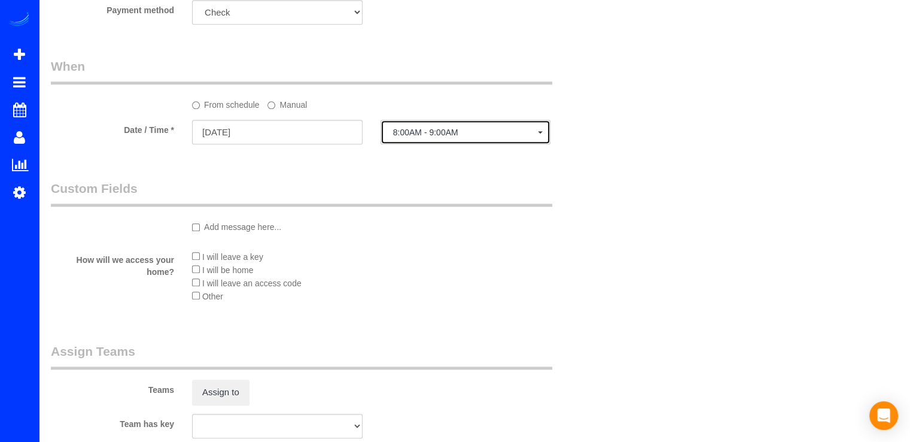
click at [490, 144] on button "8:00AM - 9:00AM" at bounding box center [466, 132] width 171 height 25
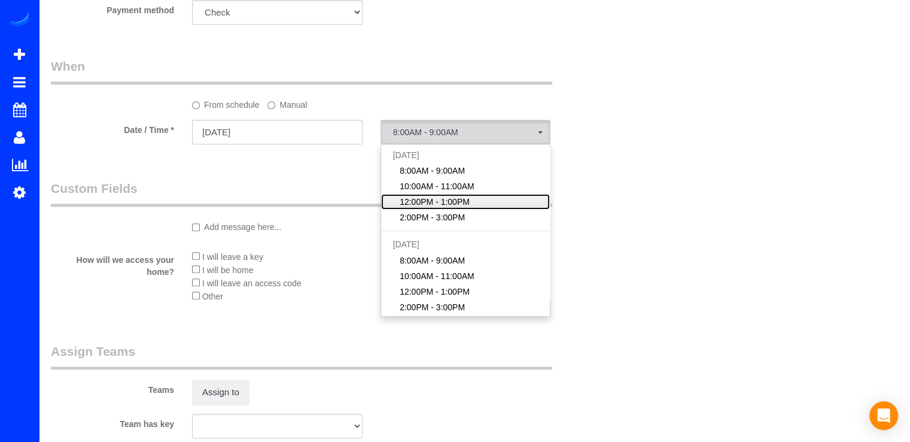
click at [443, 198] on link "12:00PM - 1:00PM" at bounding box center [465, 202] width 169 height 16
select select "spot47"
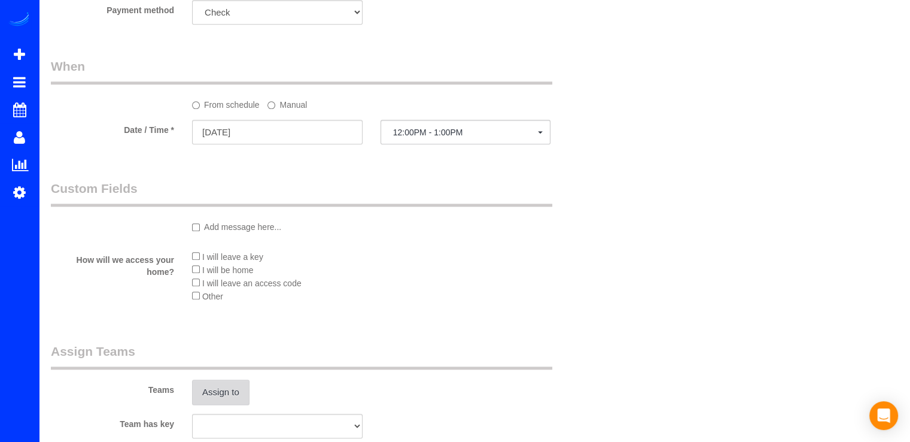
click at [236, 388] on button "Assign to" at bounding box center [220, 391] width 57 height 25
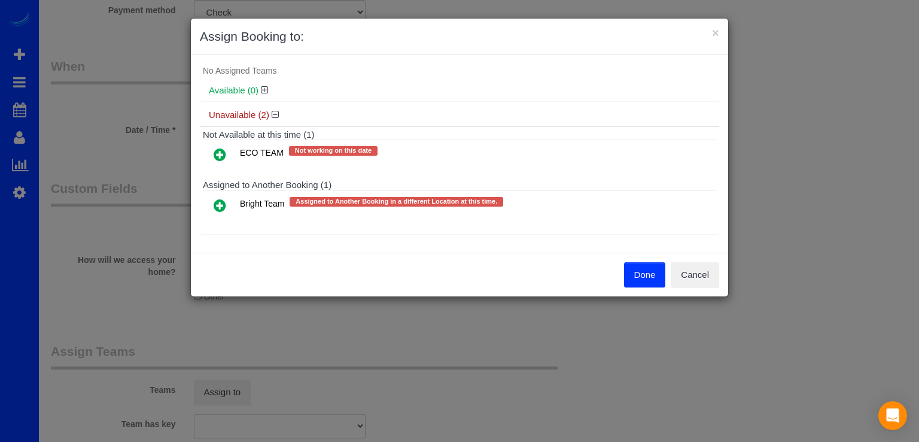
click at [215, 203] on icon at bounding box center [220, 205] width 13 height 14
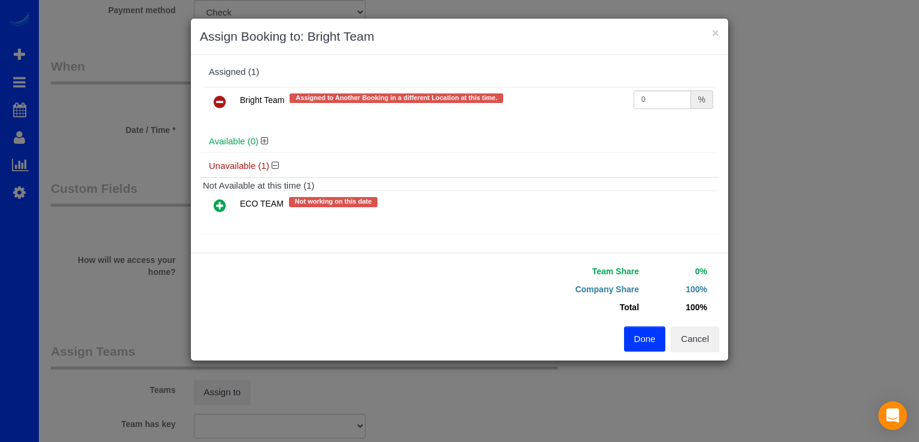
click at [634, 336] on button "Done" at bounding box center [645, 338] width 42 height 25
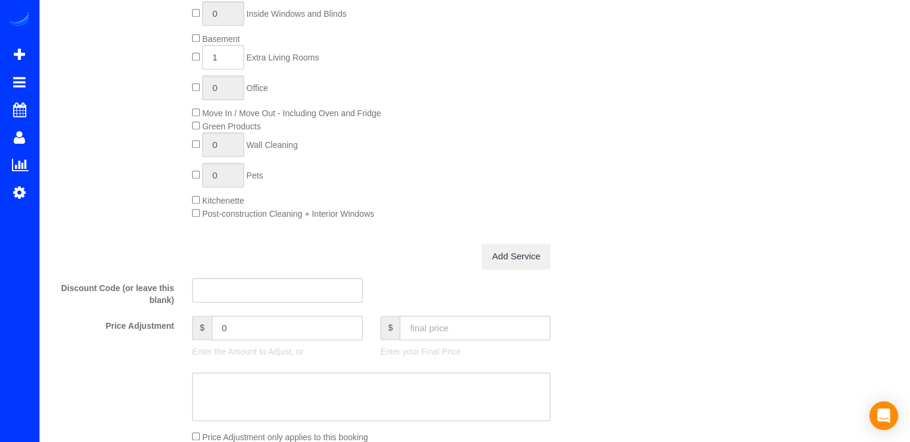
scroll to position [764, 0]
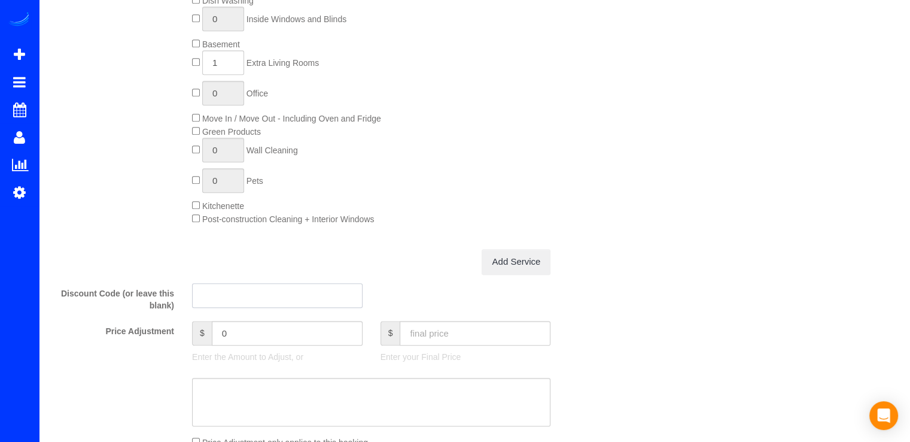
click at [293, 288] on input "text" at bounding box center [277, 295] width 171 height 25
paste input "2664a2bbaccc20de"
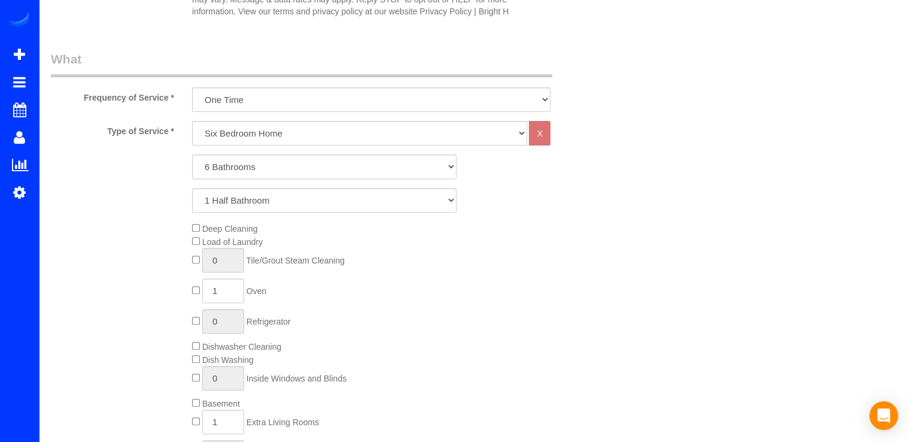
scroll to position [105, 0]
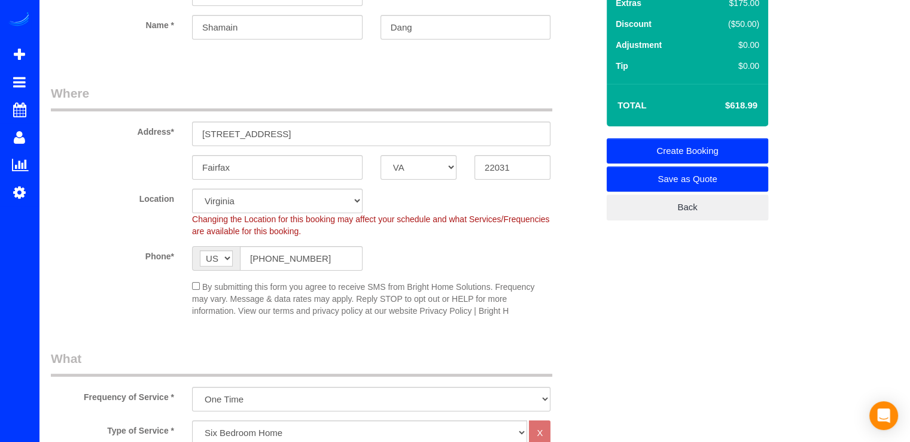
type input "2664a2bbaccc20de"
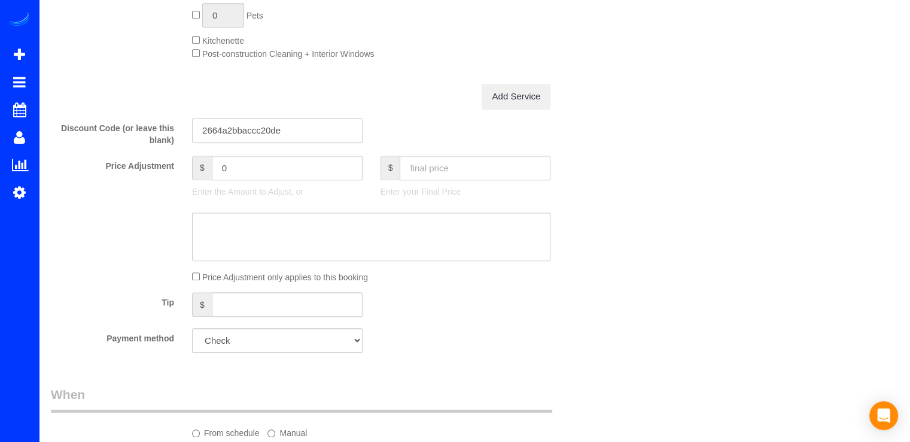
scroll to position [883, 0]
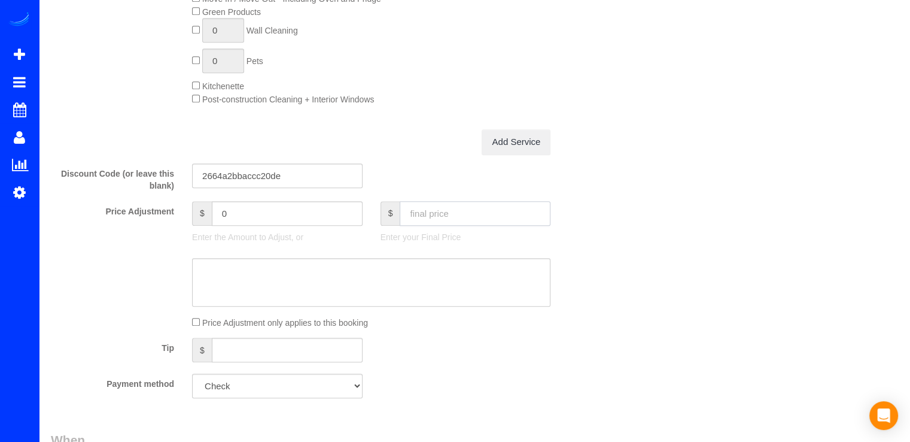
click at [479, 208] on input "text" at bounding box center [475, 213] width 151 height 25
type input "618"
type input "-0.99"
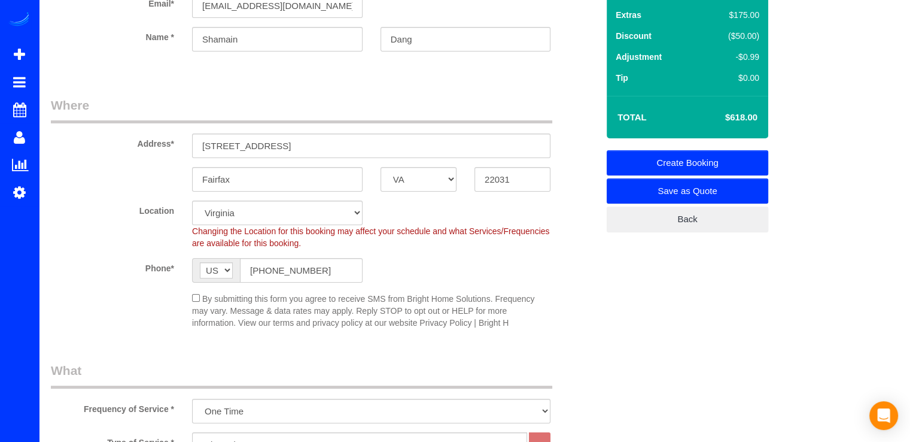
scroll to position [0, 0]
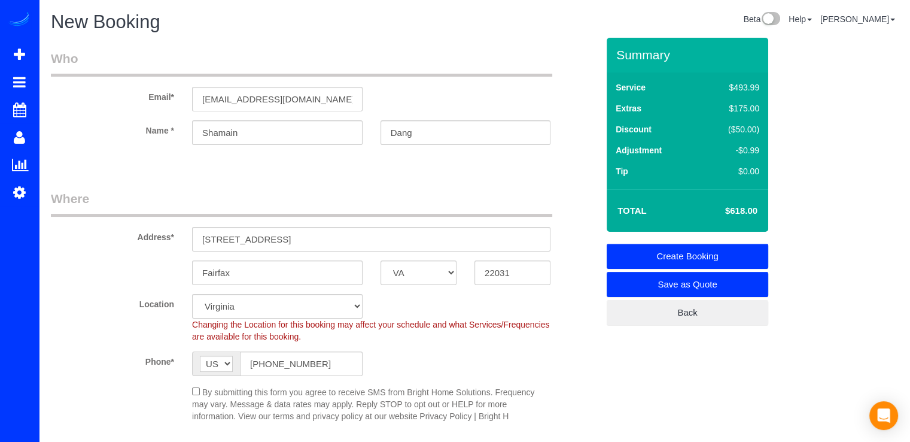
click at [758, 257] on link "Create Booking" at bounding box center [688, 256] width 162 height 25
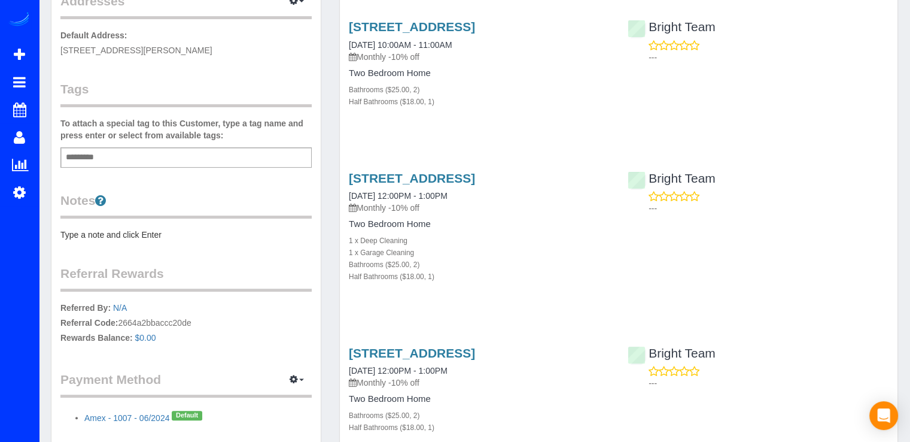
scroll to position [359, 0]
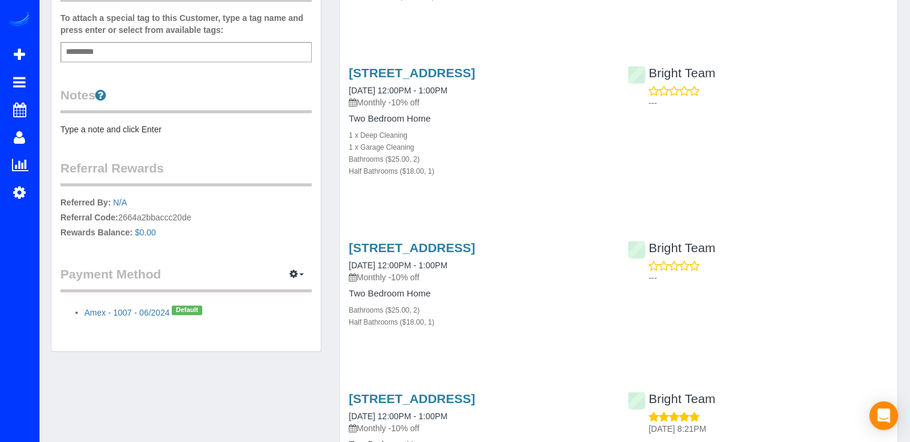
drag, startPoint x: 120, startPoint y: 218, endPoint x: 221, endPoint y: 216, distance: 100.6
click at [221, 216] on p "Referred By: N/A Referral Code: 2664a2bbaccc20de Rewards Balance: $0.00" at bounding box center [185, 218] width 251 height 45
copy p "2664a2bbaccc20de"
